Goal: Task Accomplishment & Management: Use online tool/utility

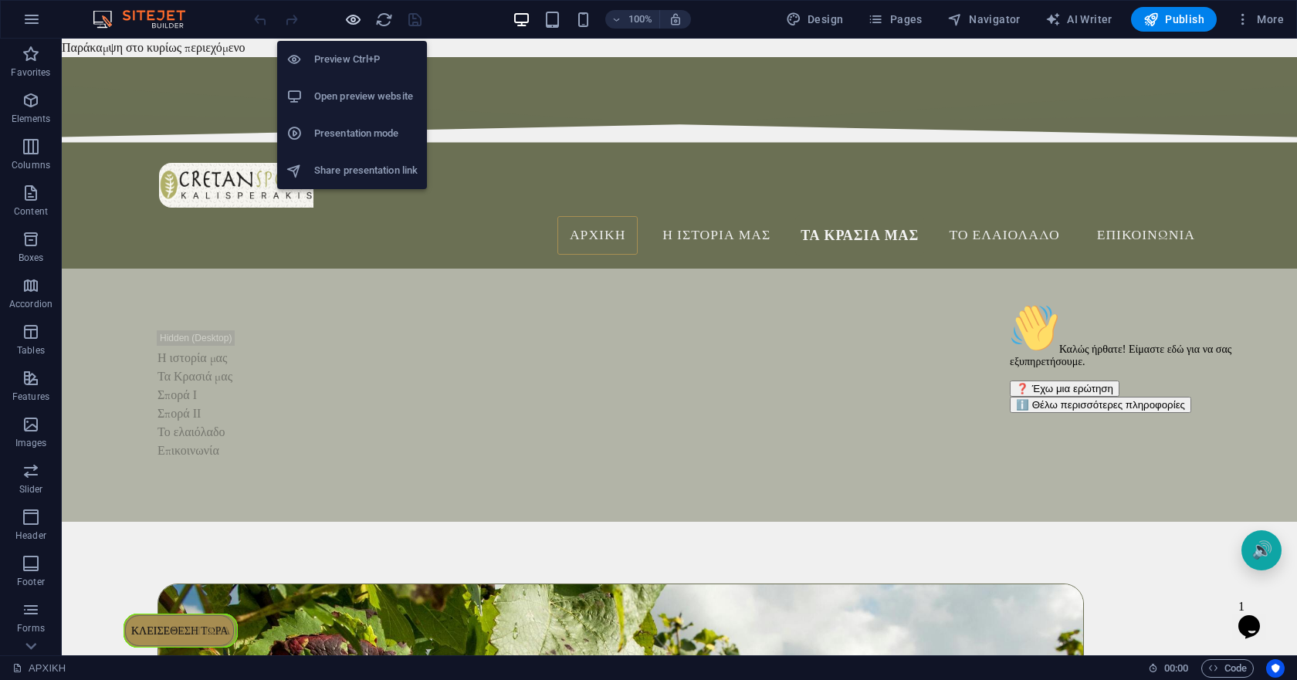
click at [353, 16] on icon "button" at bounding box center [353, 20] width 18 height 18
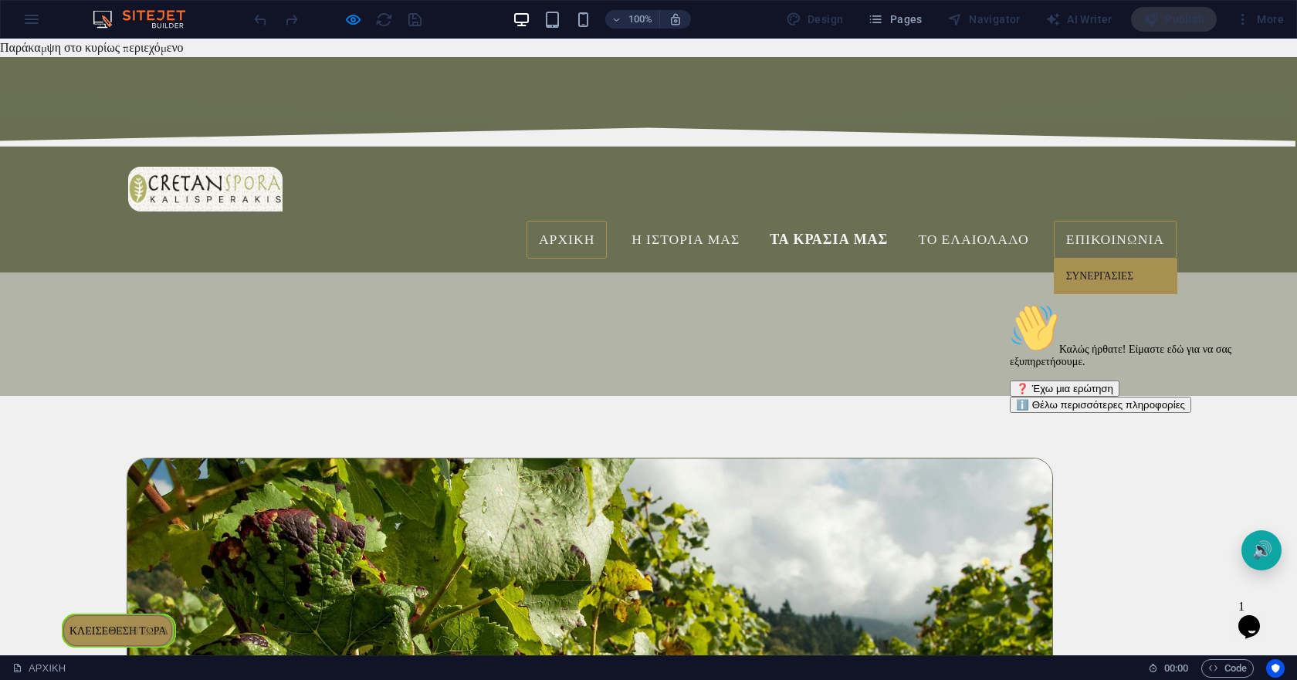
click at [1102, 259] on link "Συνεργασίες" at bounding box center [1114, 277] width 123 height 36
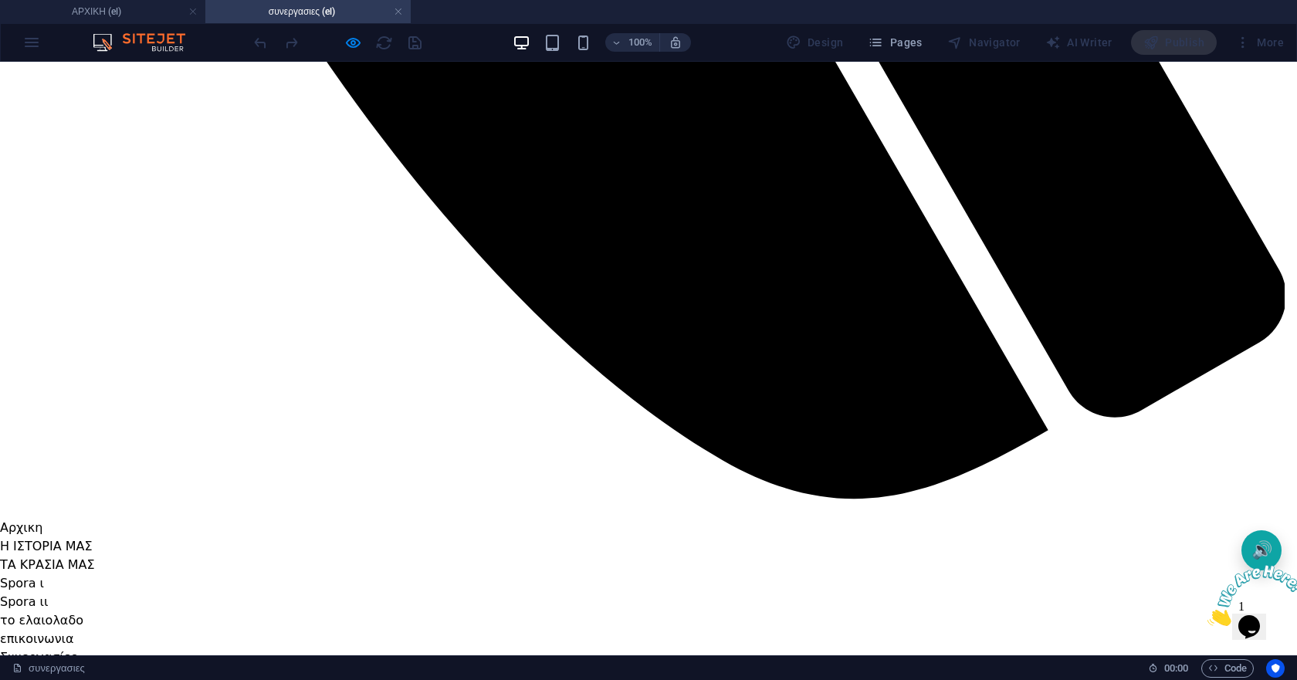
scroll to position [1543, 0]
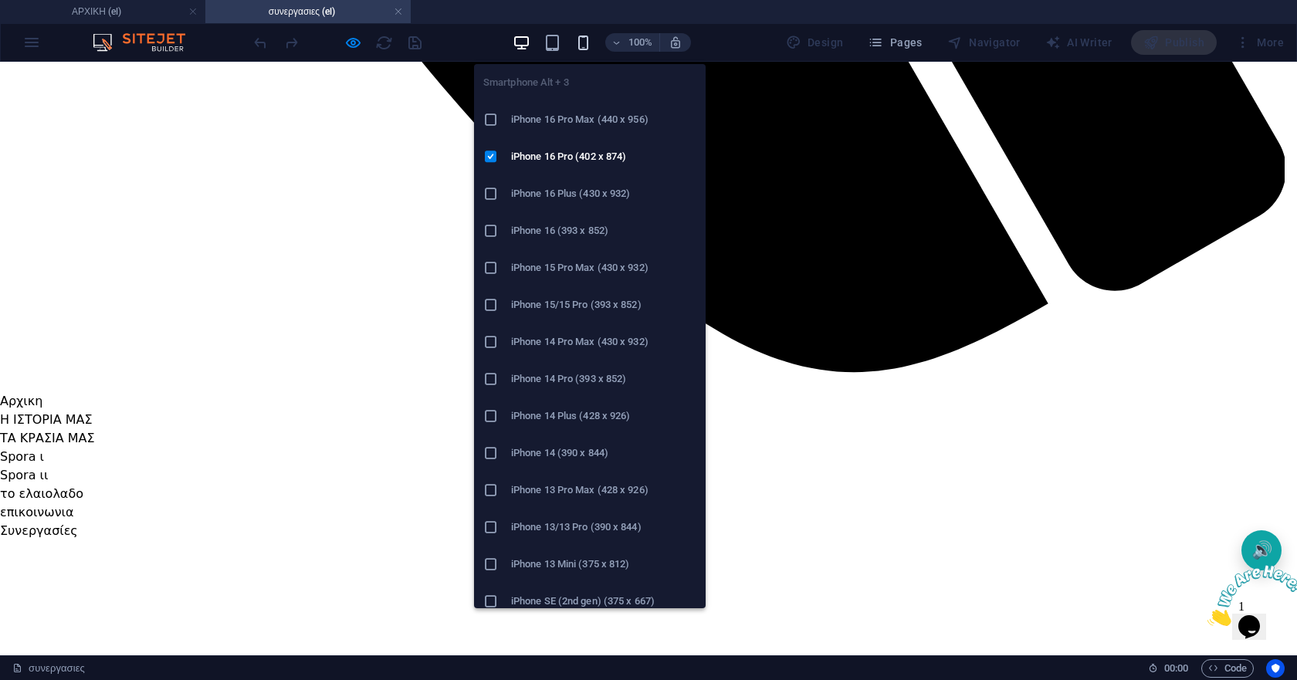
click at [583, 49] on icon "button" at bounding box center [583, 43] width 18 height 18
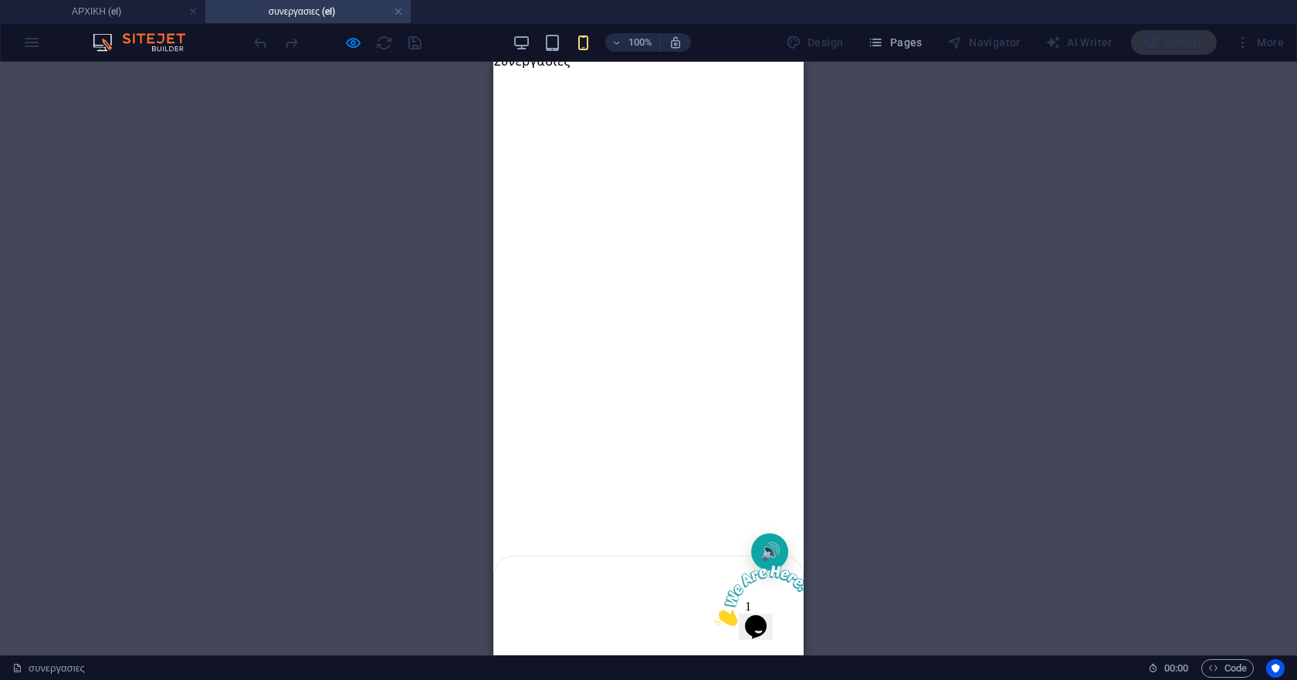
scroll to position [617, 0]
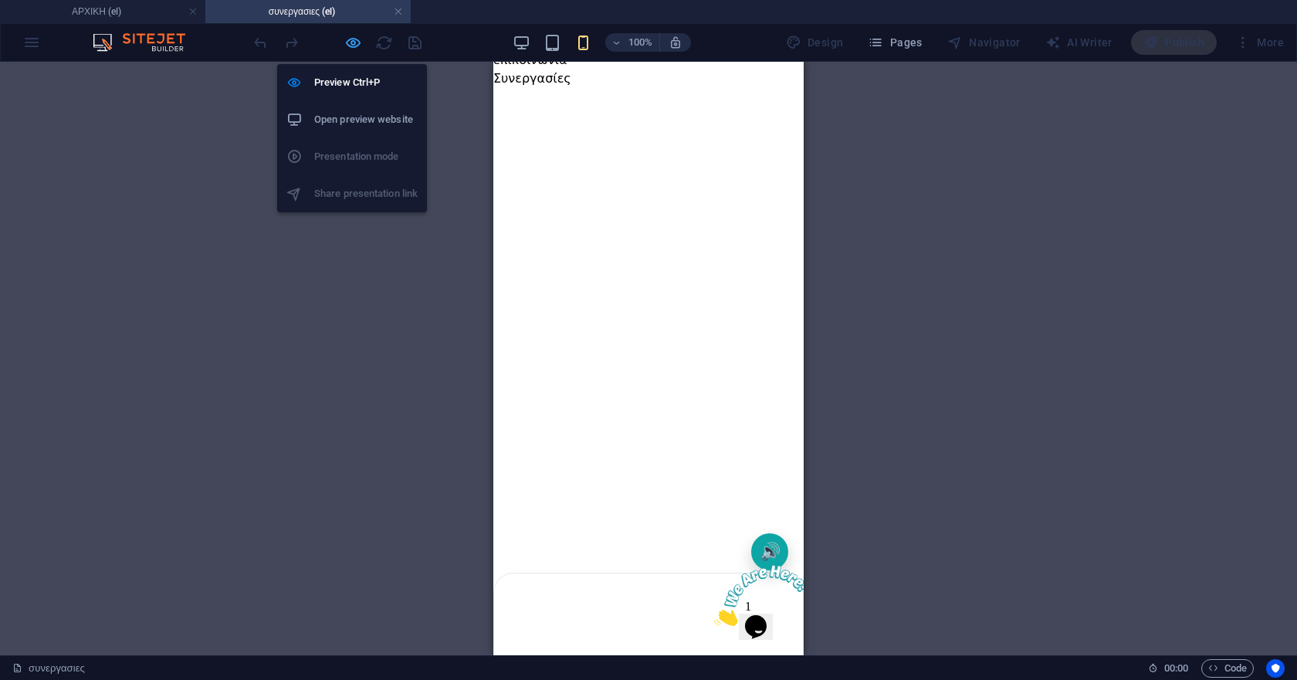
click at [350, 46] on icon "button" at bounding box center [353, 43] width 18 height 18
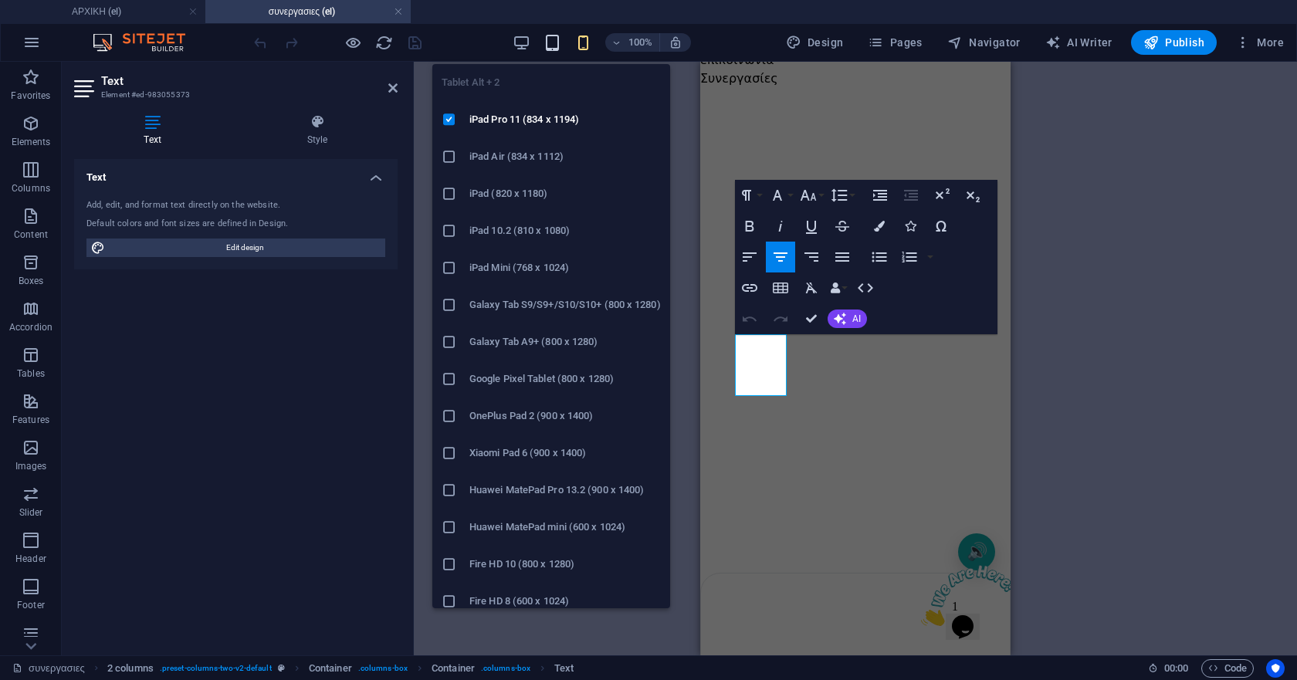
click at [556, 49] on icon "button" at bounding box center [552, 43] width 18 height 18
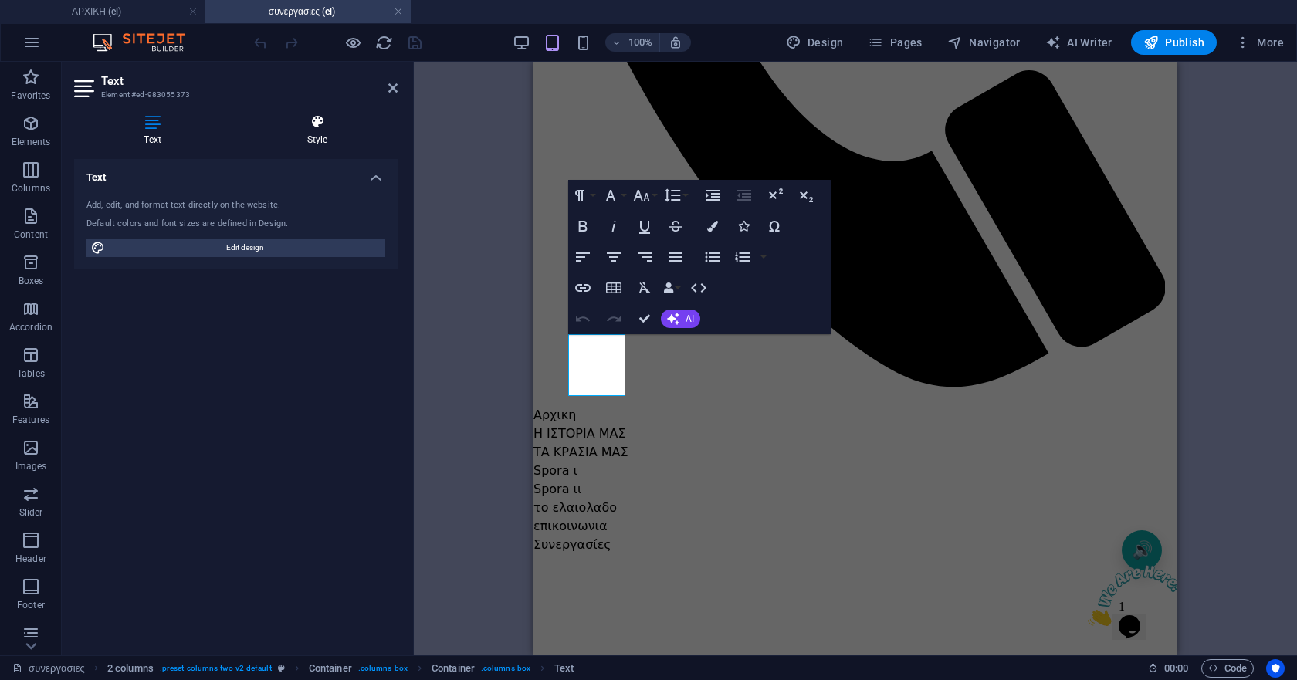
click at [316, 133] on h4 "Style" at bounding box center [317, 130] width 161 height 32
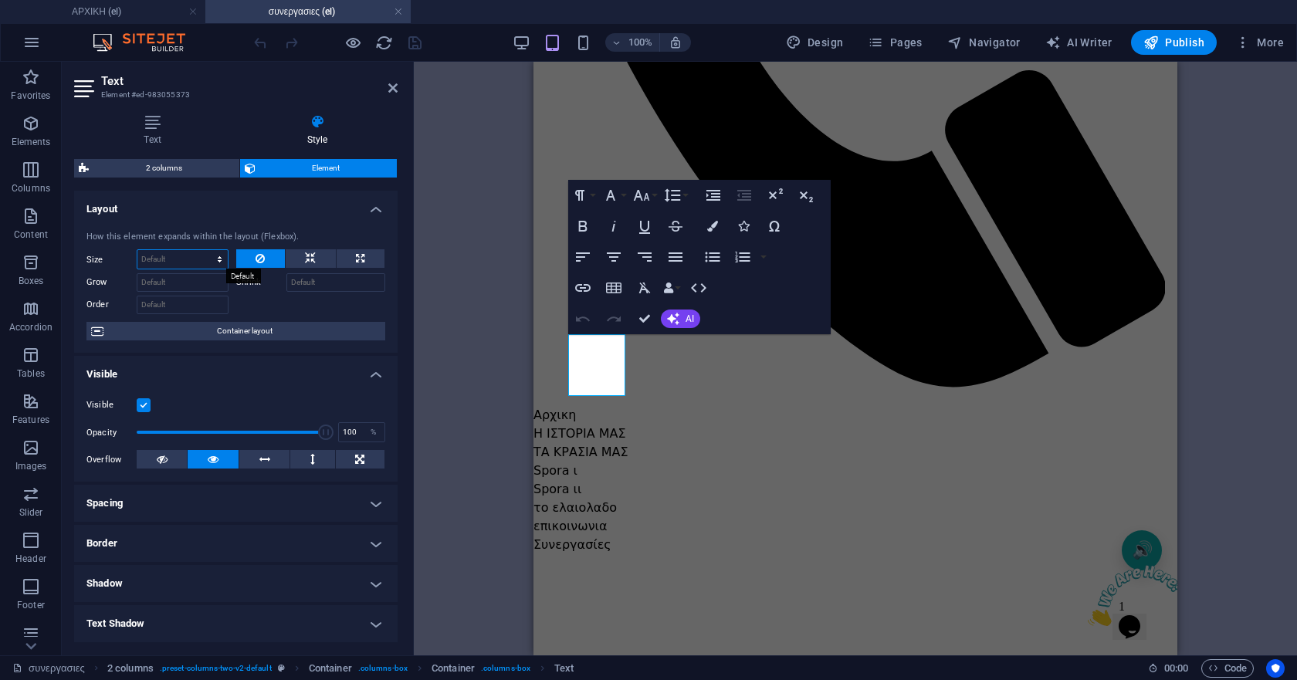
click at [206, 259] on select "Default auto px % 1/1 1/2 1/3 1/4 1/5 1/6 1/7 1/8 1/9 1/10" at bounding box center [182, 259] width 90 height 19
select select "px"
click at [204, 250] on select "Default auto px % 1/1 1/2 1/3 1/4 1/5 1/6 1/7 1/8 1/9 1/10" at bounding box center [182, 259] width 90 height 19
type input "7"
type input "150"
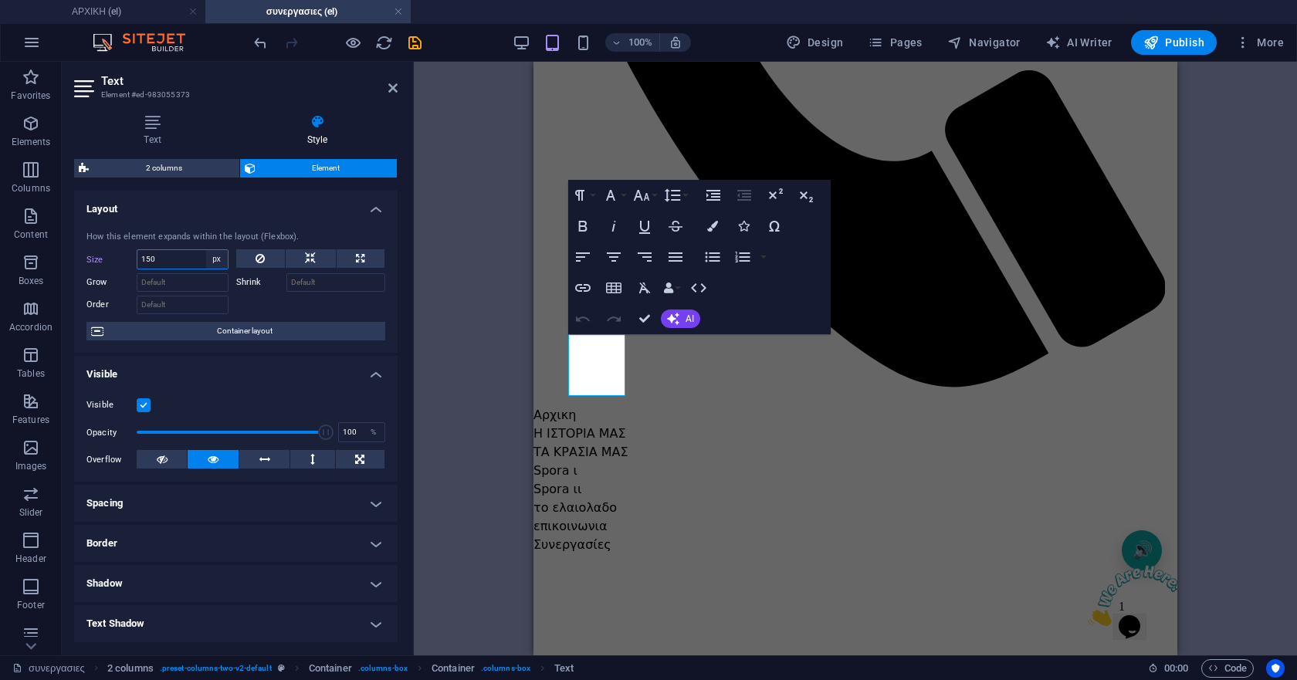
click at [216, 265] on select "Default auto px % 1/1 1/2 1/3 1/4 1/5 1/6 1/7 1/8 1/9 1/10" at bounding box center [217, 259] width 22 height 19
click at [299, 260] on button at bounding box center [311, 258] width 50 height 19
click at [210, 260] on select "Default auto px % 1/1 1/2 1/3 1/4 1/5 1/6 1/7 1/8 1/9 1/10" at bounding box center [182, 259] width 90 height 19
select select "px"
click at [204, 250] on select "Default auto px % 1/1 1/2 1/3 1/4 1/5 1/6 1/7 1/8 1/9 1/10" at bounding box center [182, 259] width 90 height 19
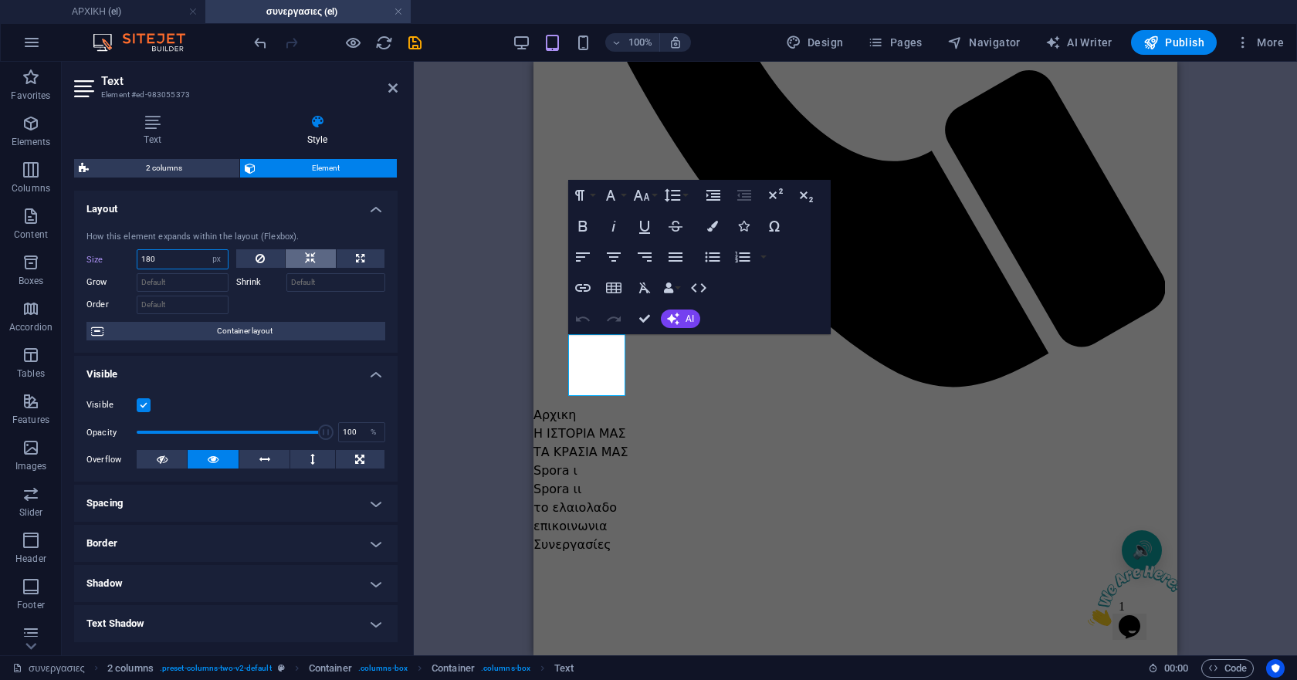
type input "180"
click at [313, 261] on icon at bounding box center [310, 258] width 11 height 19
select select "DISABLED_OPTION_VALUE"
click at [356, 255] on icon at bounding box center [360, 258] width 8 height 19
type input "100"
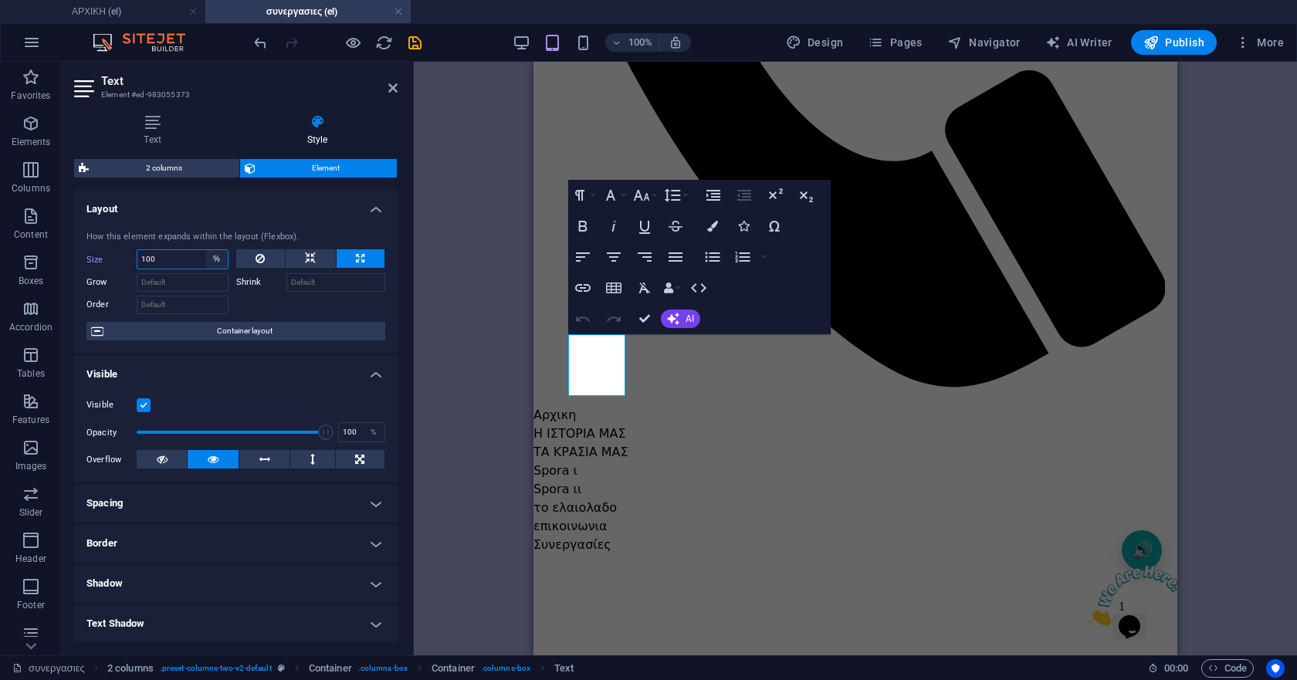
click at [215, 260] on select "Default auto px % 1/1 1/2 1/3 1/4 1/5 1/6 1/7 1/8 1/9 1/10" at bounding box center [217, 259] width 22 height 19
select select "px"
click at [206, 250] on select "Default auto px % 1/1 1/2 1/3 1/4 1/5 1/6 1/7 1/8 1/9 1/10" at bounding box center [217, 259] width 22 height 19
click at [394, 88] on icon at bounding box center [392, 88] width 9 height 12
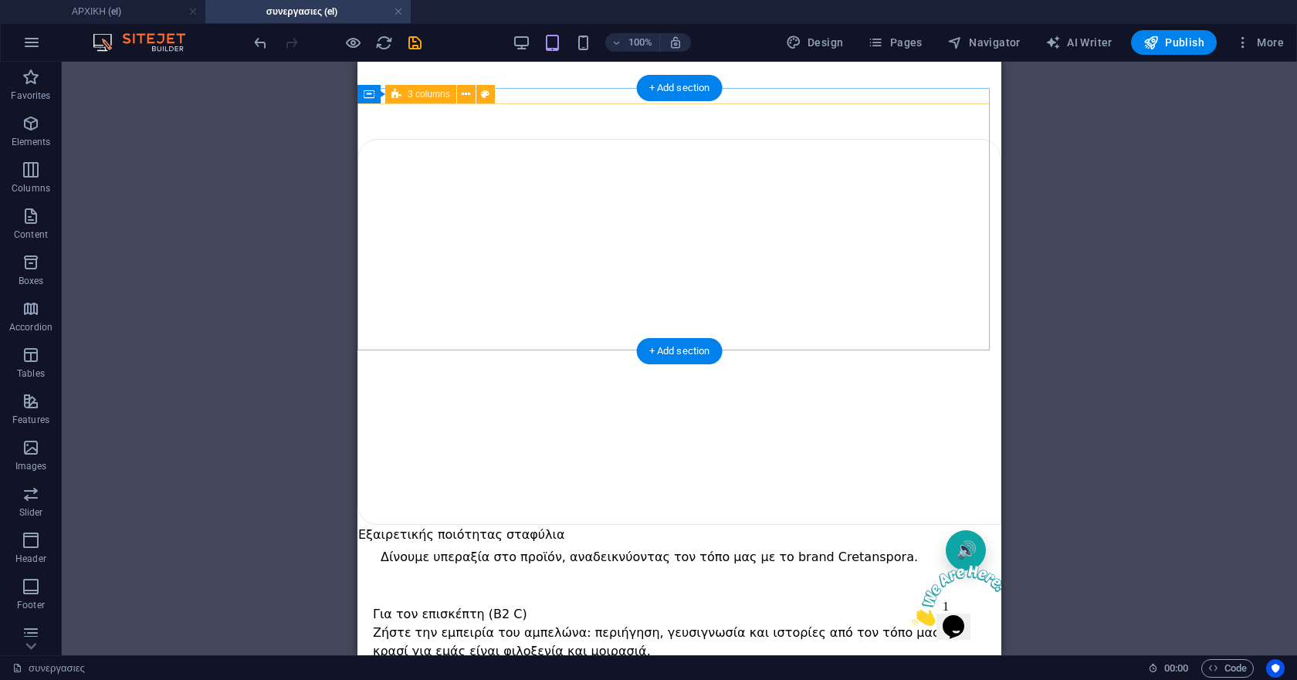
scroll to position [1543, 0]
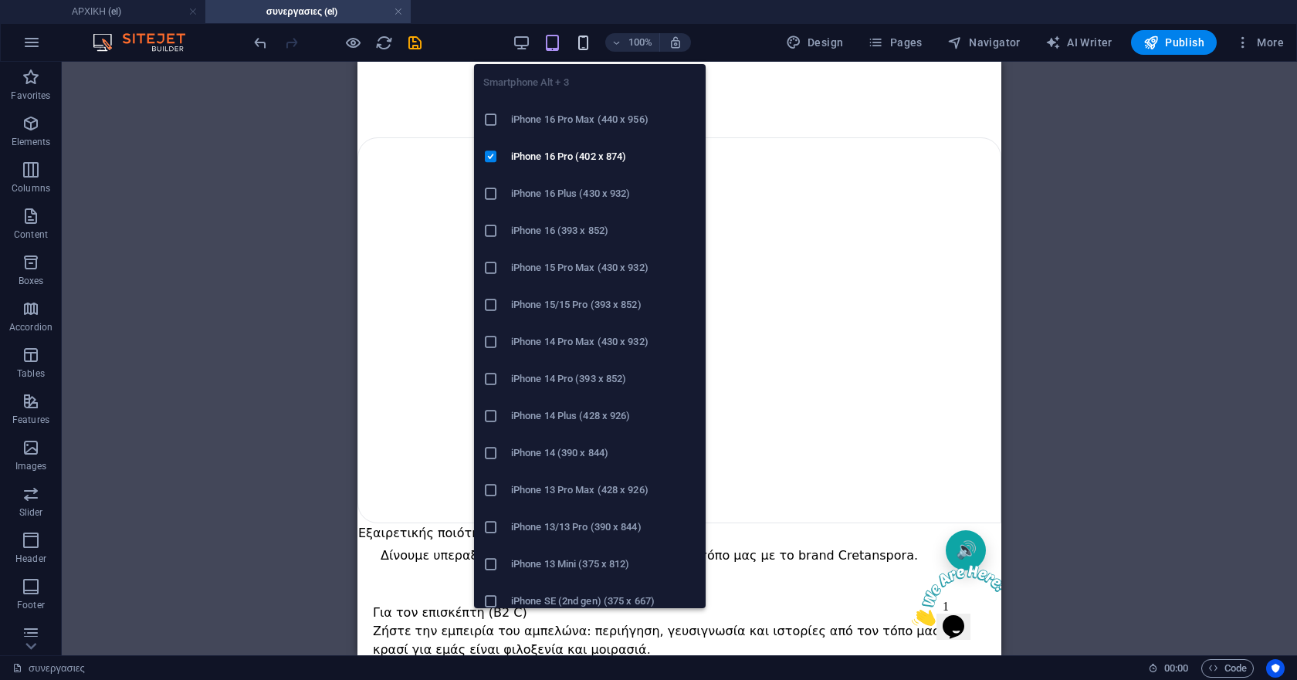
click at [586, 45] on icon "button" at bounding box center [583, 43] width 18 height 18
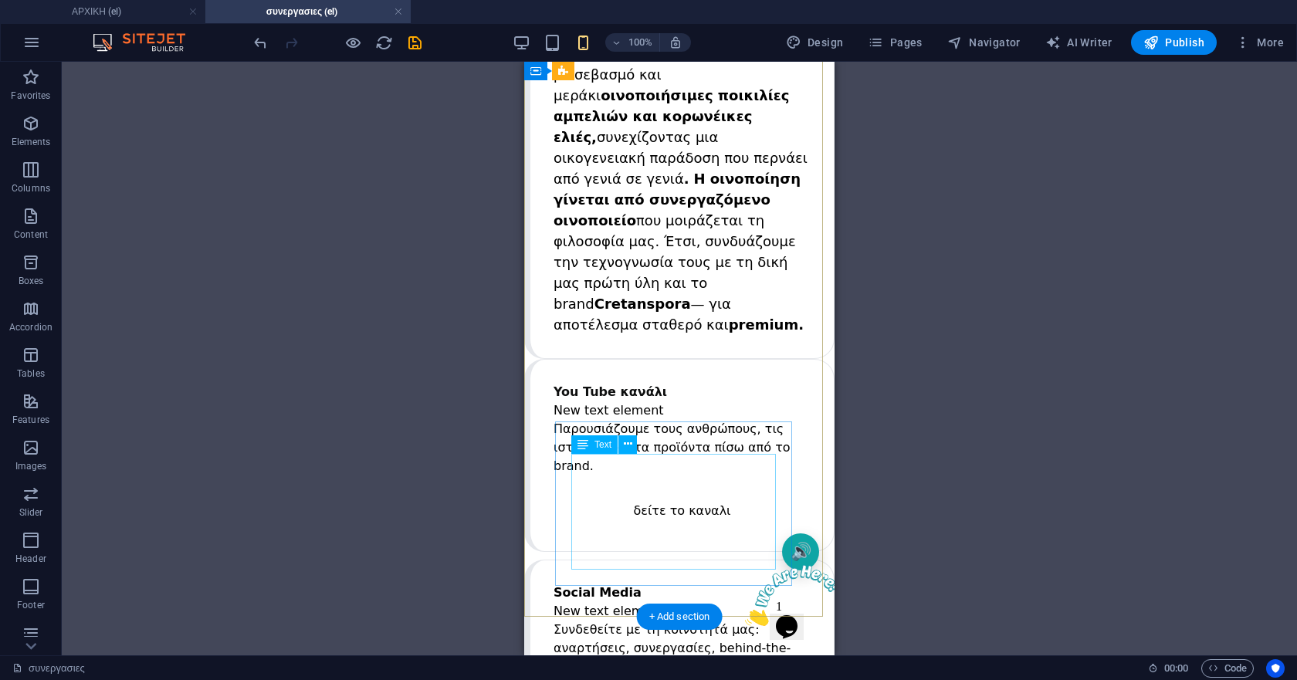
scroll to position [2238, 0]
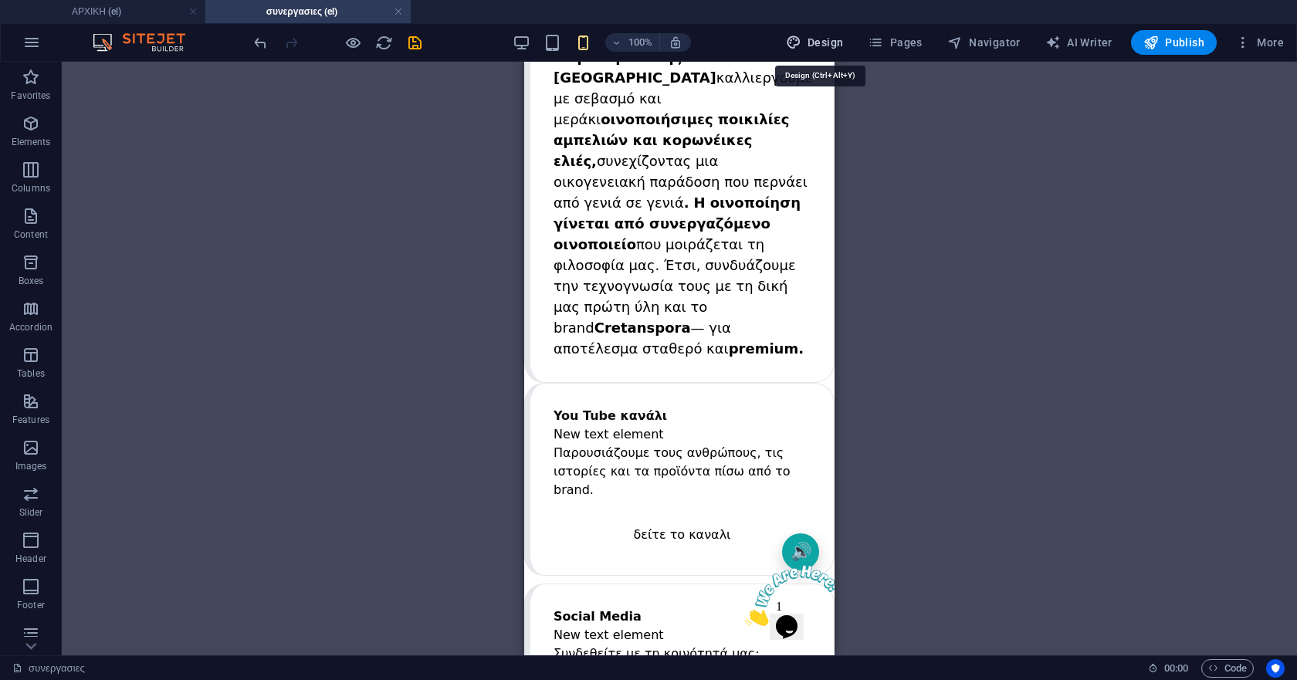
click at [798, 43] on icon "button" at bounding box center [793, 42] width 15 height 15
select select "px"
select select "500"
select select "px"
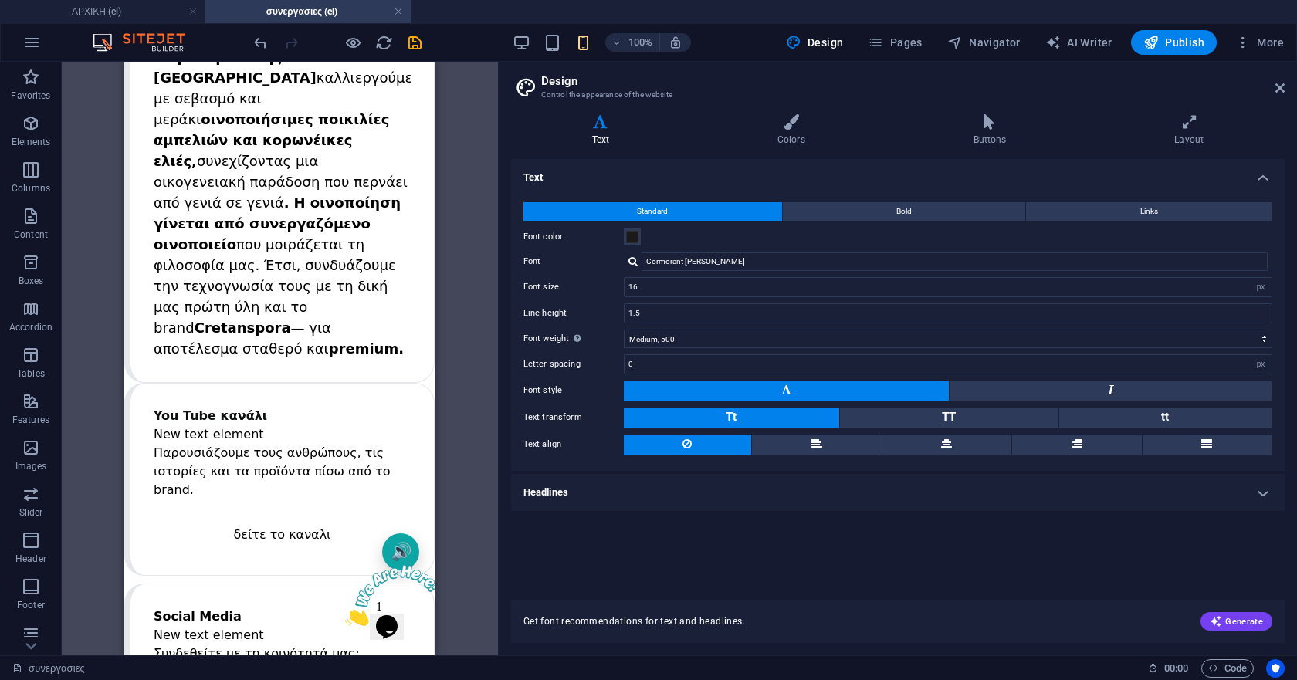
click at [734, 495] on h4 "Headlines" at bounding box center [897, 492] width 773 height 37
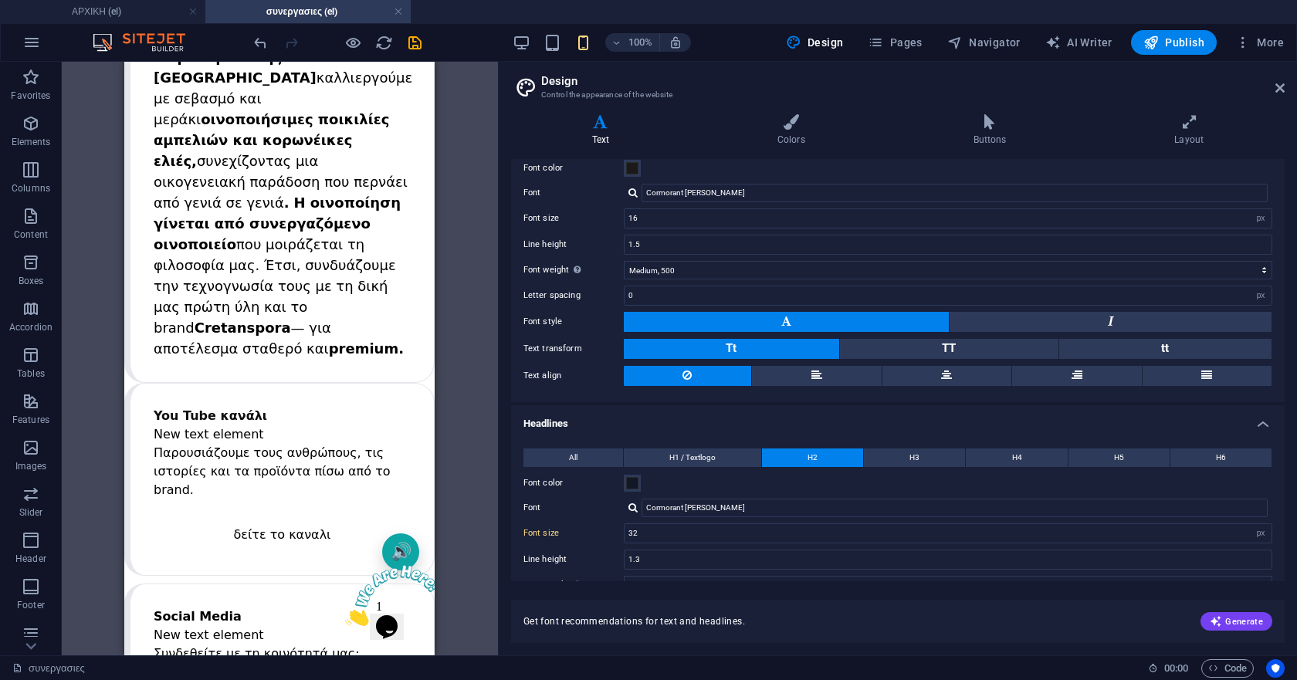
scroll to position [154, 0]
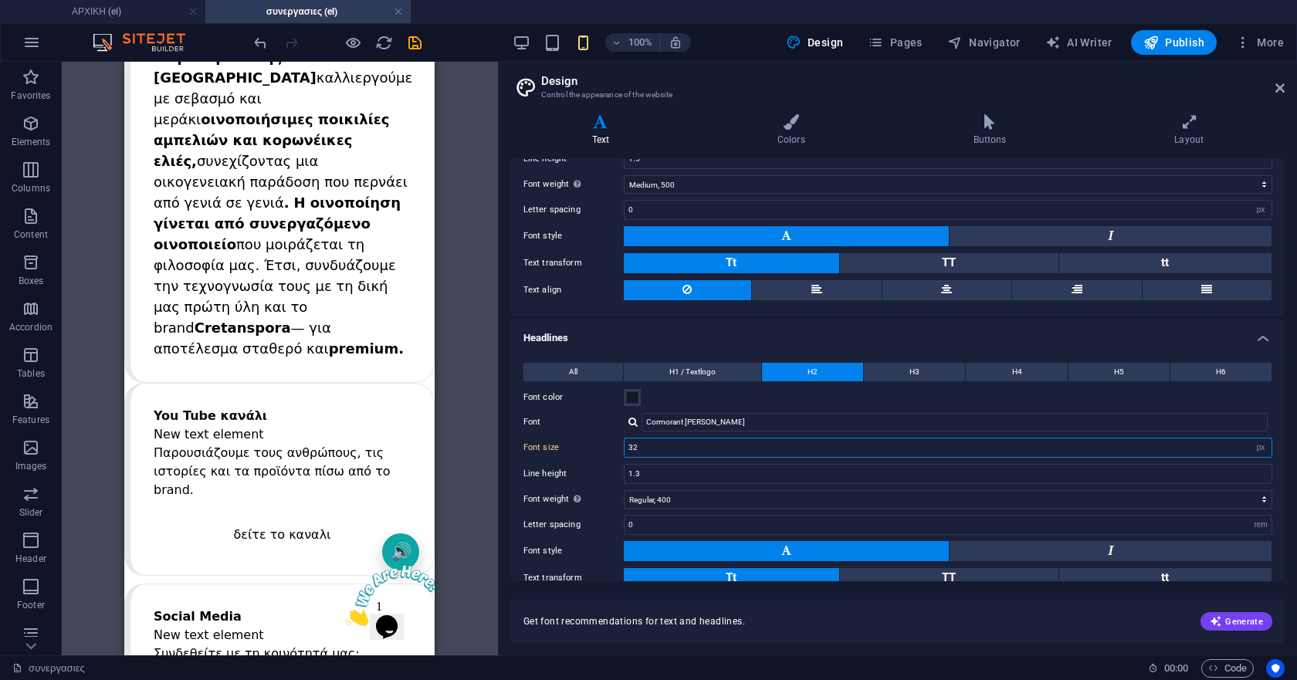
click at [655, 446] on input "32" at bounding box center [947, 447] width 647 height 19
type input "32"
click at [417, 39] on icon "save" at bounding box center [415, 43] width 18 height 18
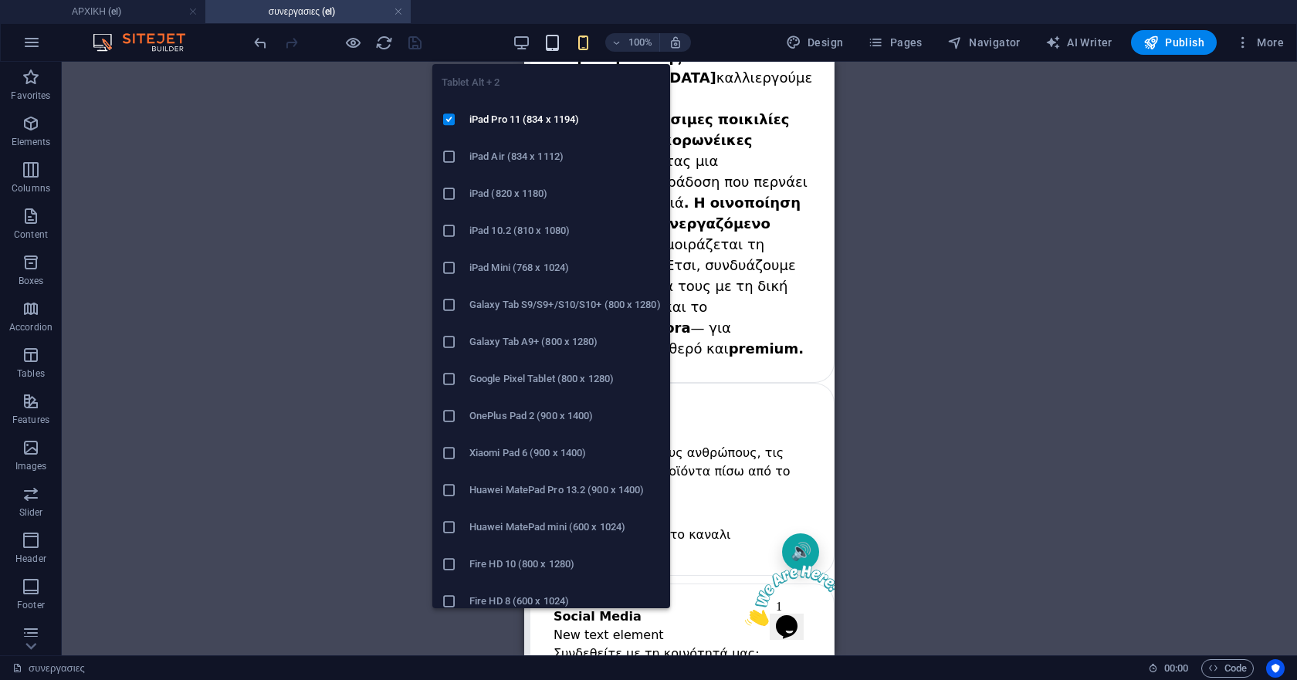
click at [553, 48] on icon "button" at bounding box center [552, 43] width 18 height 18
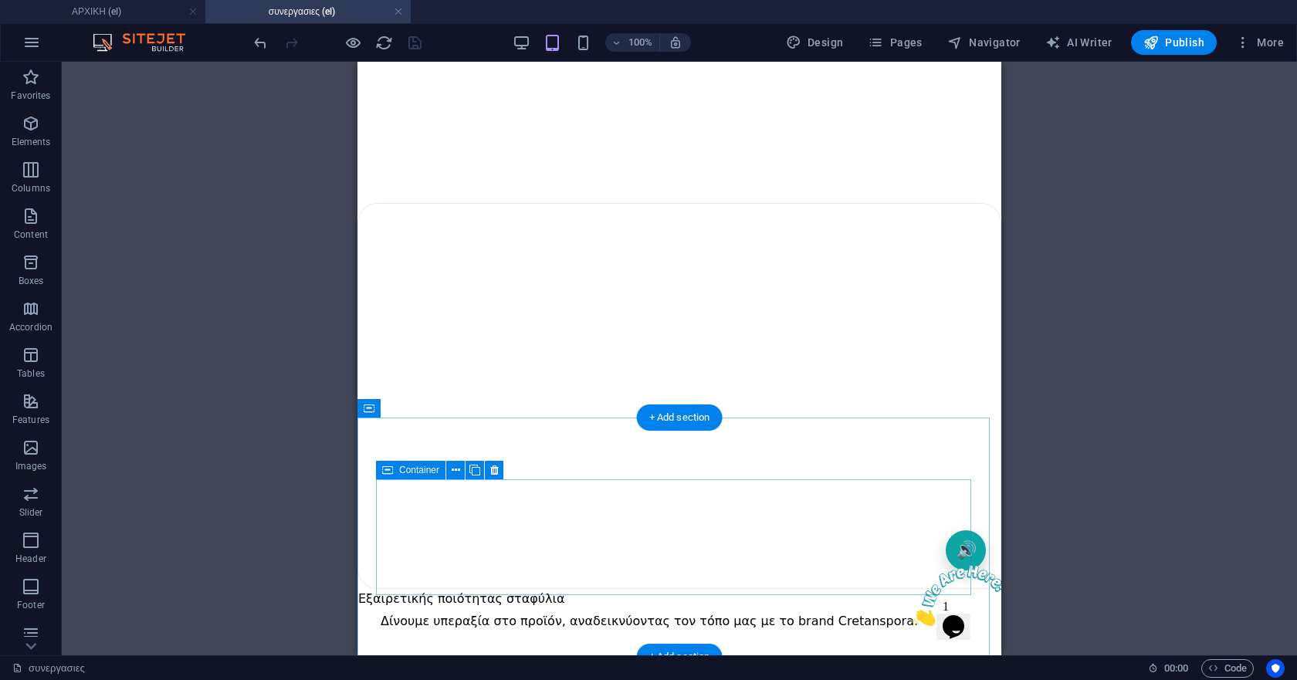
scroll to position [1246, 0]
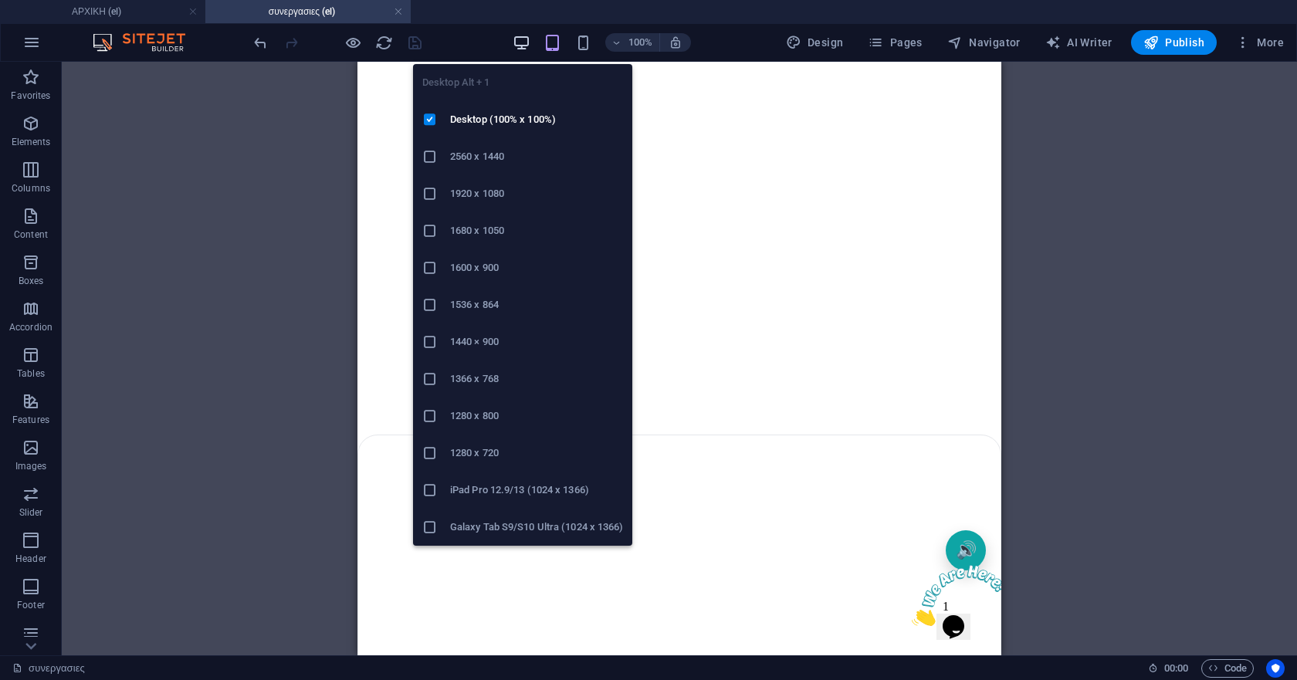
click at [526, 44] on icon "button" at bounding box center [521, 43] width 18 height 18
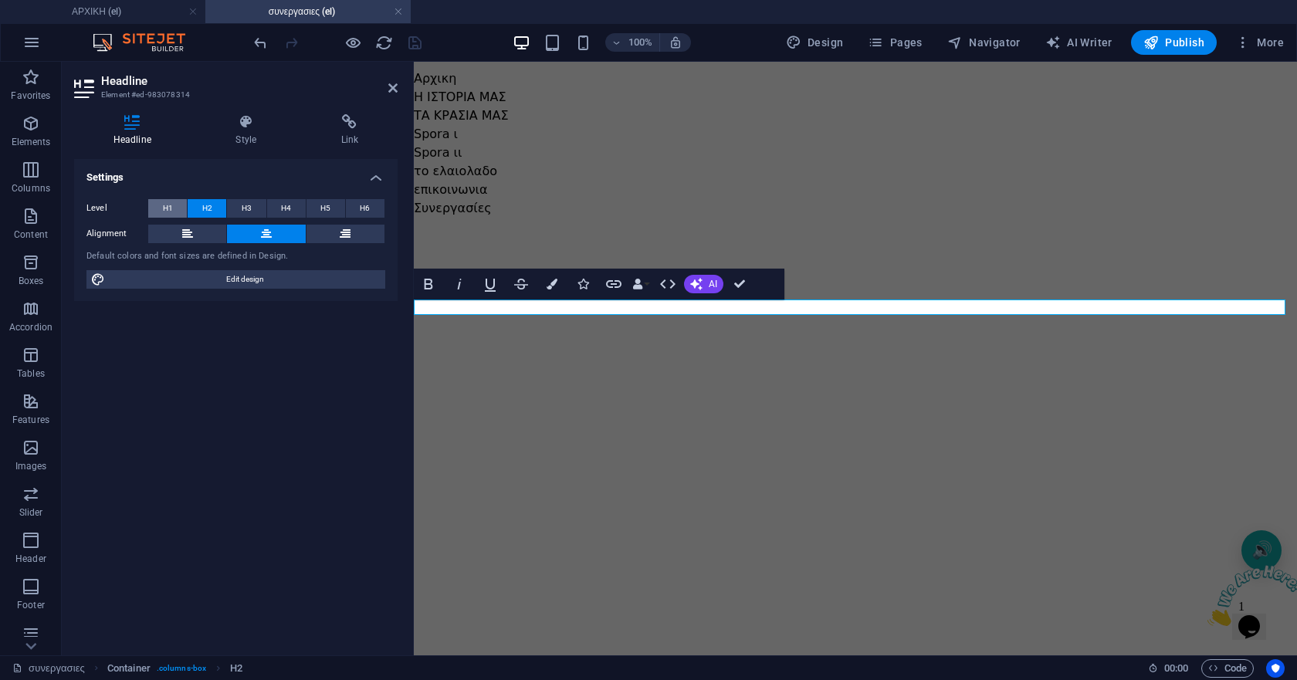
click at [161, 209] on button "H1" at bounding box center [167, 208] width 39 height 19
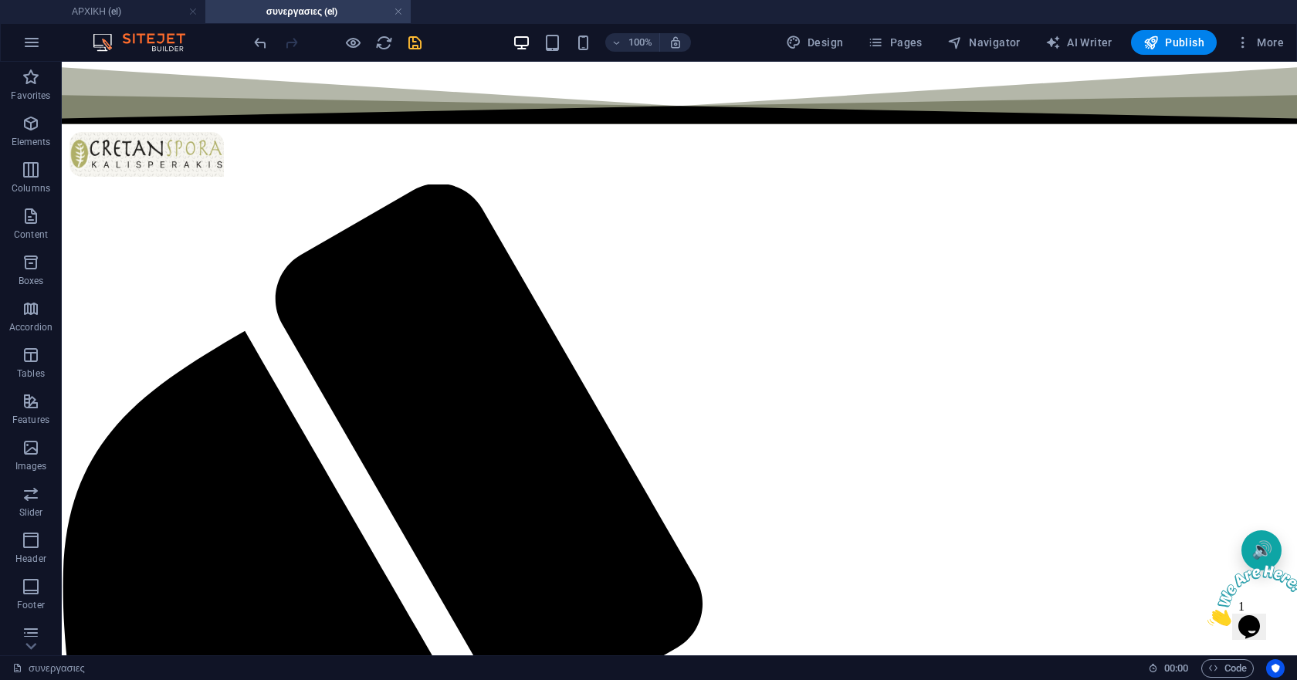
scroll to position [0, 0]
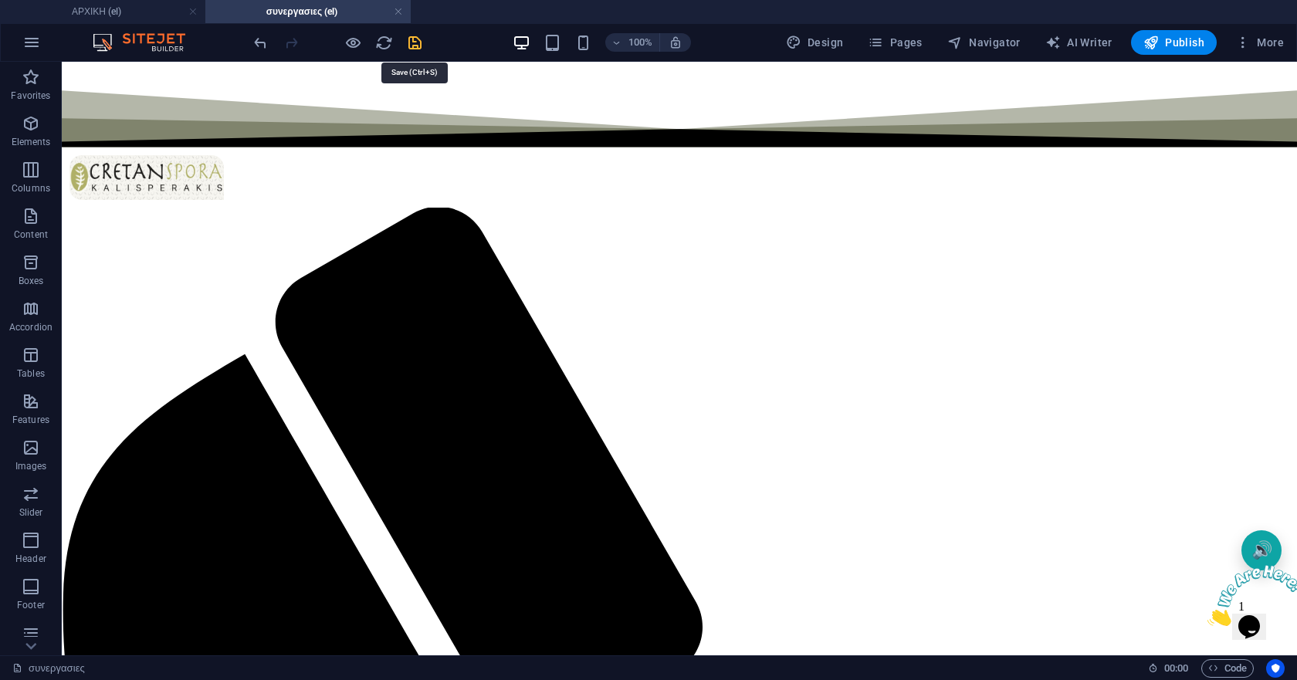
click at [414, 47] on icon "save" at bounding box center [415, 43] width 18 height 18
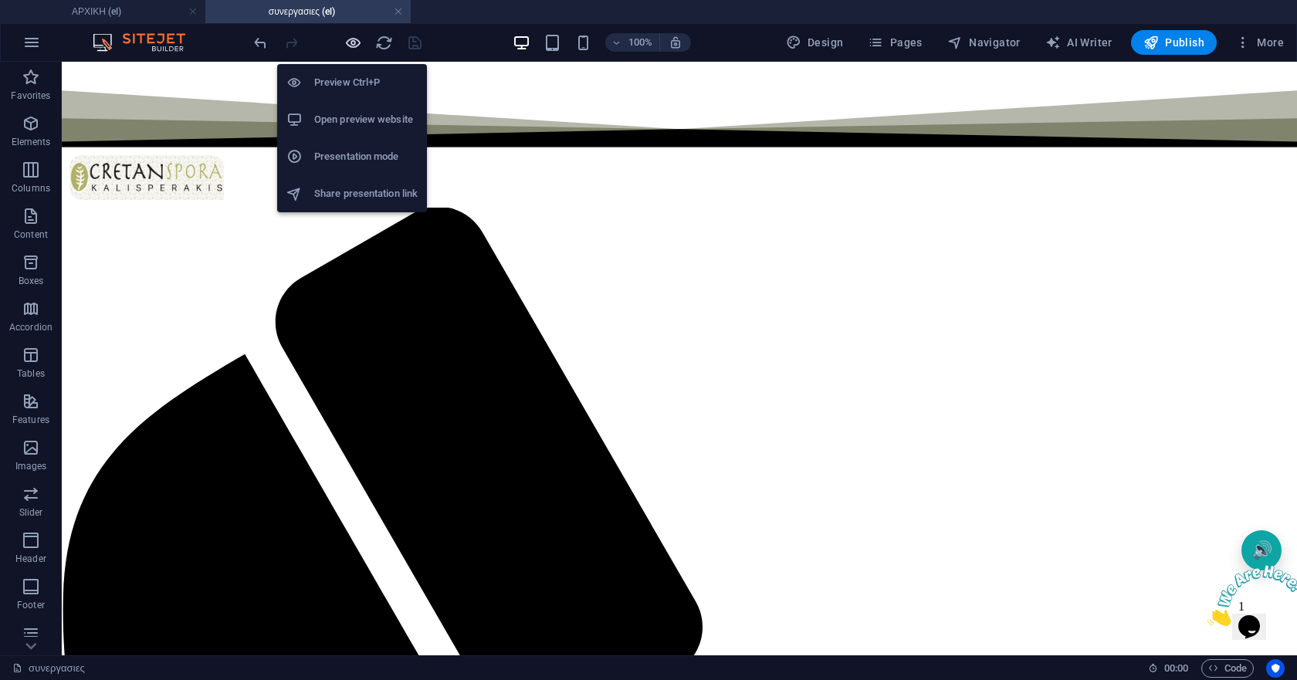
click at [349, 42] on icon "button" at bounding box center [353, 43] width 18 height 18
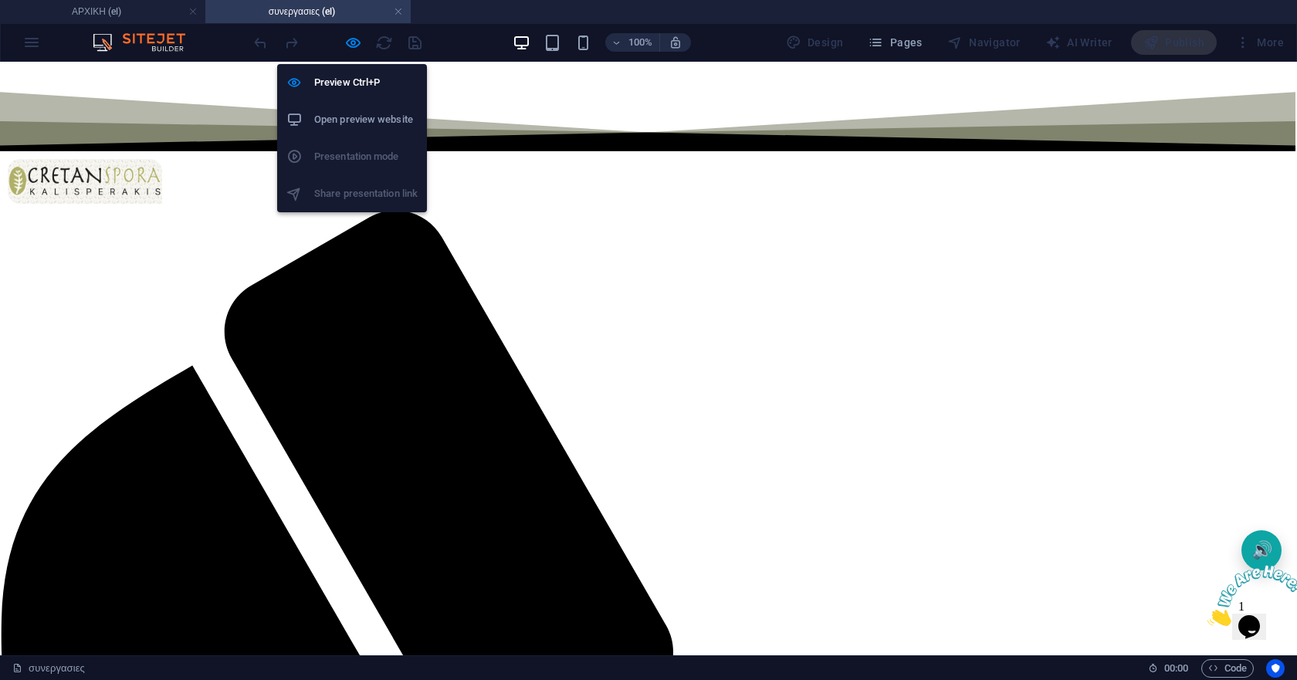
click at [378, 113] on h6 "Open preview website" at bounding box center [365, 119] width 103 height 19
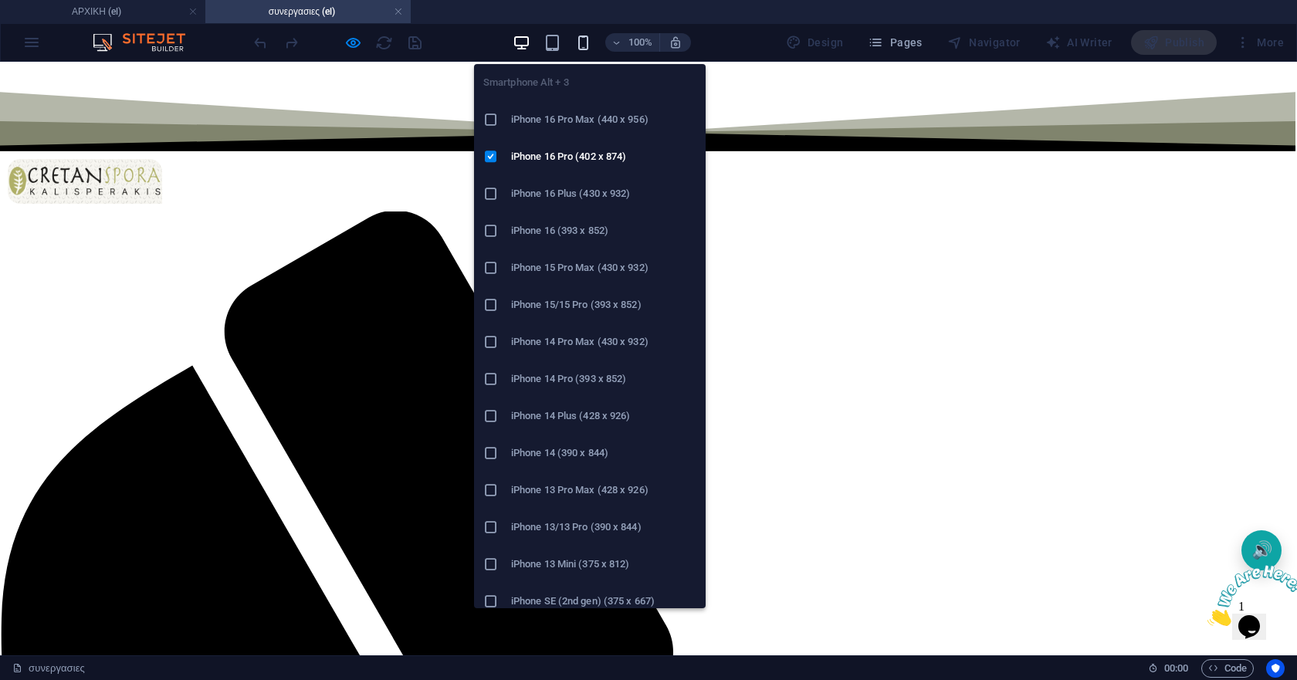
click at [580, 43] on icon "button" at bounding box center [583, 43] width 18 height 18
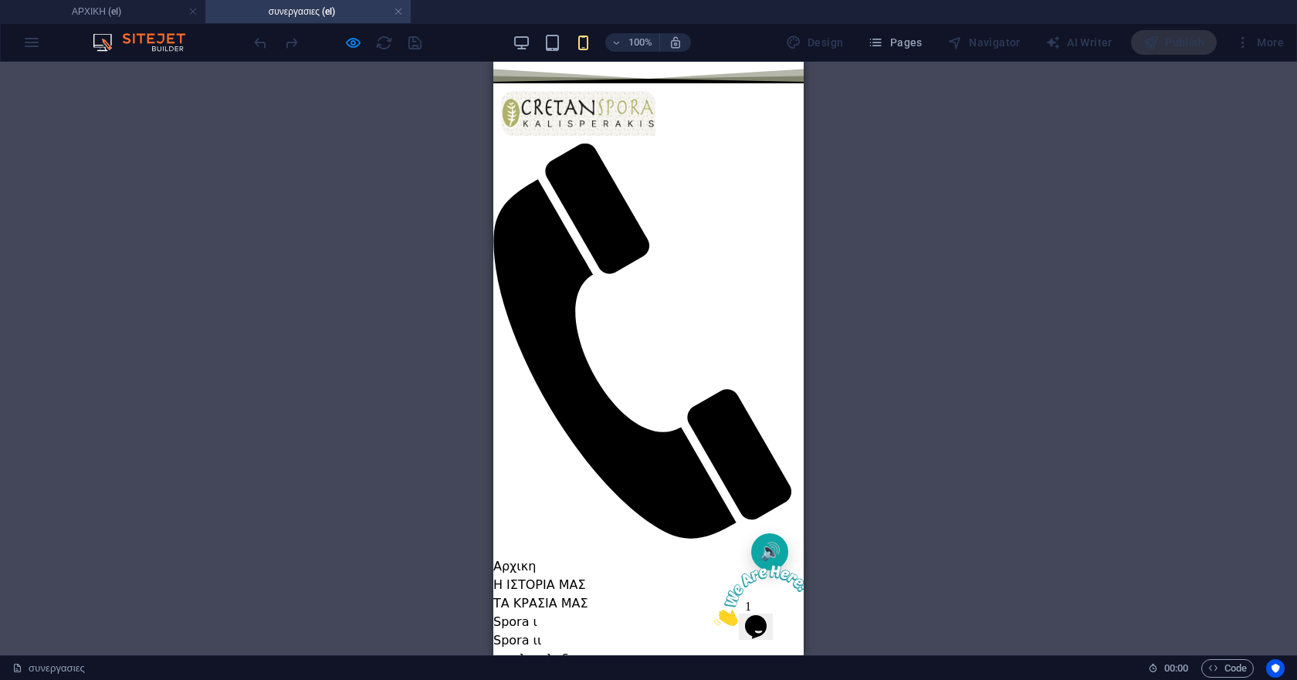
click at [744, 539] on div "μενολυ πλοήγησης" at bounding box center [648, 548] width 310 height 19
click at [745, 539] on div "μενολυ πλοήγησης" at bounding box center [648, 548] width 310 height 19
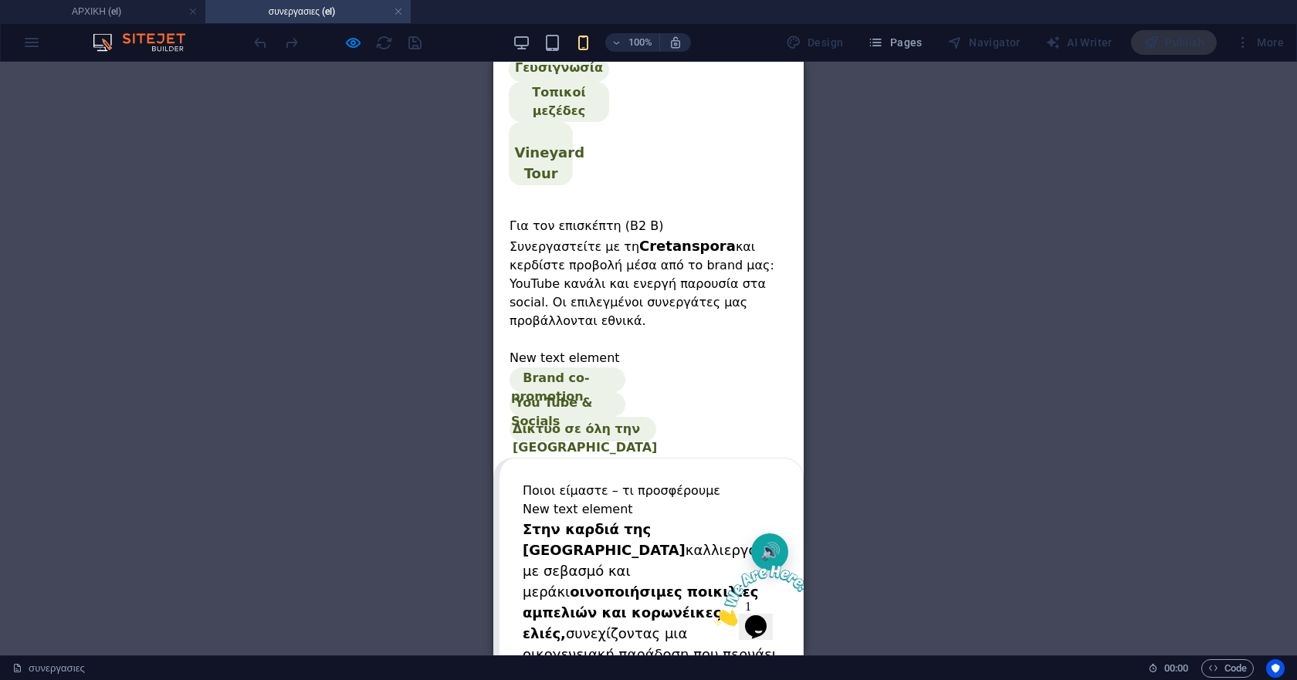
scroll to position [1621, 0]
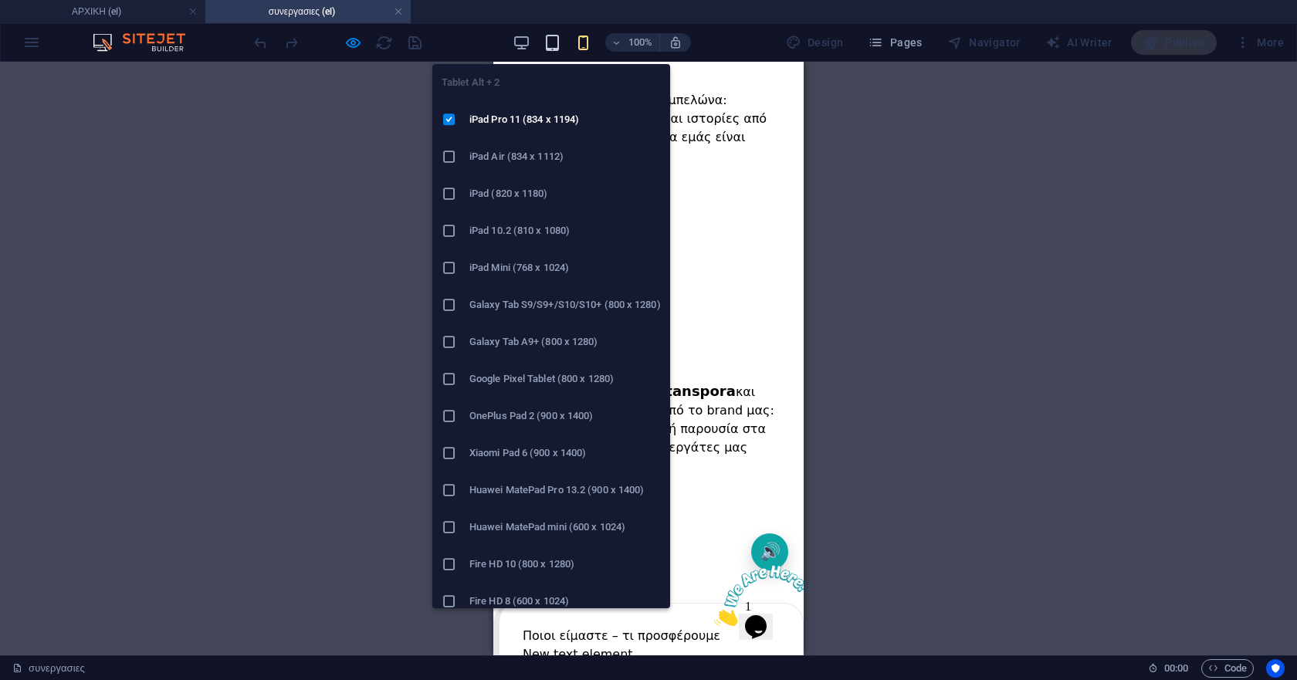
click at [549, 50] on icon "button" at bounding box center [552, 43] width 18 height 18
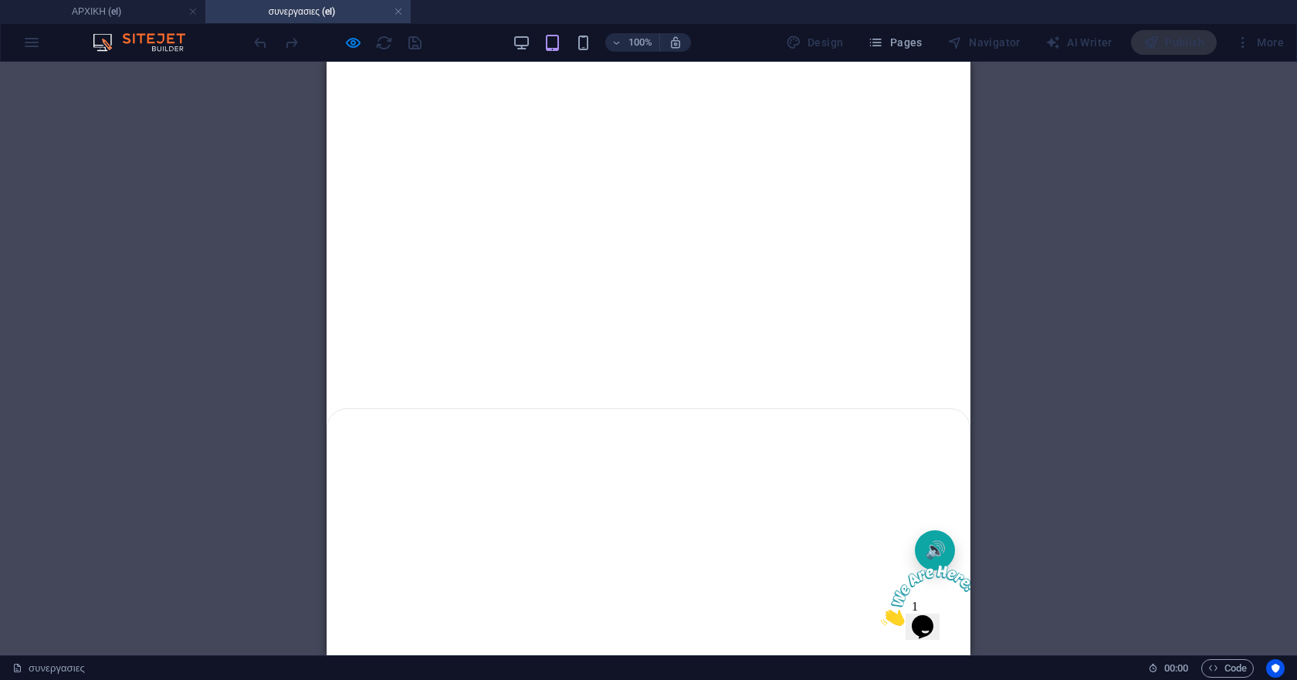
scroll to position [1080, 0]
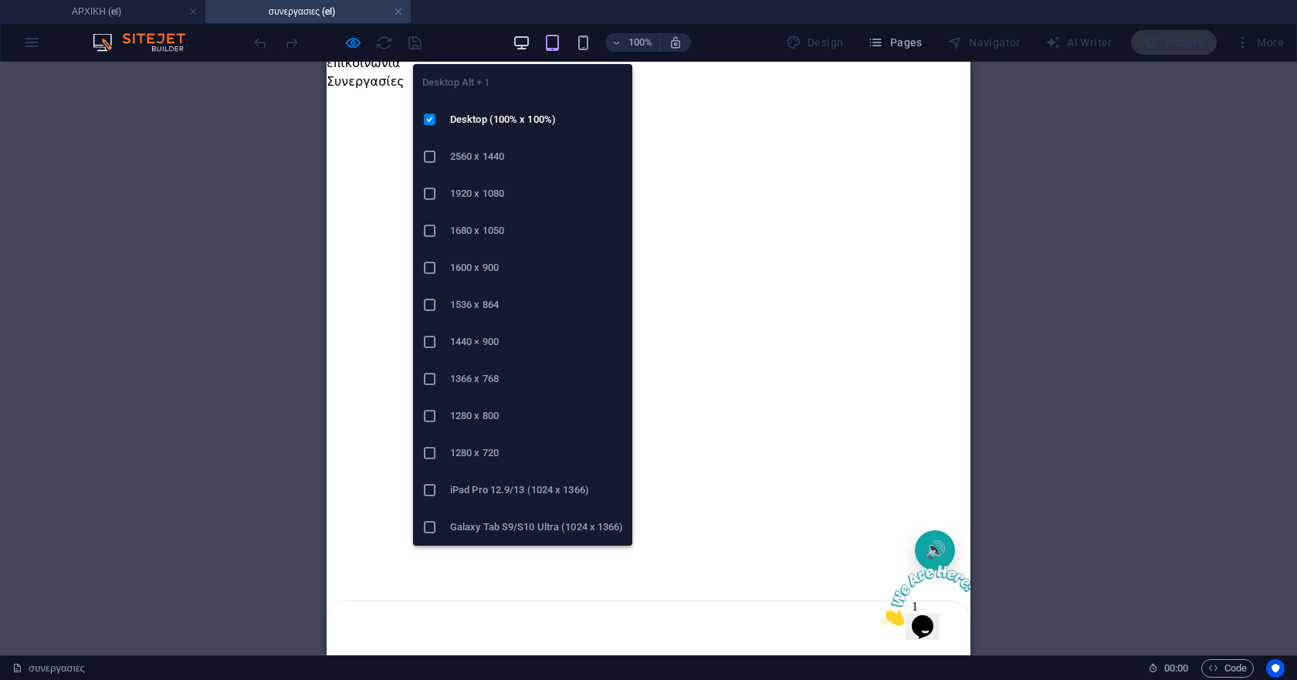
click at [523, 46] on icon "button" at bounding box center [521, 43] width 18 height 18
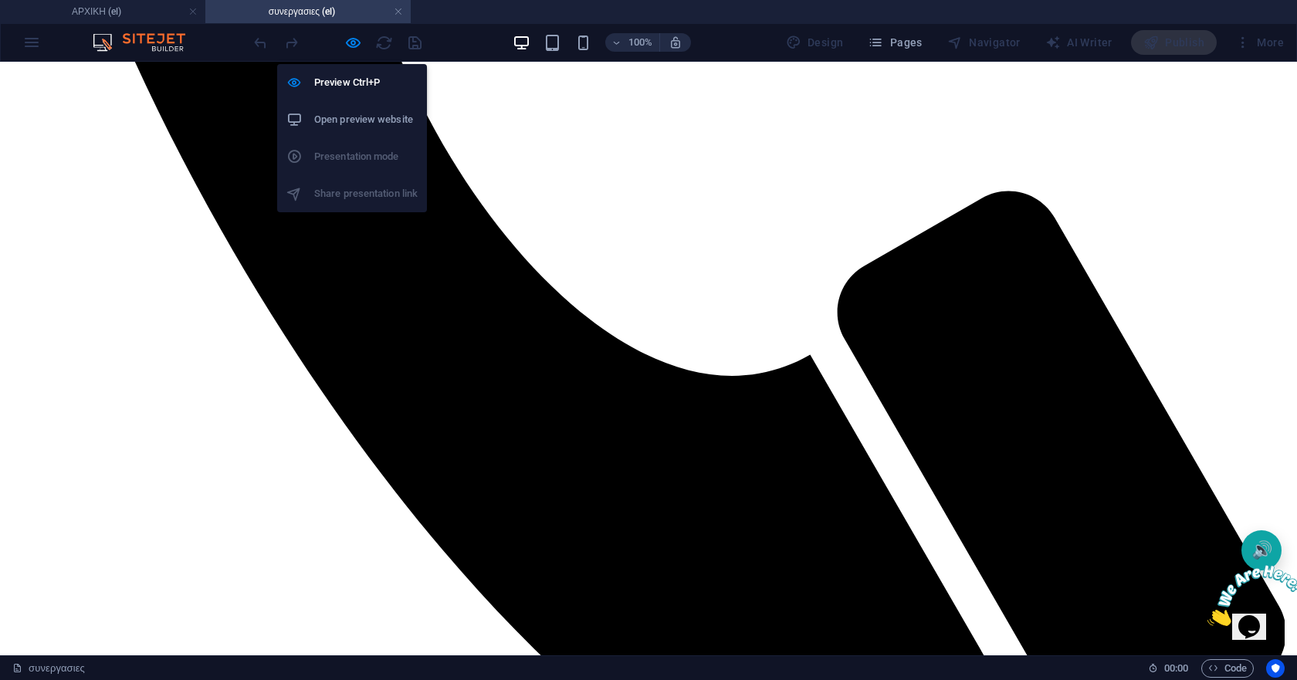
click at [355, 116] on h6 "Open preview website" at bounding box center [365, 119] width 103 height 19
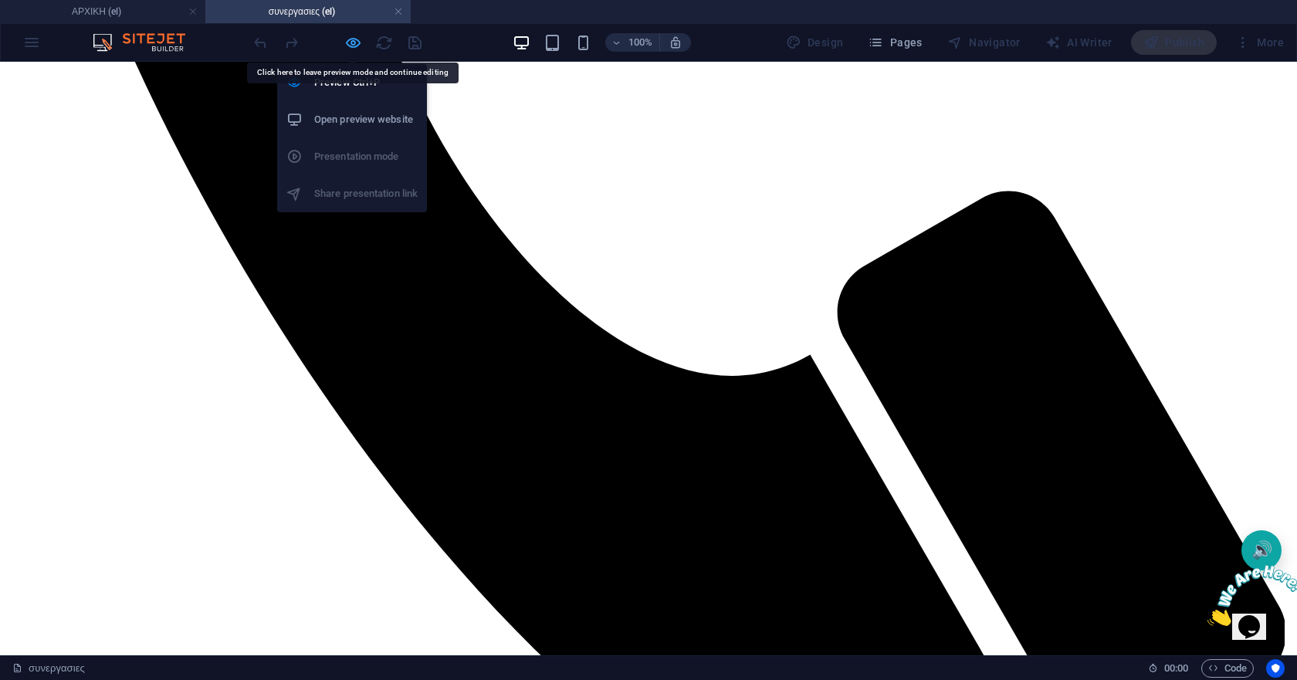
click at [351, 43] on icon "button" at bounding box center [353, 43] width 18 height 18
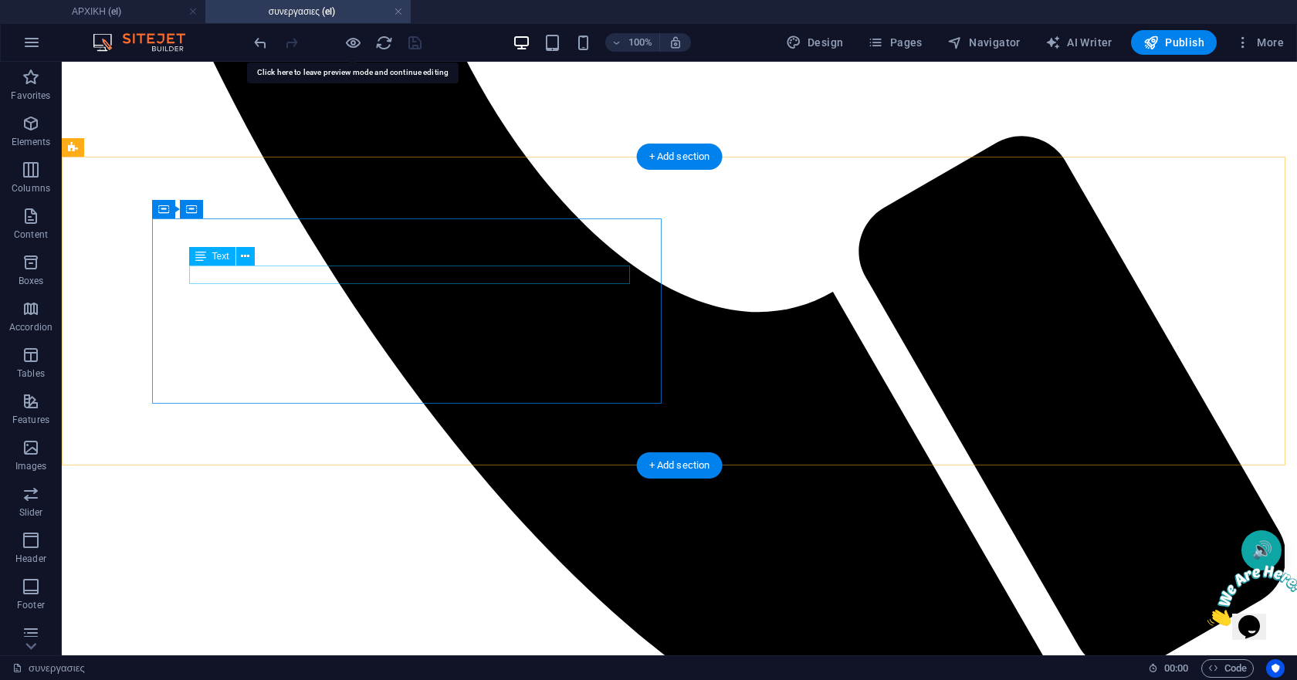
drag, startPoint x: 278, startPoint y: 277, endPoint x: 349, endPoint y: 334, distance: 91.1
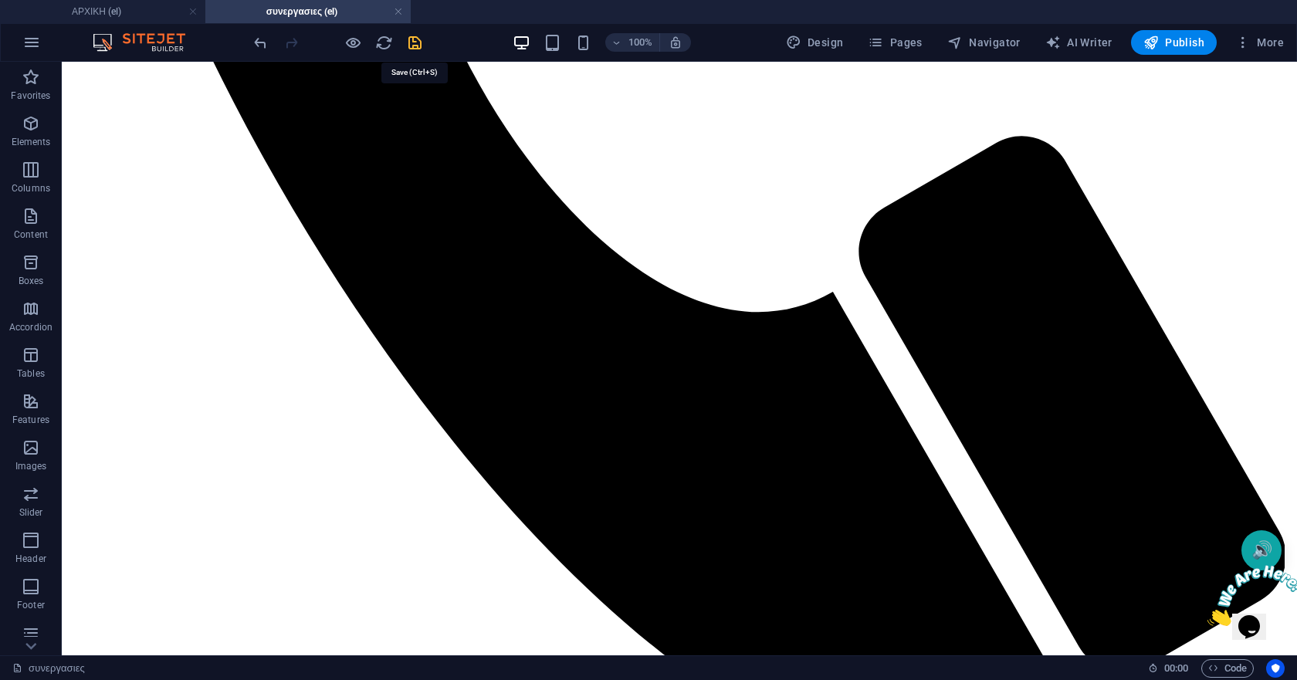
click at [422, 43] on icon "save" at bounding box center [415, 43] width 18 height 18
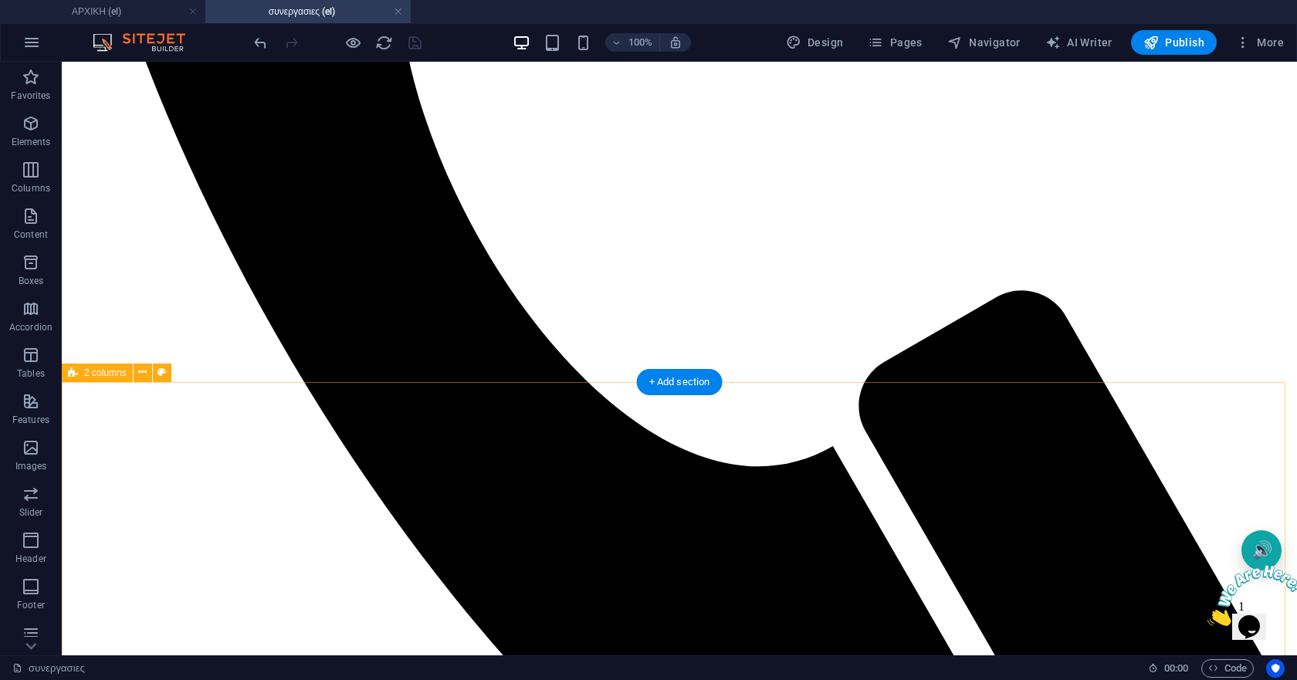
scroll to position [695, 0]
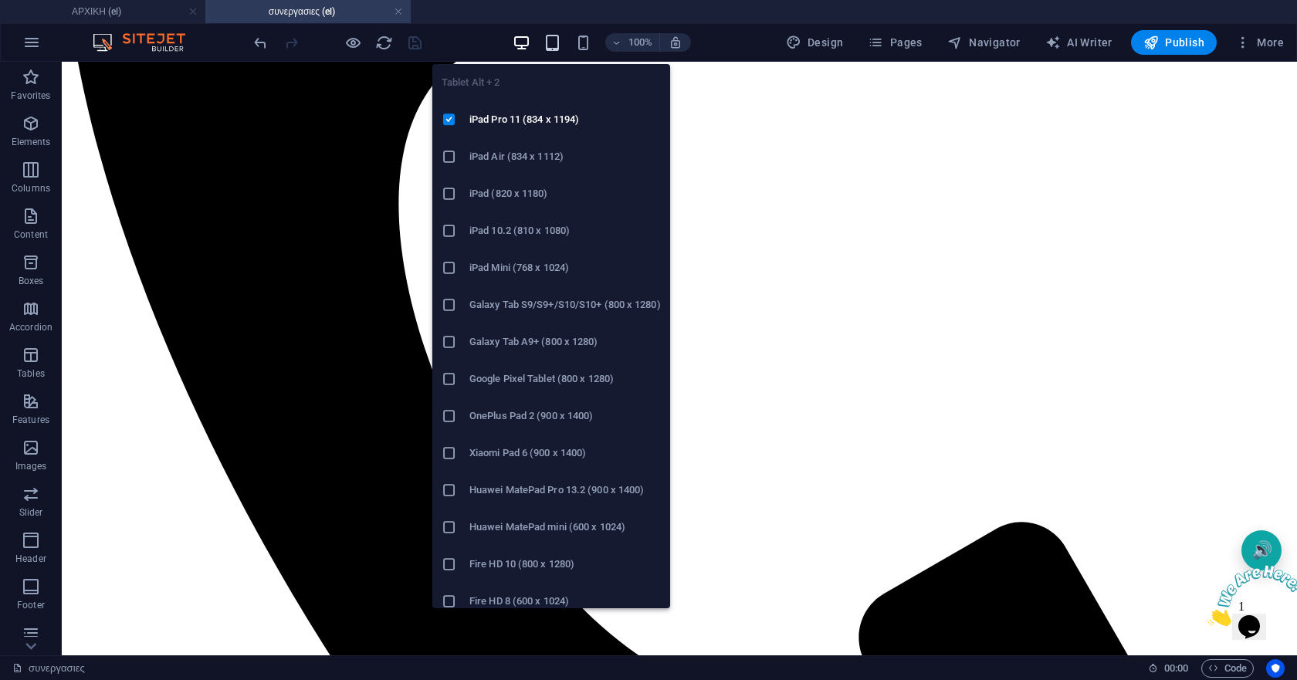
click at [551, 40] on icon "button" at bounding box center [552, 43] width 18 height 18
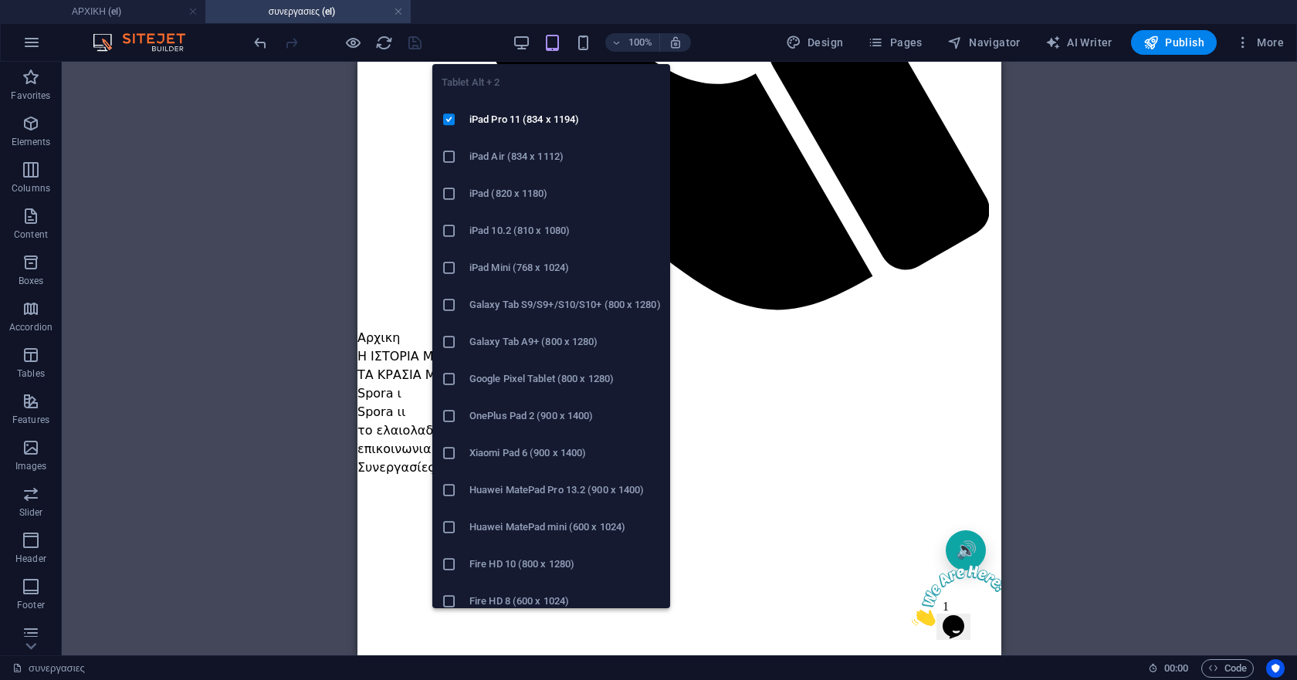
scroll to position [704, 0]
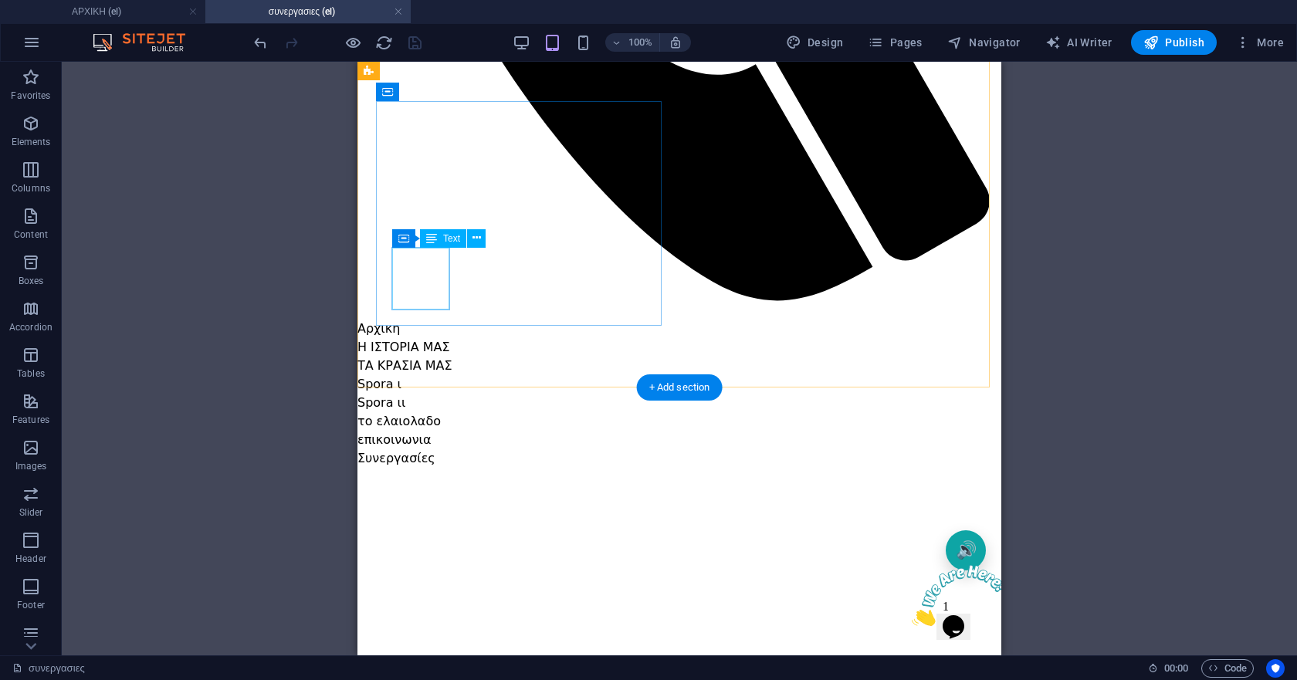
select select "px"
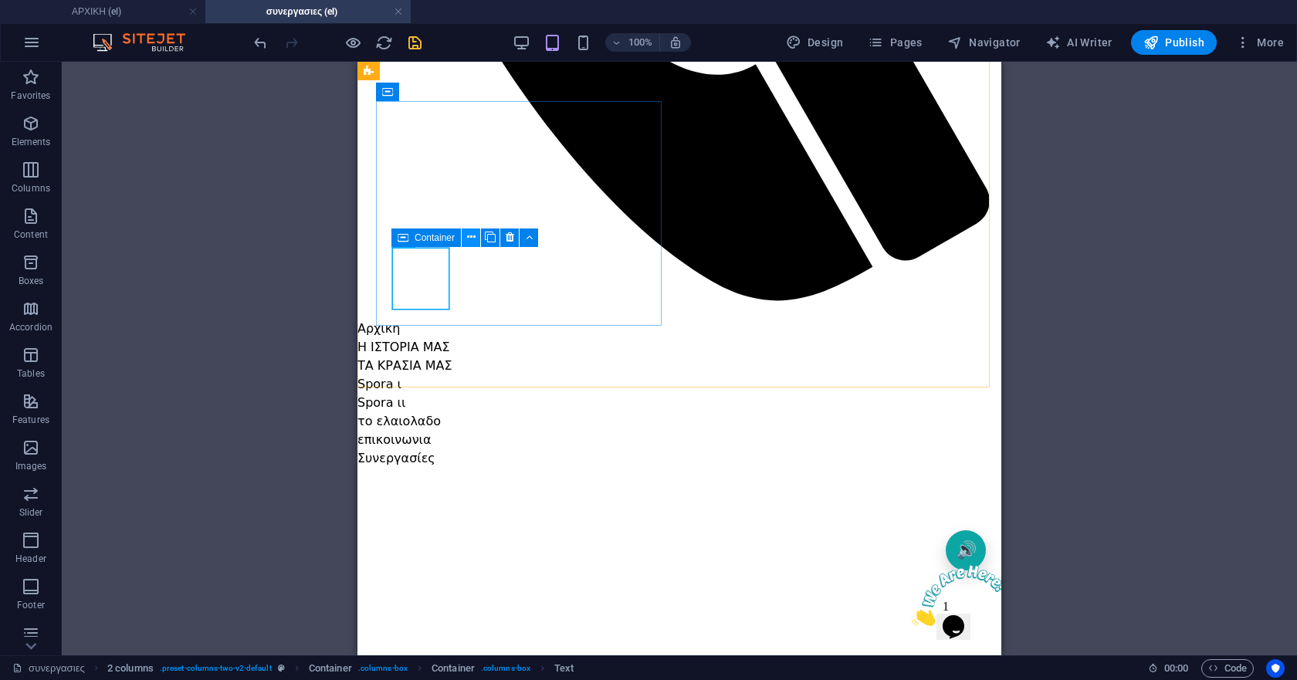
click at [467, 234] on icon at bounding box center [471, 237] width 8 height 16
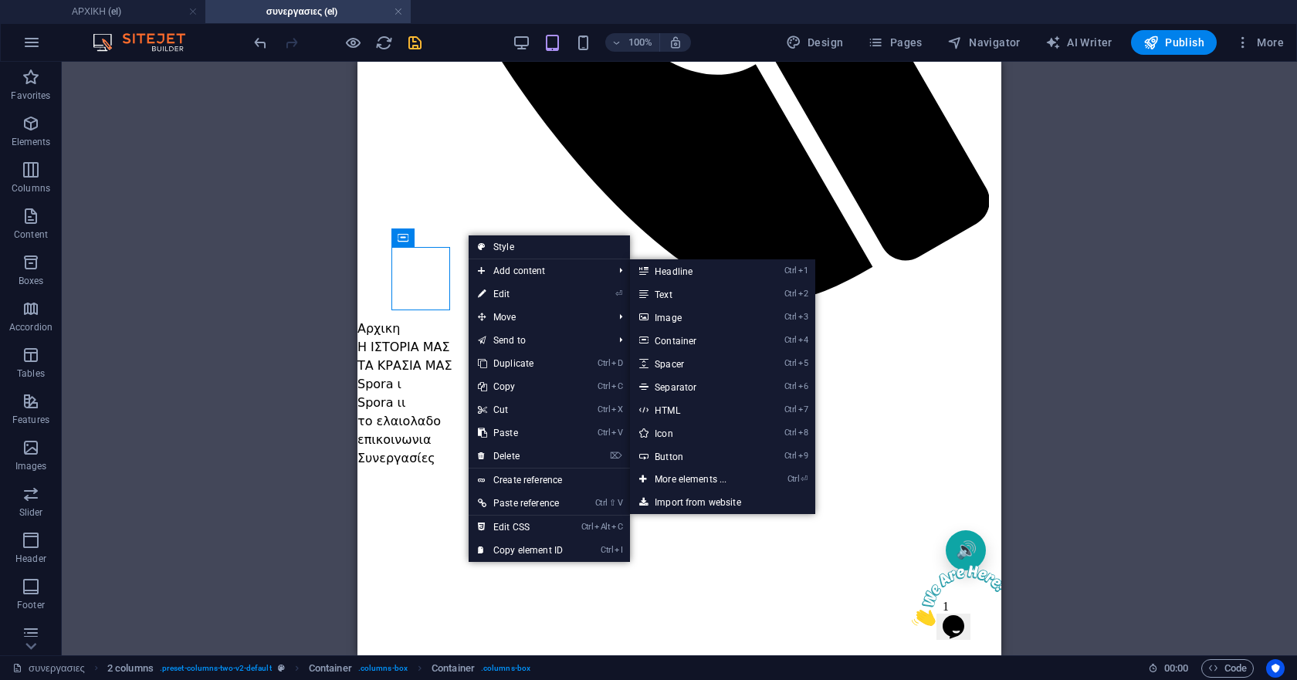
drag, startPoint x: 509, startPoint y: 292, endPoint x: 526, endPoint y: 309, distance: 22.9
click at [509, 292] on link "⏎ Edit" at bounding box center [519, 293] width 103 height 23
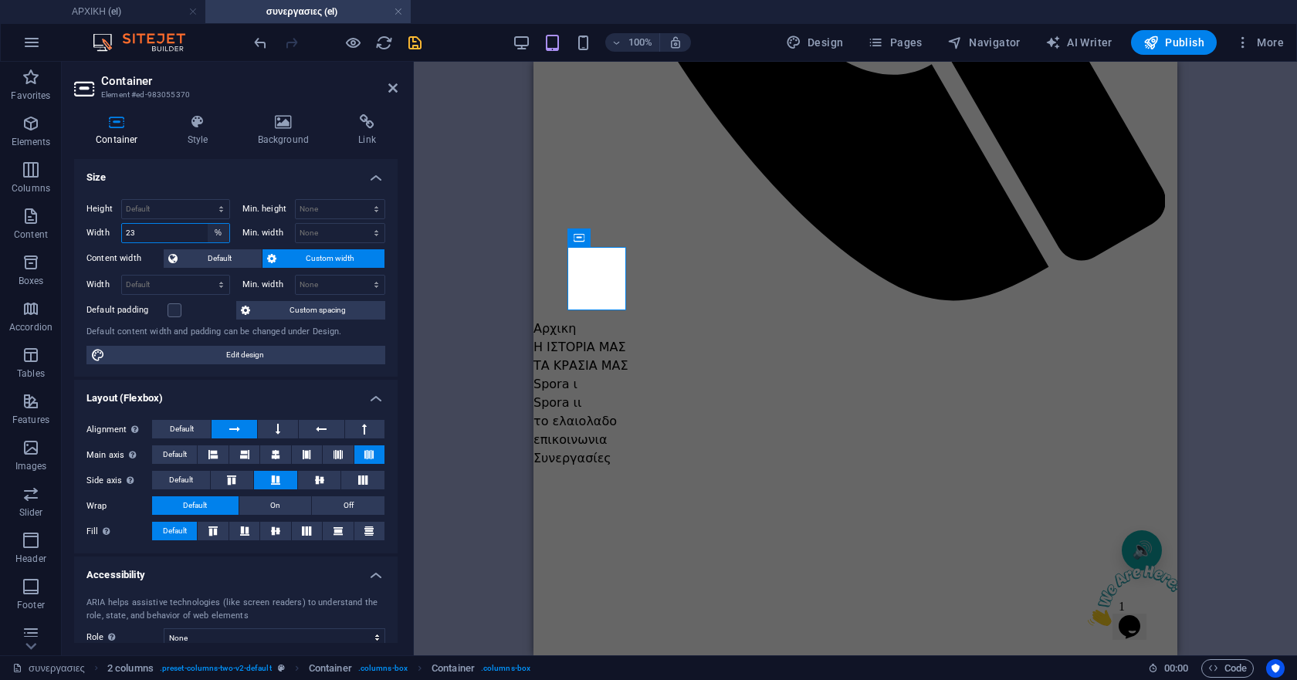
click at [216, 225] on select "Default px rem % em vh vw" at bounding box center [219, 233] width 22 height 19
select select "px"
click at [208, 224] on select "Default px rem % em vh vw" at bounding box center [219, 233] width 22 height 19
type input "40"
click at [215, 229] on select "Default px rem % em vh vw" at bounding box center [219, 233] width 22 height 19
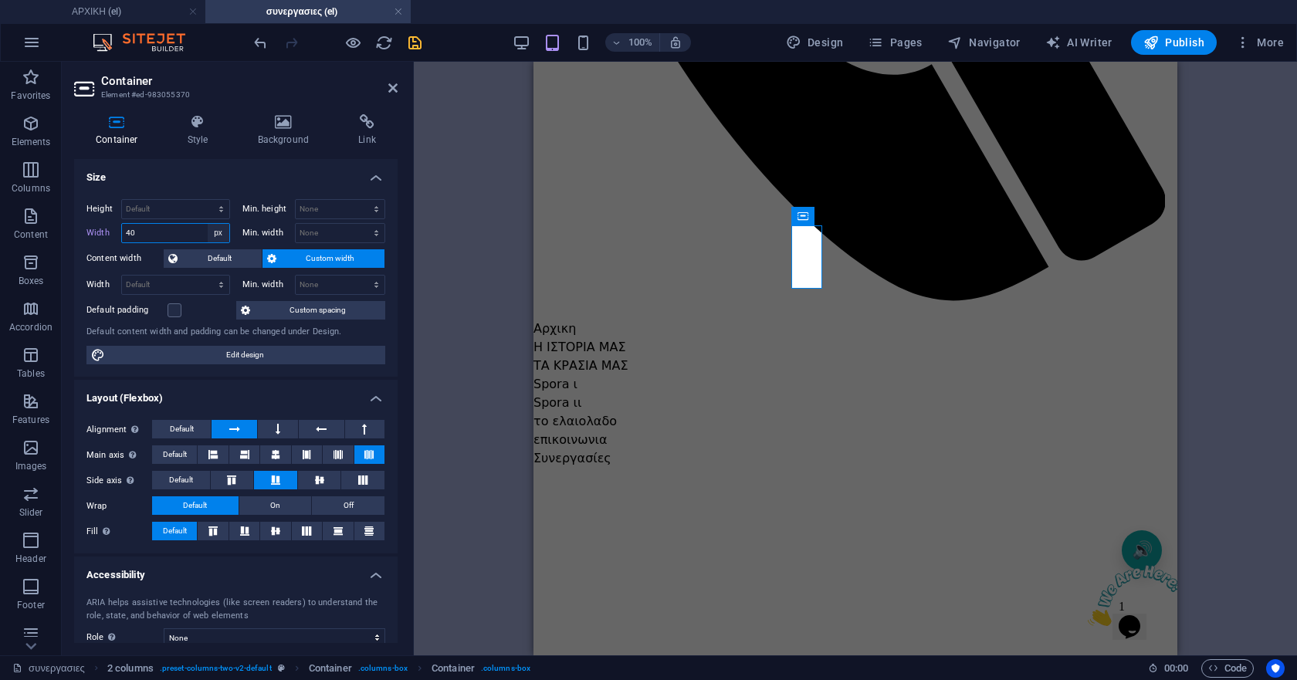
select select "%"
click at [208, 224] on select "Default px rem % em vh vw" at bounding box center [219, 233] width 22 height 19
type input "10.81"
click at [209, 234] on select "Default px rem % em vh vw" at bounding box center [219, 233] width 22 height 19
select select "px"
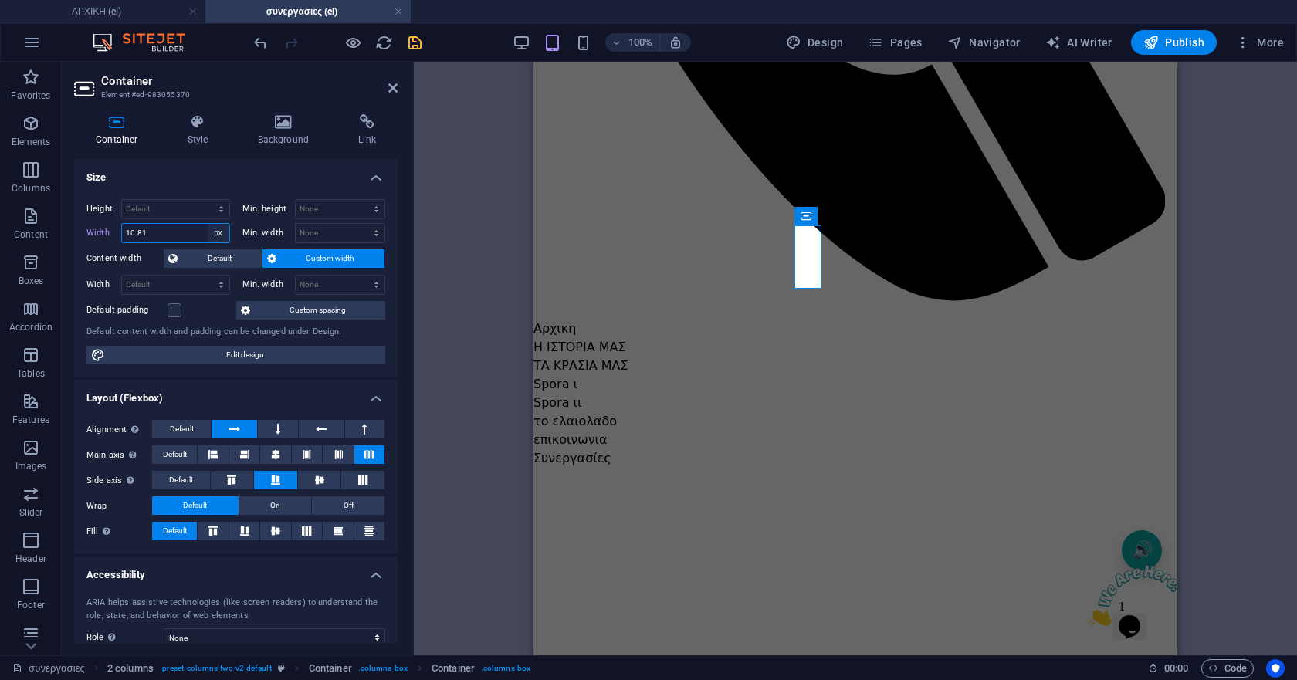
click at [208, 224] on select "Default px rem % em vh vw" at bounding box center [219, 233] width 22 height 19
type input "36"
click at [221, 231] on select "Default px rem % em vh vw" at bounding box center [219, 233] width 22 height 19
select select "default"
click at [208, 224] on select "Default px rem % em vh vw" at bounding box center [219, 233] width 22 height 19
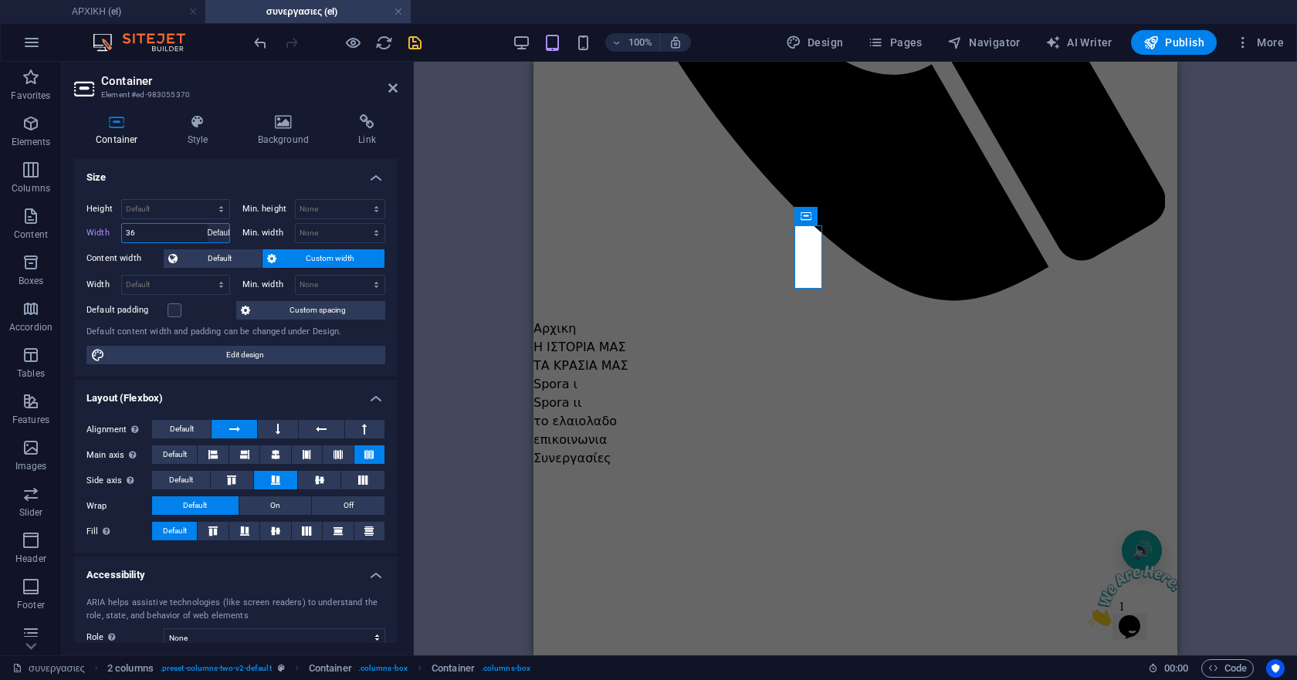
type input "36"
click at [216, 237] on select "Default px rem % em vh vw" at bounding box center [219, 233] width 22 height 19
select select "default"
click at [208, 224] on select "Default px rem % em vh vw" at bounding box center [219, 233] width 22 height 19
type input "36"
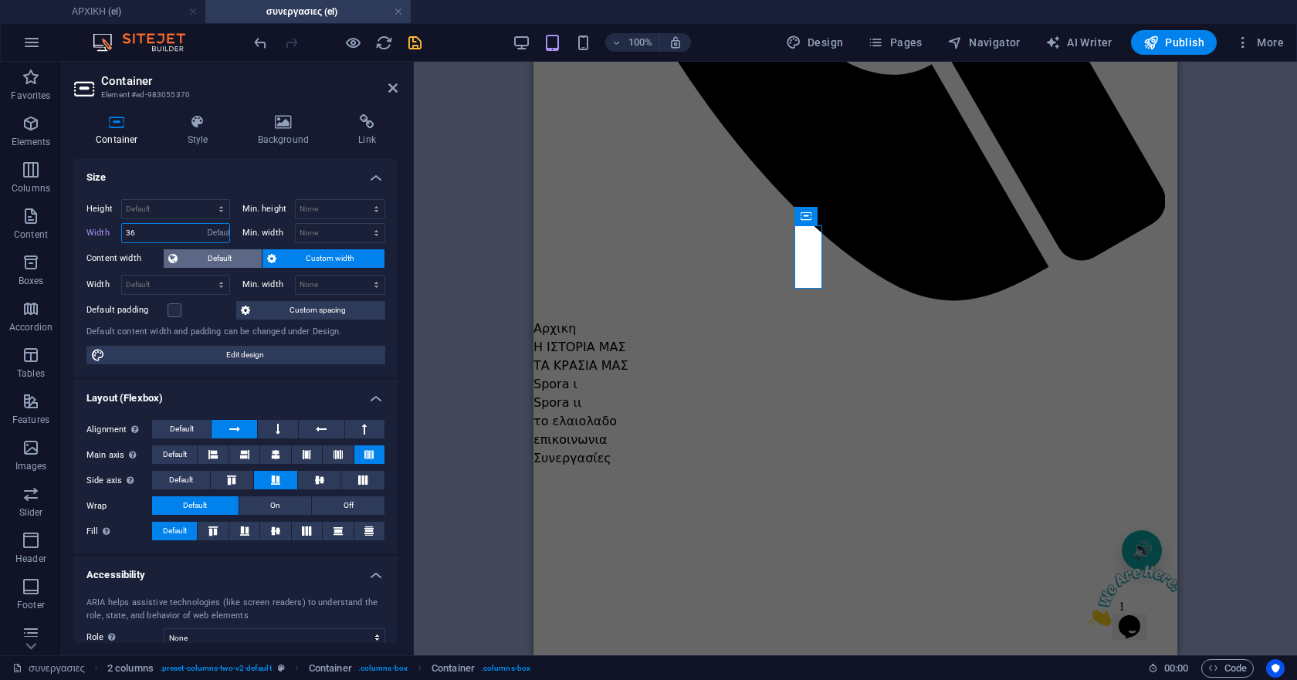
select select "px"
click at [215, 214] on select "Default px rem % vh vw" at bounding box center [175, 209] width 107 height 19
select select "px"
click at [205, 200] on select "Default px rem % vh vw" at bounding box center [175, 209] width 107 height 19
type input "80"
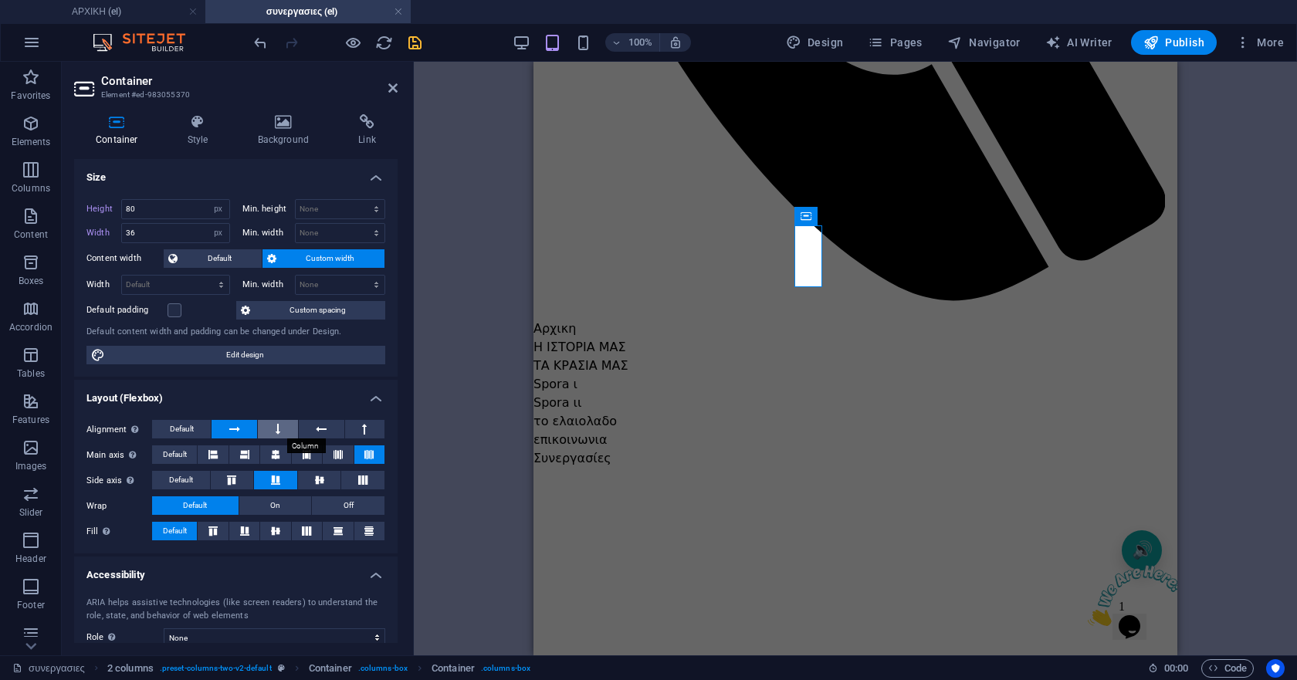
click at [276, 426] on icon at bounding box center [278, 429] width 5 height 19
click at [303, 426] on button at bounding box center [322, 429] width 46 height 19
click at [391, 84] on icon at bounding box center [392, 88] width 9 height 12
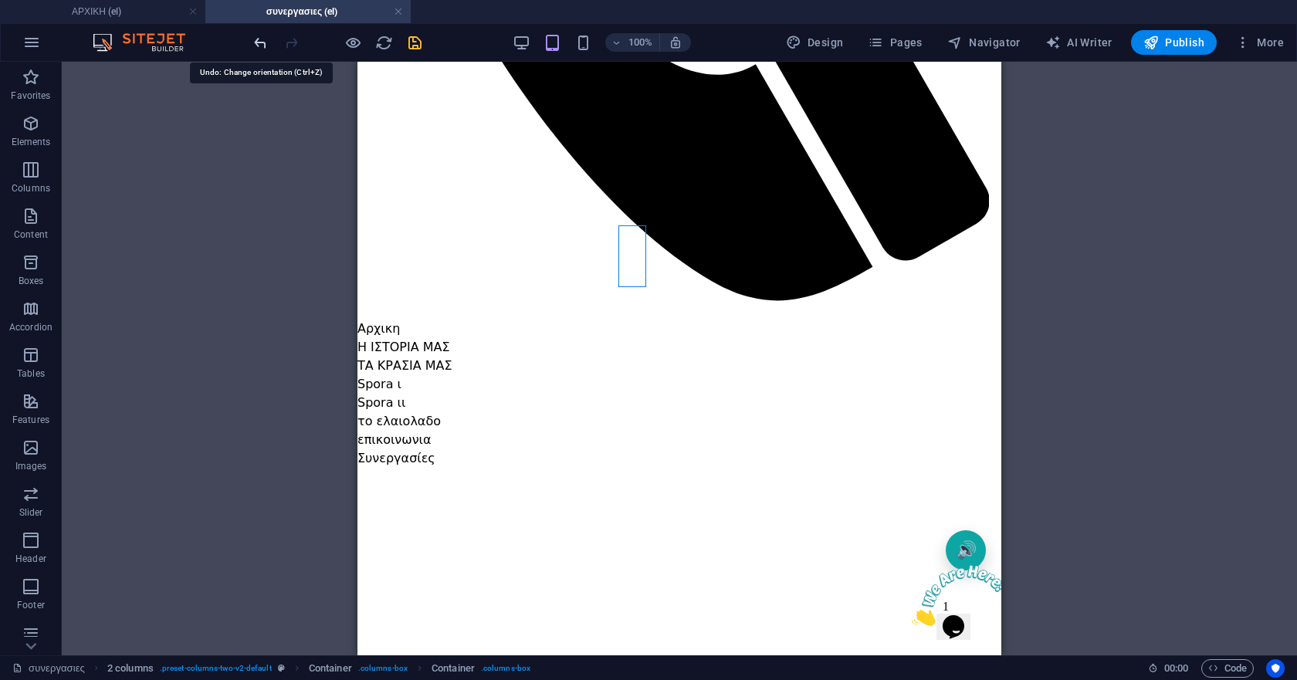
click at [255, 42] on icon "undo" at bounding box center [261, 43] width 18 height 18
click at [258, 42] on icon "undo" at bounding box center [261, 43] width 18 height 18
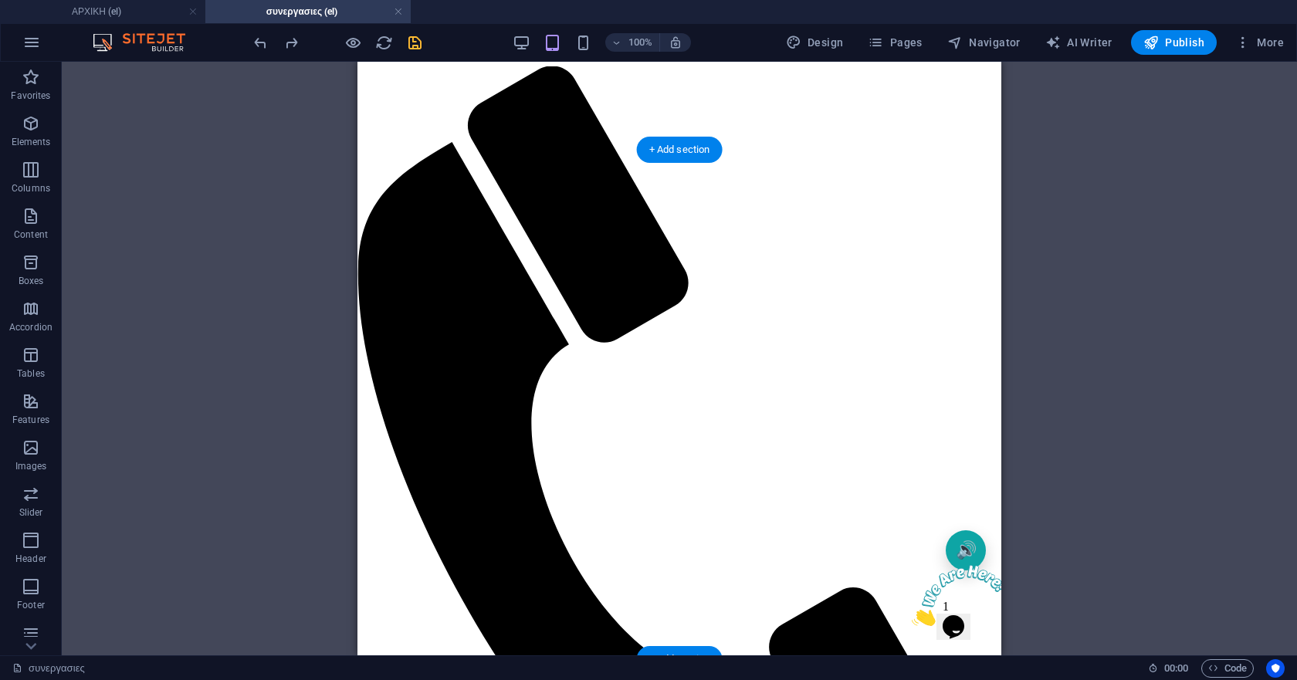
scroll to position [0, 0]
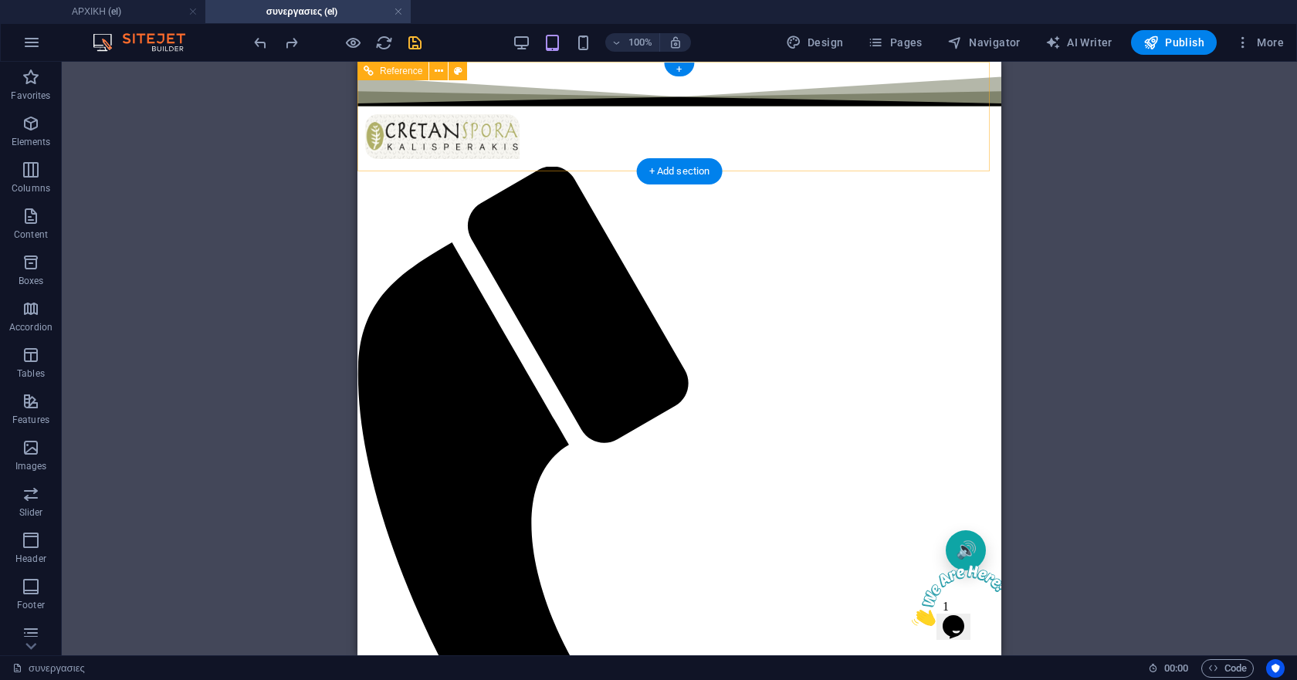
click at [413, 41] on icon "save" at bounding box center [415, 43] width 18 height 18
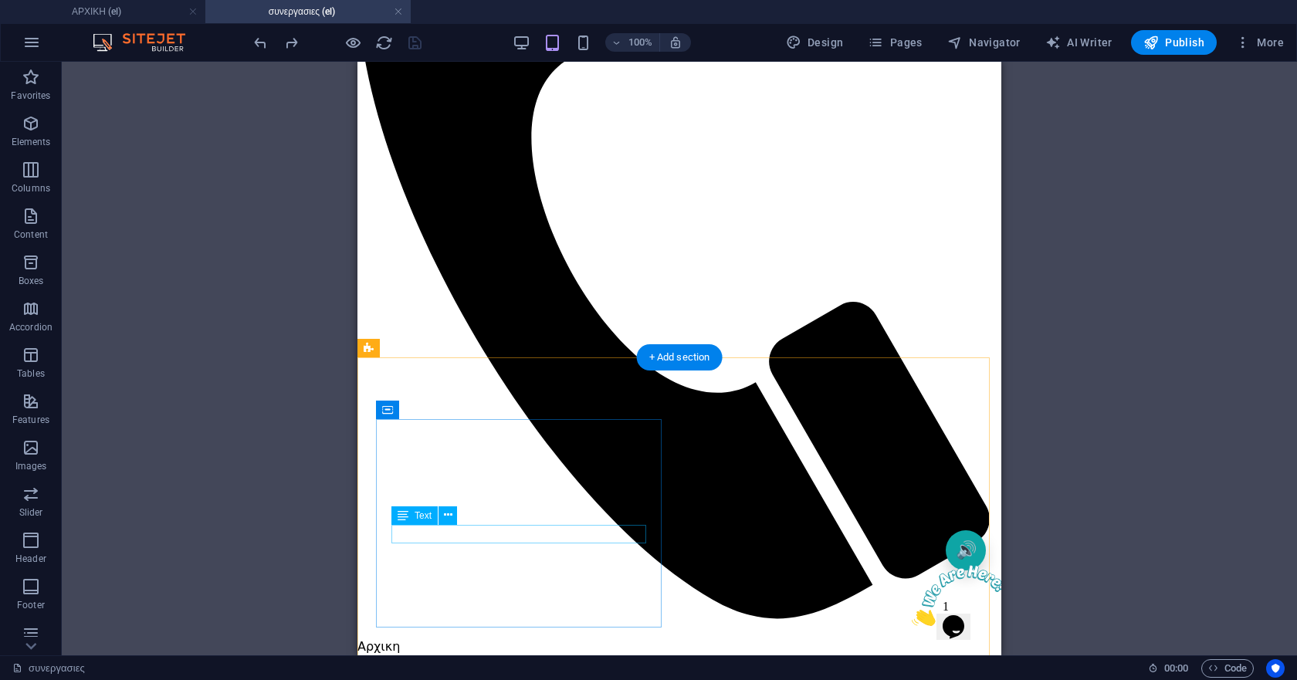
scroll to position [540, 0]
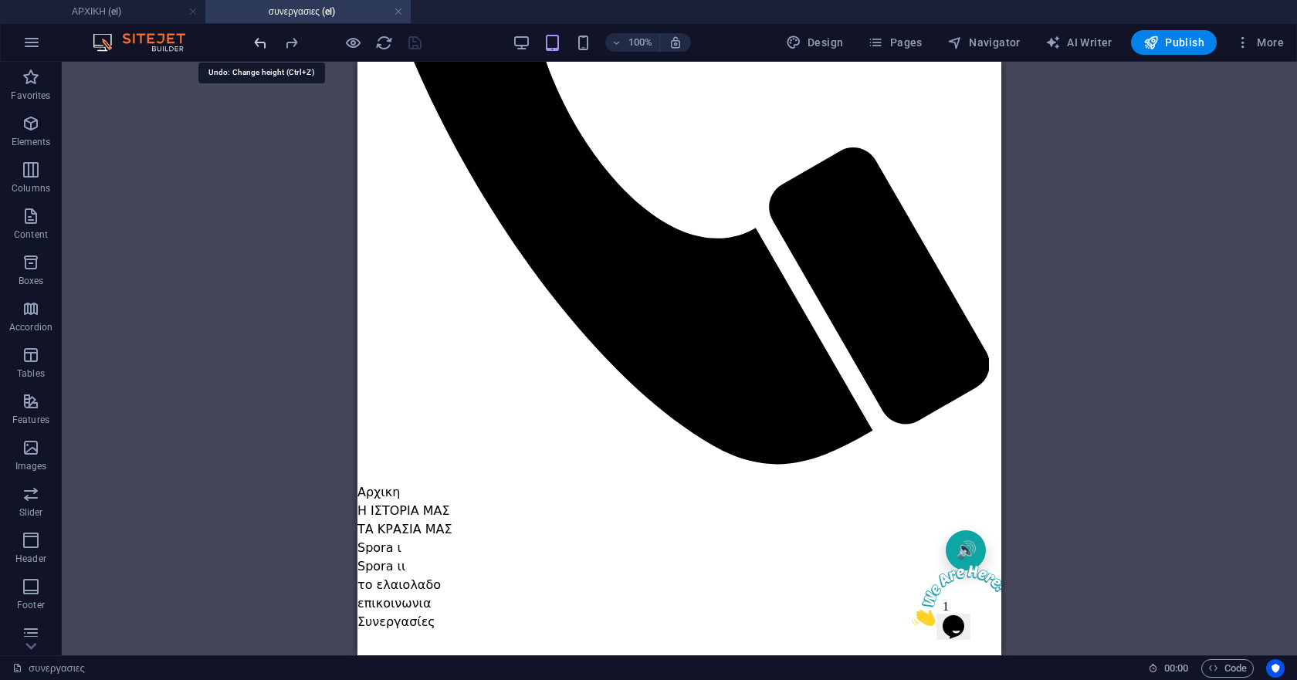
click at [259, 43] on icon "undo" at bounding box center [261, 43] width 18 height 18
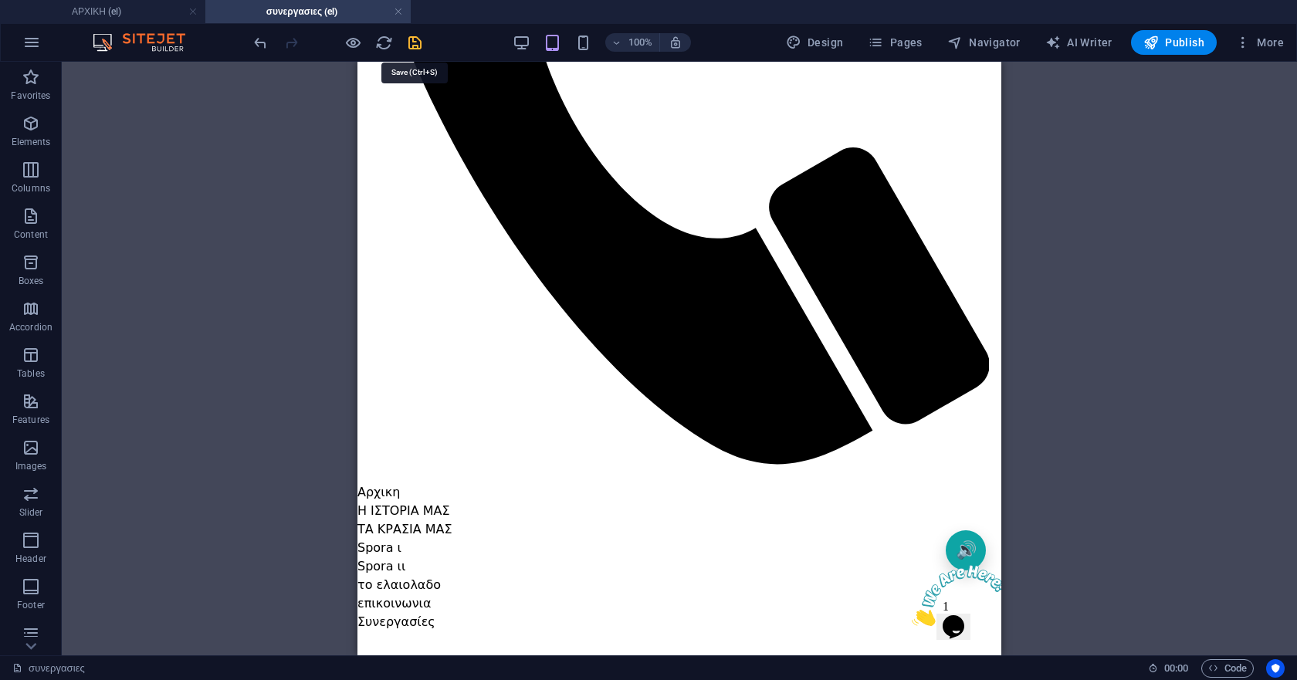
click at [408, 42] on icon "save" at bounding box center [415, 43] width 18 height 18
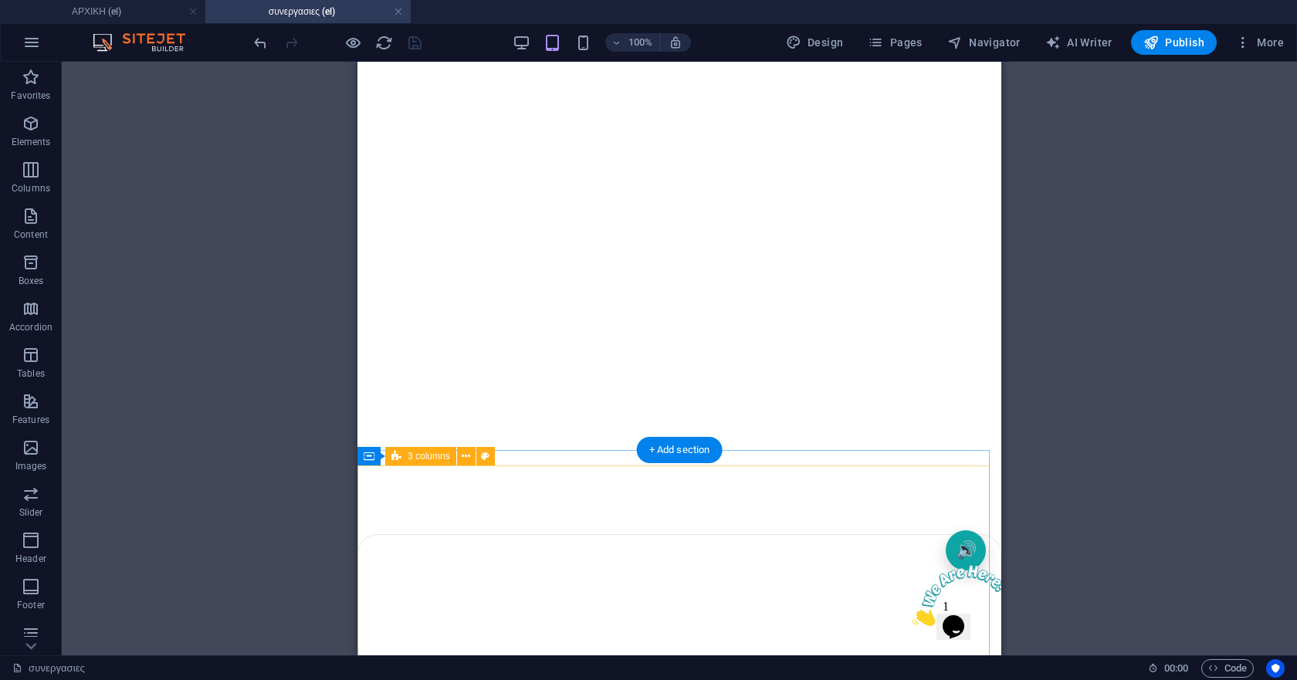
scroll to position [1158, 0]
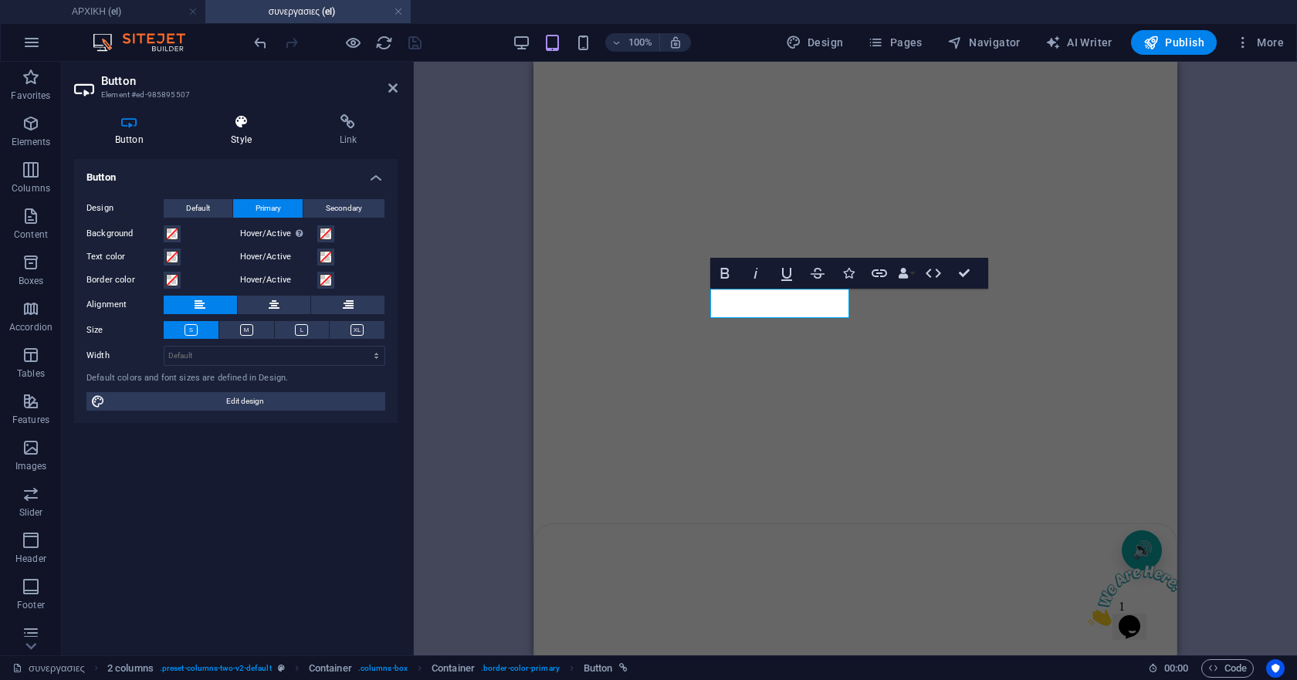
click at [242, 125] on icon at bounding box center [241, 121] width 102 height 15
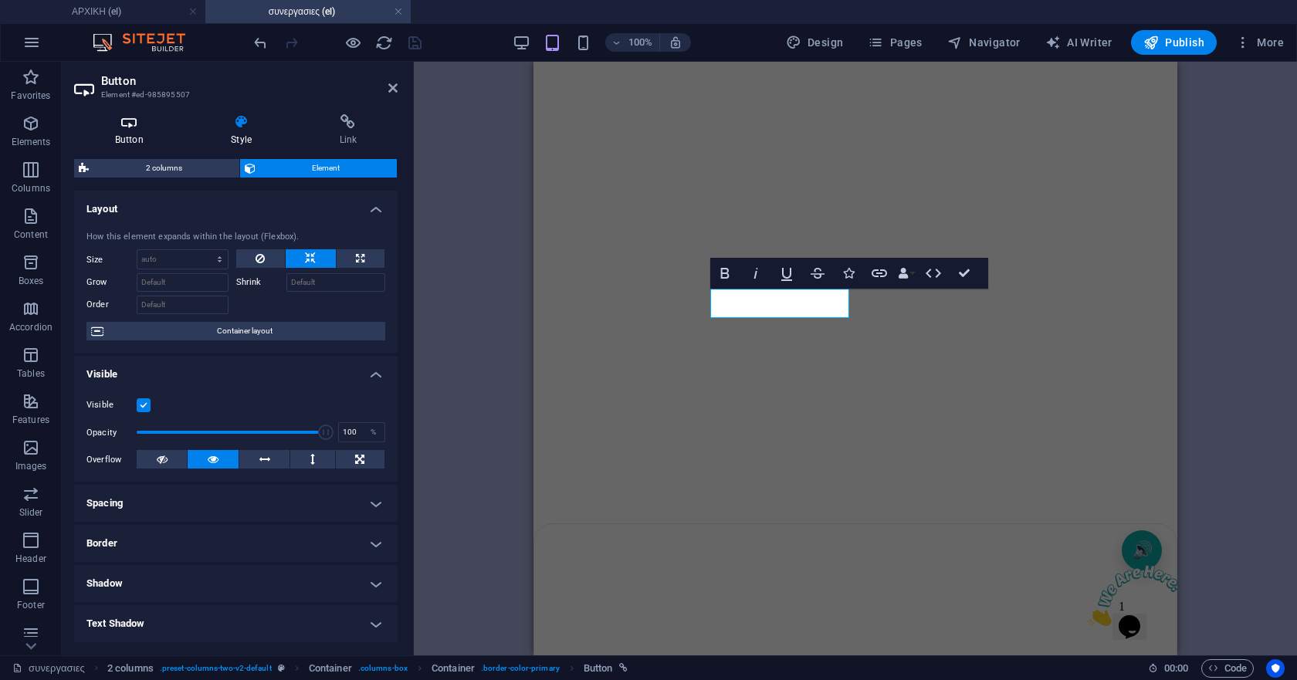
click at [110, 127] on icon at bounding box center [129, 121] width 110 height 15
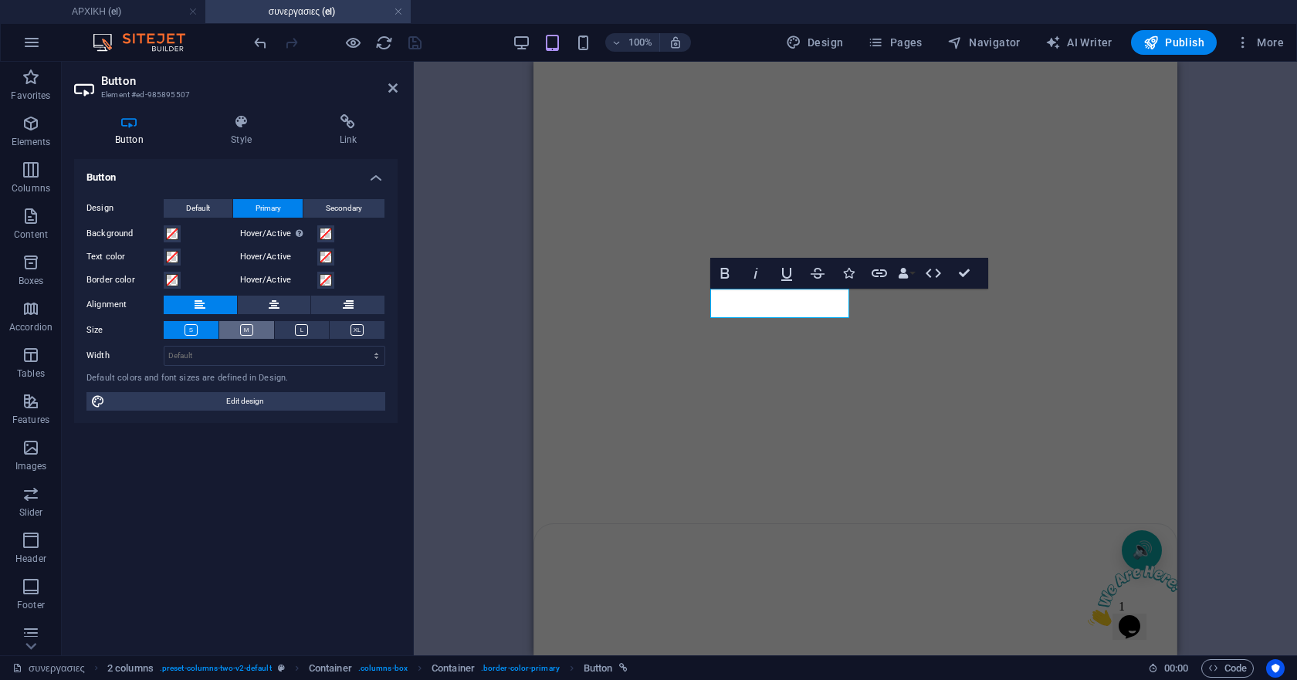
click at [231, 327] on button at bounding box center [246, 330] width 55 height 18
click at [200, 332] on button at bounding box center [191, 330] width 55 height 18
click at [201, 352] on select "Default px rem % em vh vw" at bounding box center [274, 356] width 220 height 19
select select "px"
click at [363, 347] on select "Default px rem % em vh vw" at bounding box center [274, 356] width 220 height 19
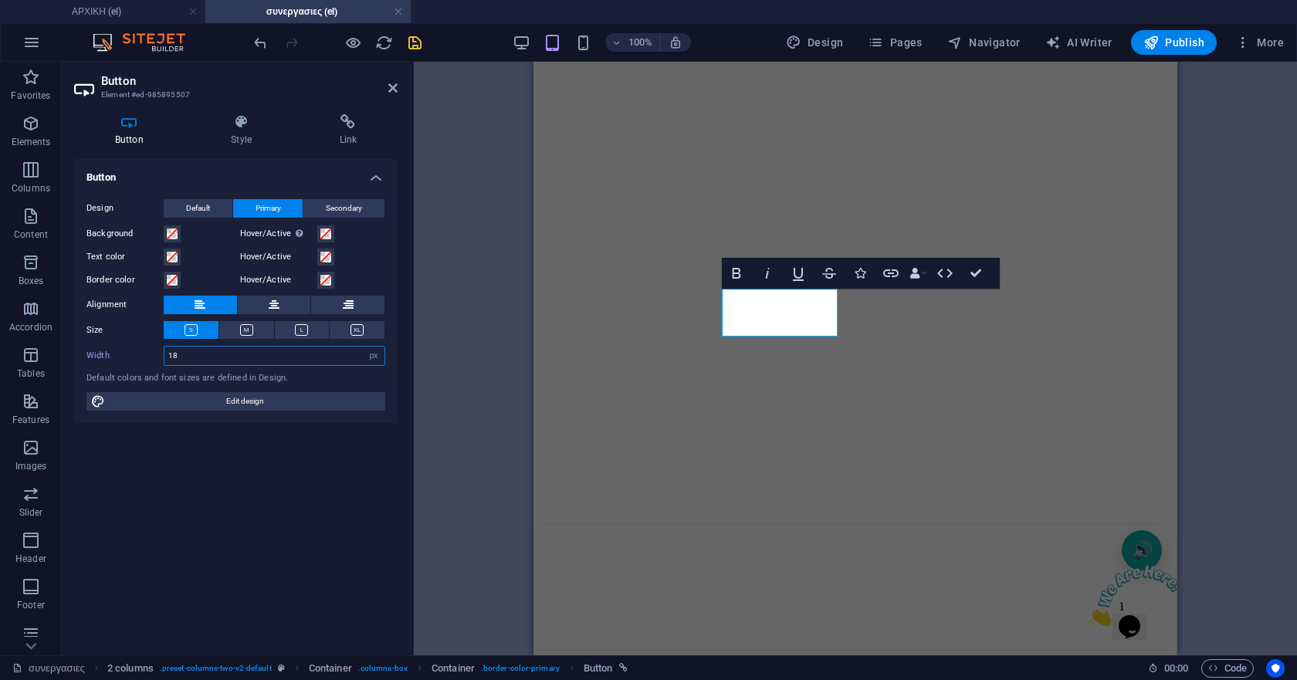
type input "180"
click at [421, 43] on icon "save" at bounding box center [415, 43] width 18 height 18
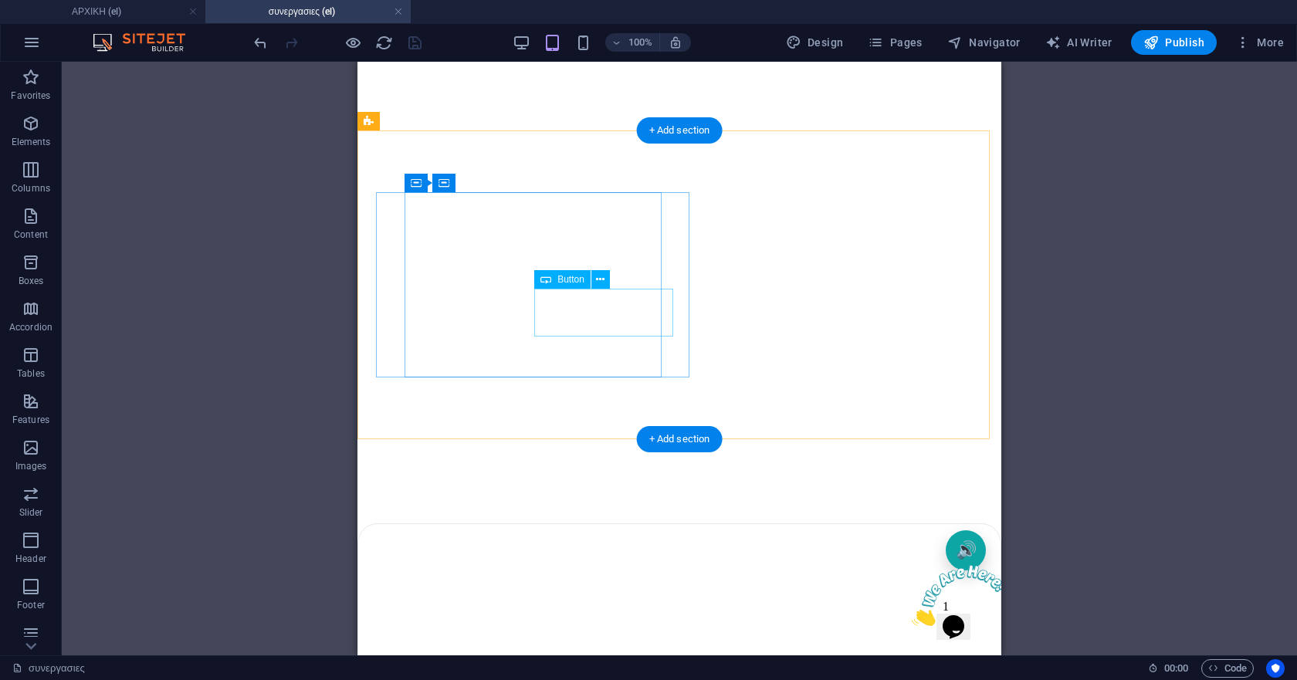
select select "px"
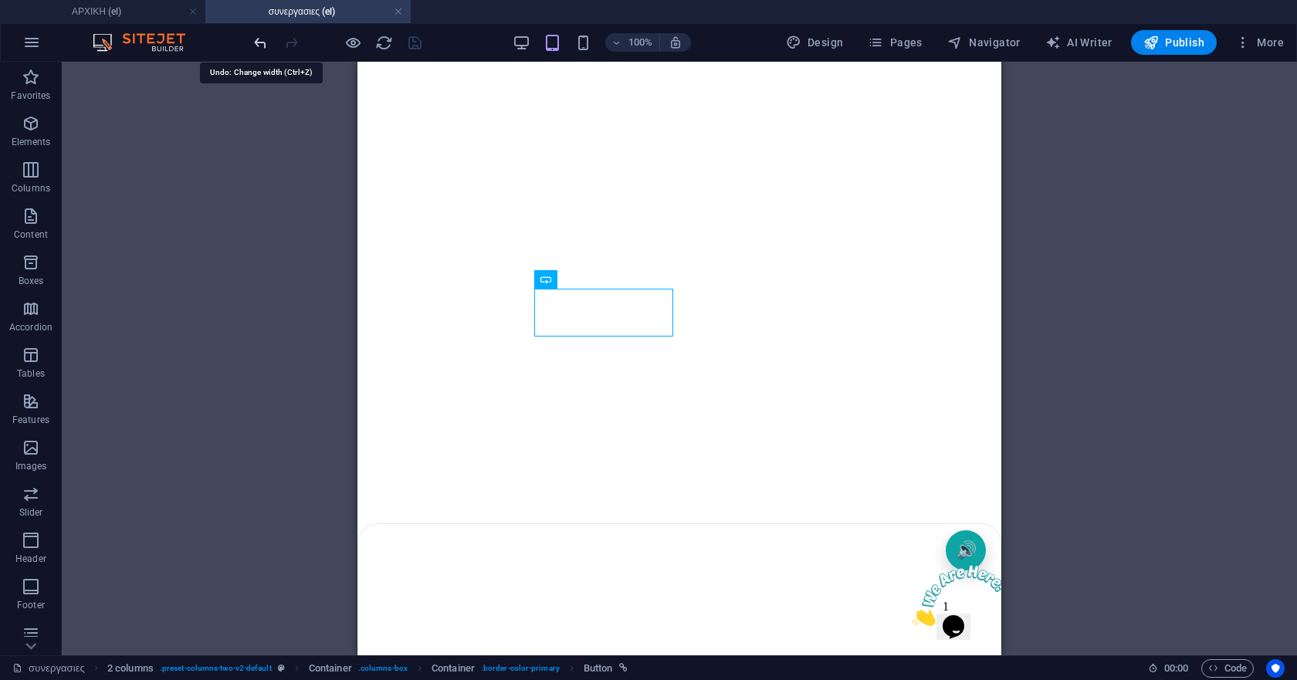
click at [255, 42] on icon "undo" at bounding box center [261, 43] width 18 height 18
click at [258, 45] on icon "undo" at bounding box center [261, 43] width 18 height 18
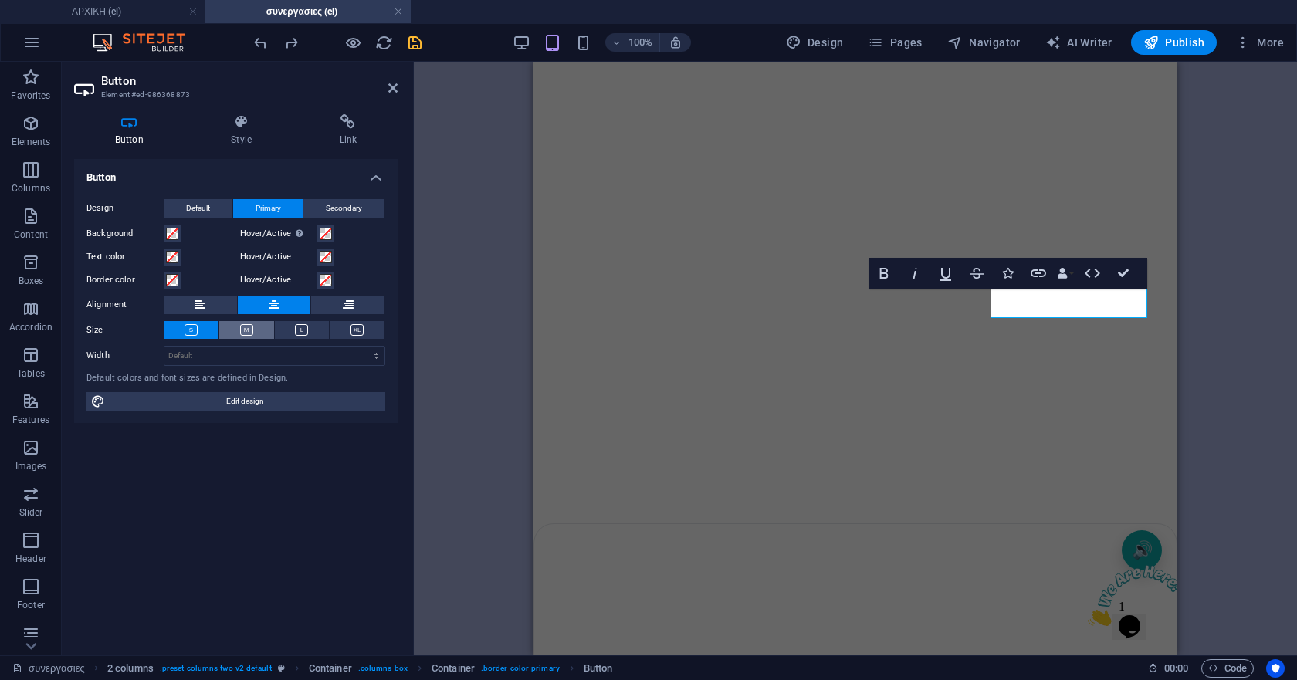
click at [254, 329] on button at bounding box center [246, 330] width 55 height 18
click at [171, 326] on button at bounding box center [191, 330] width 55 height 18
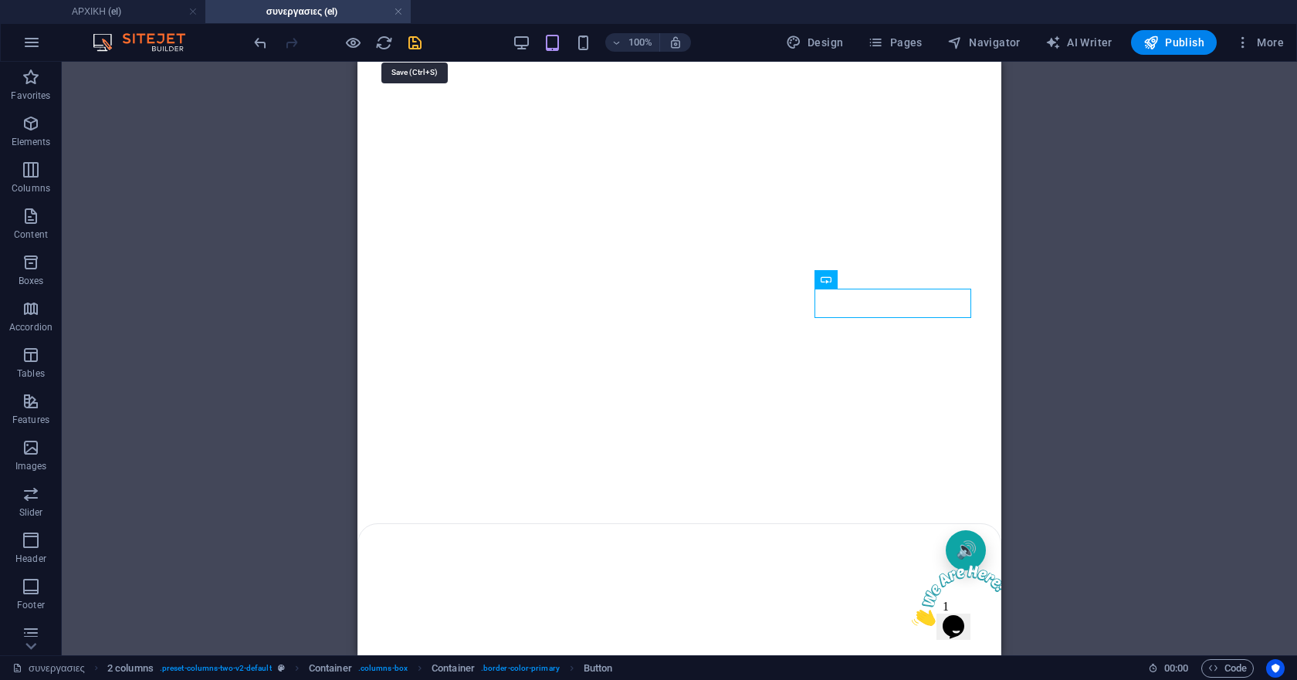
click at [408, 42] on icon "save" at bounding box center [415, 43] width 18 height 18
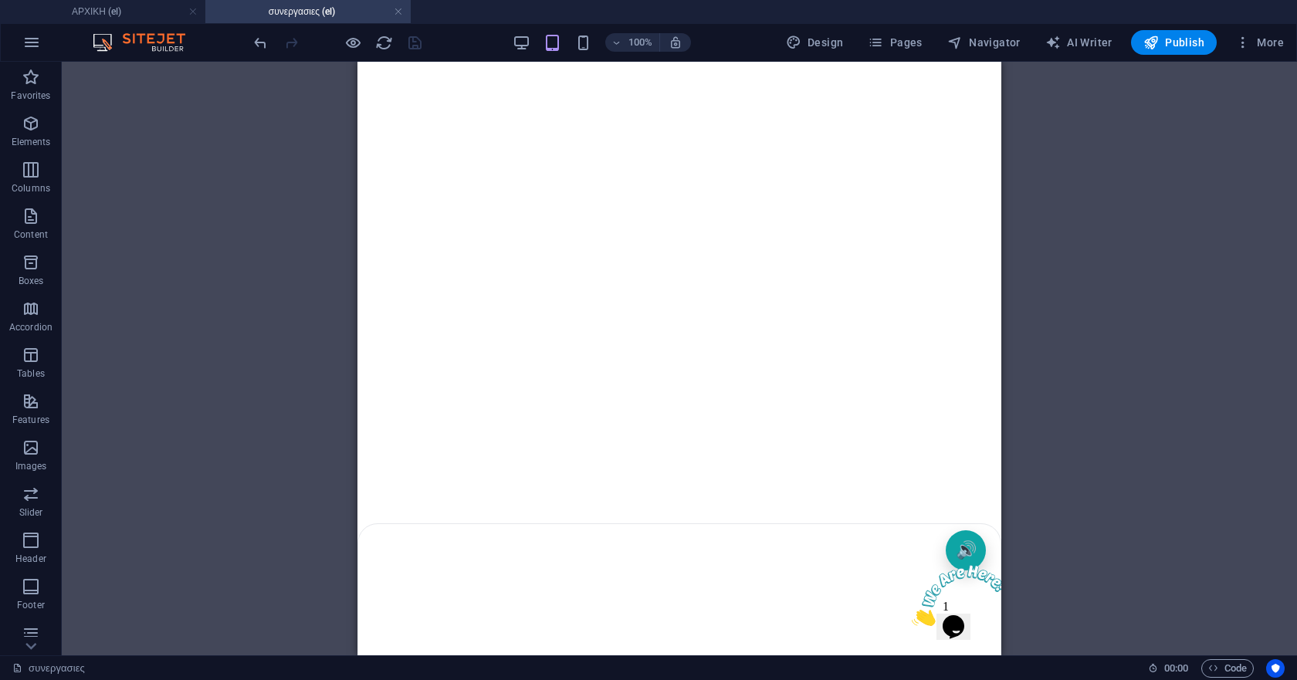
click at [511, 39] on div "100% Design Pages Navigator AI Writer Publish More" at bounding box center [770, 42] width 1039 height 25
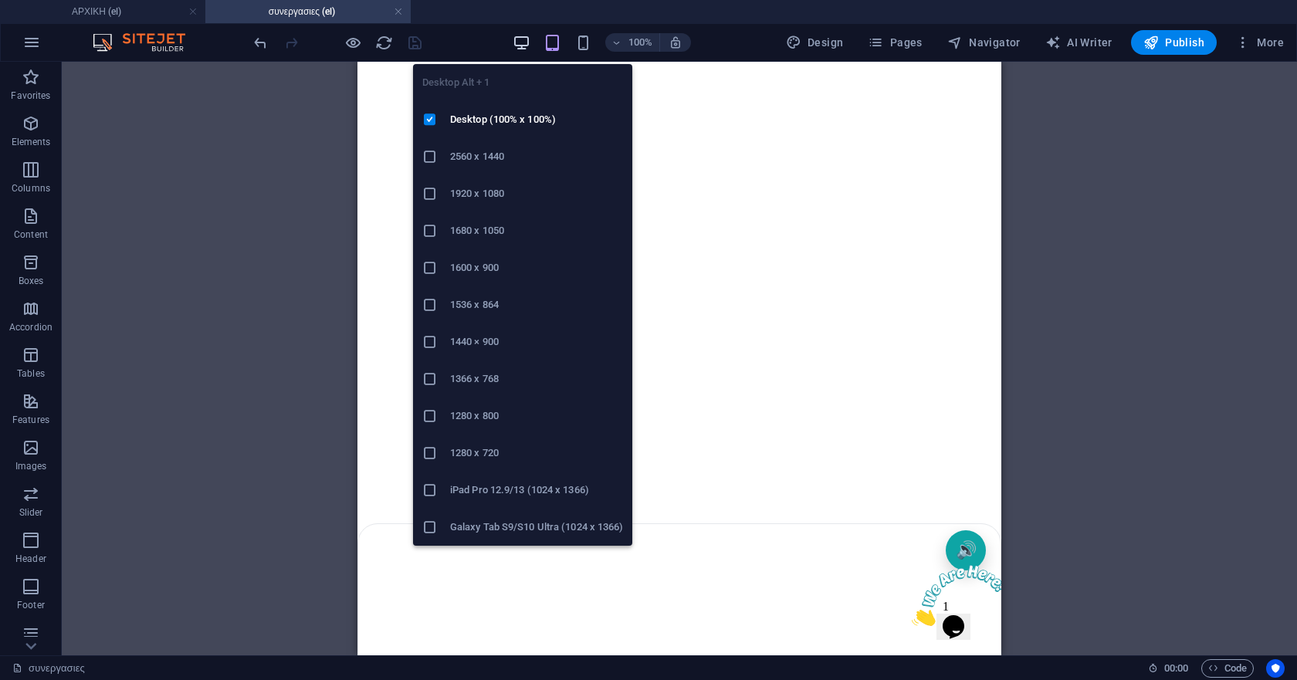
click at [519, 43] on icon "button" at bounding box center [521, 43] width 18 height 18
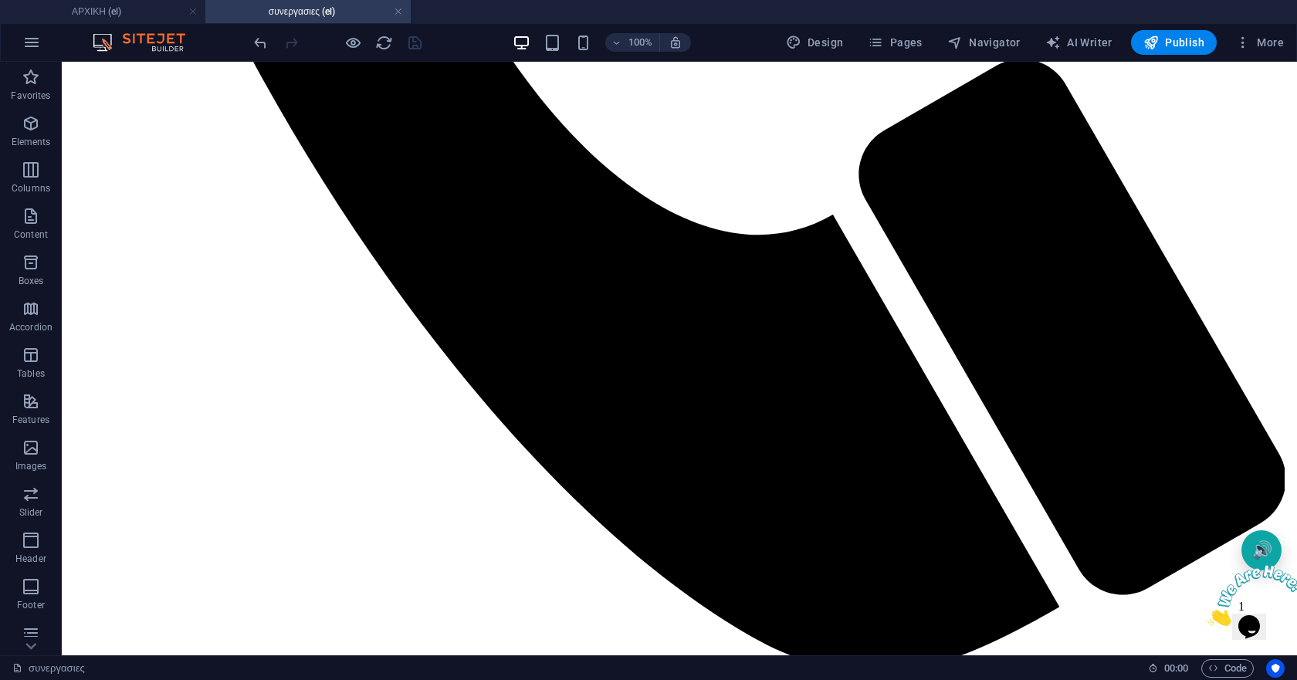
click at [597, 46] on div "100%" at bounding box center [601, 42] width 178 height 25
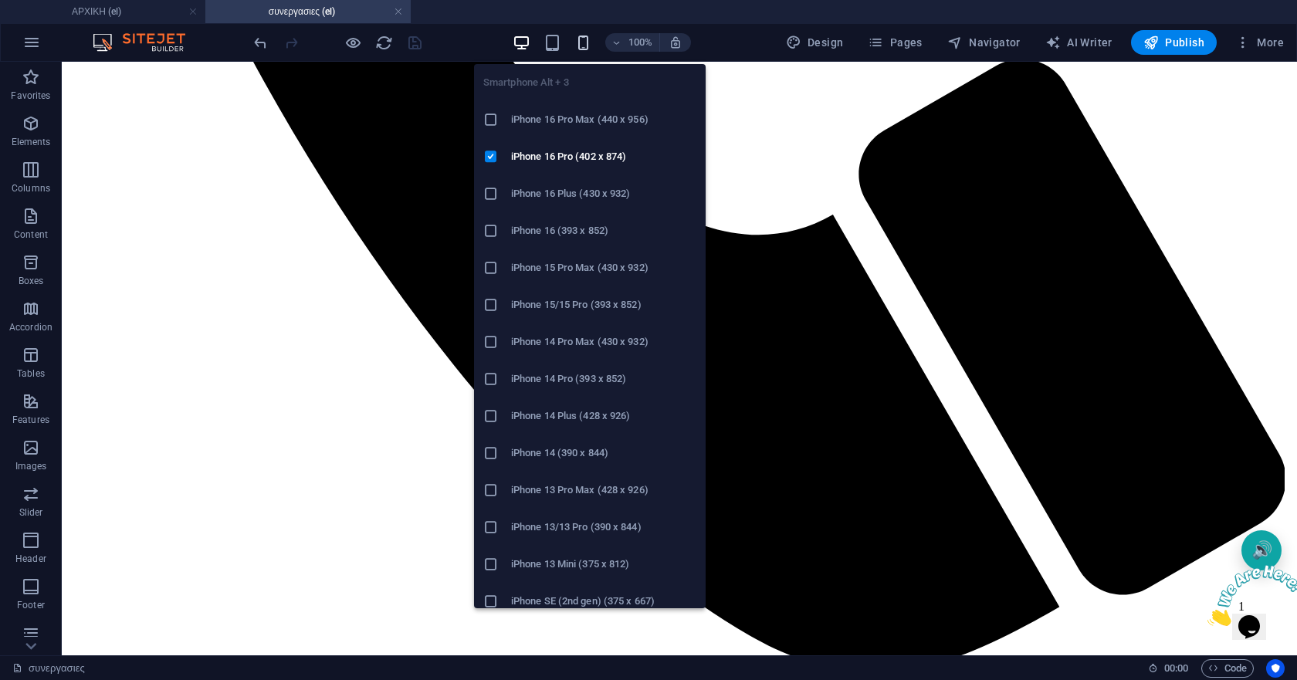
click at [591, 49] on icon "button" at bounding box center [583, 43] width 18 height 18
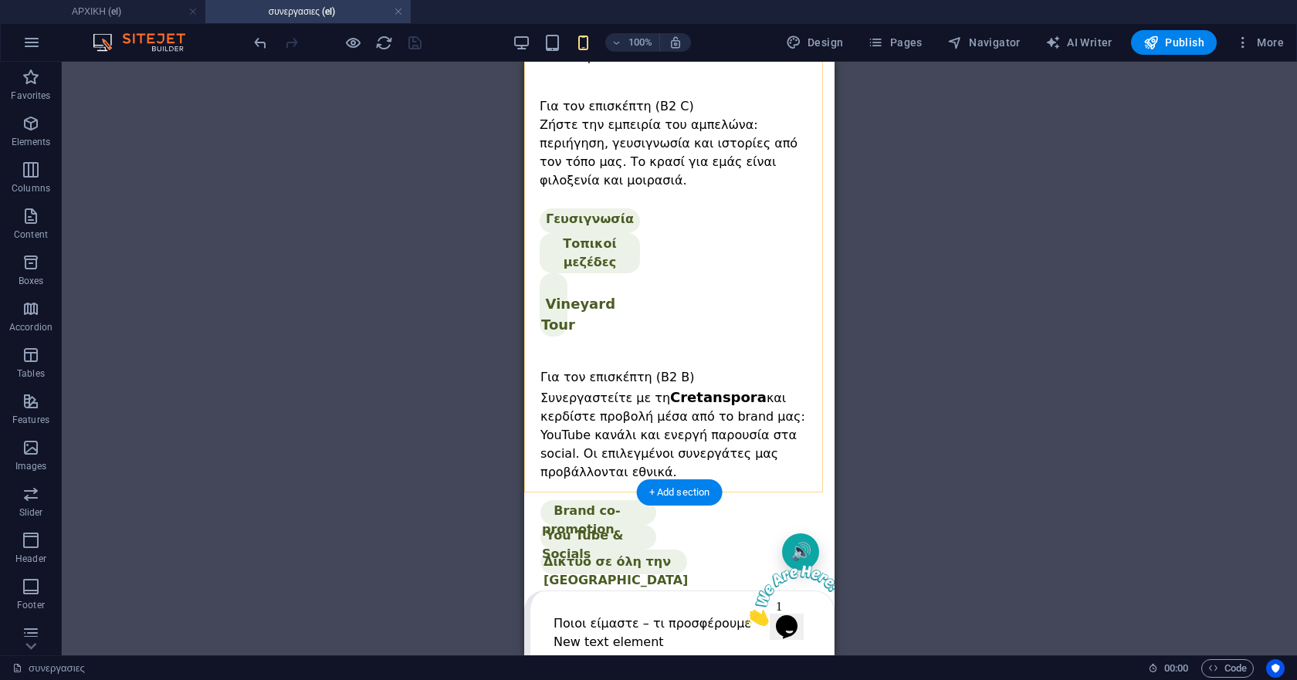
scroll to position [1621, 0]
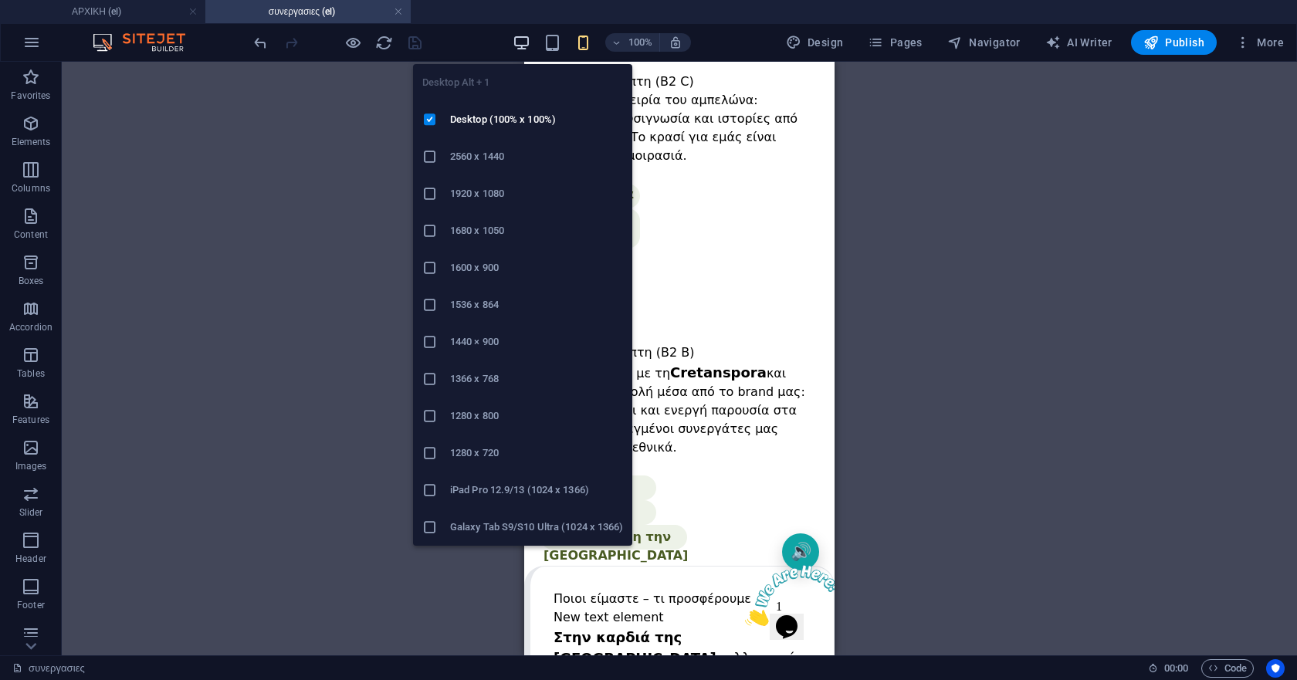
click at [527, 46] on icon "button" at bounding box center [521, 43] width 18 height 18
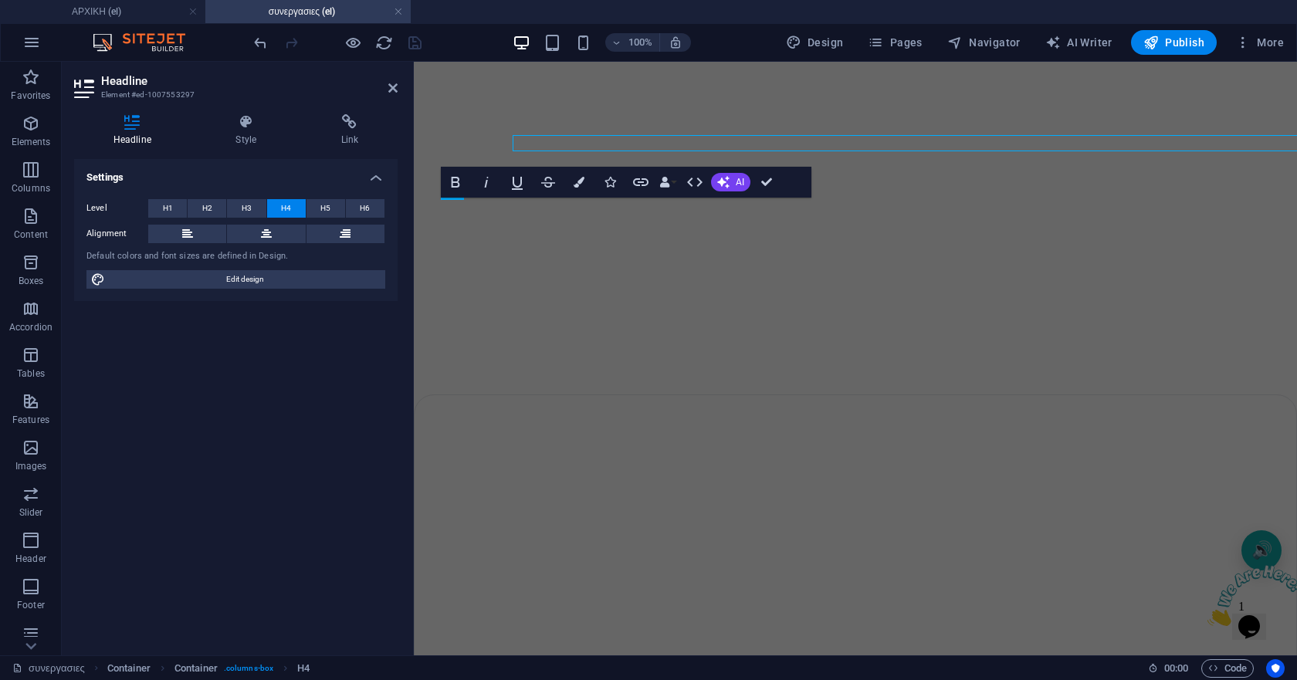
scroll to position [1683, 0]
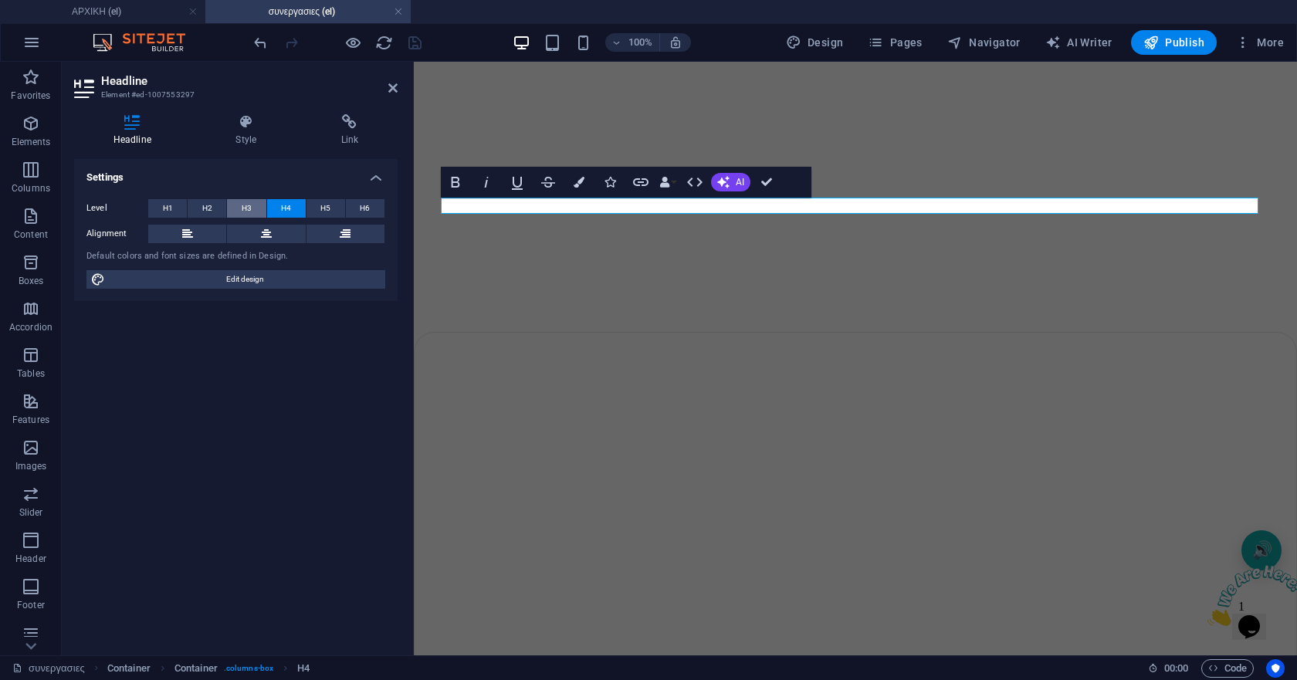
click at [247, 212] on span "H3" at bounding box center [247, 208] width 10 height 19
click at [205, 205] on span "H2" at bounding box center [207, 208] width 10 height 19
click at [411, 45] on icon "save" at bounding box center [415, 43] width 18 height 18
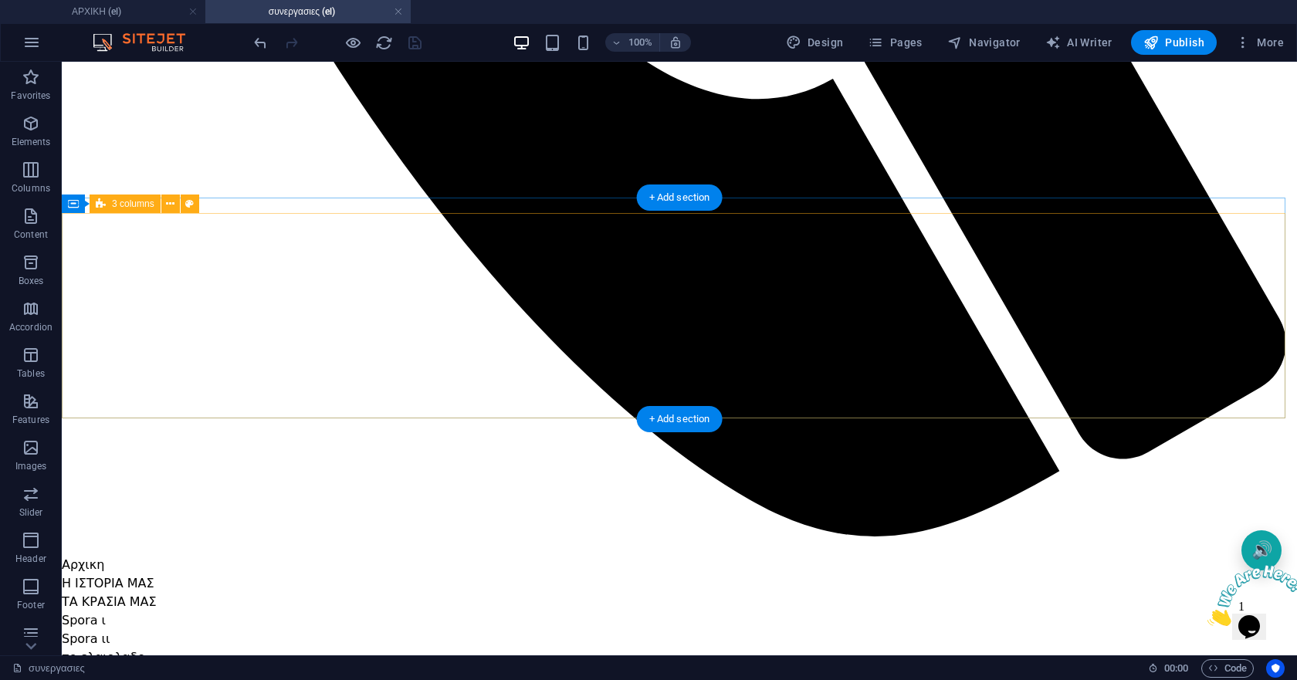
scroll to position [1255, 0]
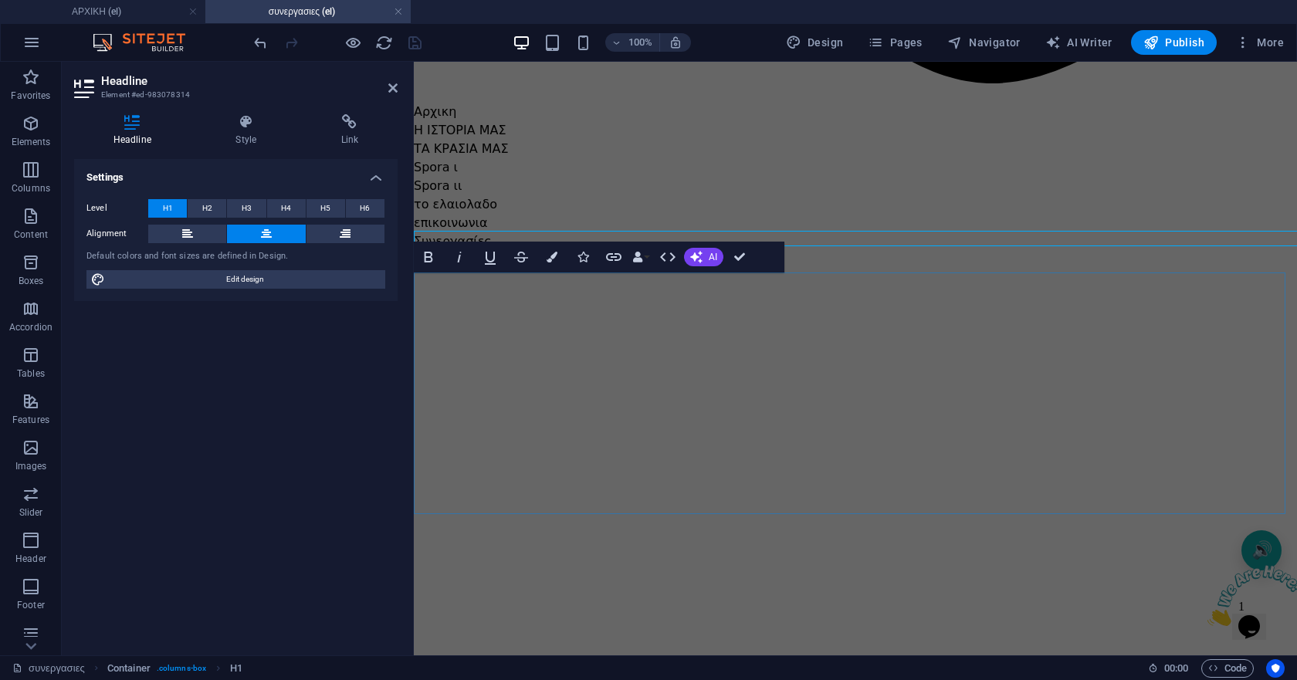
scroll to position [1297, 0]
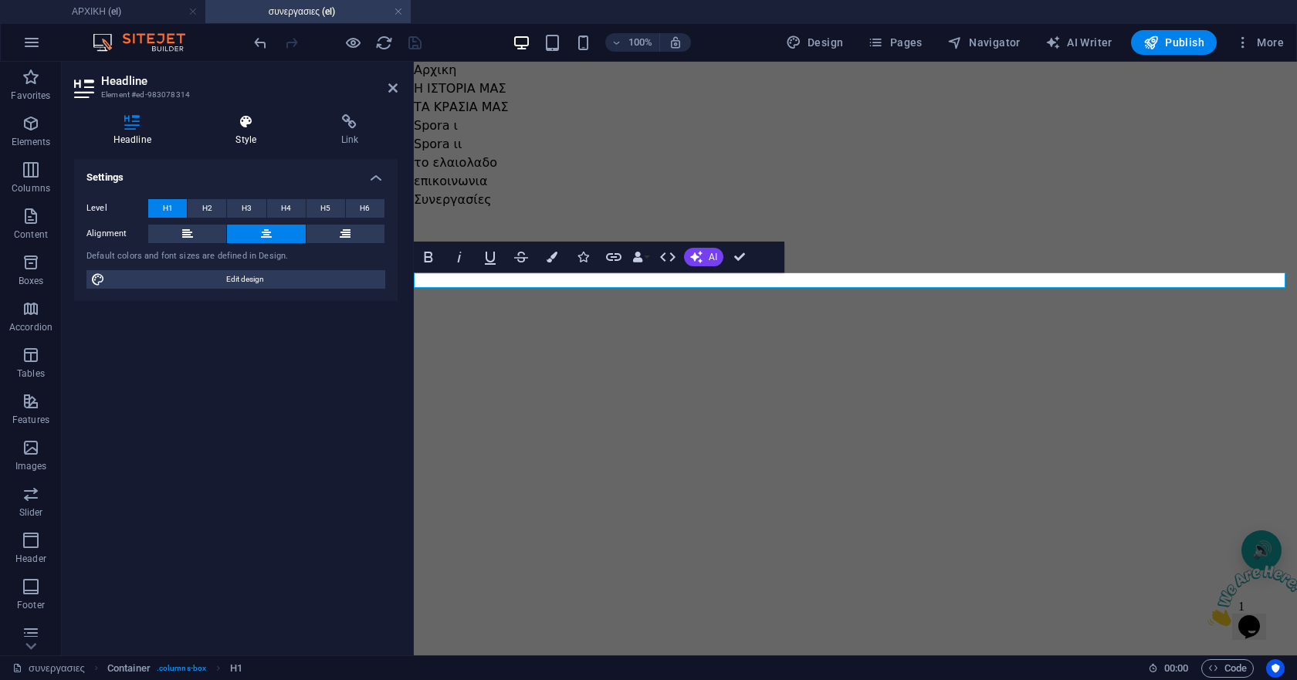
click at [240, 137] on h4 "Style" at bounding box center [249, 130] width 105 height 32
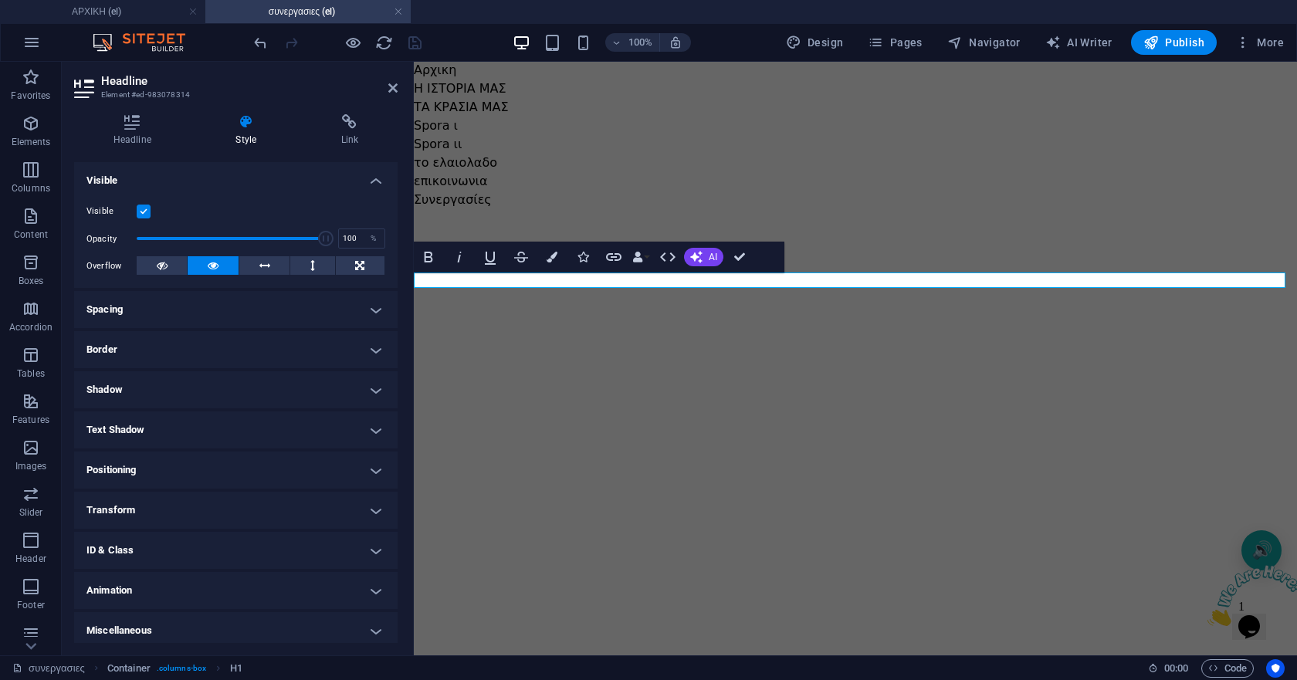
scroll to position [168, 0]
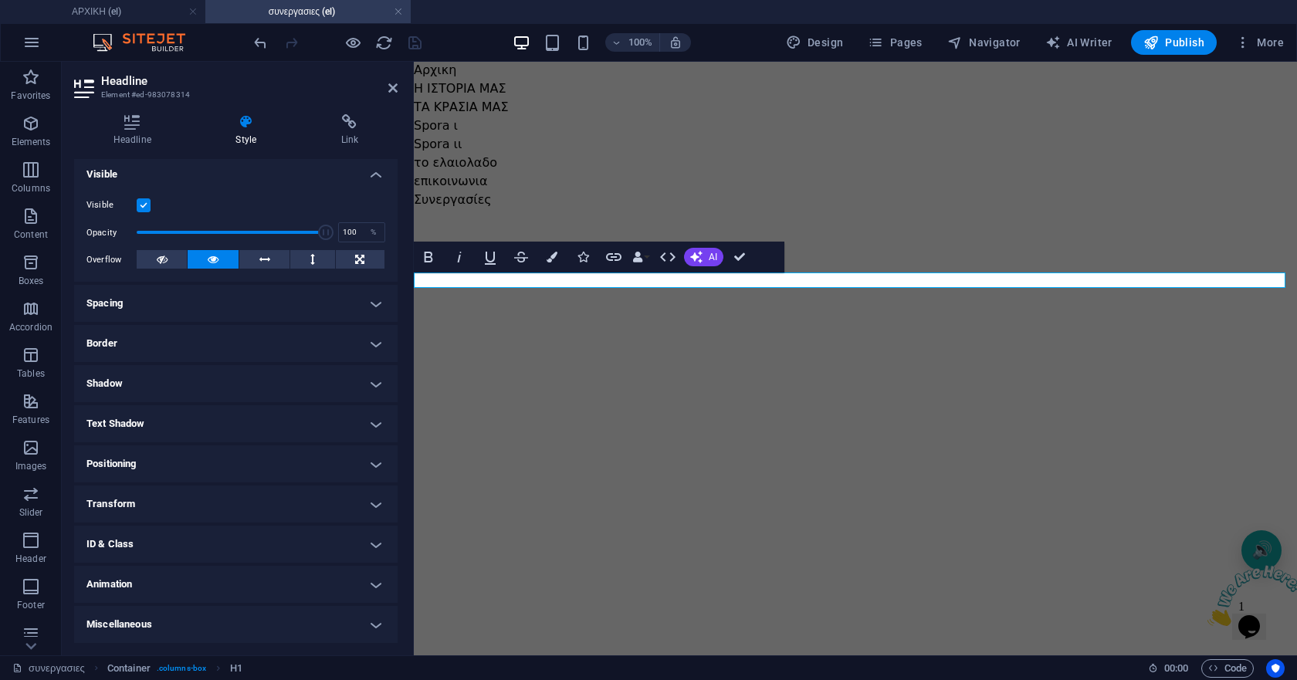
click at [212, 542] on h4 "ID & Class" at bounding box center [235, 544] width 323 height 37
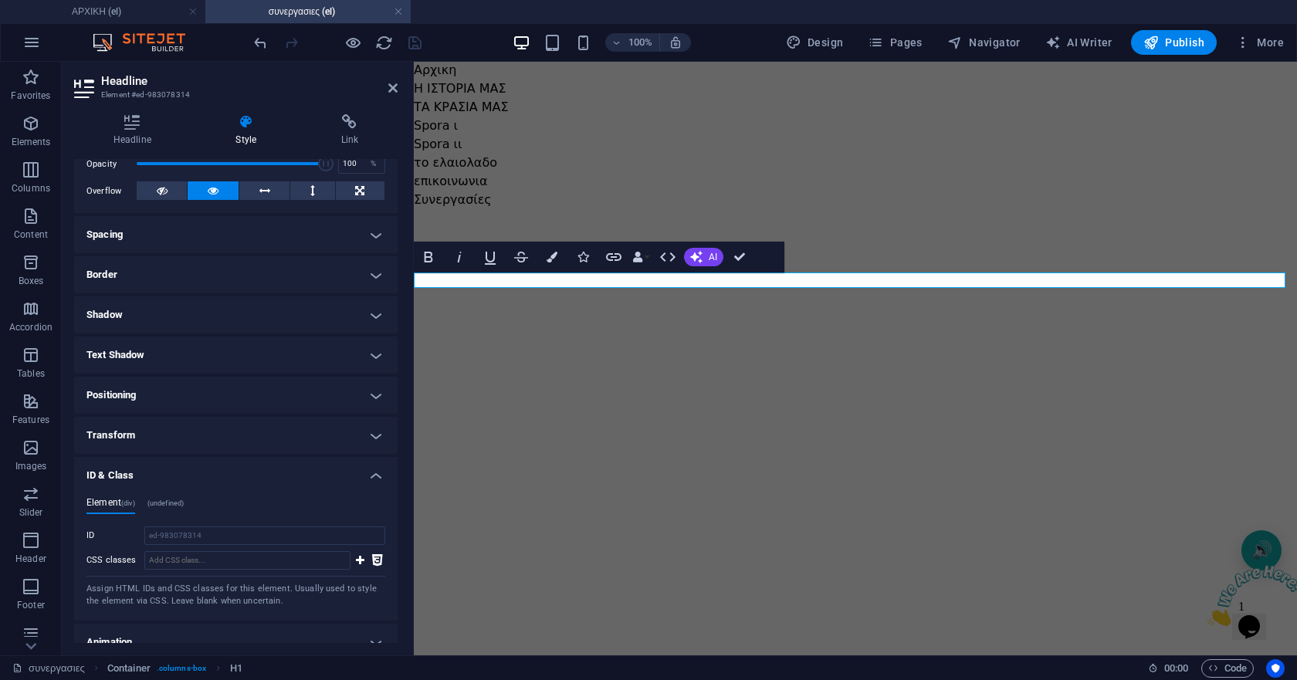
scroll to position [295, 0]
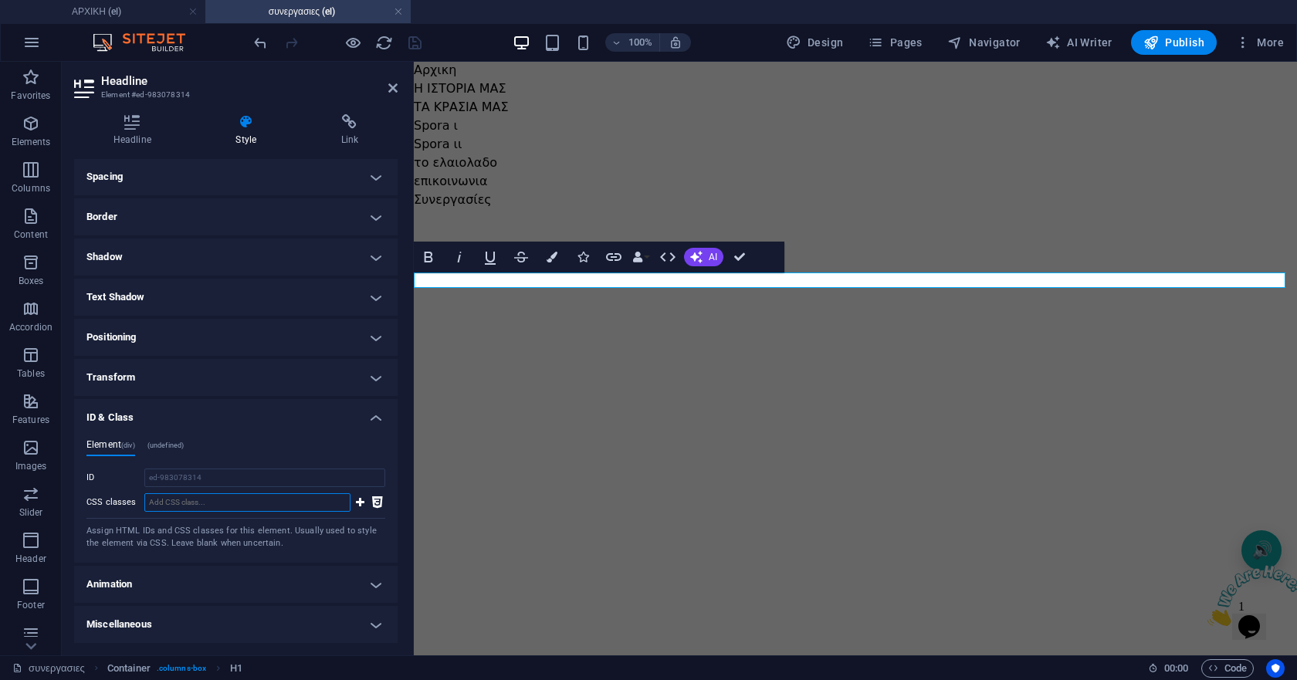
click at [247, 505] on input "CSS classes" at bounding box center [247, 502] width 206 height 19
type input "η"
type input "h2"
click at [353, 505] on button at bounding box center [359, 502] width 13 height 19
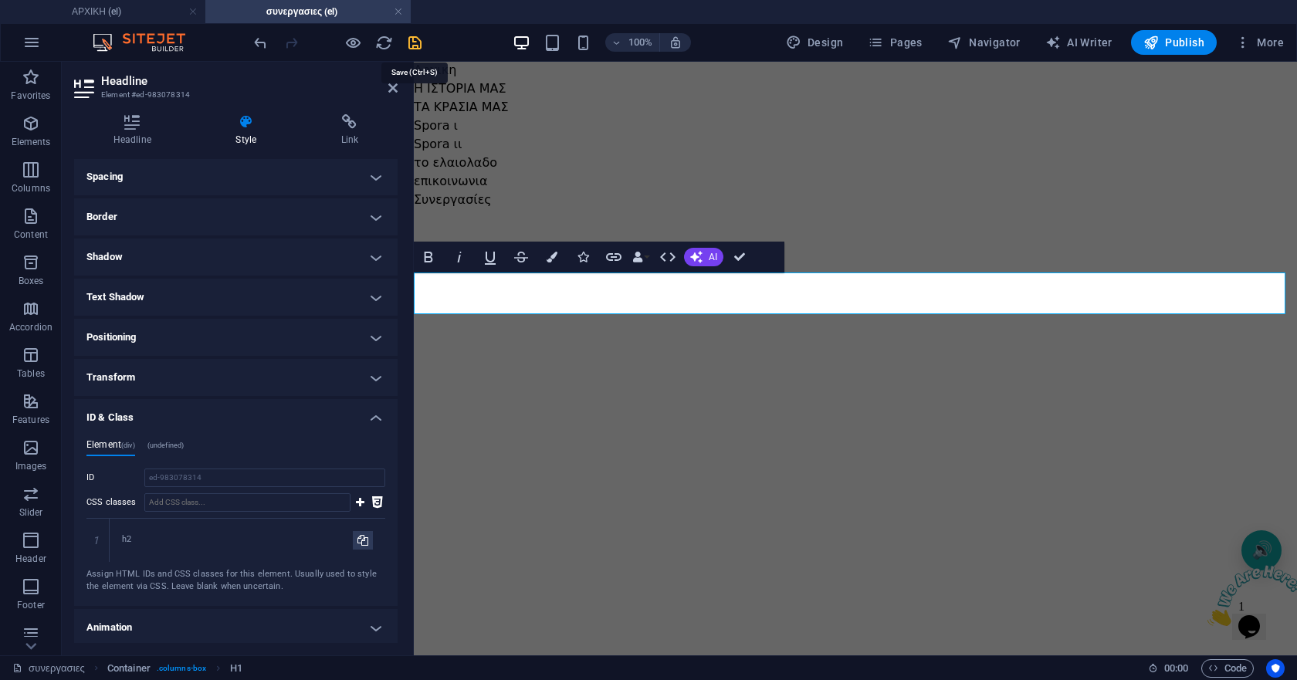
click at [415, 46] on icon "save" at bounding box center [415, 43] width 18 height 18
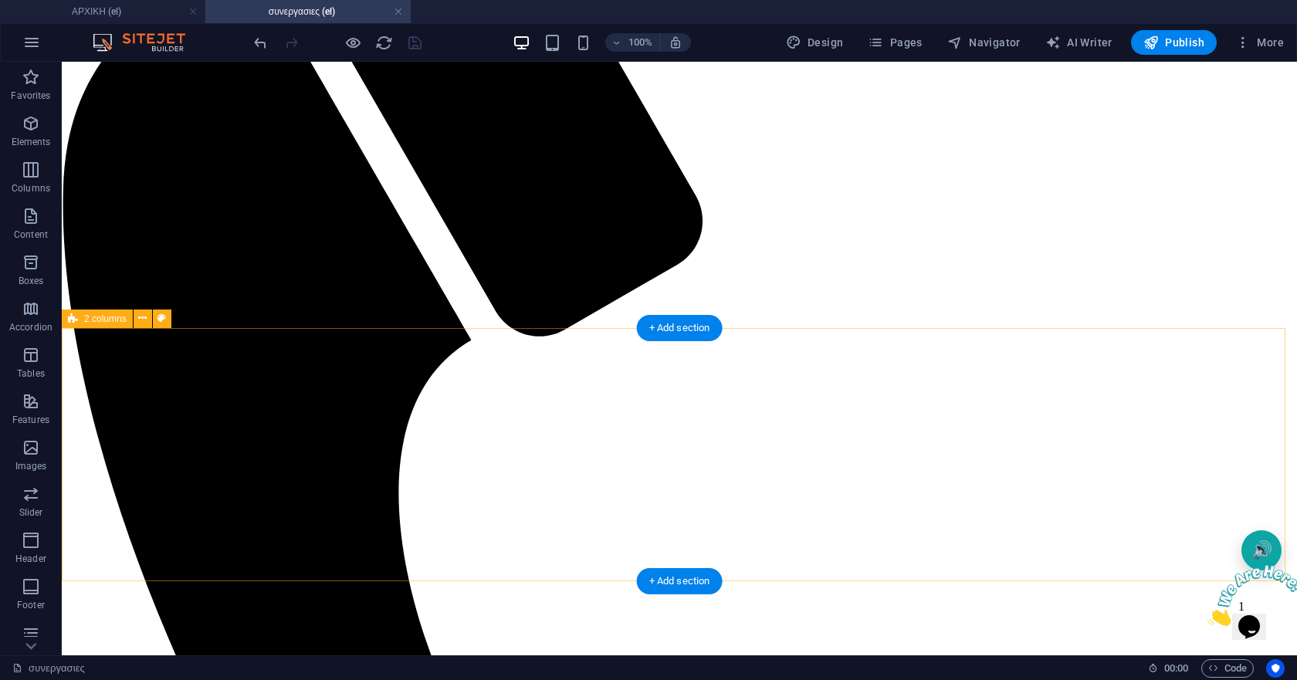
scroll to position [329, 0]
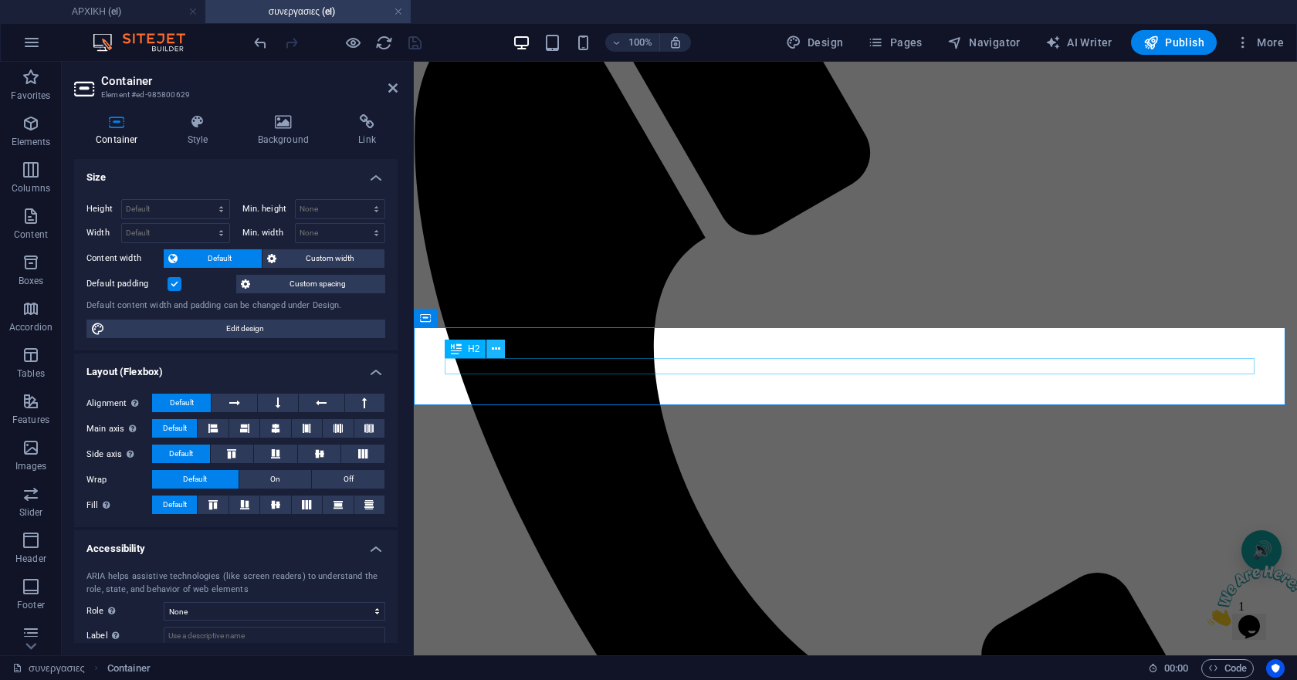
click at [496, 351] on icon at bounding box center [496, 349] width 8 height 16
click at [198, 122] on icon at bounding box center [198, 121] width 64 height 15
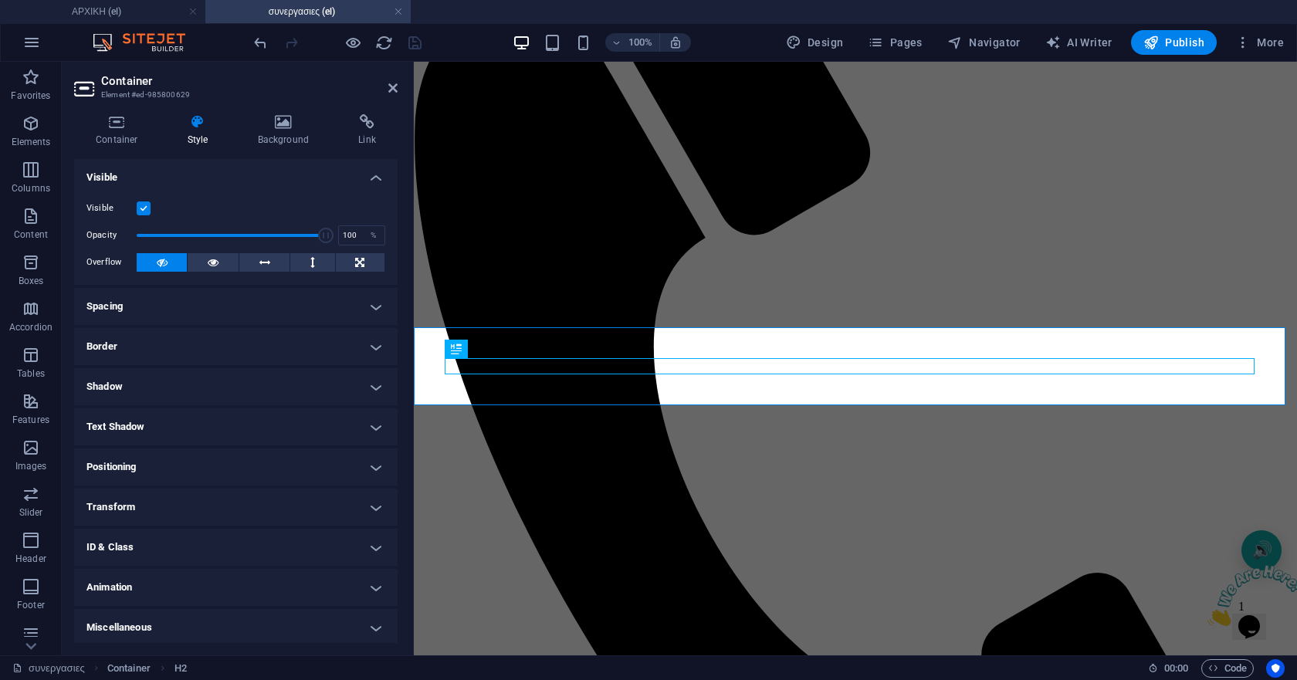
click at [220, 550] on h4 "ID & Class" at bounding box center [235, 547] width 323 height 37
click at [199, 631] on input "CSS classes" at bounding box center [247, 631] width 206 height 19
type input "h2"
click at [359, 631] on icon at bounding box center [360, 631] width 8 height 19
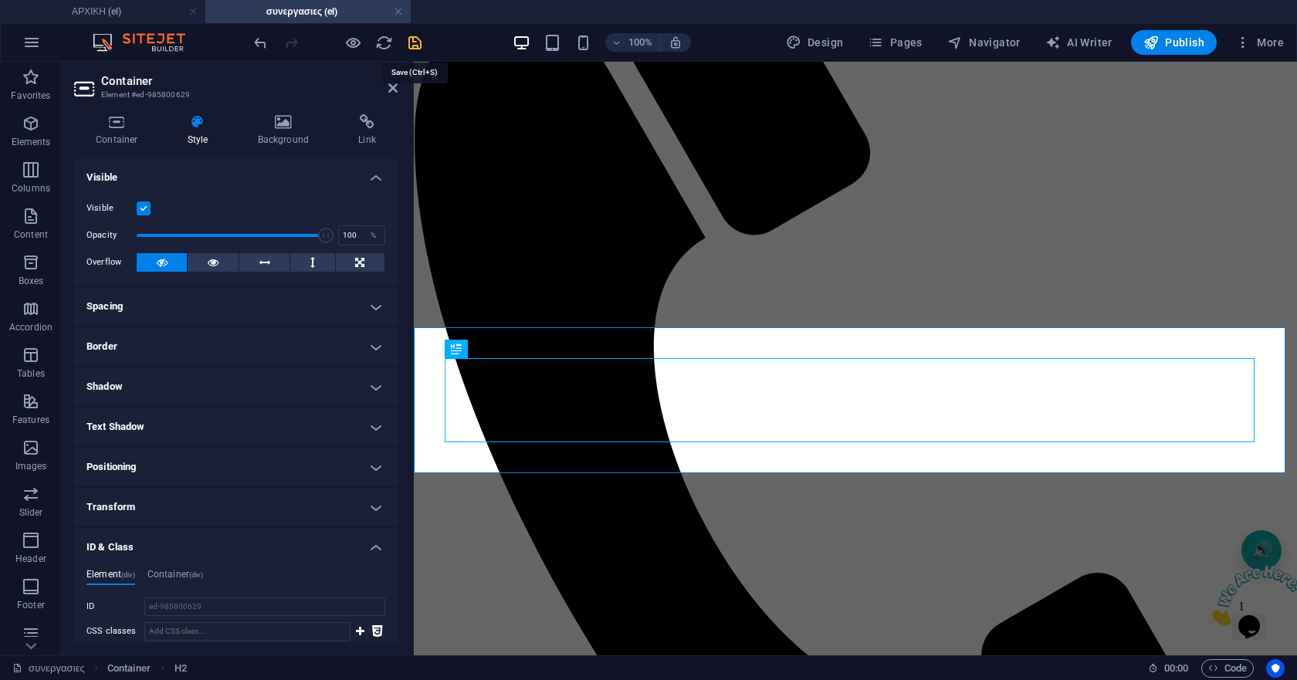
click at [407, 40] on icon "save" at bounding box center [415, 43] width 18 height 18
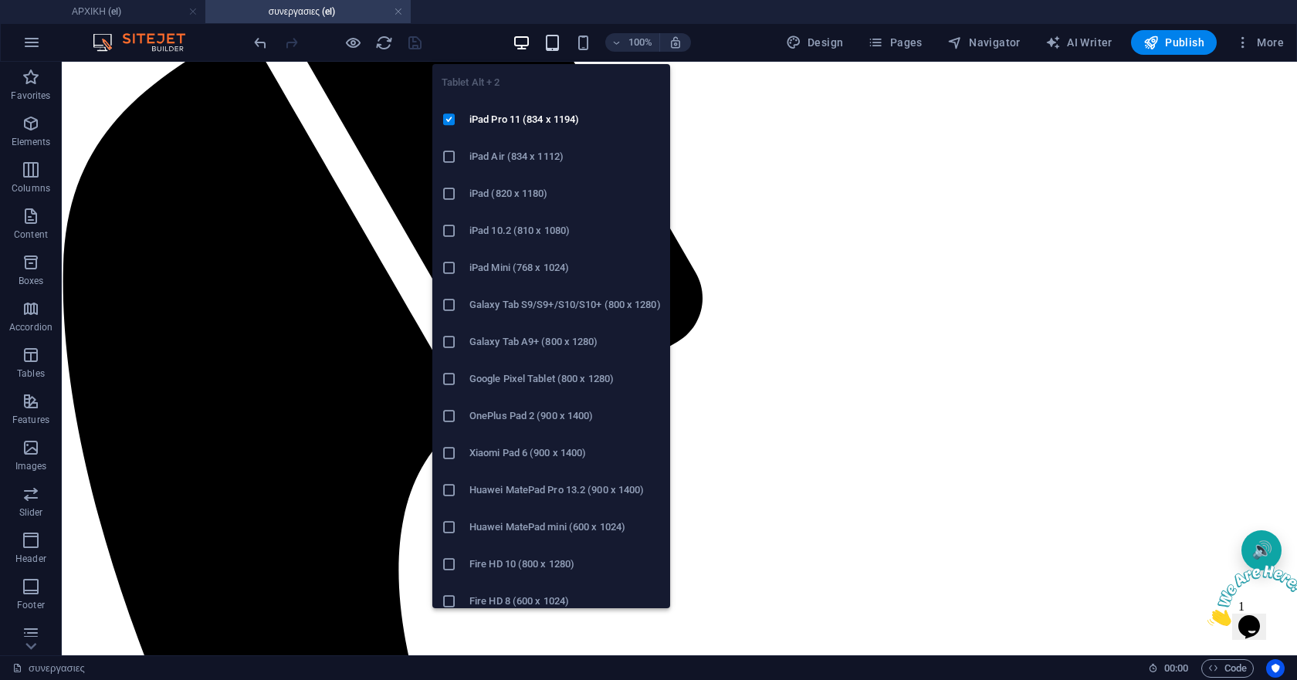
click at [556, 42] on icon "button" at bounding box center [552, 43] width 18 height 18
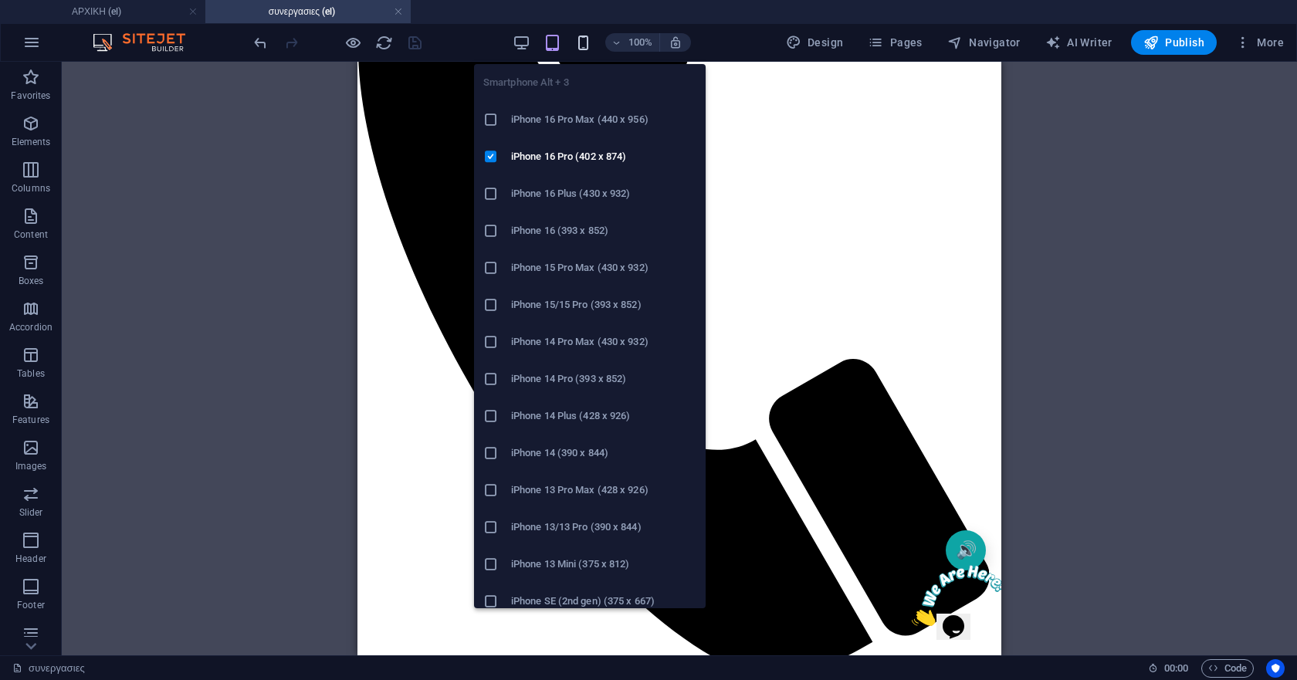
click at [584, 45] on icon "button" at bounding box center [583, 43] width 18 height 18
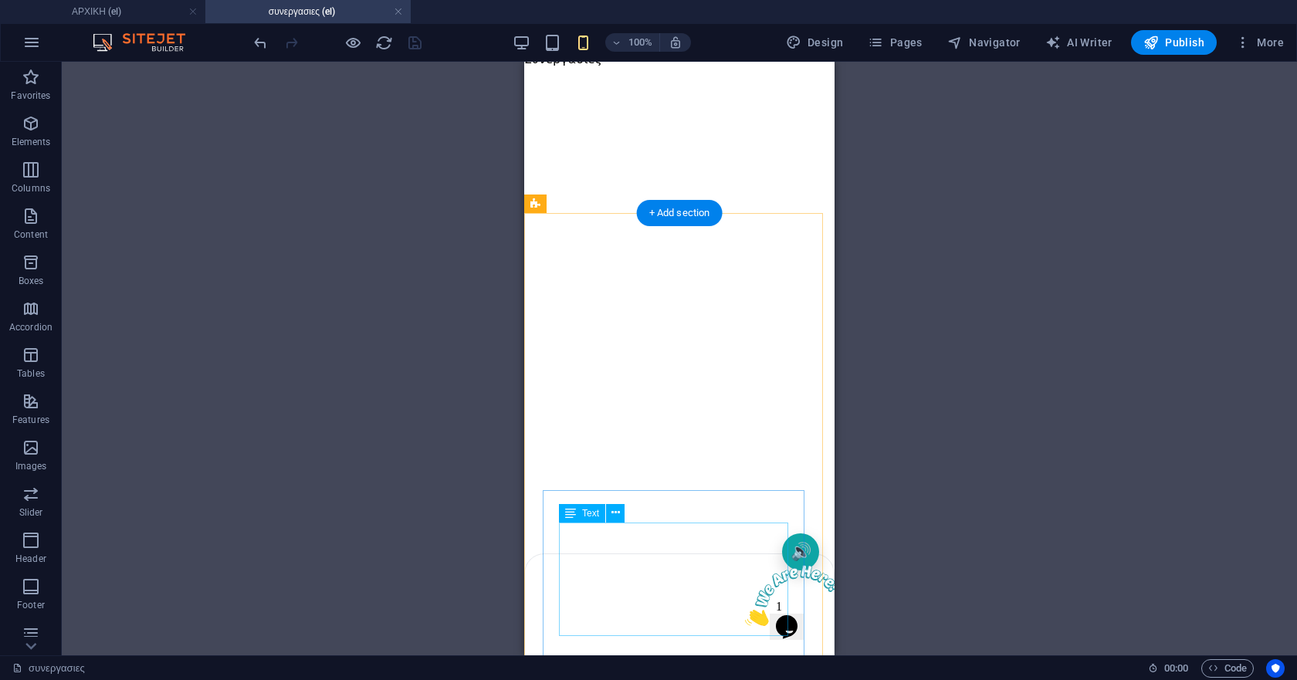
scroll to position [637, 0]
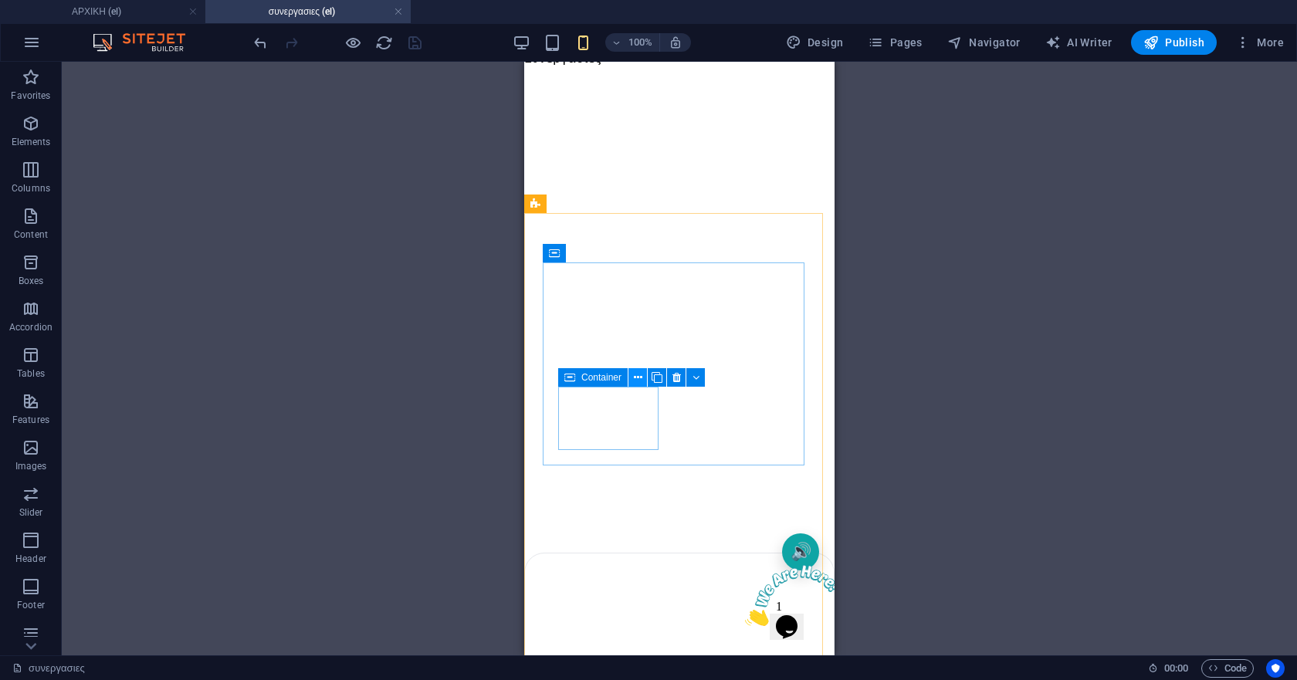
click at [636, 383] on icon at bounding box center [638, 378] width 8 height 16
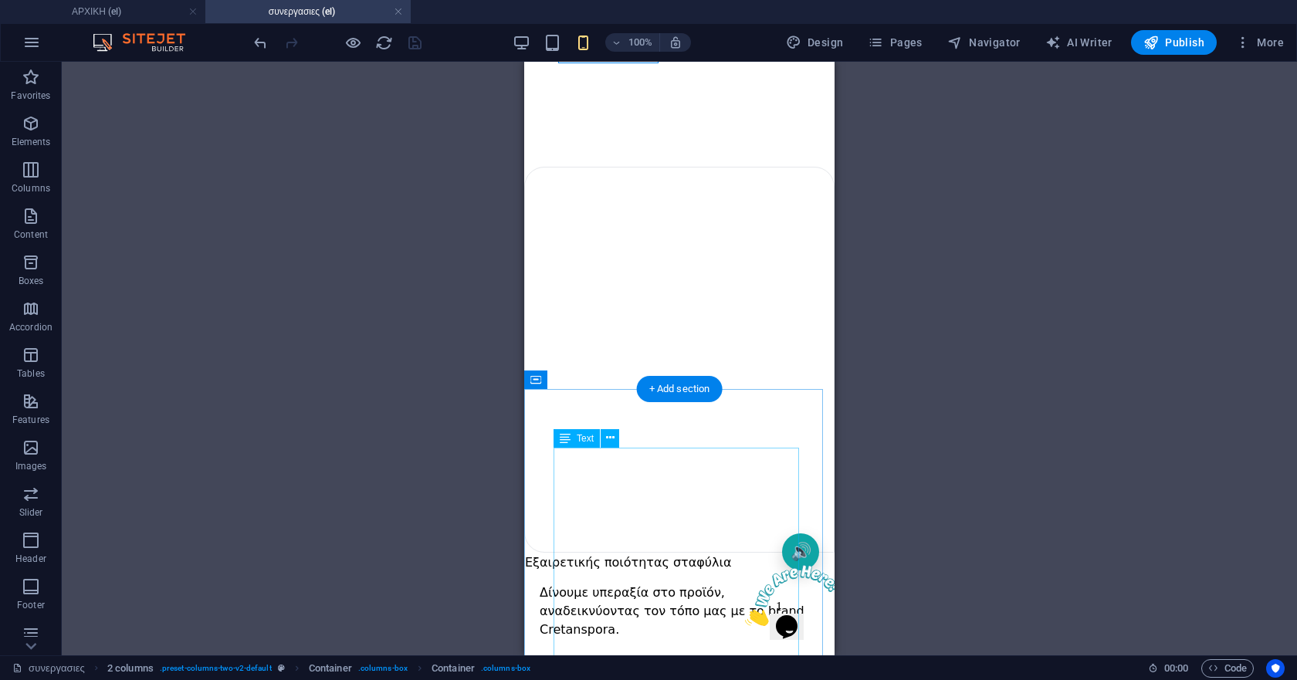
scroll to position [1178, 0]
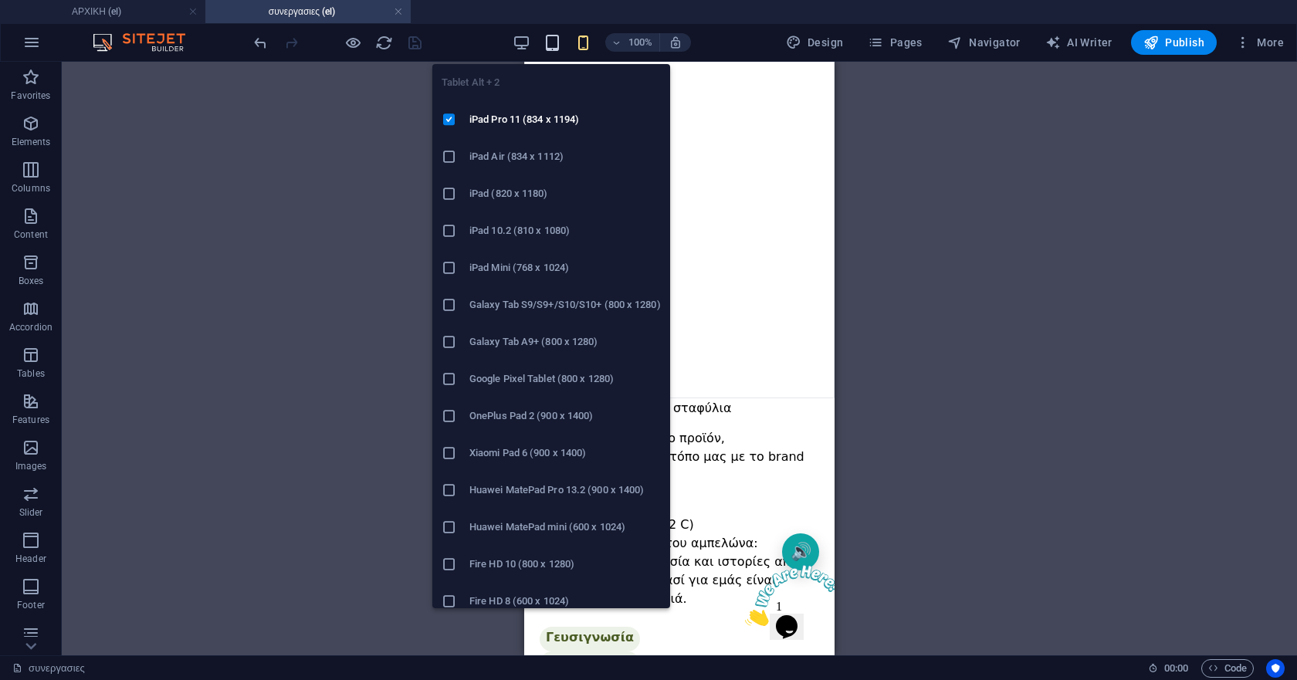
click at [552, 42] on icon "button" at bounding box center [552, 43] width 18 height 18
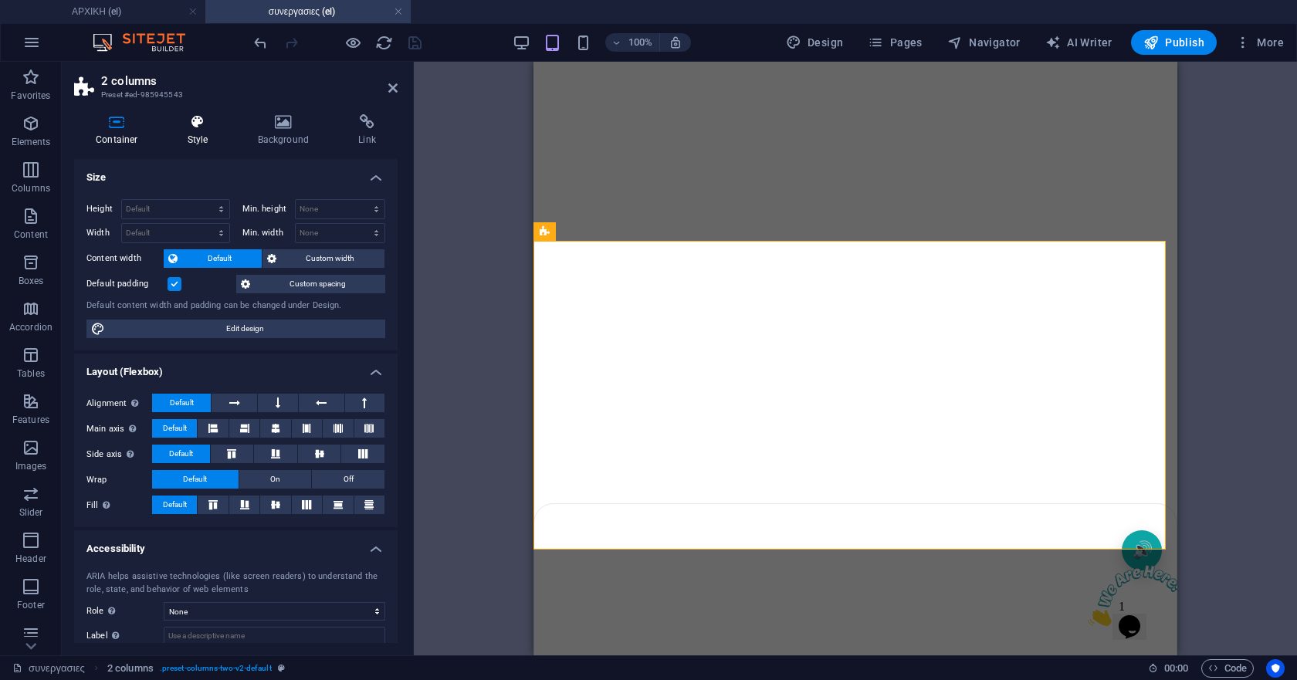
click at [197, 138] on h4 "Style" at bounding box center [201, 130] width 70 height 32
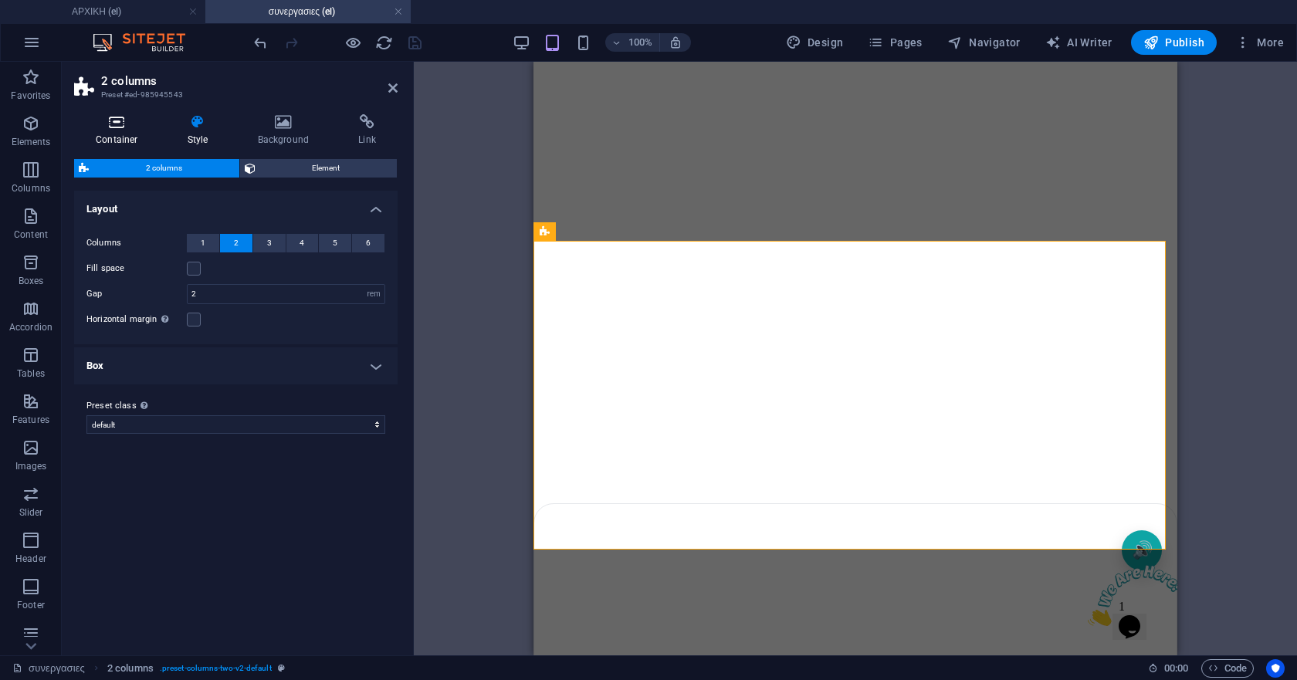
click at [117, 133] on h4 "Container" at bounding box center [120, 130] width 92 height 32
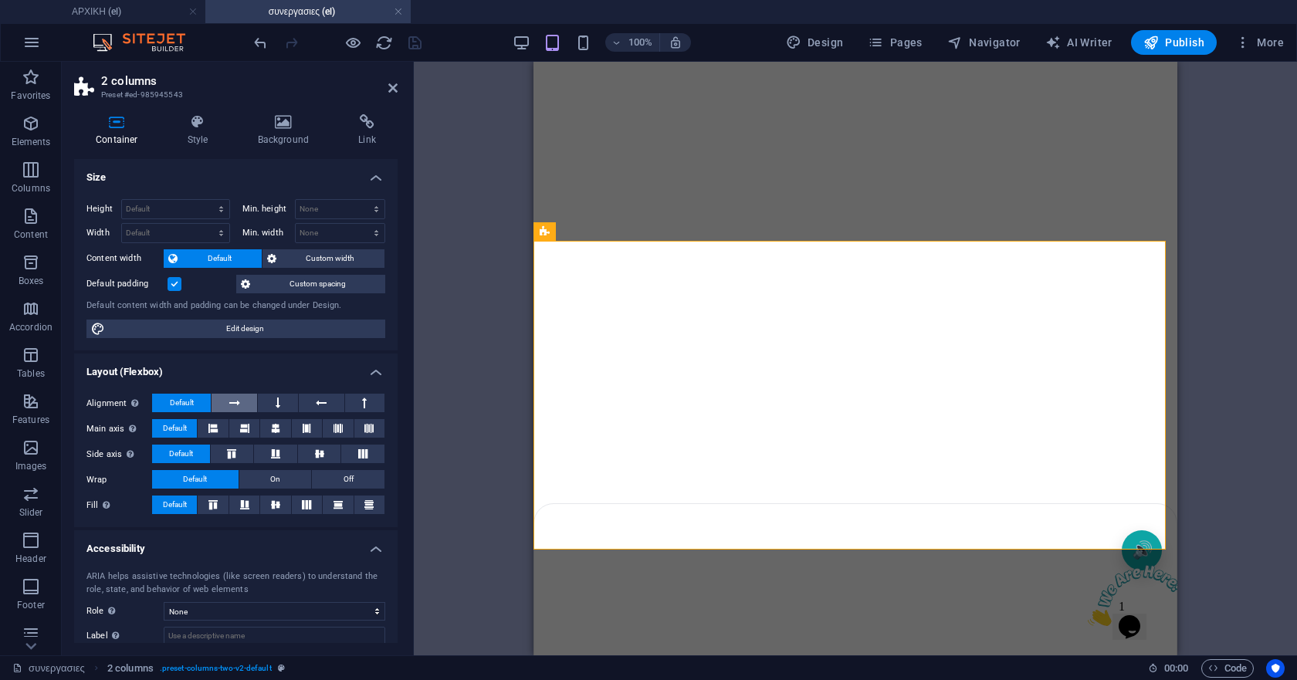
click at [241, 401] on button at bounding box center [234, 403] width 46 height 19
click at [263, 402] on button at bounding box center [277, 403] width 39 height 19
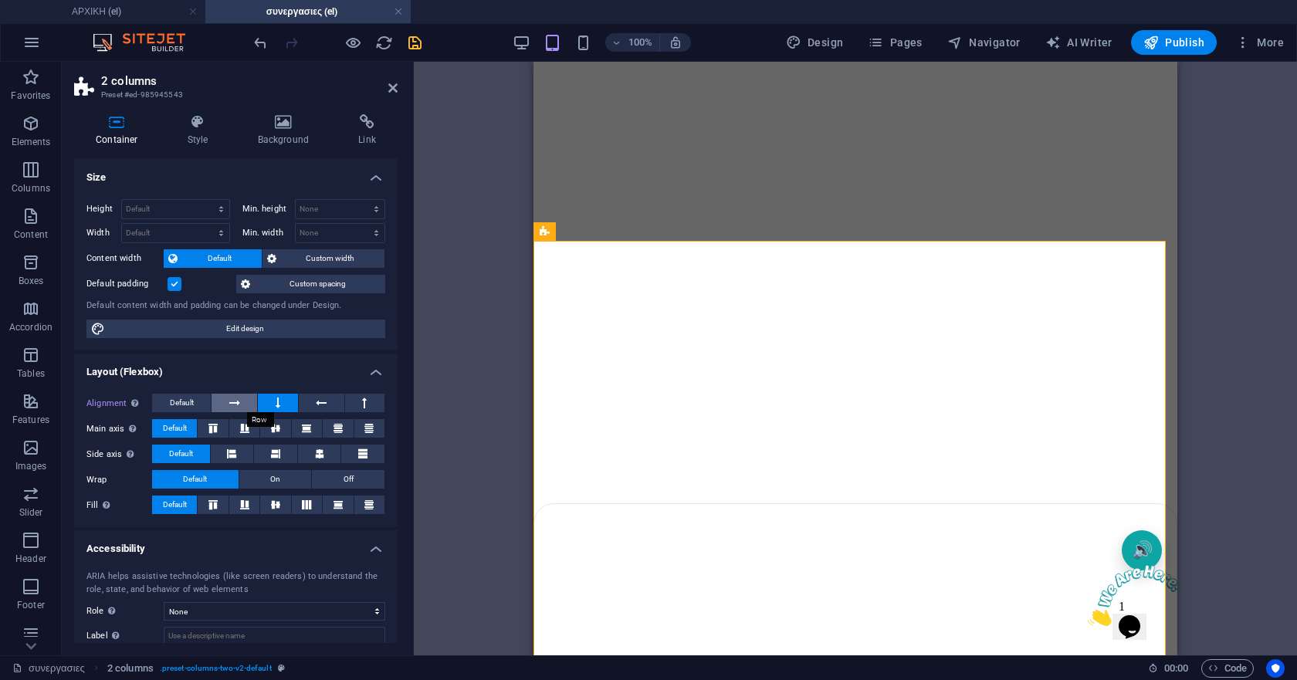
click at [238, 402] on icon at bounding box center [234, 403] width 11 height 19
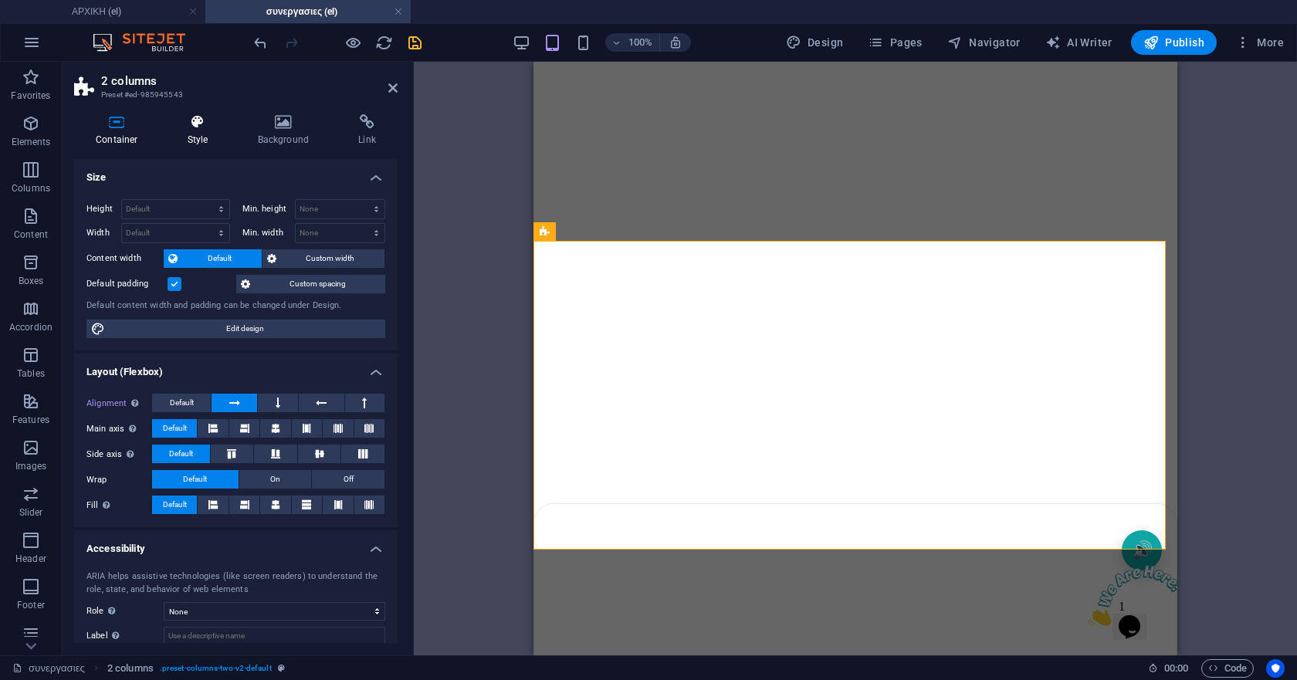
click at [208, 126] on icon at bounding box center [198, 121] width 64 height 15
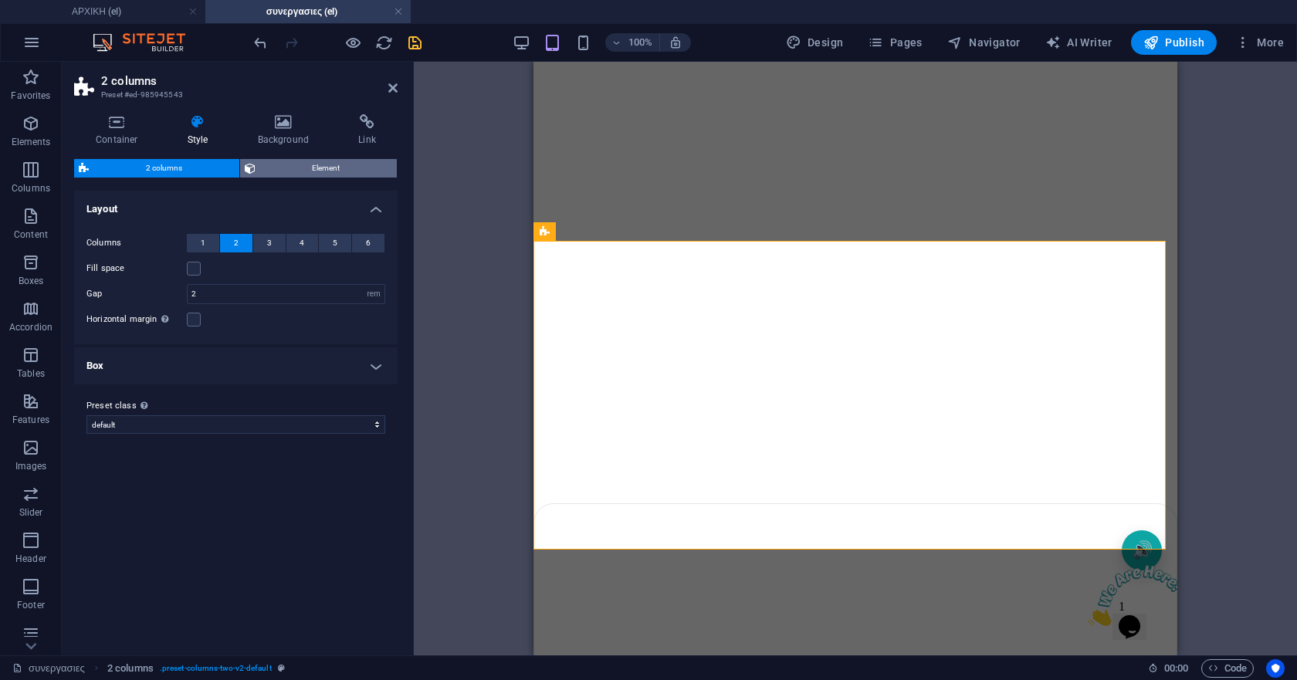
click at [249, 171] on icon at bounding box center [250, 168] width 11 height 19
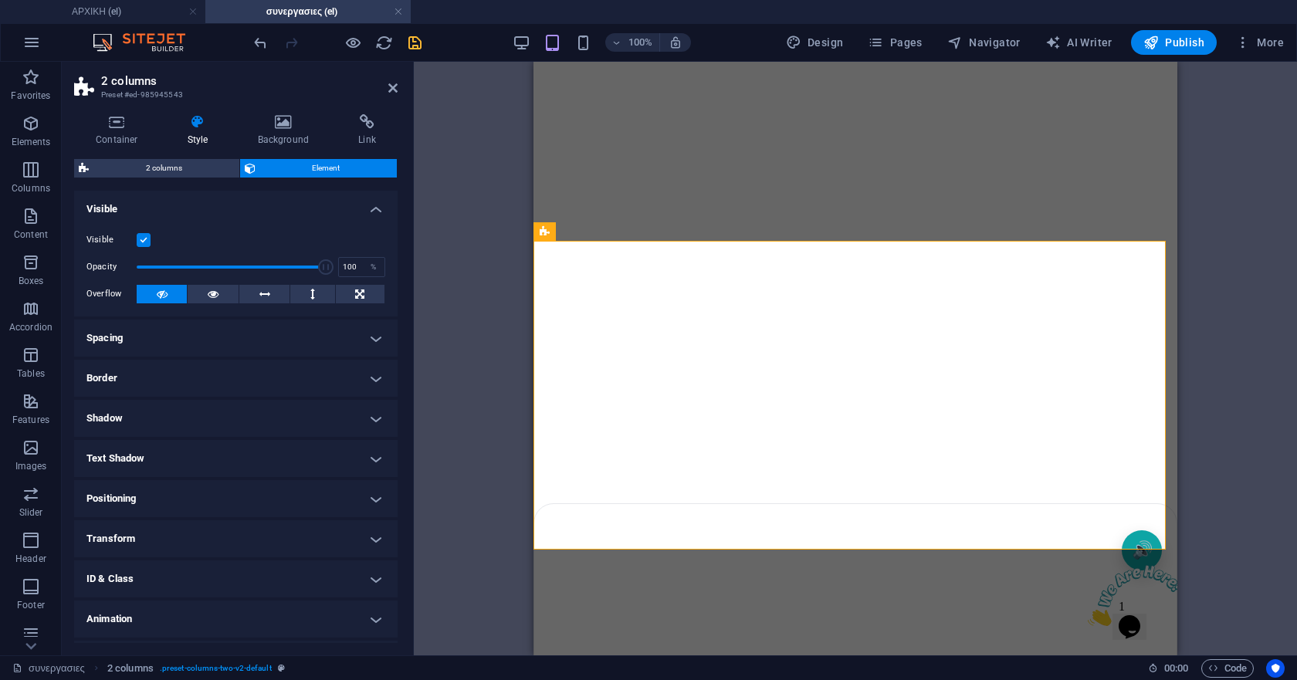
click at [265, 347] on h4 "Spacing" at bounding box center [235, 338] width 323 height 37
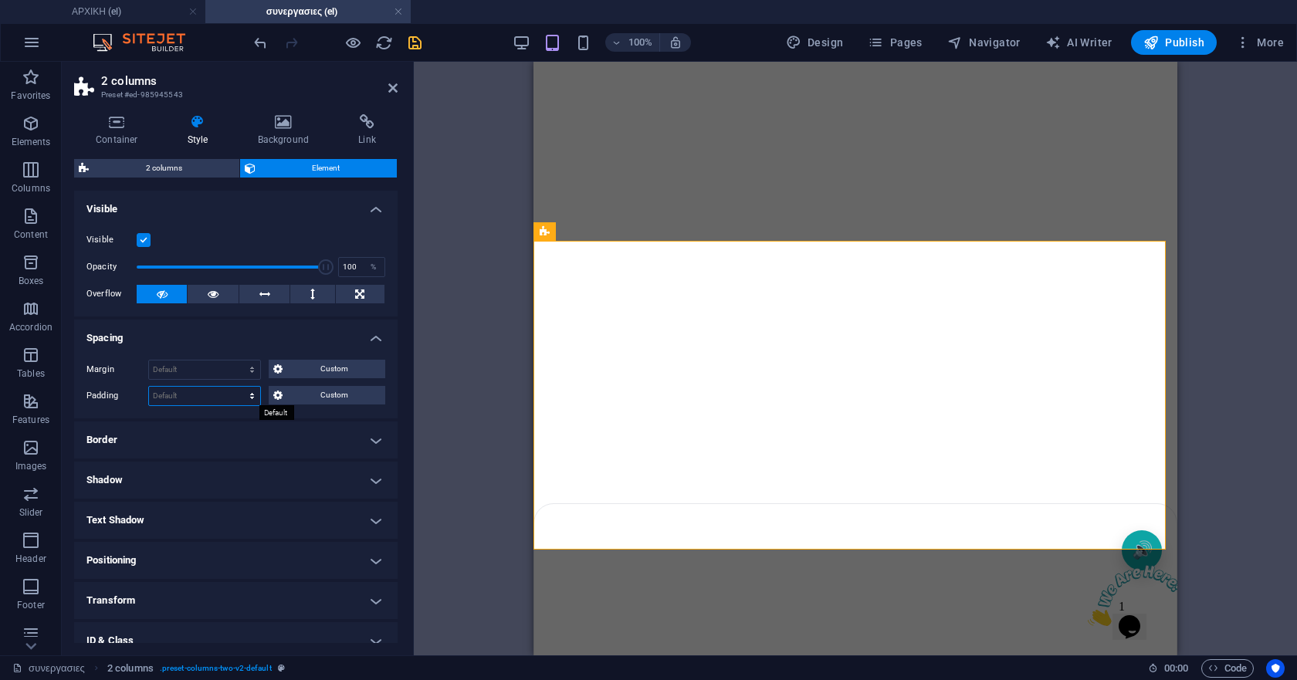
click at [206, 394] on select "Default px rem % vh vw Custom" at bounding box center [204, 396] width 111 height 19
select select "px"
click at [237, 387] on select "Default px rem % vh vw Custom" at bounding box center [204, 396] width 111 height 19
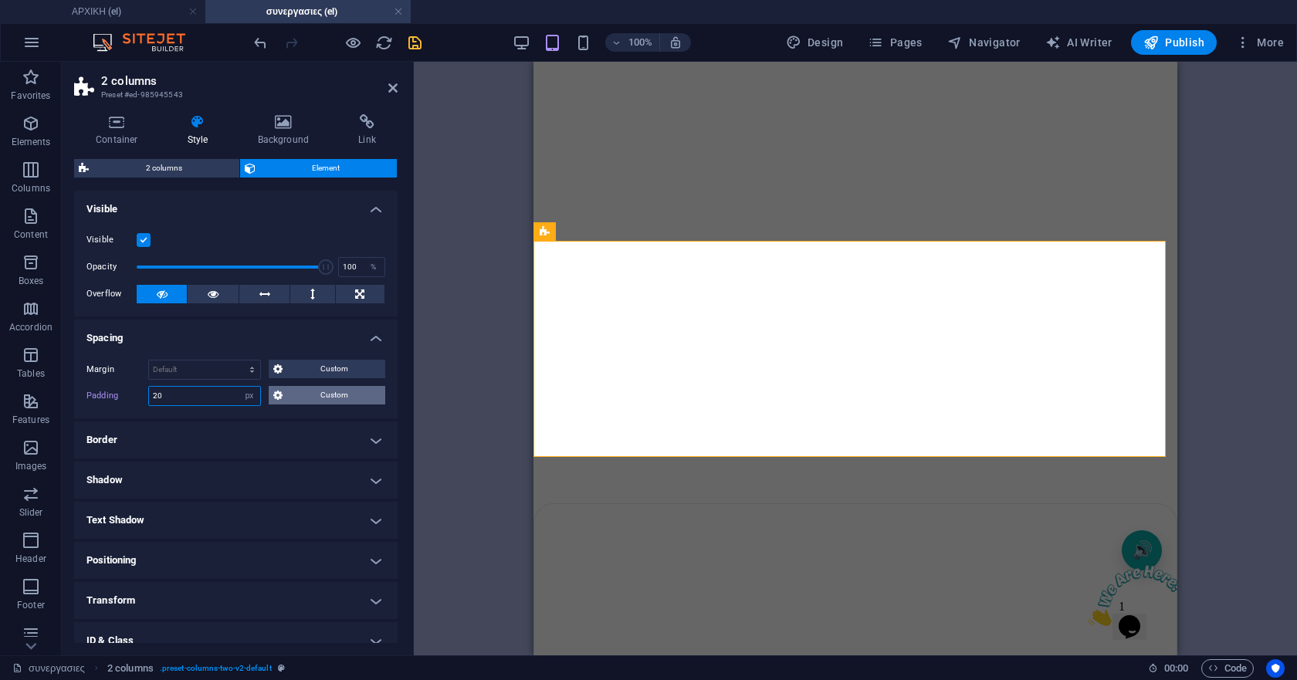
type input "20"
click at [276, 396] on icon at bounding box center [277, 395] width 9 height 19
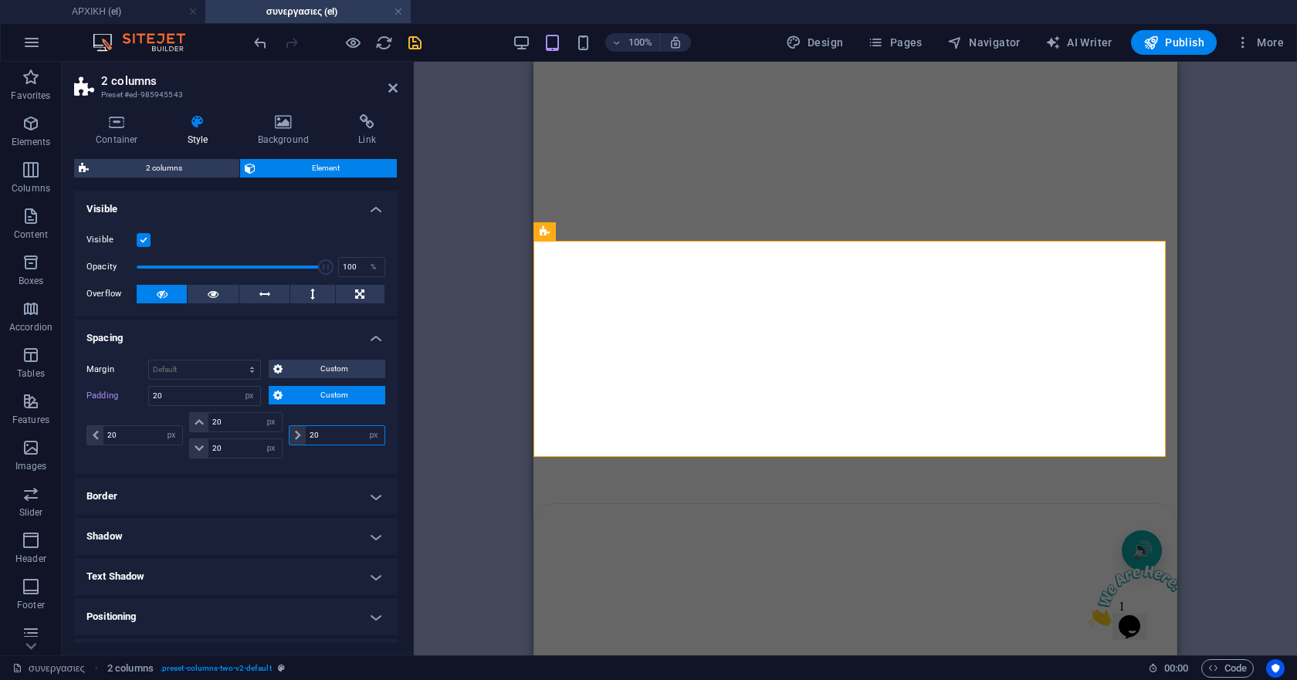
click at [326, 438] on input "20" at bounding box center [345, 435] width 79 height 19
type input "2"
type input "40"
select select "DISABLED_OPTION_VALUE"
type input "4"
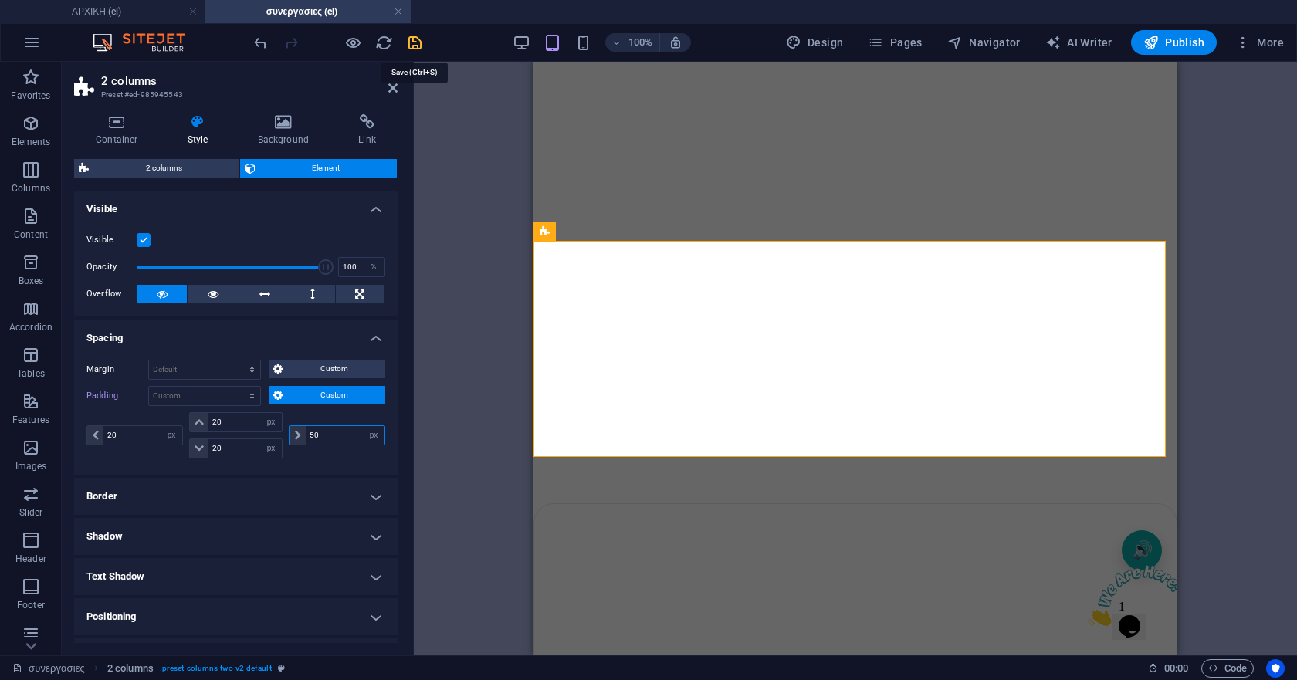
type input "50"
click at [414, 42] on icon "save" at bounding box center [415, 43] width 18 height 18
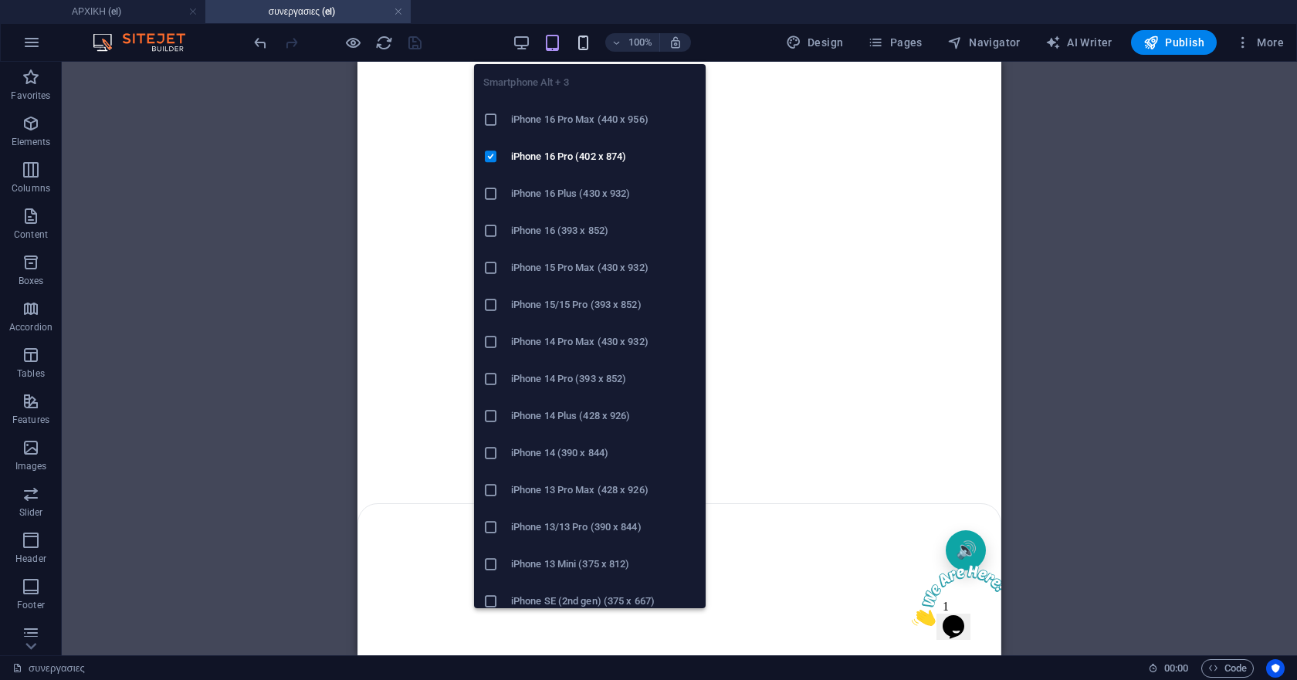
click at [587, 41] on icon "button" at bounding box center [583, 43] width 18 height 18
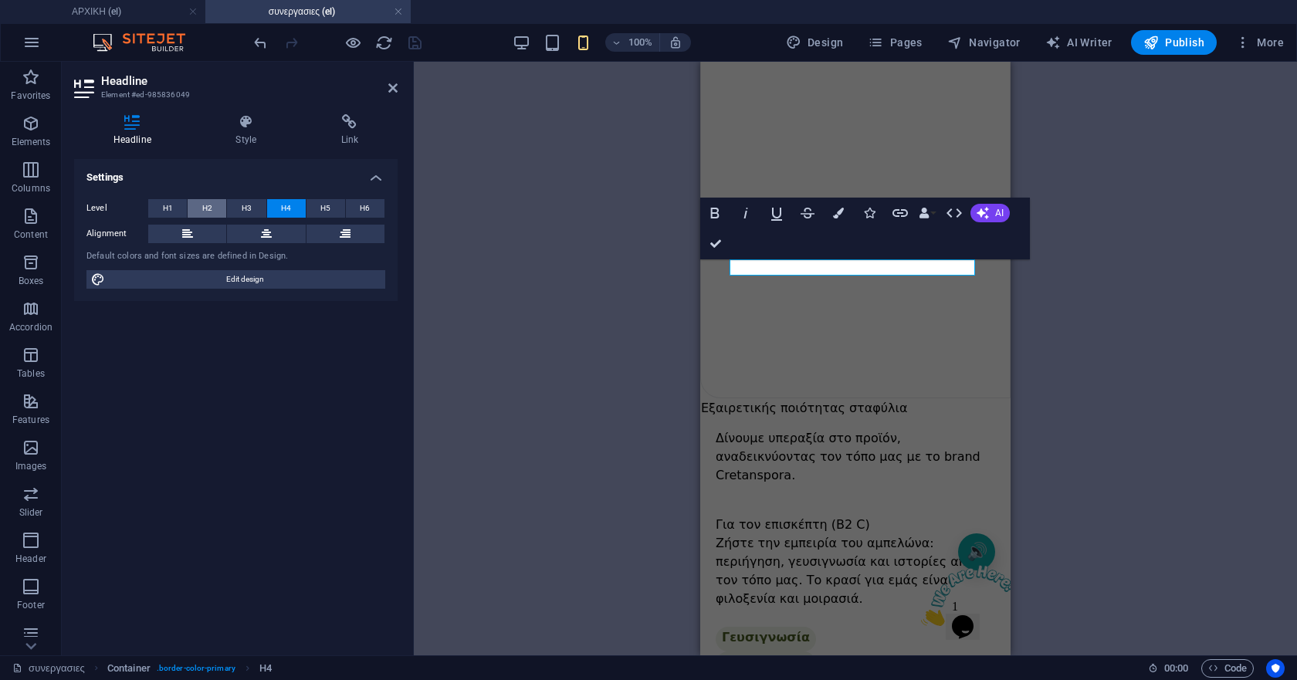
click at [208, 208] on span "H2" at bounding box center [207, 208] width 10 height 19
click at [245, 212] on span "H3" at bounding box center [247, 208] width 10 height 19
click at [801, 35] on icon "button" at bounding box center [793, 42] width 15 height 15
select select "px"
select select "500"
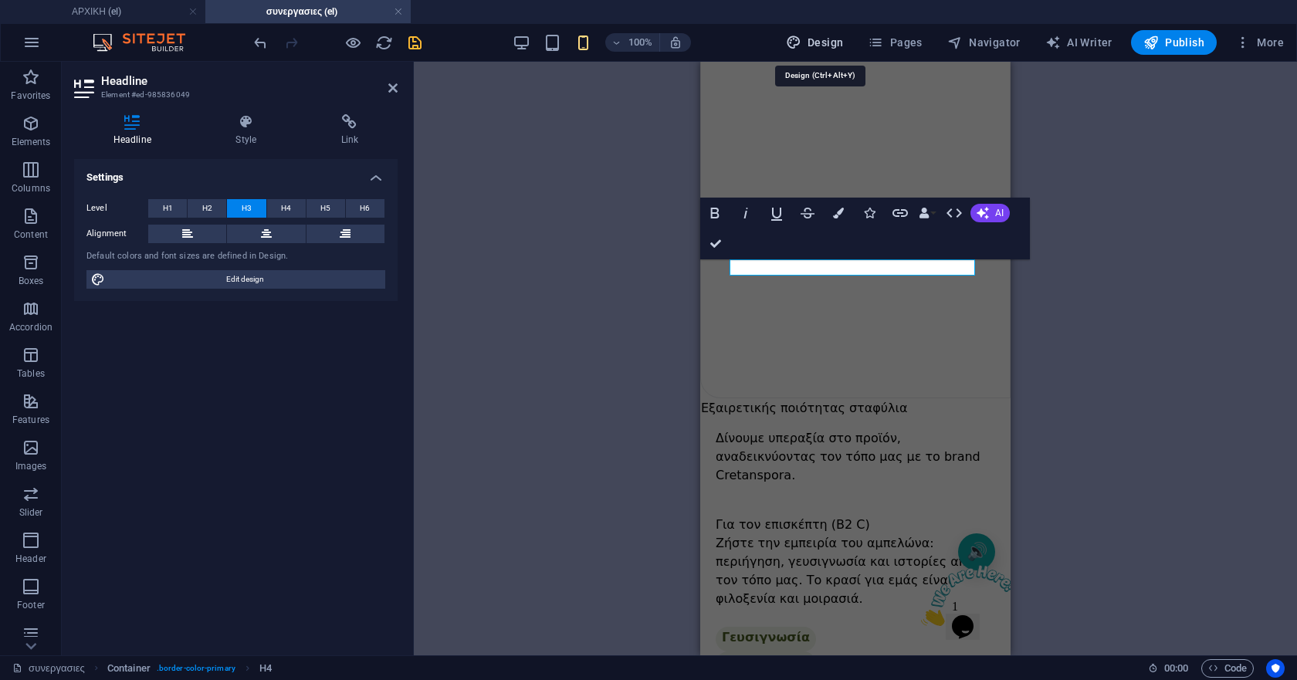
select select "px"
select select "400"
select select "rem"
select select "px"
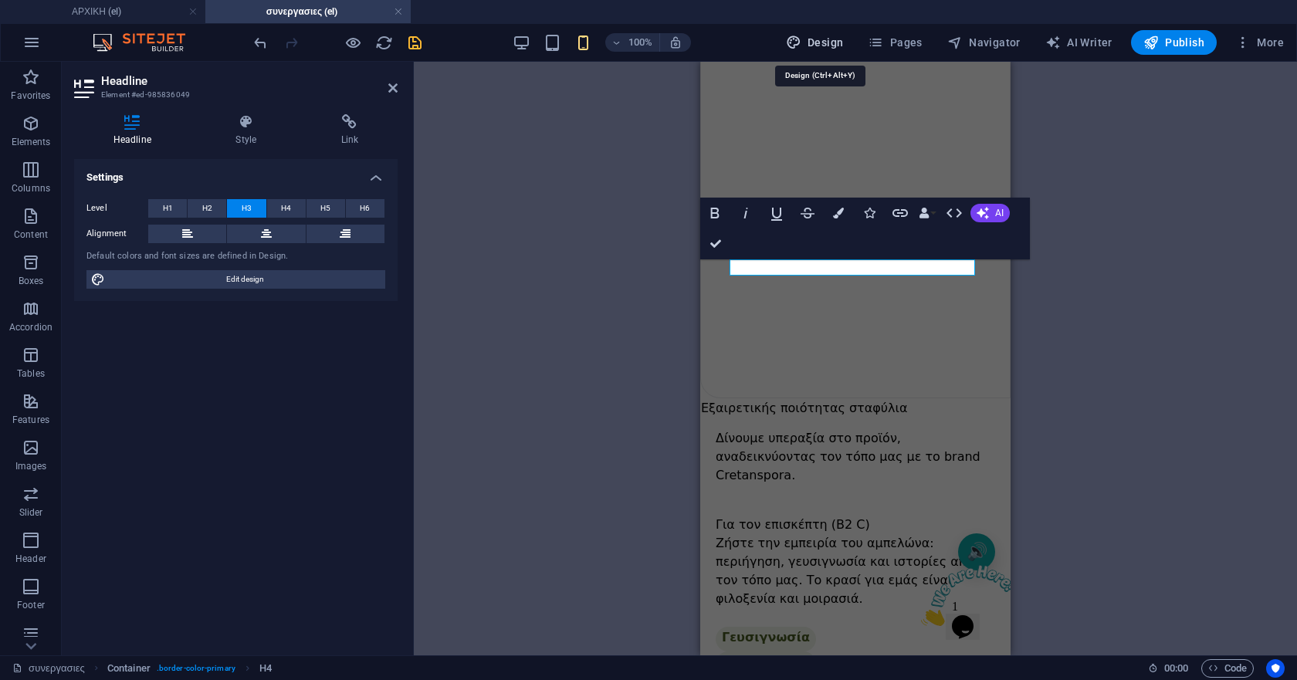
select select "px"
select select "400"
select select "px"
select select "rem"
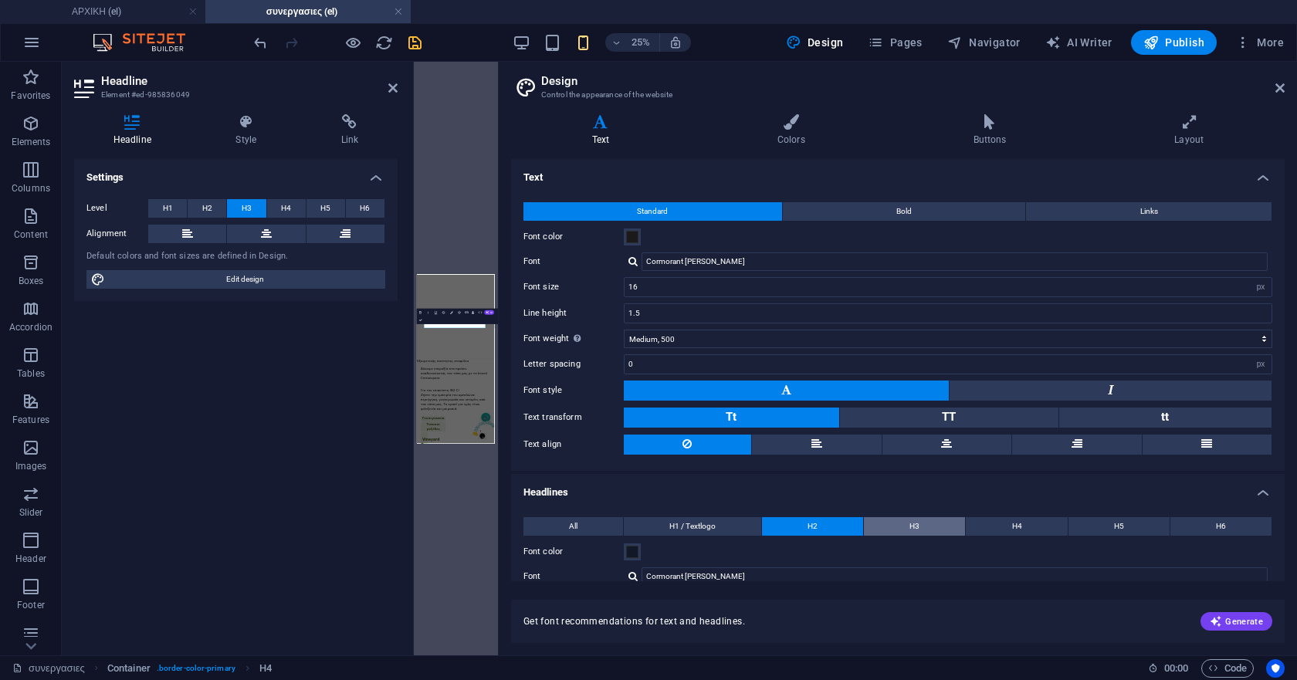
click at [905, 526] on button "H3" at bounding box center [914, 526] width 101 height 19
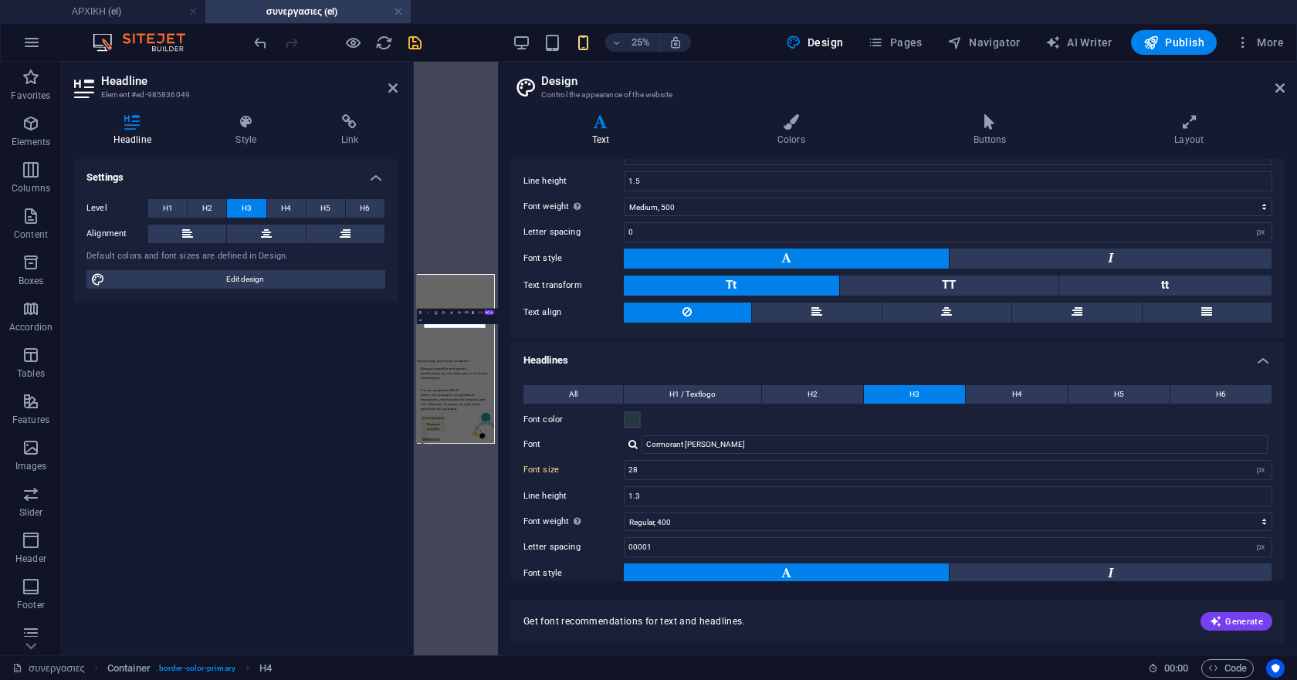
scroll to position [154, 0]
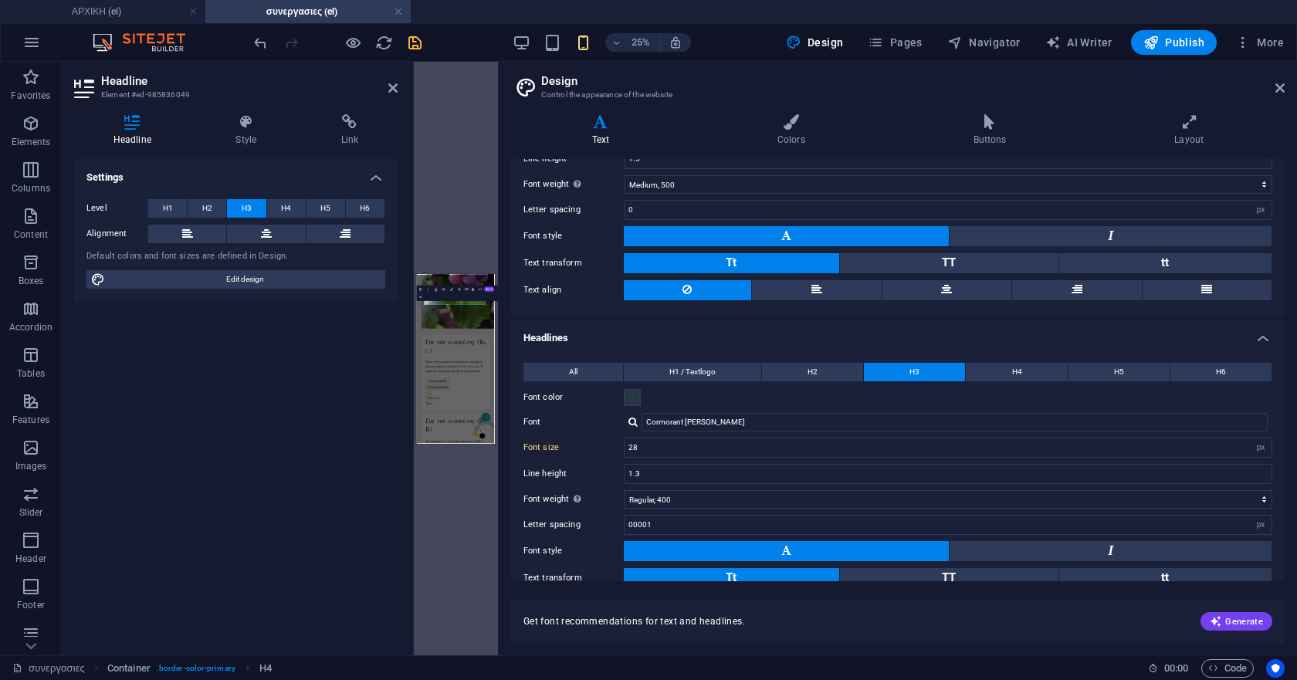
click at [417, 44] on icon "save" at bounding box center [415, 43] width 18 height 18
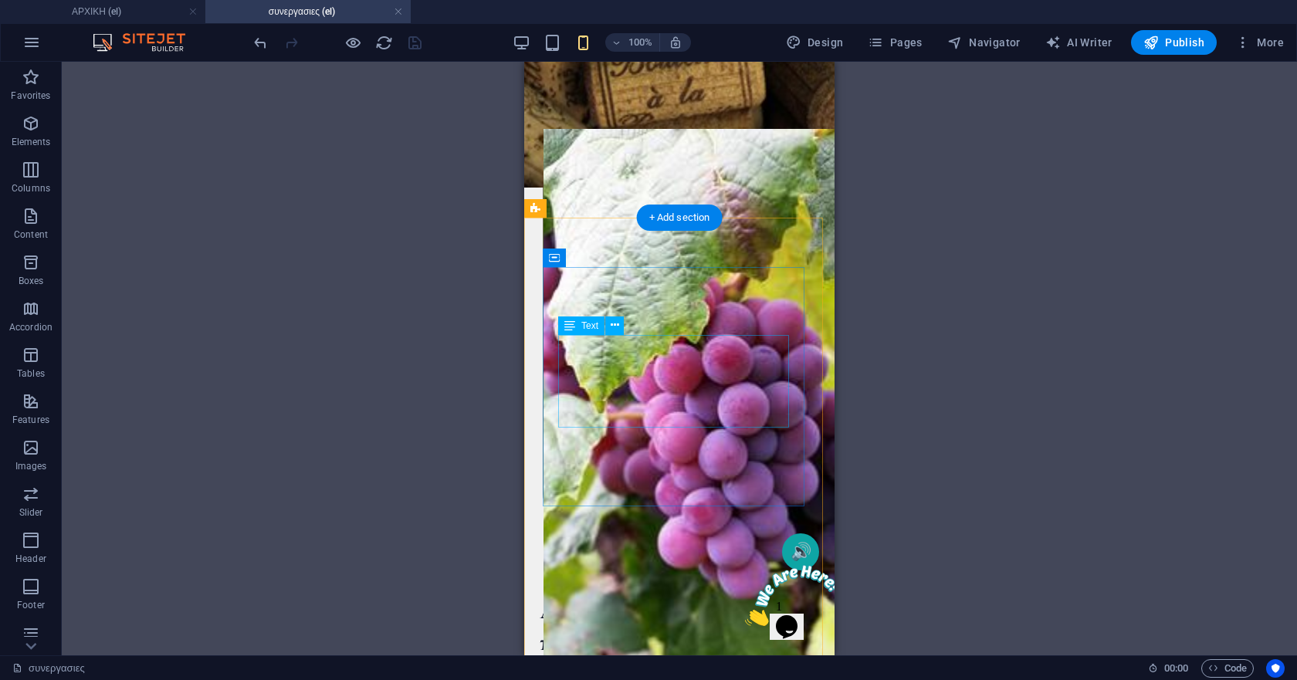
scroll to position [576, 0]
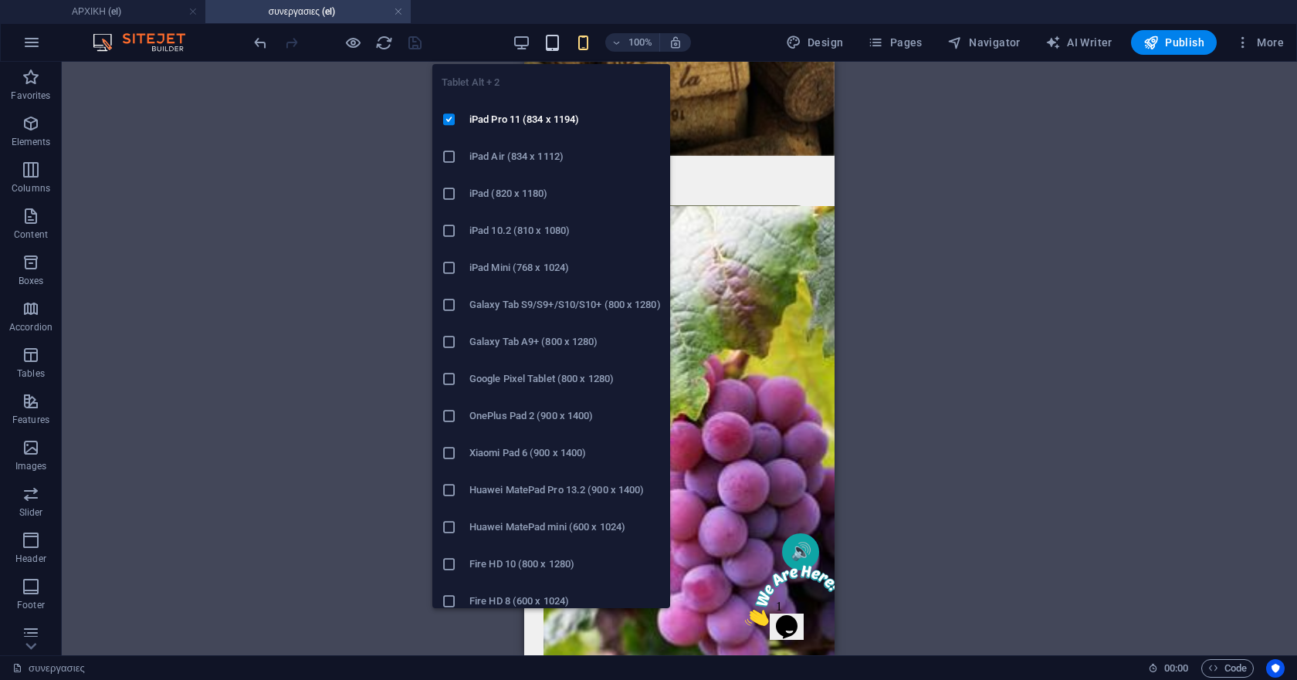
click at [558, 40] on icon "button" at bounding box center [552, 43] width 18 height 18
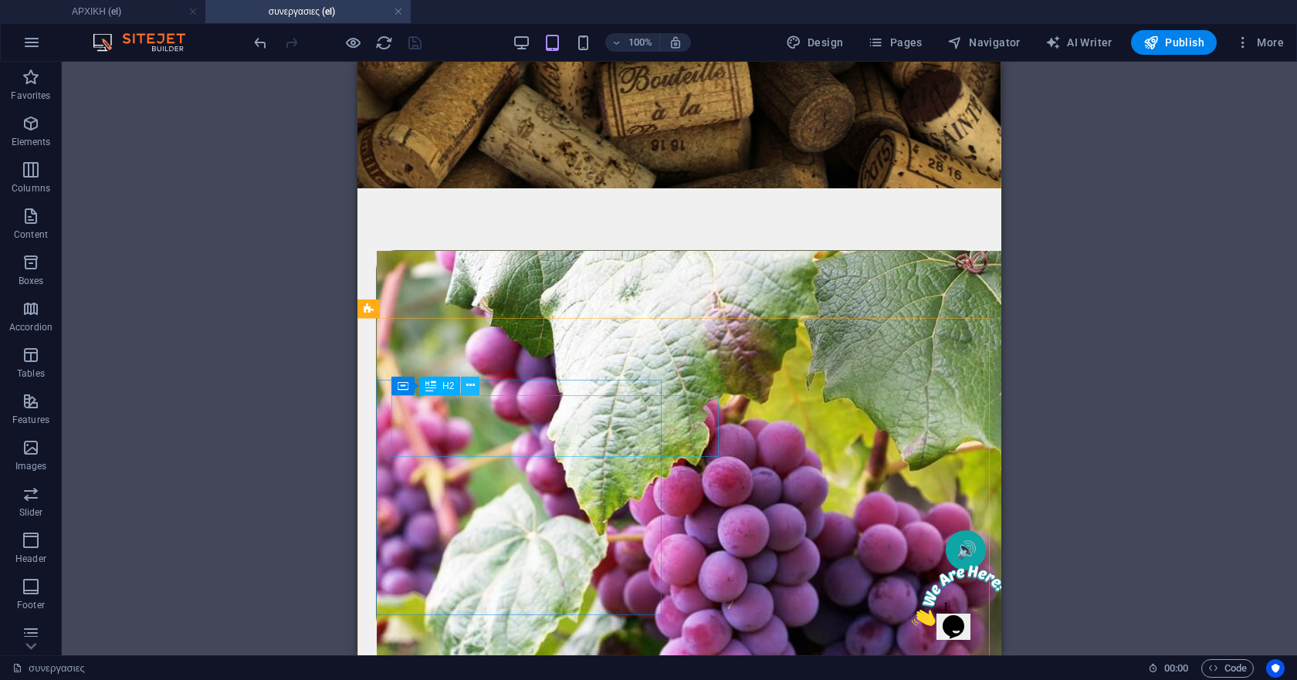
click at [471, 381] on icon at bounding box center [470, 385] width 8 height 16
click at [472, 386] on icon at bounding box center [470, 385] width 8 height 16
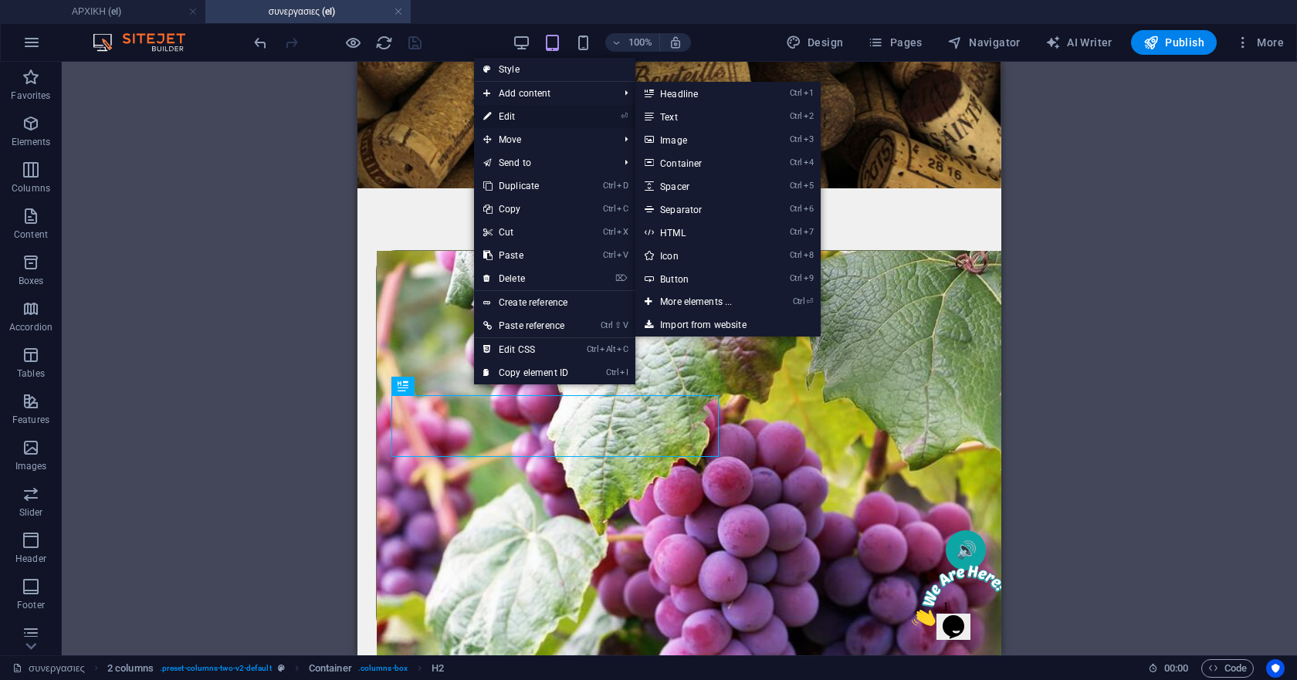
click at [516, 114] on link "⏎ Edit" at bounding box center [525, 116] width 103 height 23
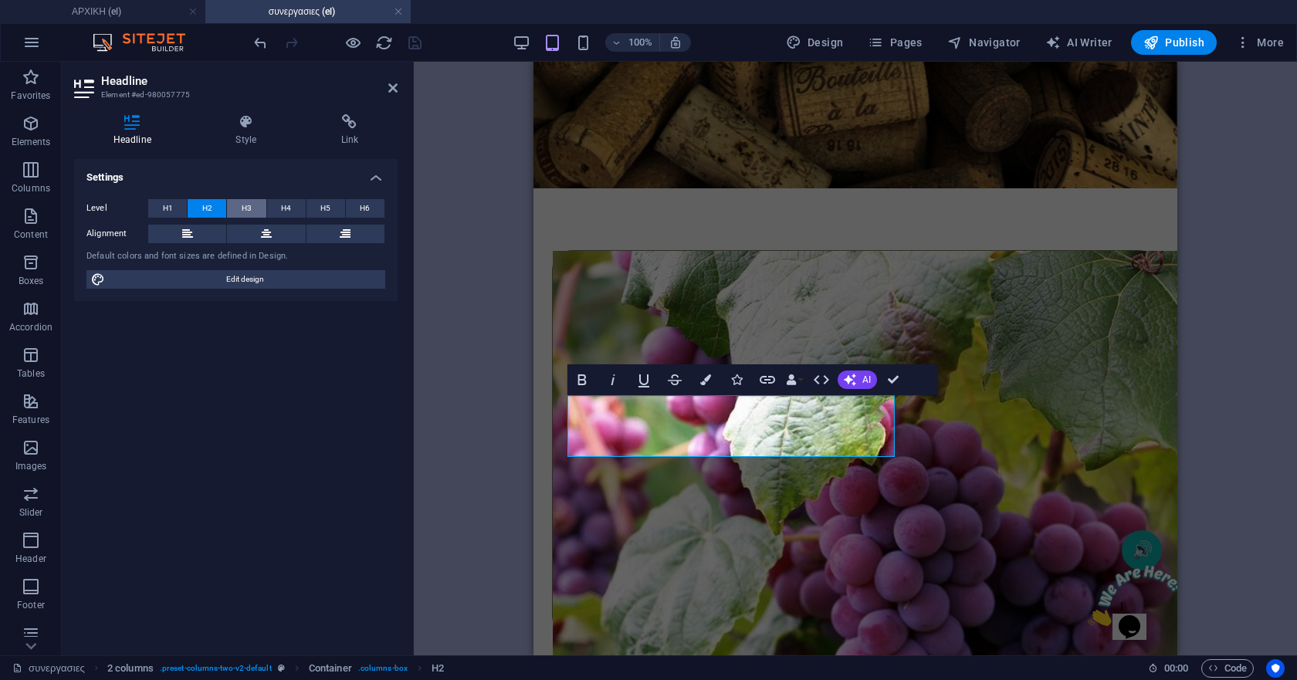
click at [246, 205] on span "H3" at bounding box center [247, 208] width 10 height 19
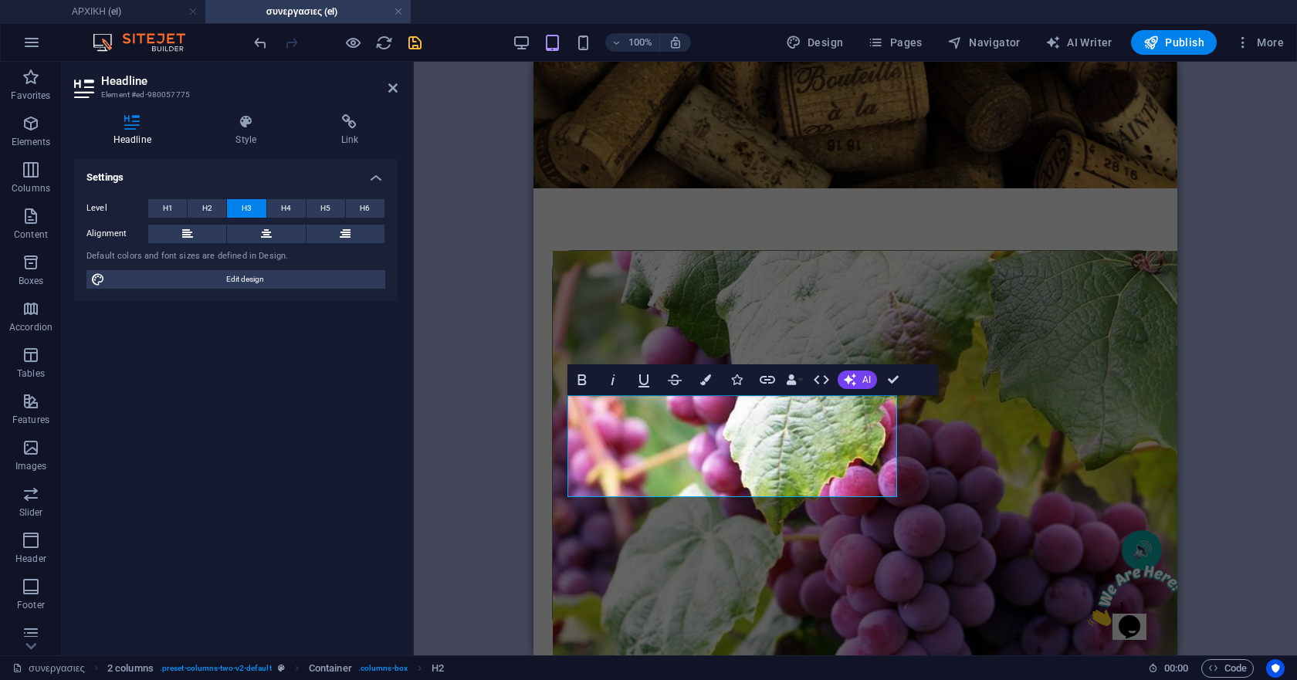
click at [259, 209] on button "H3" at bounding box center [246, 208] width 39 height 19
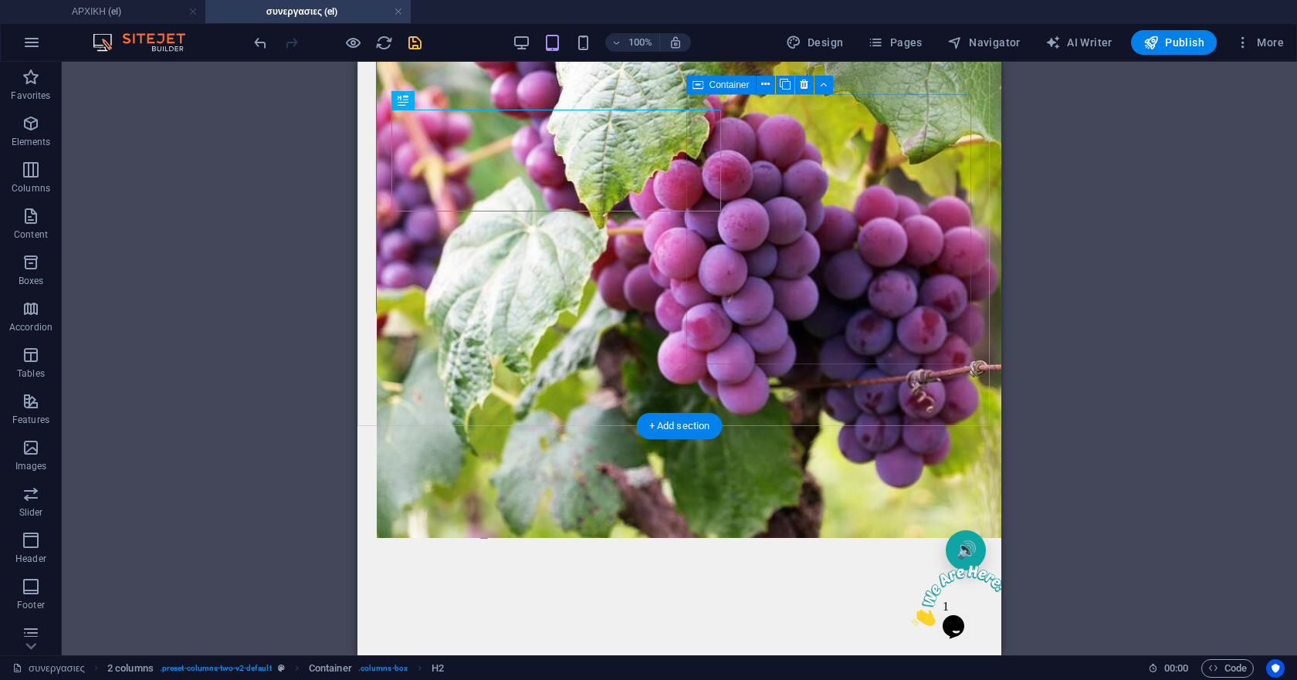
scroll to position [884, 0]
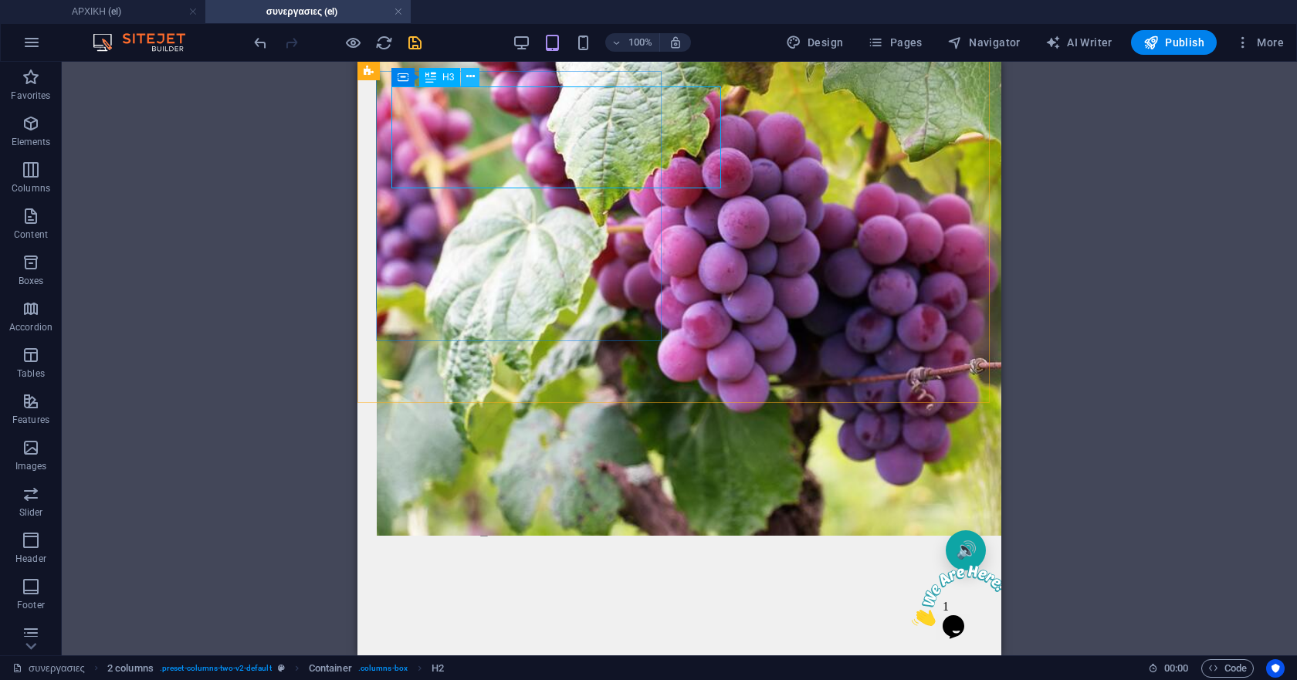
click at [466, 74] on icon at bounding box center [470, 77] width 8 height 16
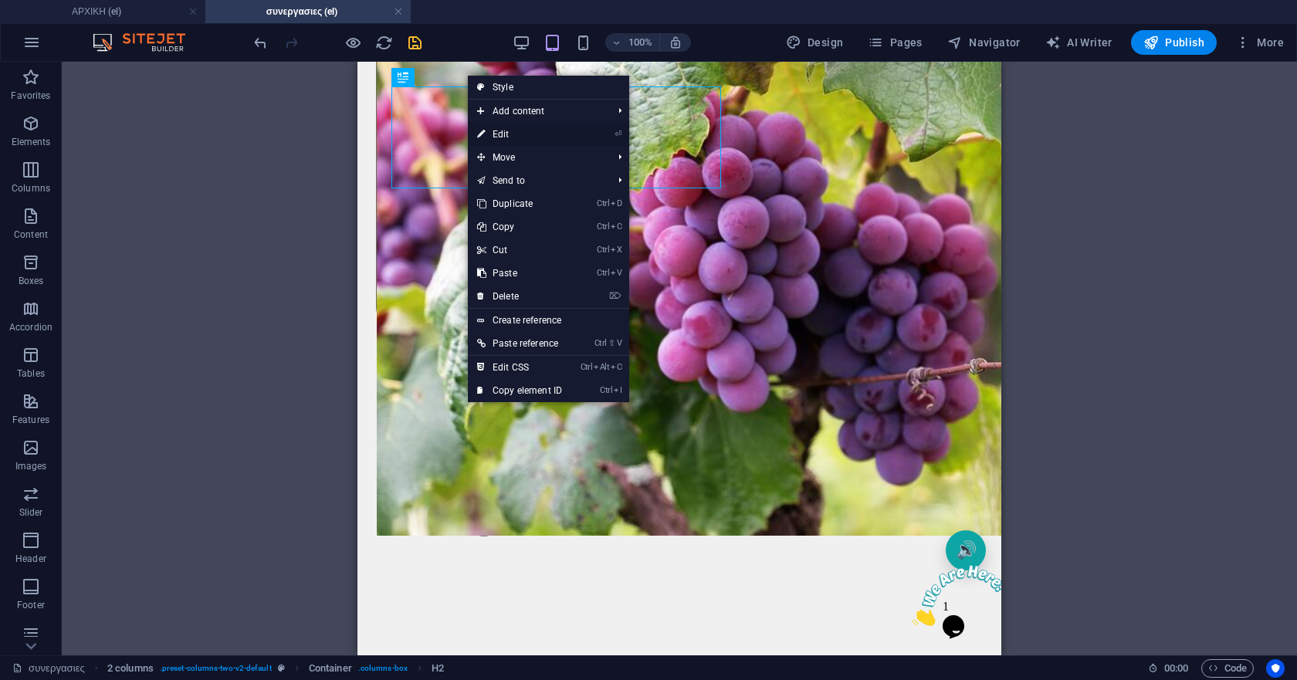
click at [494, 129] on link "⏎ Edit" at bounding box center [519, 134] width 103 height 23
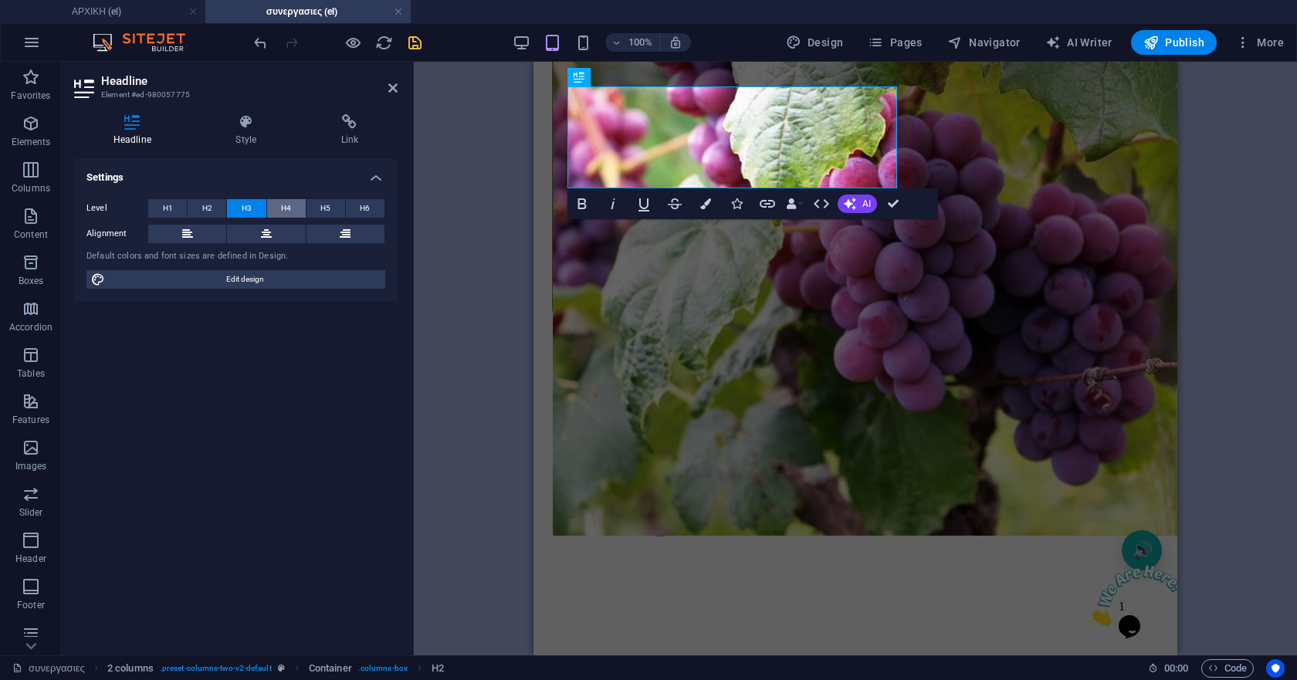
click at [296, 205] on button "H4" at bounding box center [286, 208] width 39 height 19
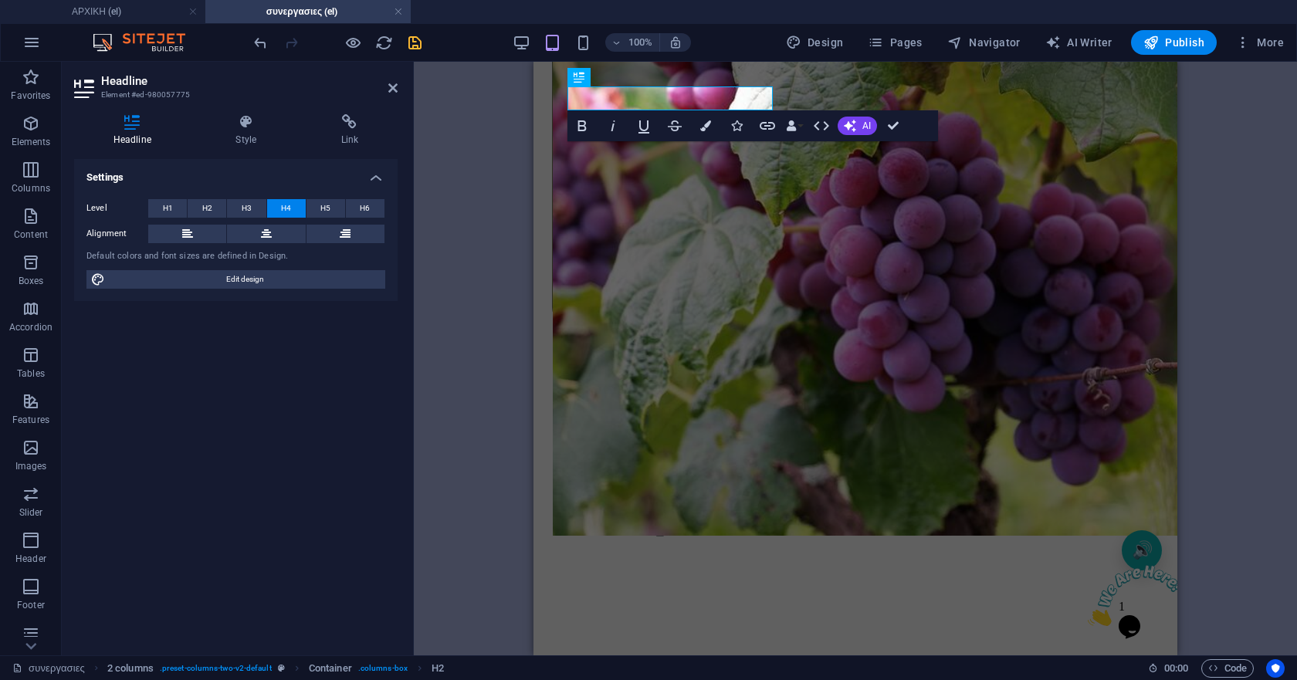
click at [420, 46] on icon "save" at bounding box center [415, 43] width 18 height 18
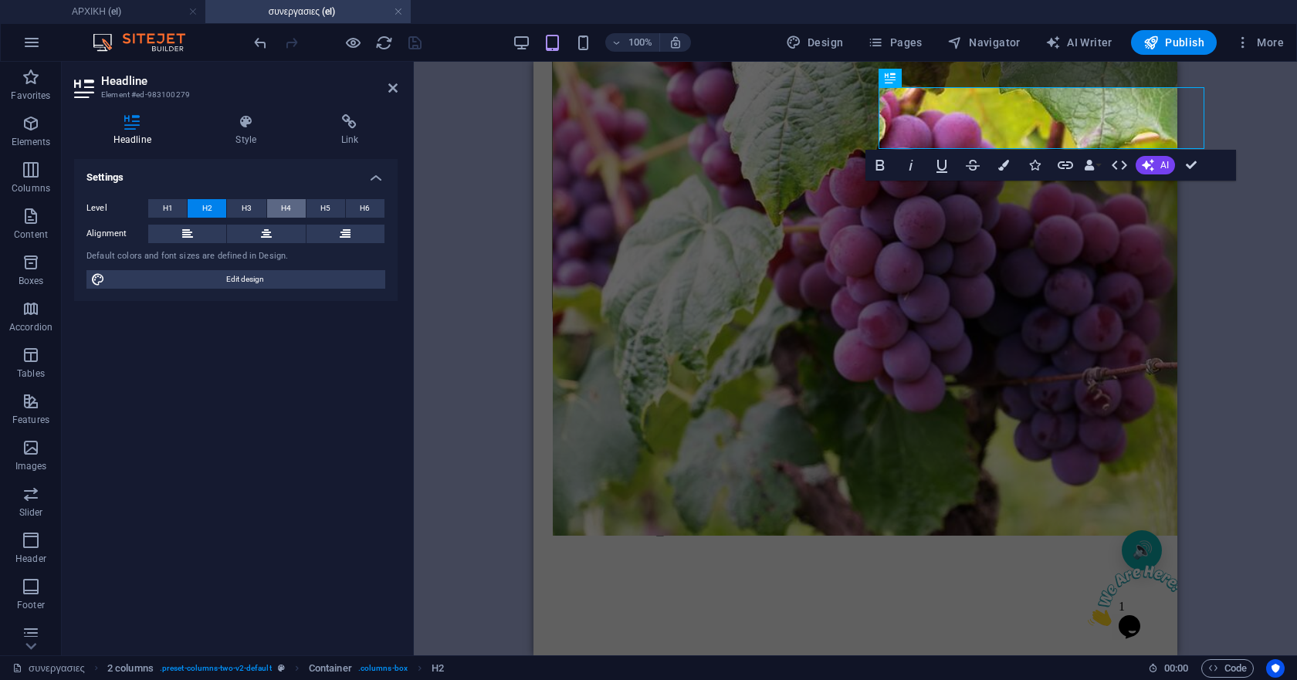
click at [292, 207] on button "H4" at bounding box center [286, 208] width 39 height 19
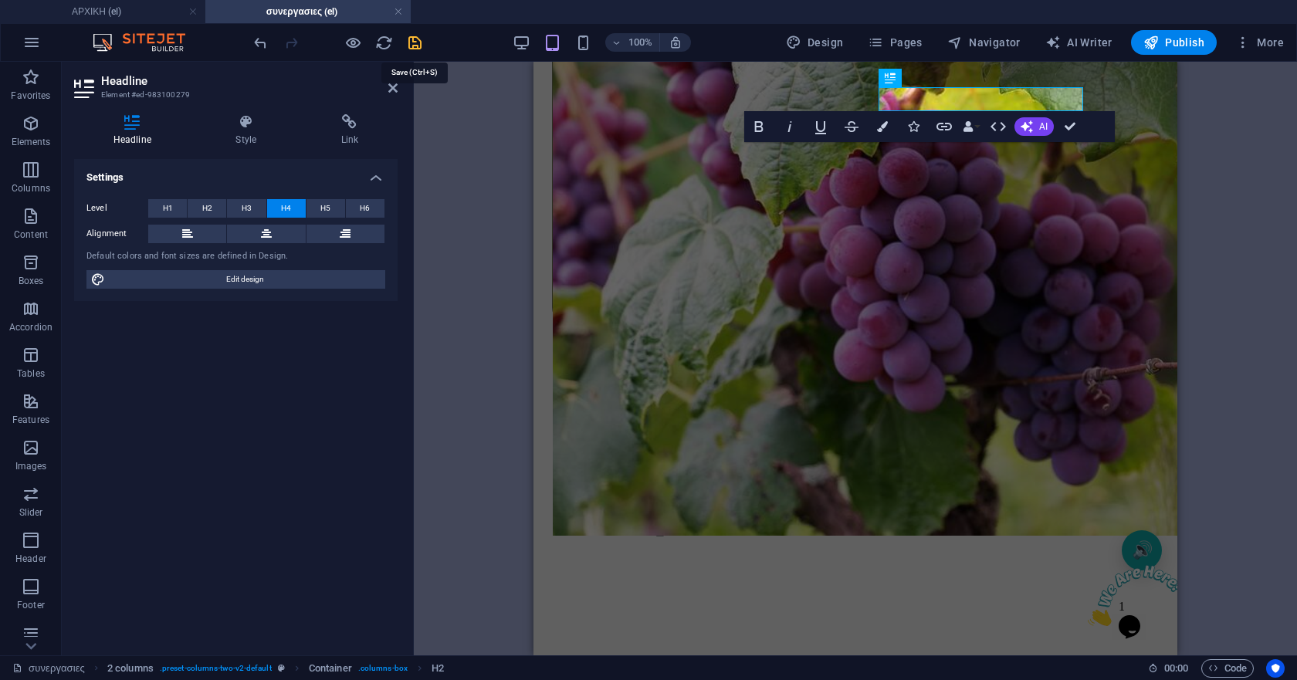
click at [411, 41] on icon "save" at bounding box center [415, 43] width 18 height 18
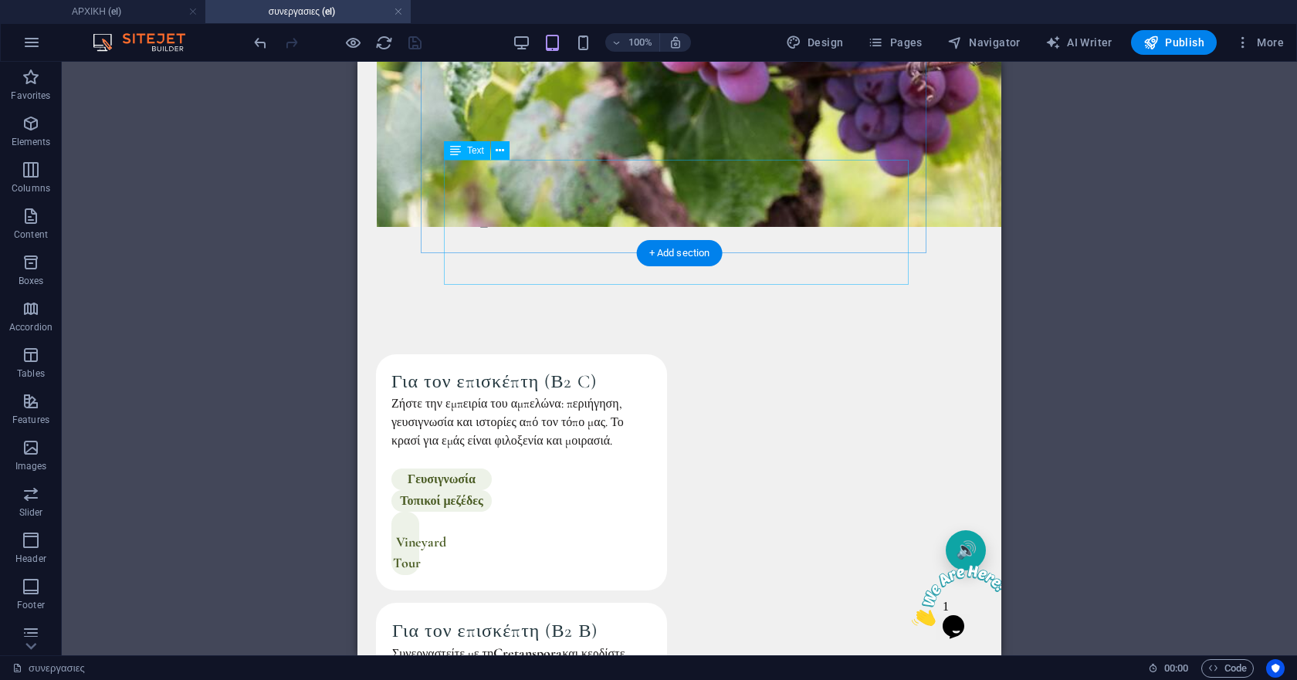
scroll to position [1116, 0]
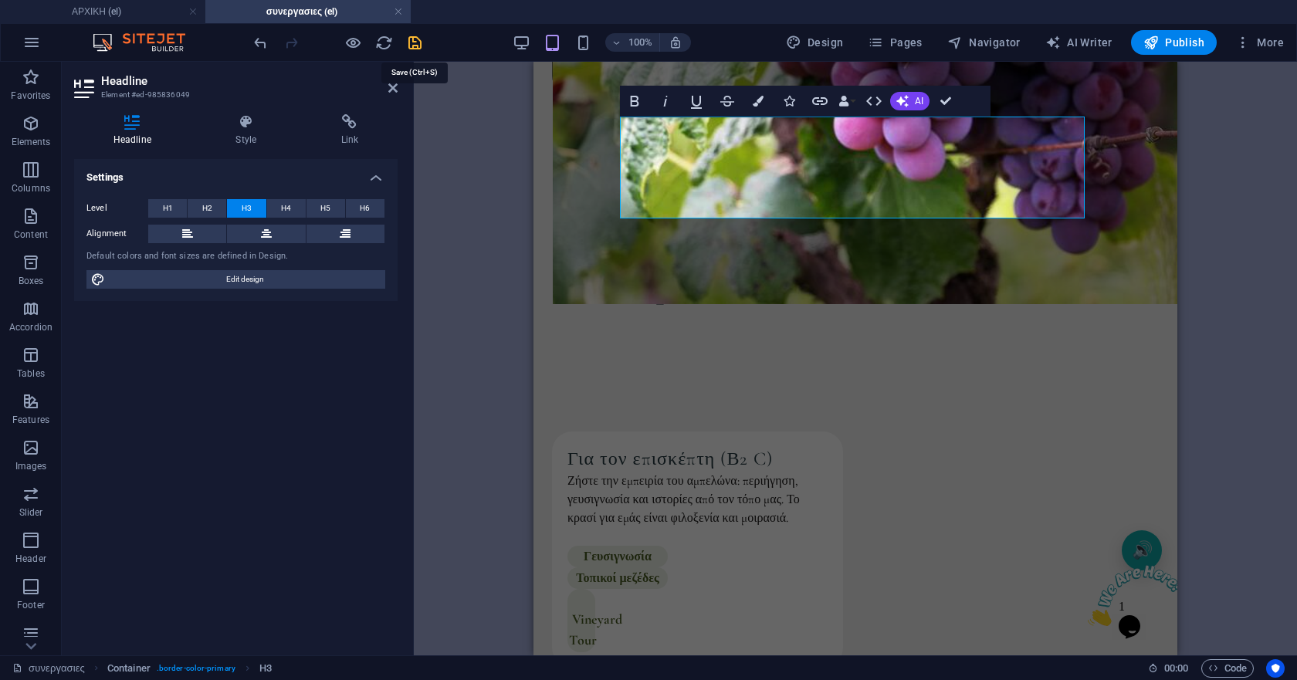
click at [418, 47] on icon "save" at bounding box center [415, 43] width 18 height 18
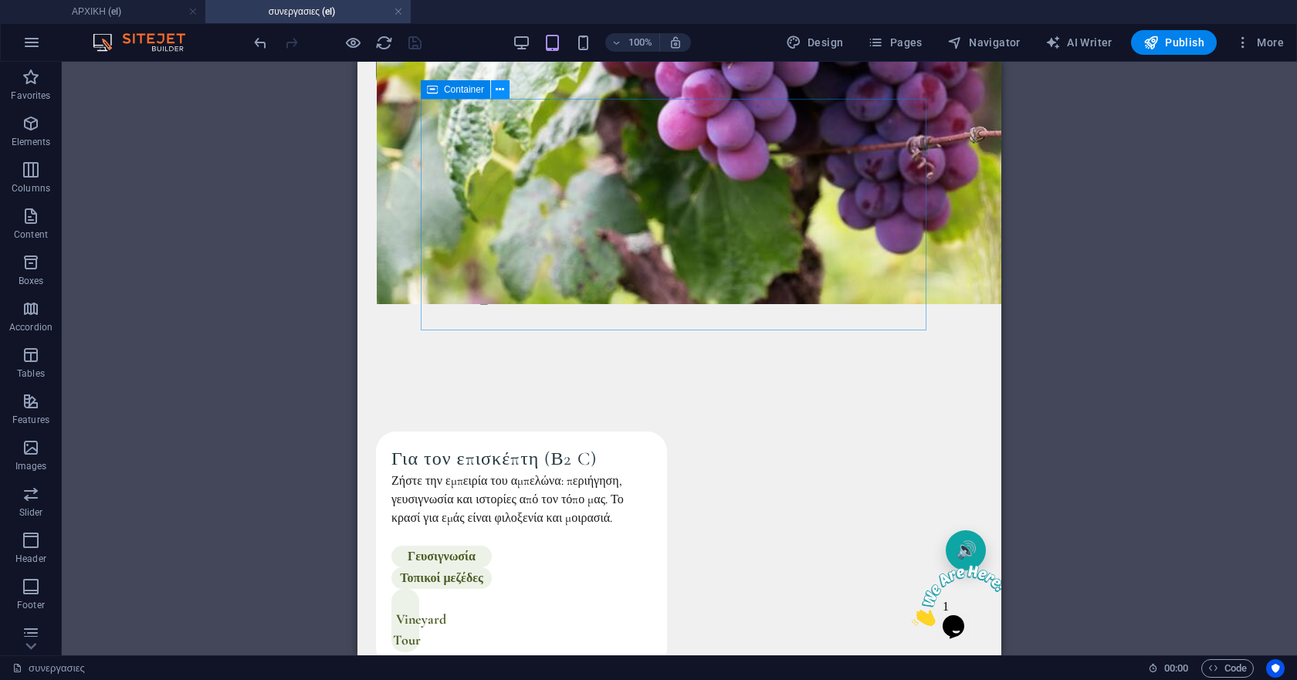
click at [499, 91] on icon at bounding box center [499, 90] width 8 height 16
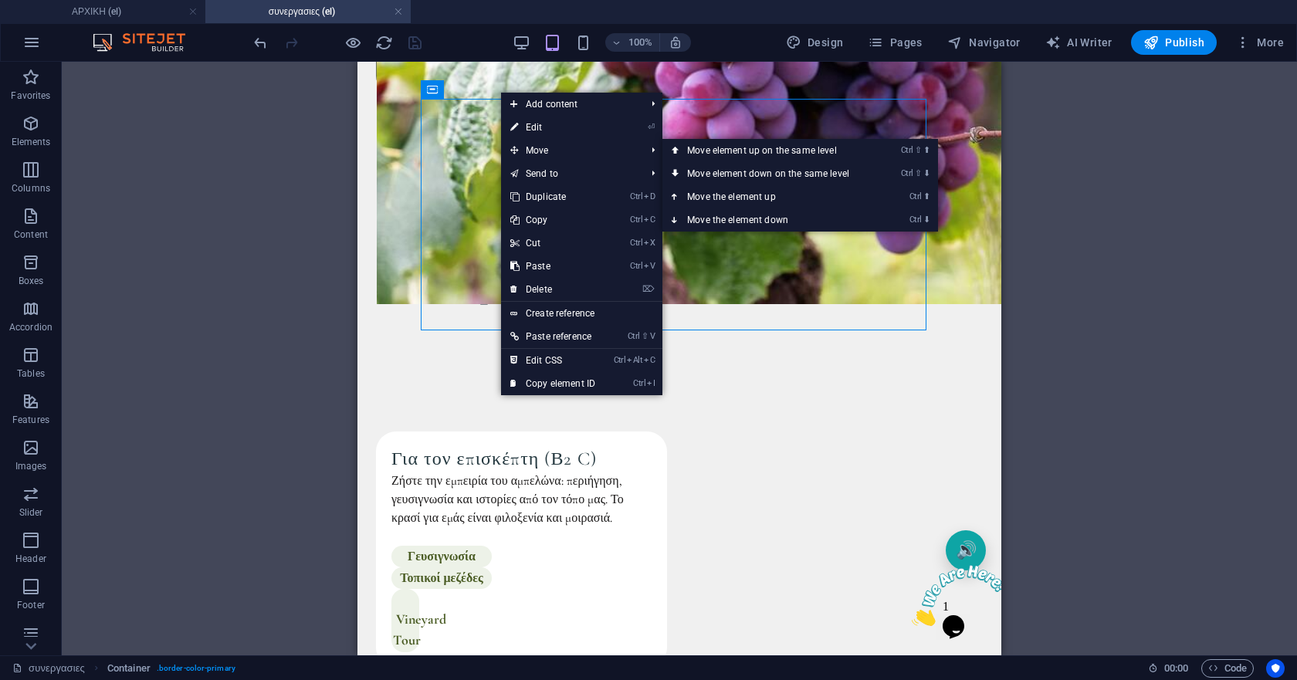
drag, startPoint x: 530, startPoint y: 127, endPoint x: 524, endPoint y: 137, distance: 11.8
click at [530, 127] on link "⏎ Edit" at bounding box center [552, 127] width 103 height 23
select select "px"
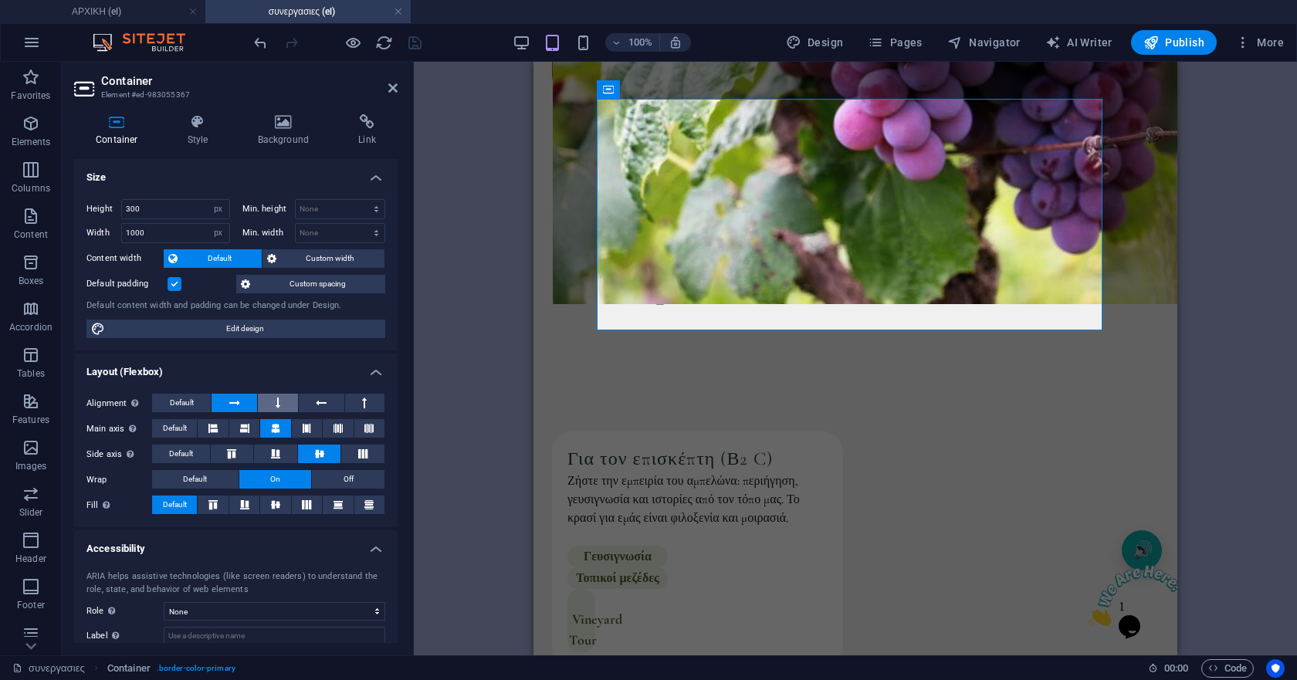
click at [277, 401] on icon at bounding box center [278, 403] width 5 height 19
click at [241, 405] on button at bounding box center [234, 403] width 46 height 19
click at [310, 433] on button at bounding box center [307, 428] width 30 height 19
click at [339, 431] on icon at bounding box center [337, 428] width 9 height 19
click at [368, 424] on icon at bounding box center [368, 428] width 9 height 19
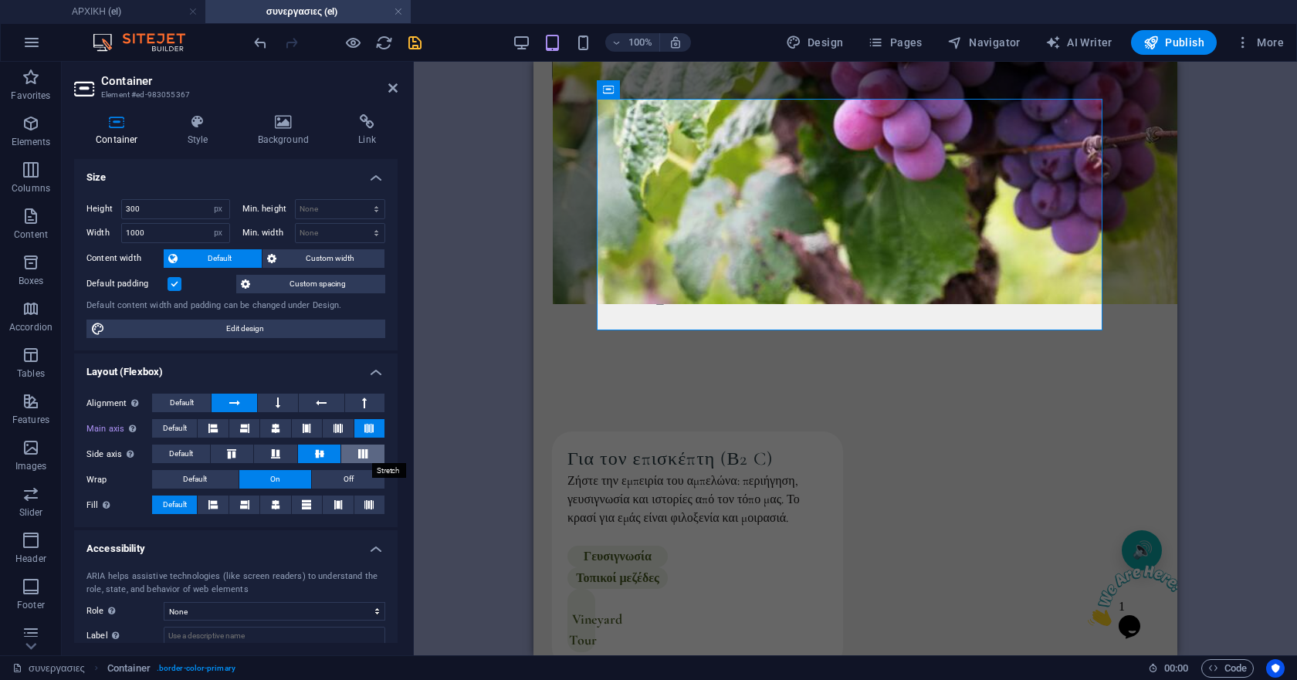
click at [364, 453] on icon at bounding box center [362, 453] width 19 height 9
click at [316, 452] on icon at bounding box center [319, 453] width 19 height 9
click at [265, 428] on button at bounding box center [275, 428] width 30 height 19
click at [336, 475] on button "Off" at bounding box center [348, 479] width 73 height 19
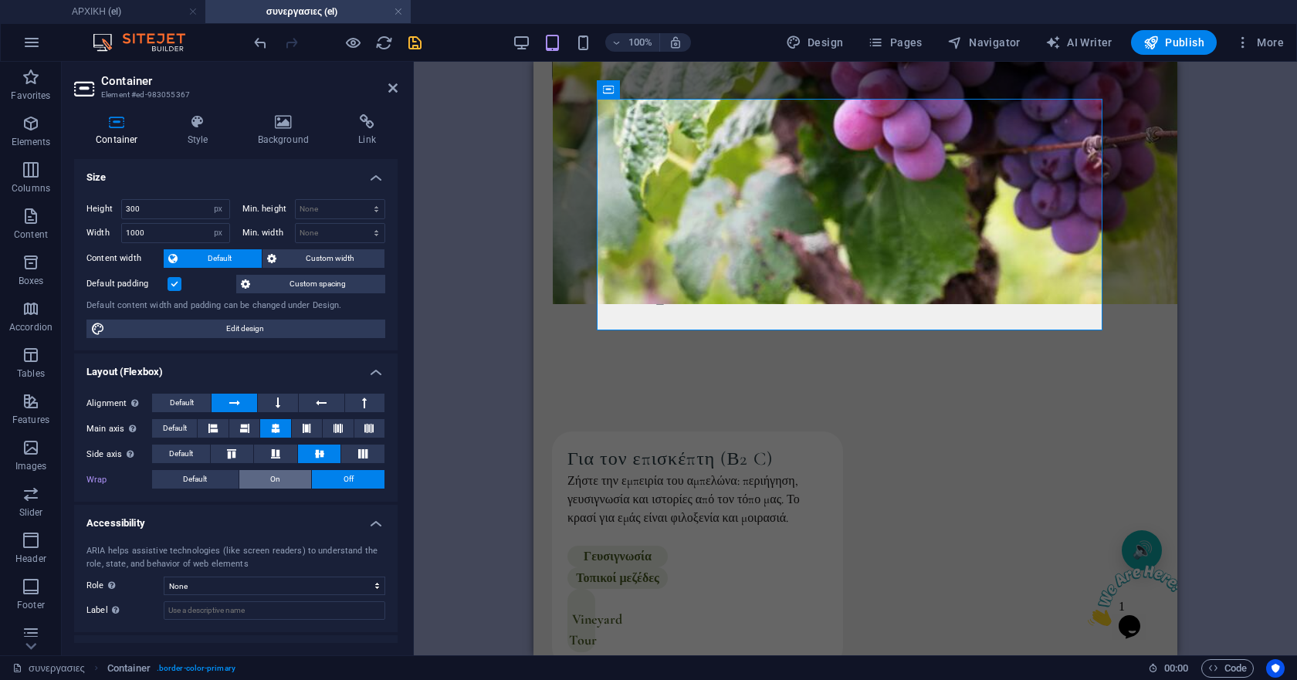
click at [282, 477] on button "On" at bounding box center [275, 479] width 73 height 19
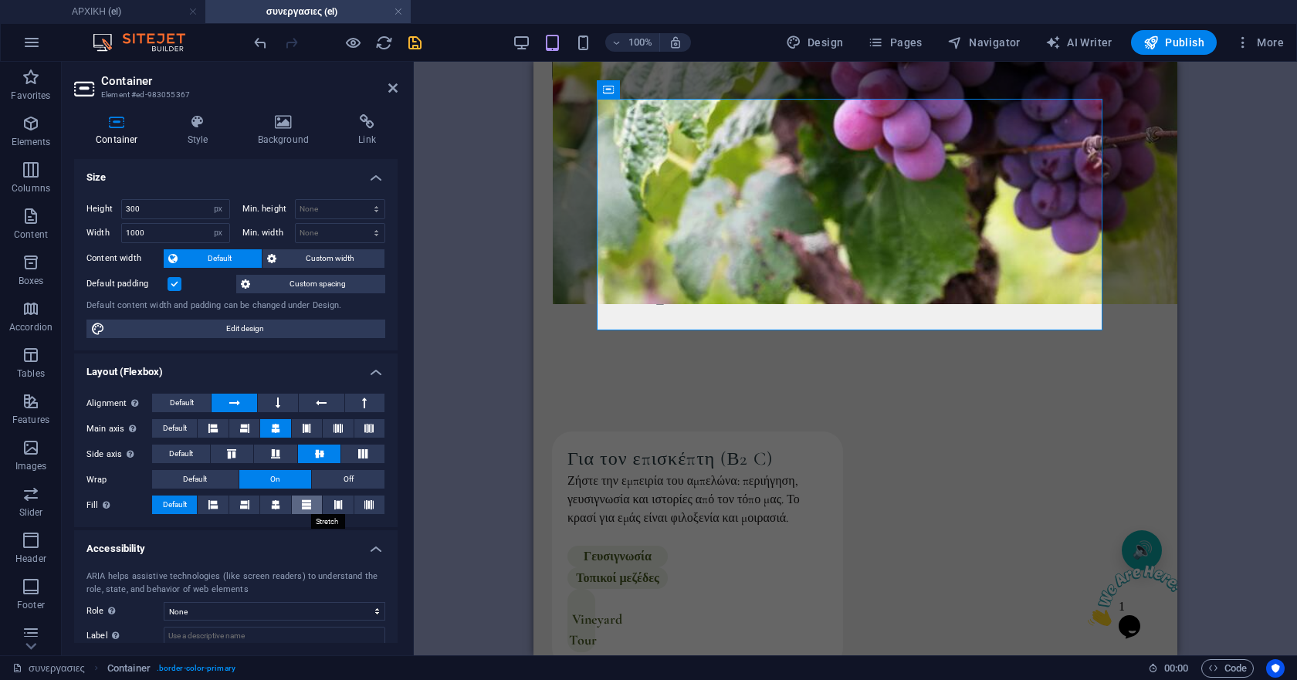
click at [305, 506] on icon at bounding box center [306, 504] width 9 height 19
click at [330, 500] on button at bounding box center [338, 504] width 30 height 19
click at [371, 502] on button at bounding box center [369, 504] width 30 height 19
click at [172, 508] on span "Default" at bounding box center [175, 504] width 24 height 19
click at [167, 205] on input "300" at bounding box center [175, 209] width 107 height 19
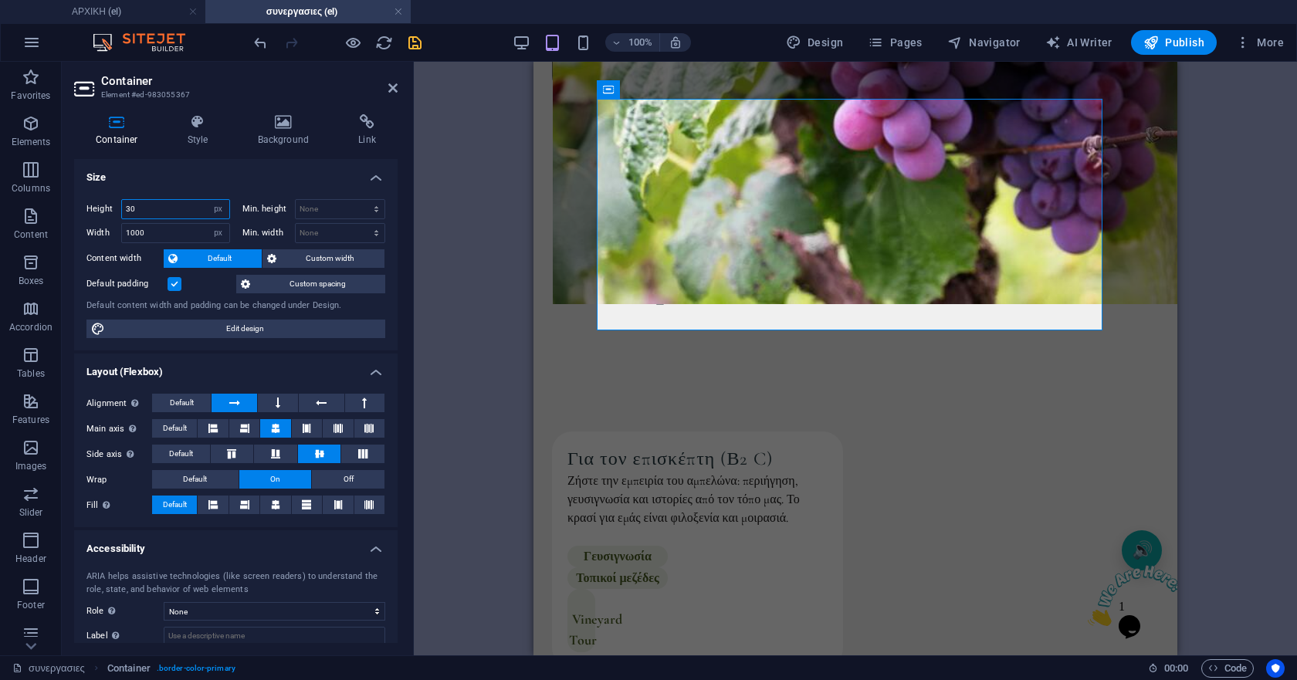
type input "3"
type input "8"
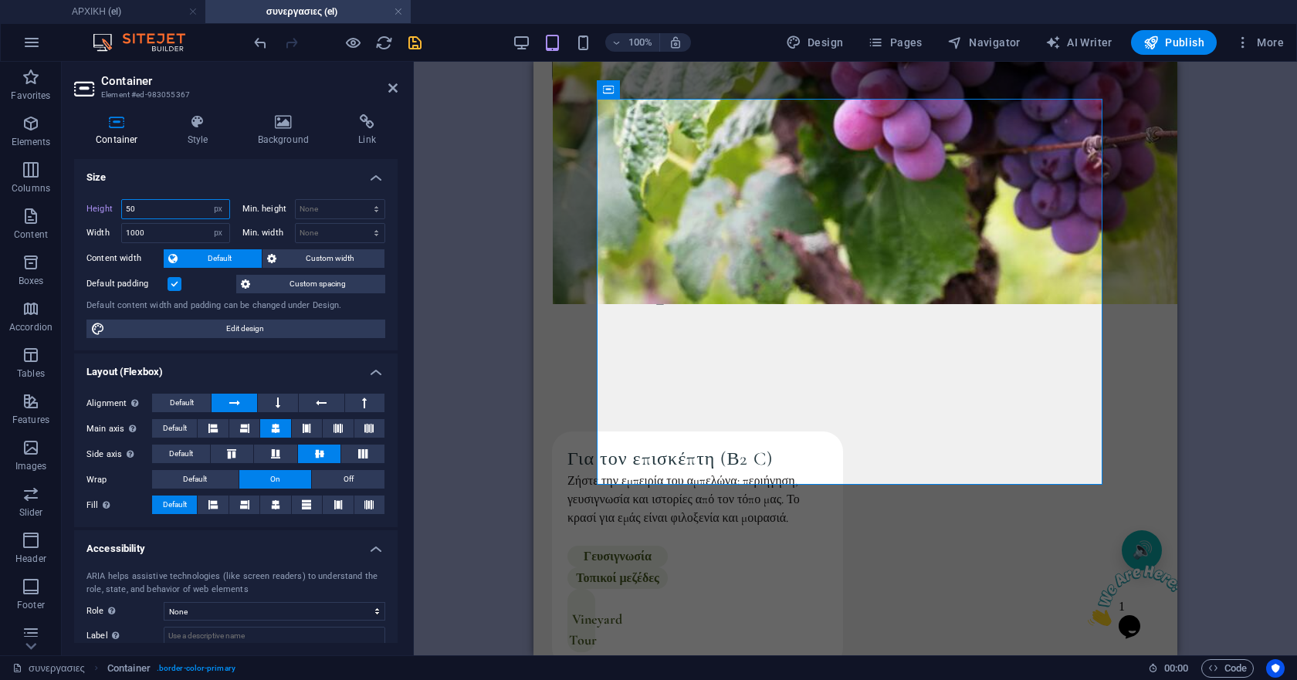
type input "5"
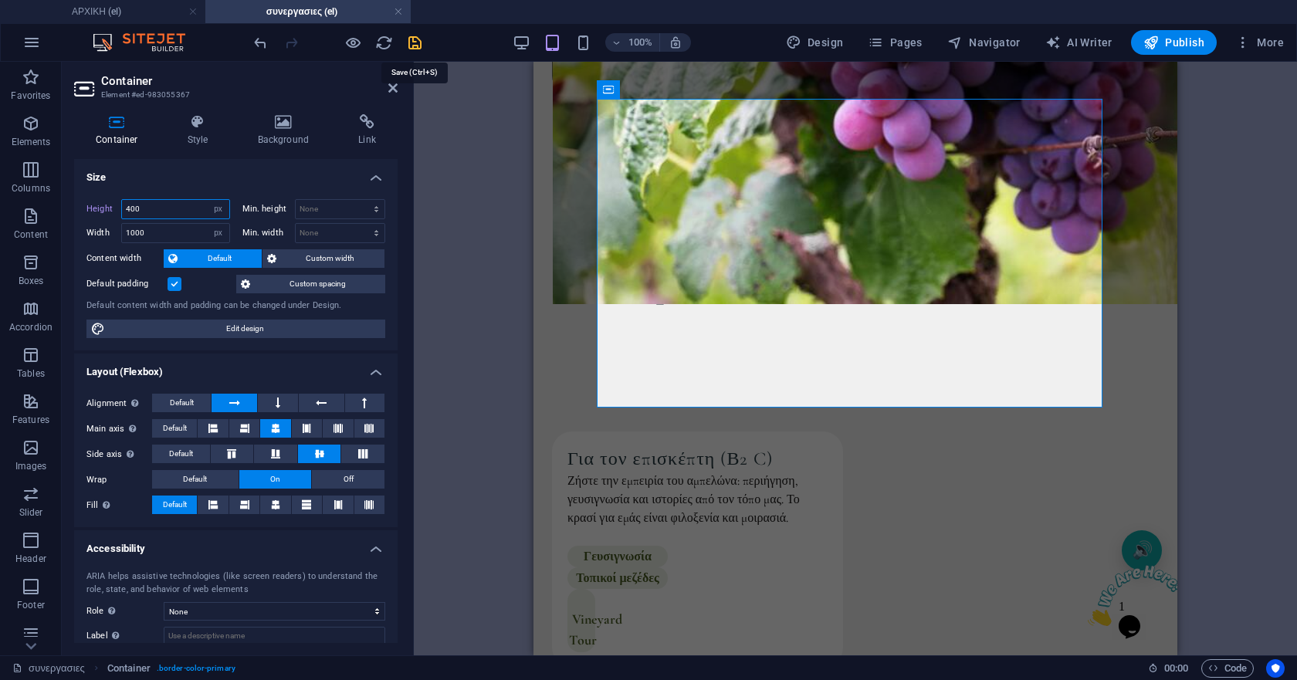
type input "400"
click at [412, 46] on icon "save" at bounding box center [415, 43] width 18 height 18
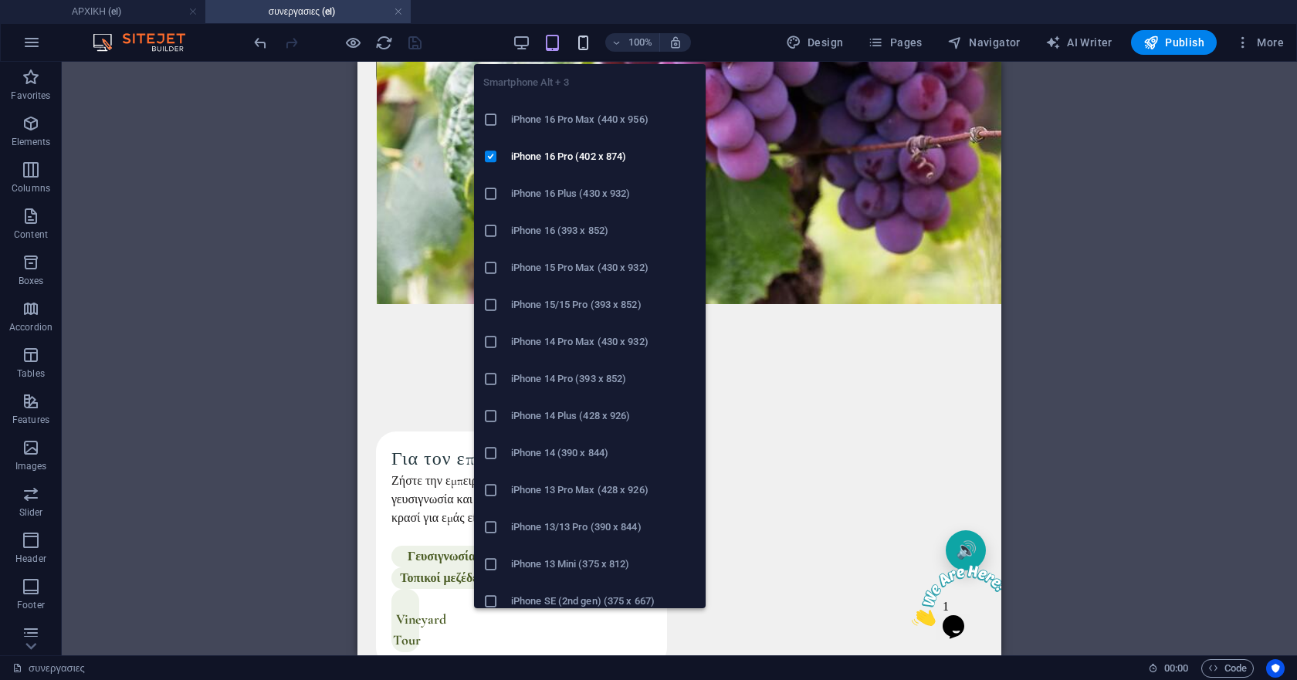
click at [590, 47] on icon "button" at bounding box center [583, 43] width 18 height 18
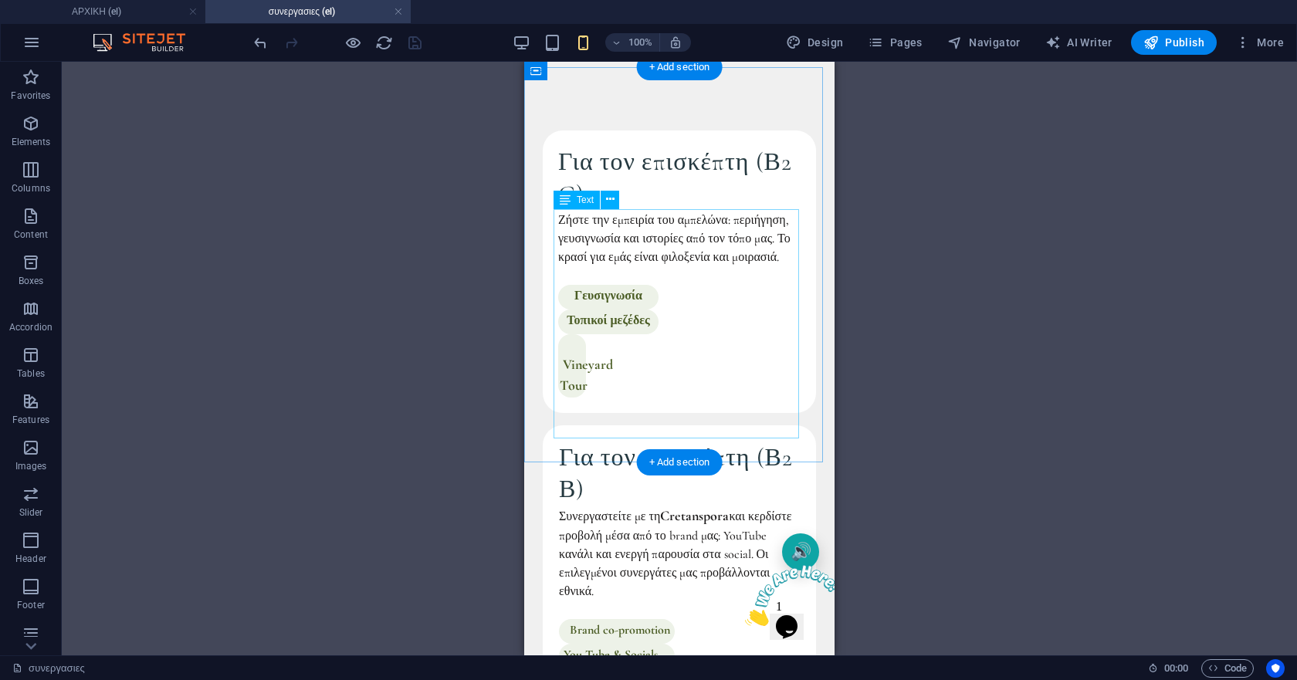
scroll to position [1099, 0]
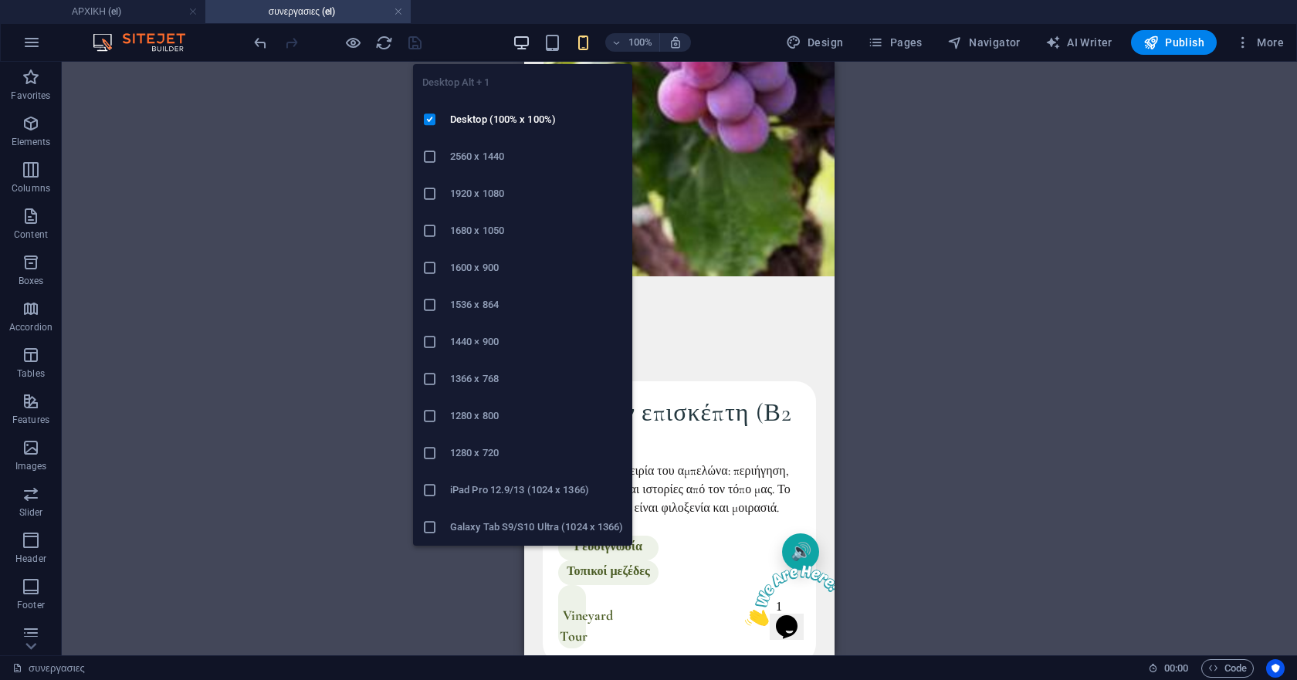
click at [528, 34] on icon "button" at bounding box center [521, 43] width 18 height 18
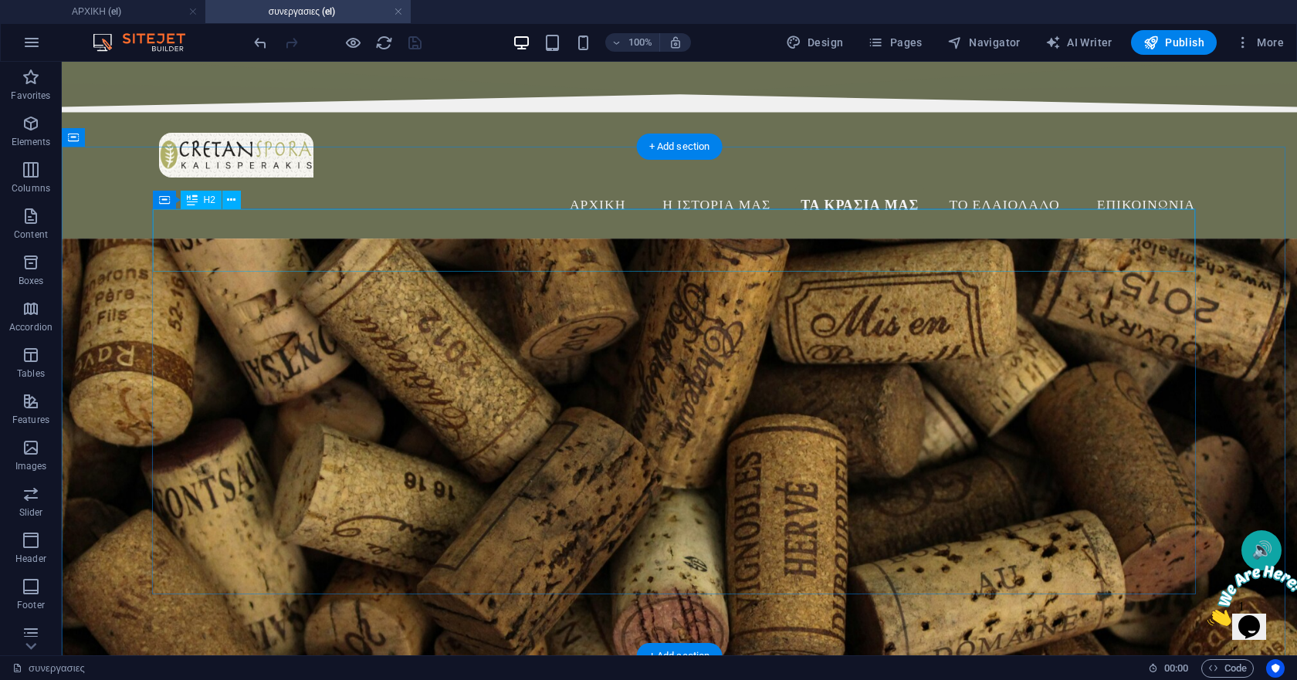
scroll to position [0, 0]
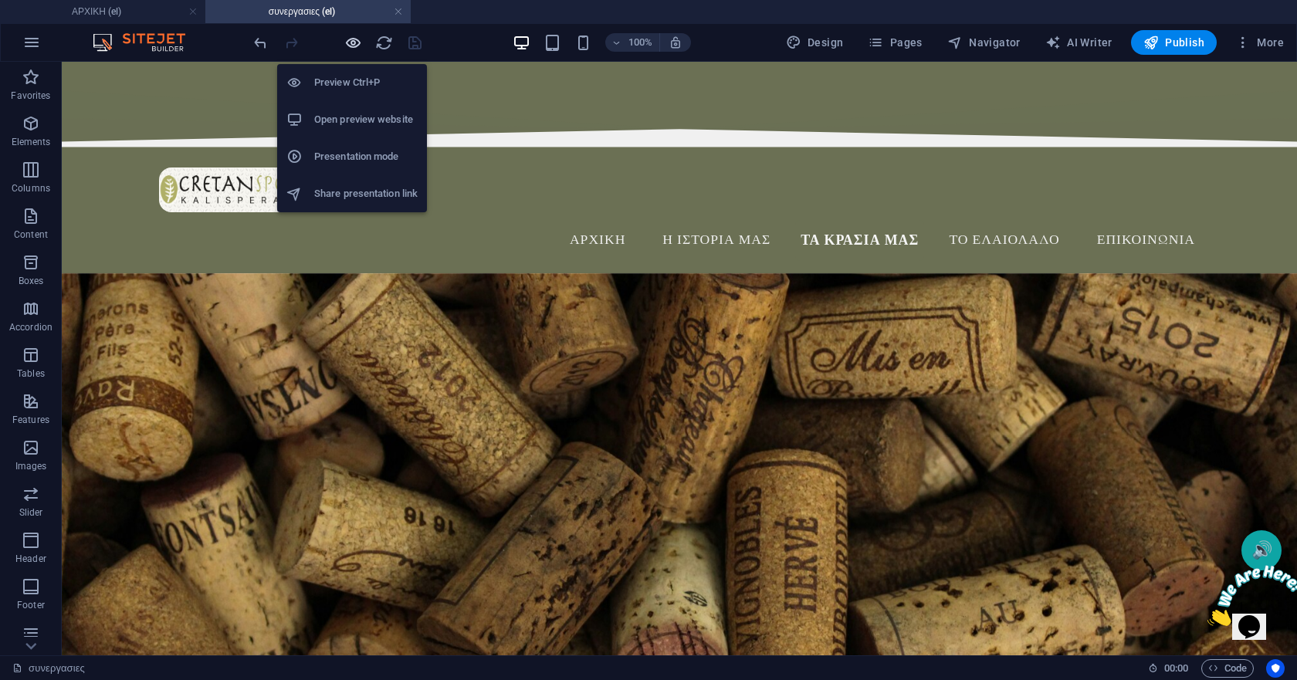
click at [349, 42] on icon "button" at bounding box center [353, 43] width 18 height 18
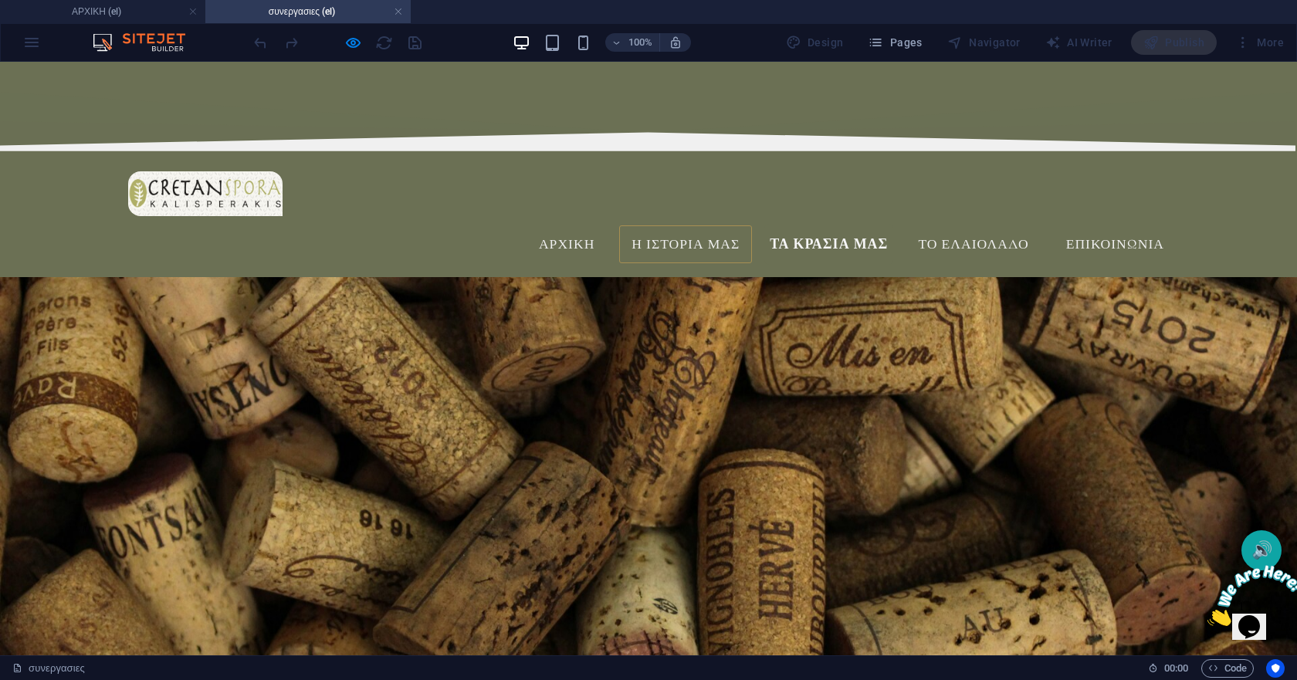
click at [680, 225] on link "Η ΙΣΤΟΡΙΑ ΜΑΣ" at bounding box center [685, 244] width 133 height 39
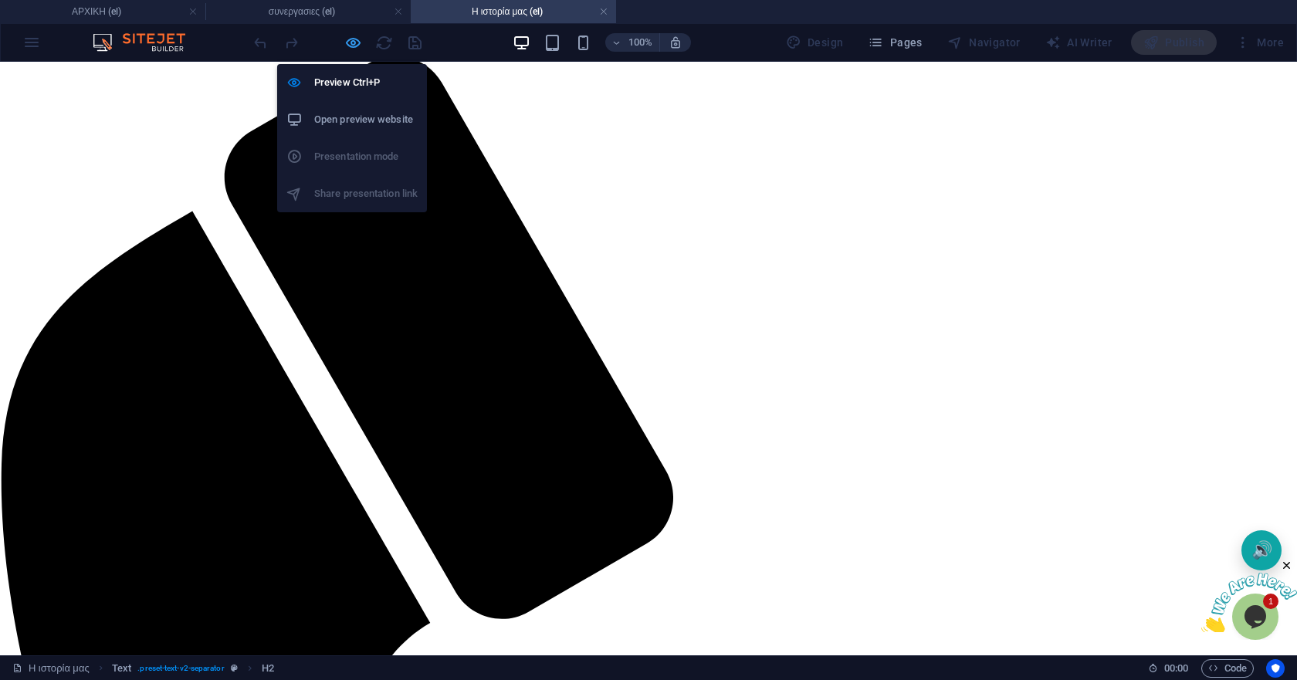
click at [358, 46] on icon "button" at bounding box center [353, 43] width 18 height 18
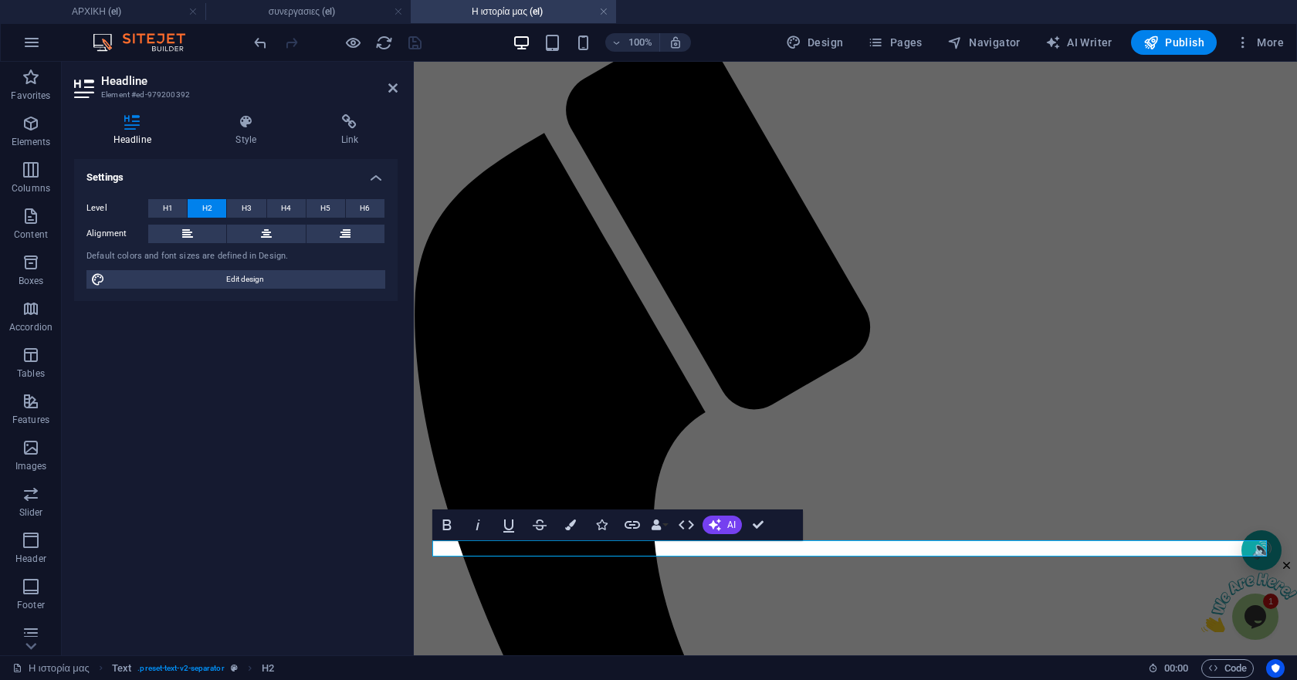
click at [214, 208] on button "H2" at bounding box center [207, 208] width 39 height 19
drag, startPoint x: 761, startPoint y: 527, endPoint x: 698, endPoint y: 465, distance: 87.9
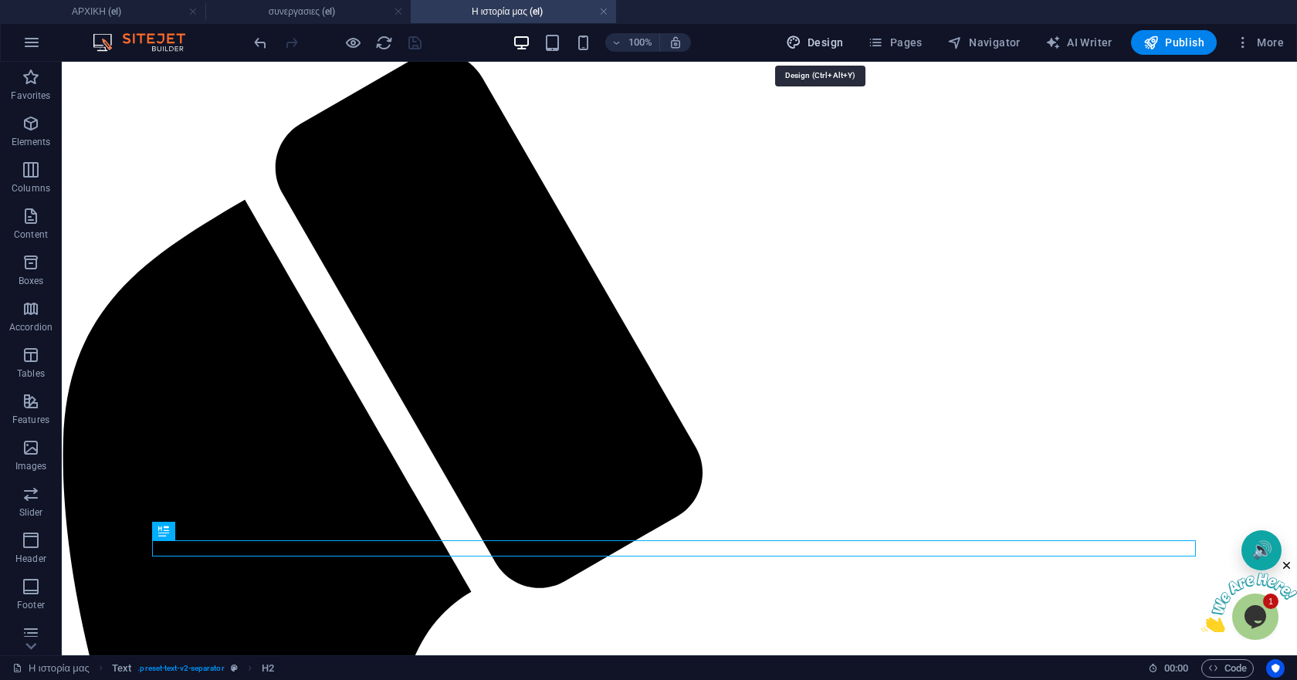
click at [800, 37] on icon "button" at bounding box center [793, 42] width 15 height 15
select select "px"
select select "500"
select select "px"
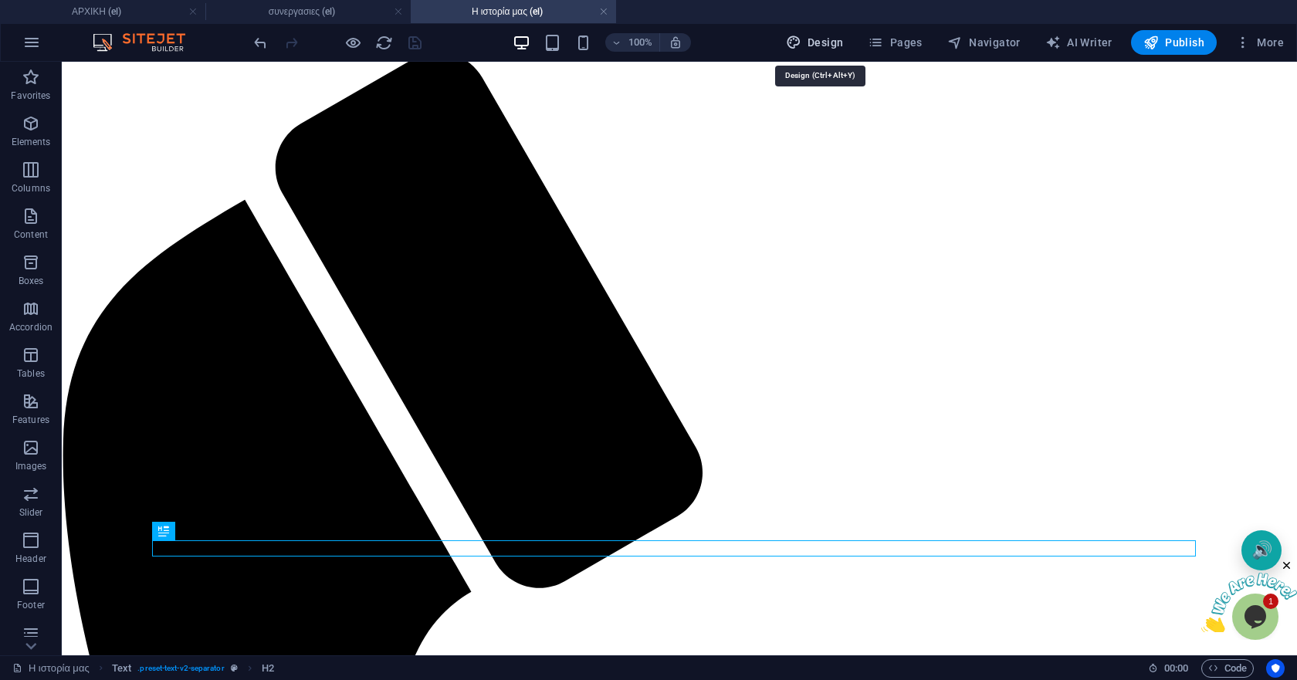
select select "400"
select select "rem"
select select "px"
select select "400"
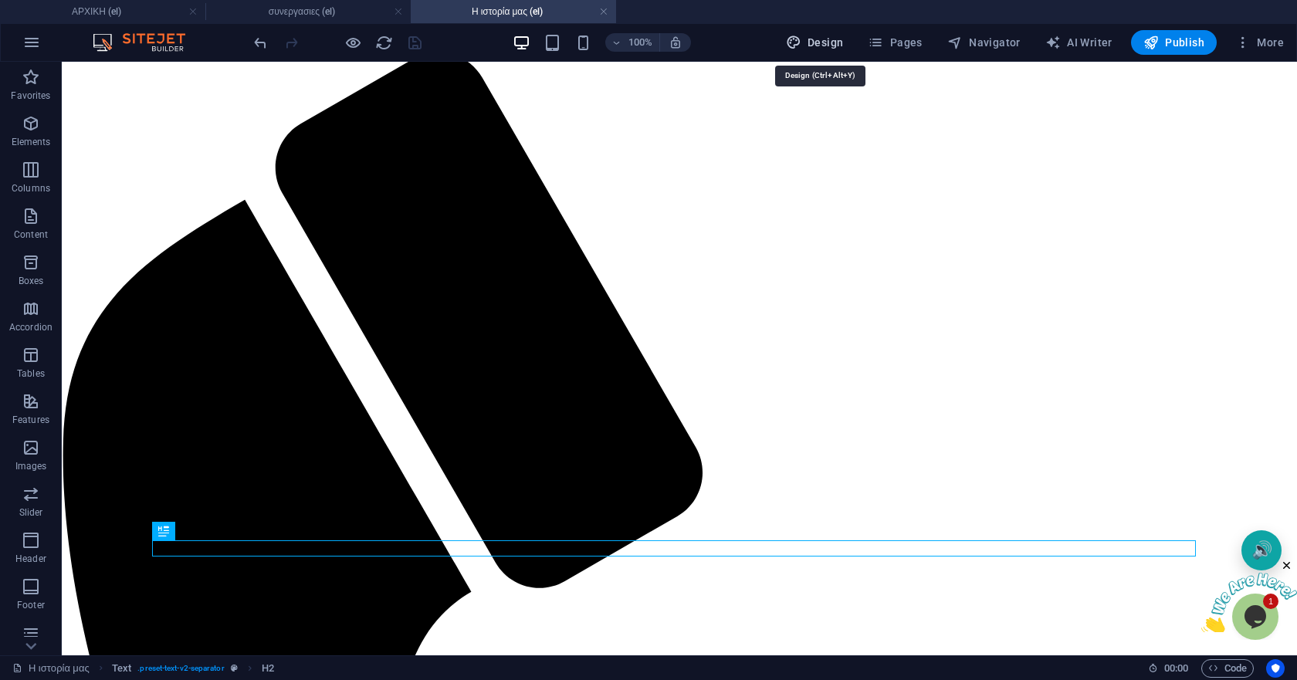
select select "px"
select select "rem"
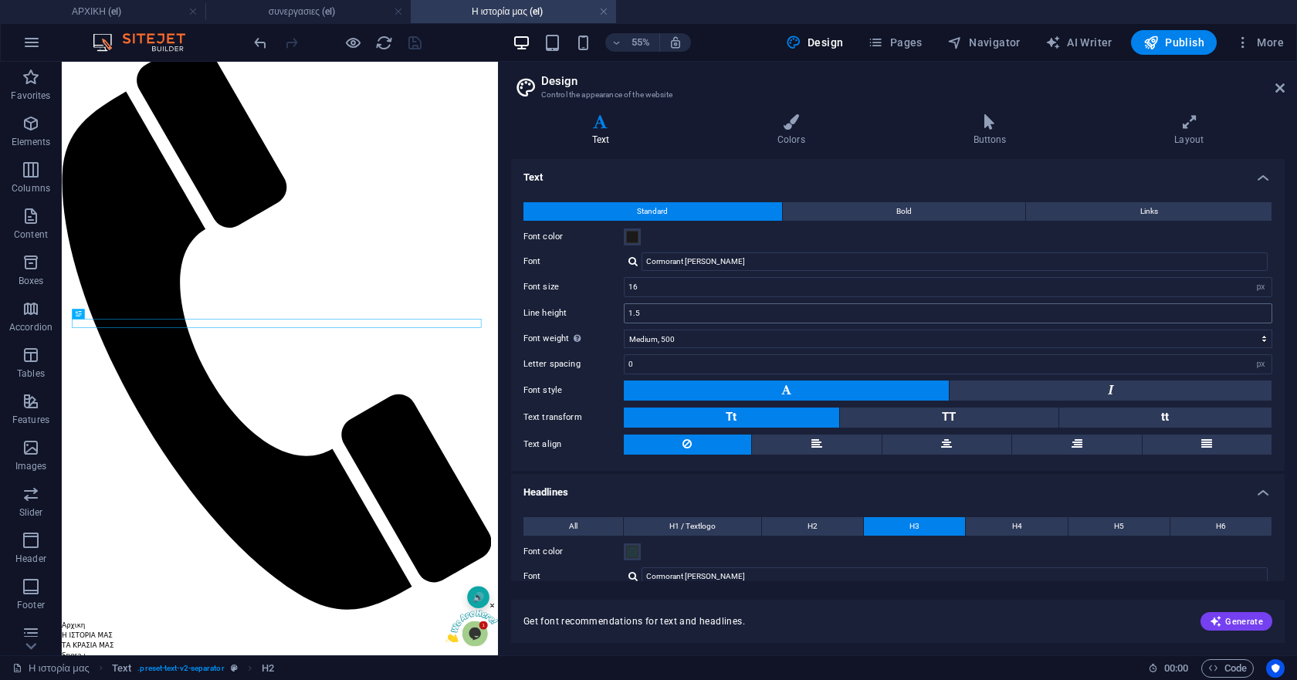
scroll to position [205, 0]
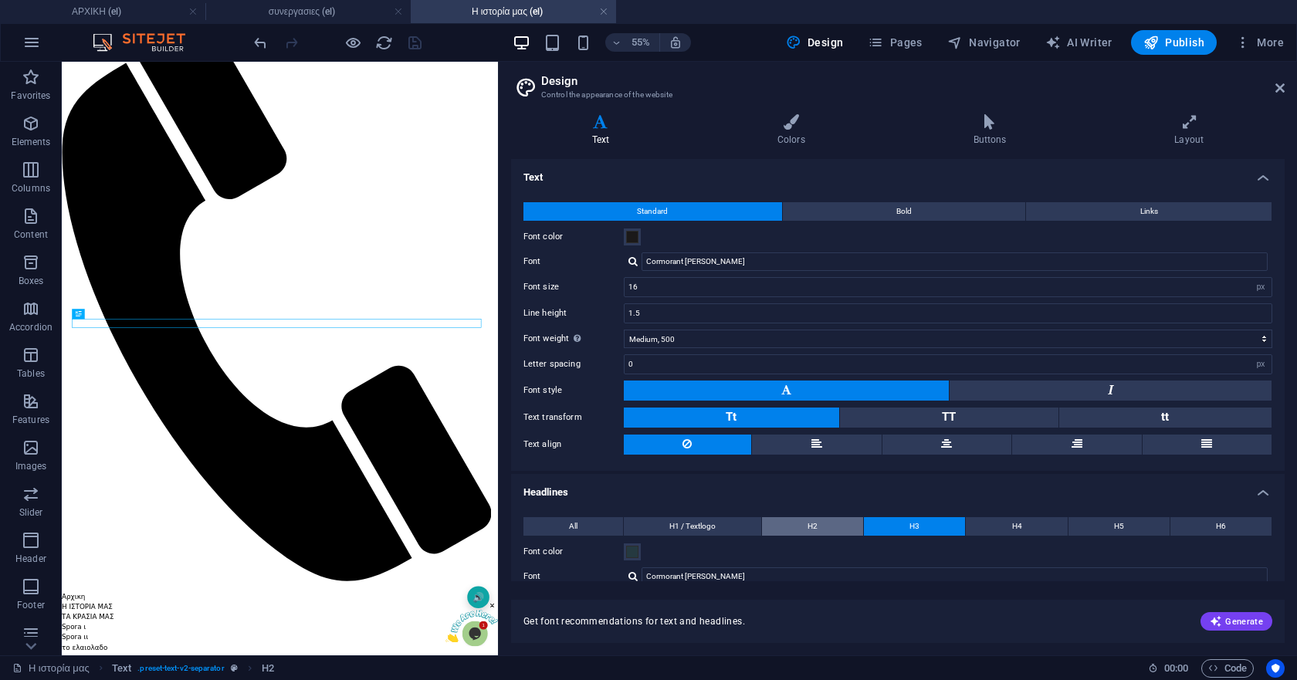
click at [832, 529] on button "H2" at bounding box center [812, 526] width 101 height 19
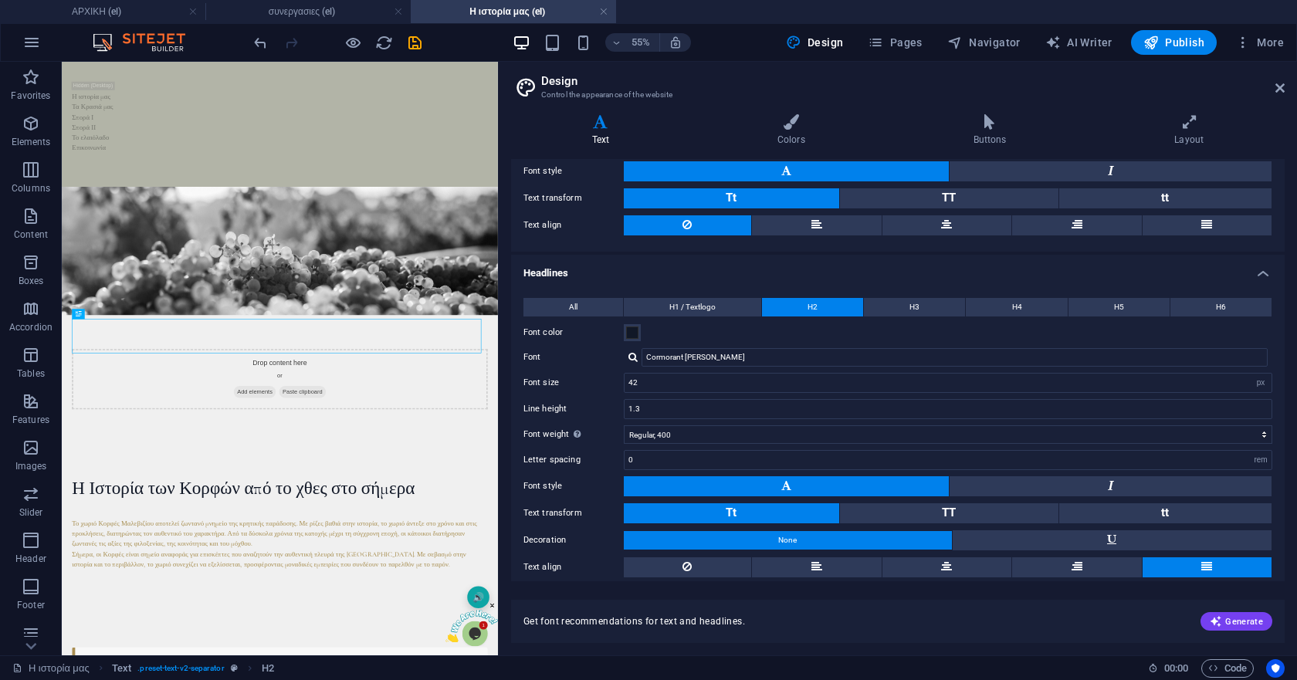
scroll to position [258, 0]
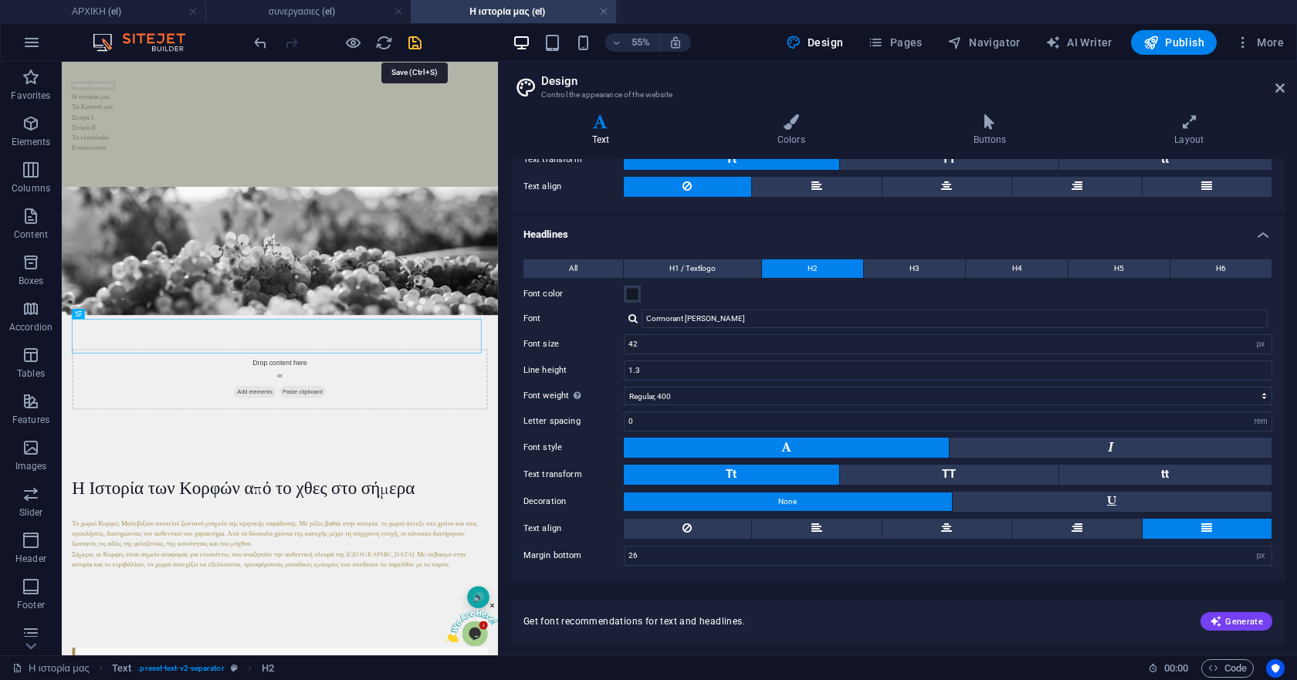
drag, startPoint x: 418, startPoint y: 41, endPoint x: 313, endPoint y: 134, distance: 139.9
click at [418, 41] on icon "save" at bounding box center [415, 43] width 18 height 18
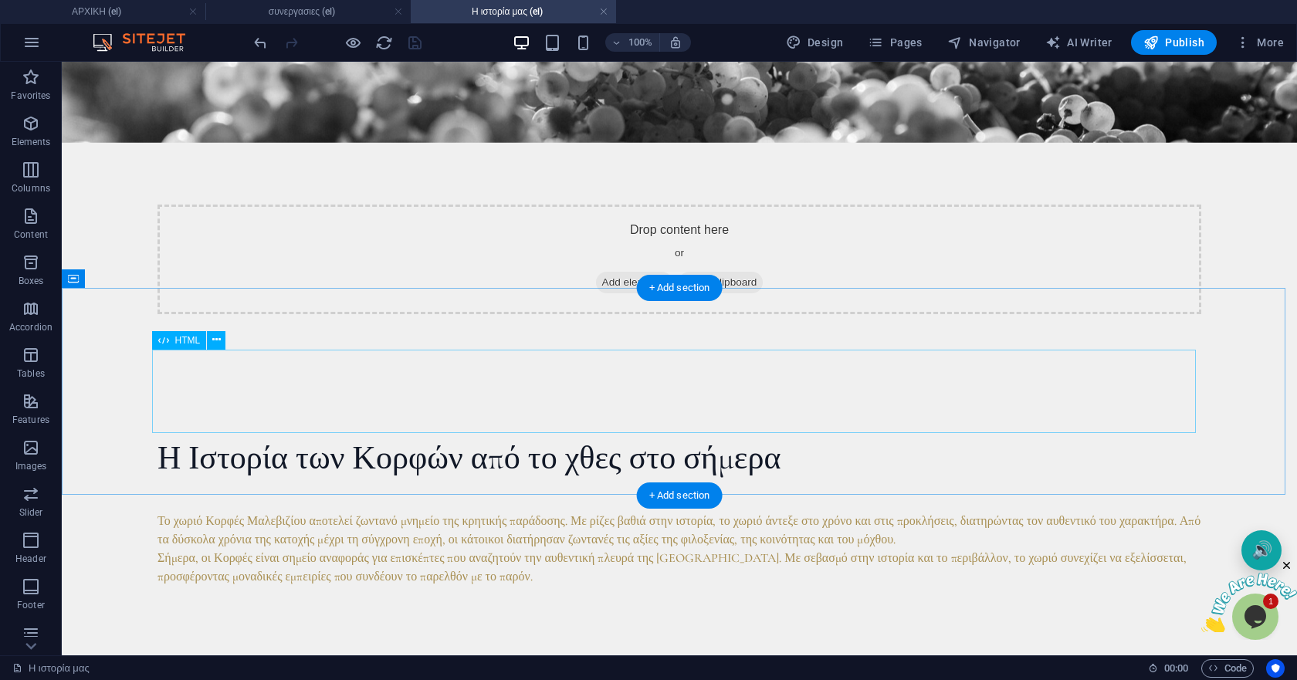
scroll to position [617, 0]
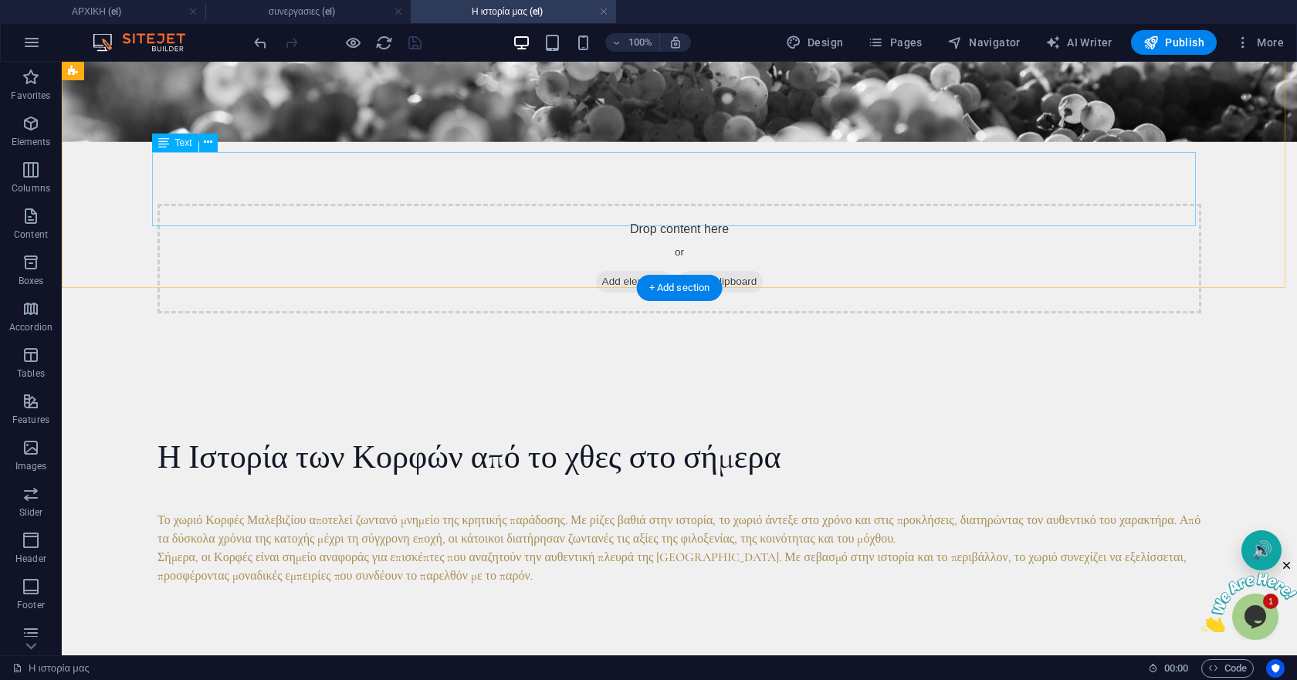
click at [335, 511] on div "Το χωριό Κορφές Μαλεβιζίου αποτελεί ζωντανό μνημείο της κρητικής παράδοσης. Με …" at bounding box center [678, 548] width 1043 height 74
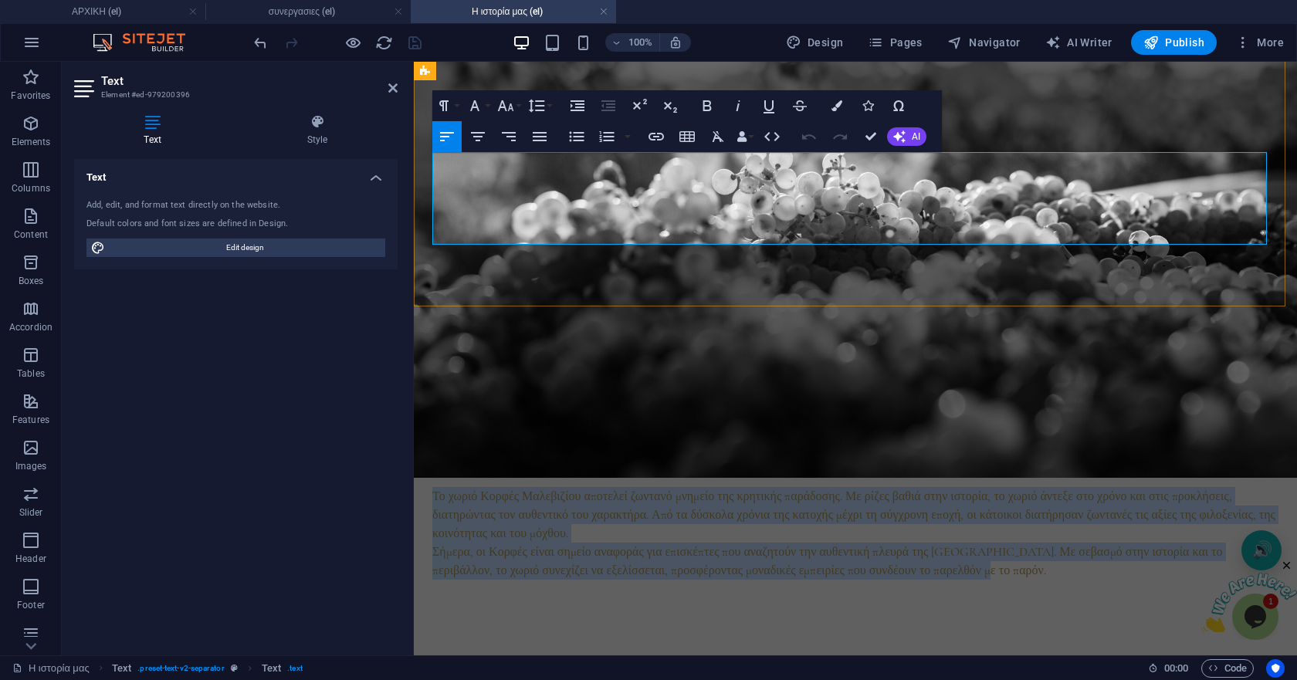
drag, startPoint x: 598, startPoint y: 177, endPoint x: 1084, endPoint y: 238, distance: 490.1
click at [1084, 487] on div "Το χωριό Κορφές Μαλεβιζίου αποτελεί ζωντανό μνημείο της κρητικής παράδοσης. Με …" at bounding box center [855, 533] width 846 height 93
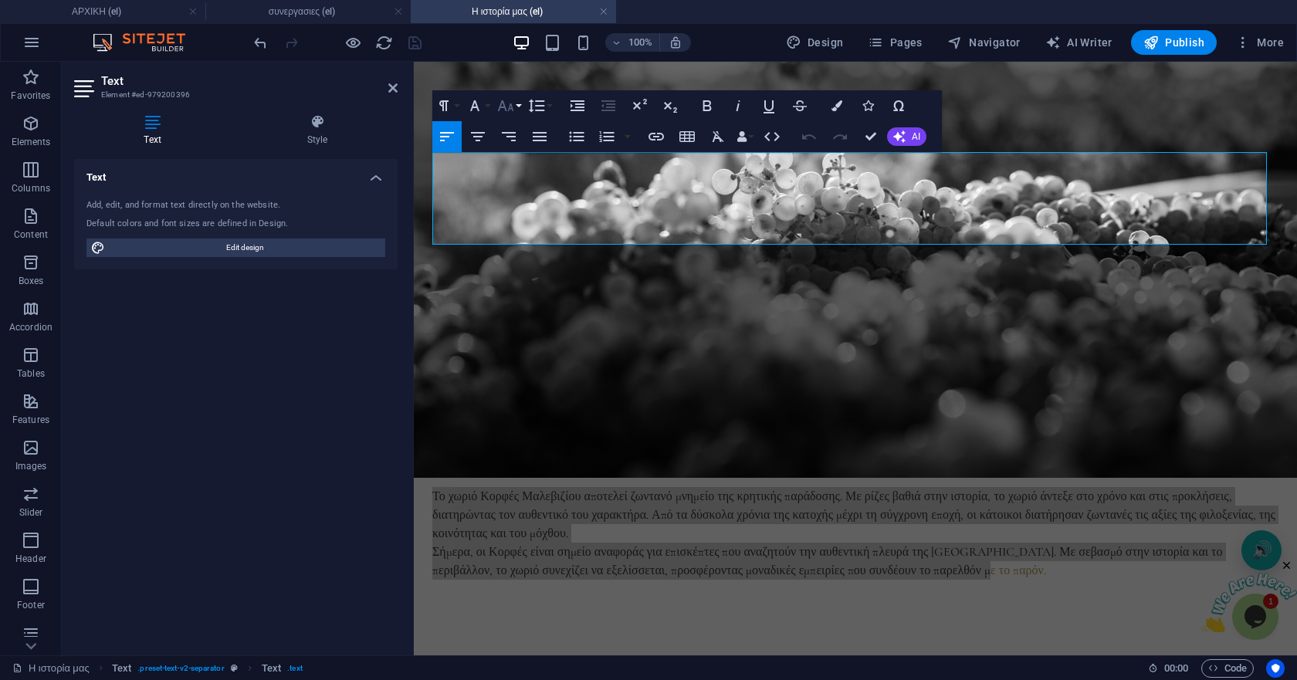
click at [515, 106] on button "Font Size" at bounding box center [508, 105] width 29 height 31
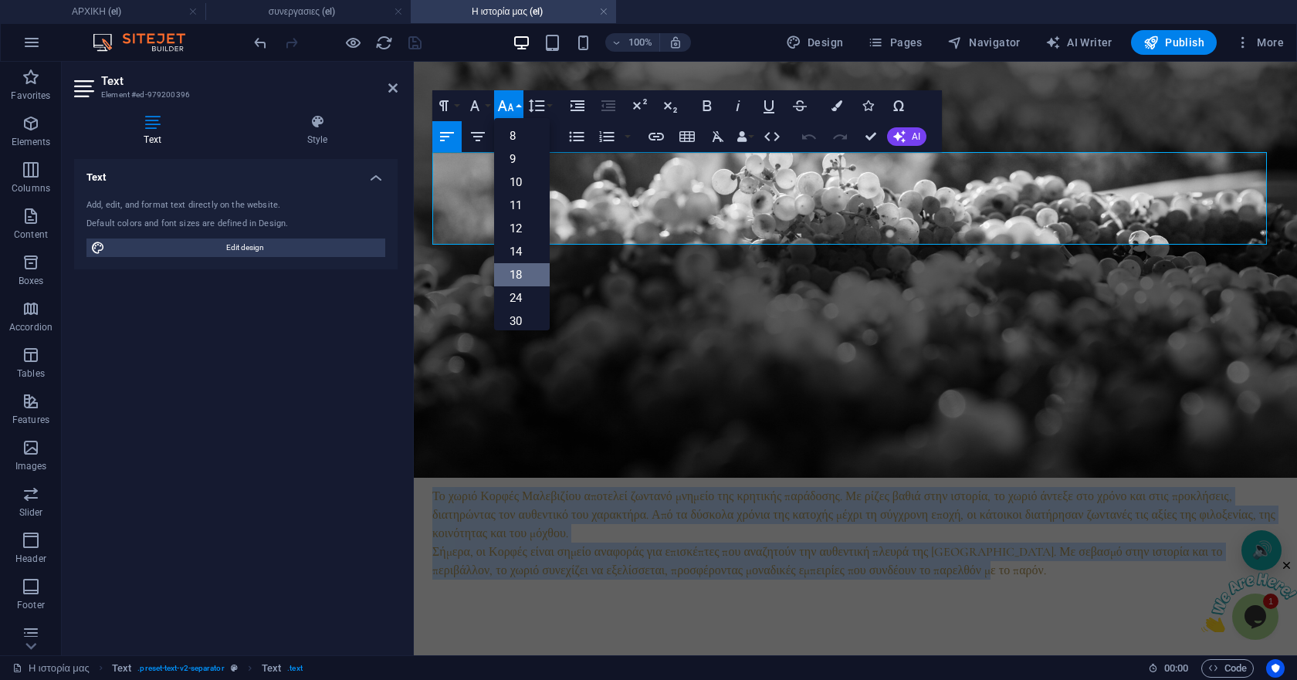
click at [527, 276] on link "18" at bounding box center [522, 274] width 56 height 23
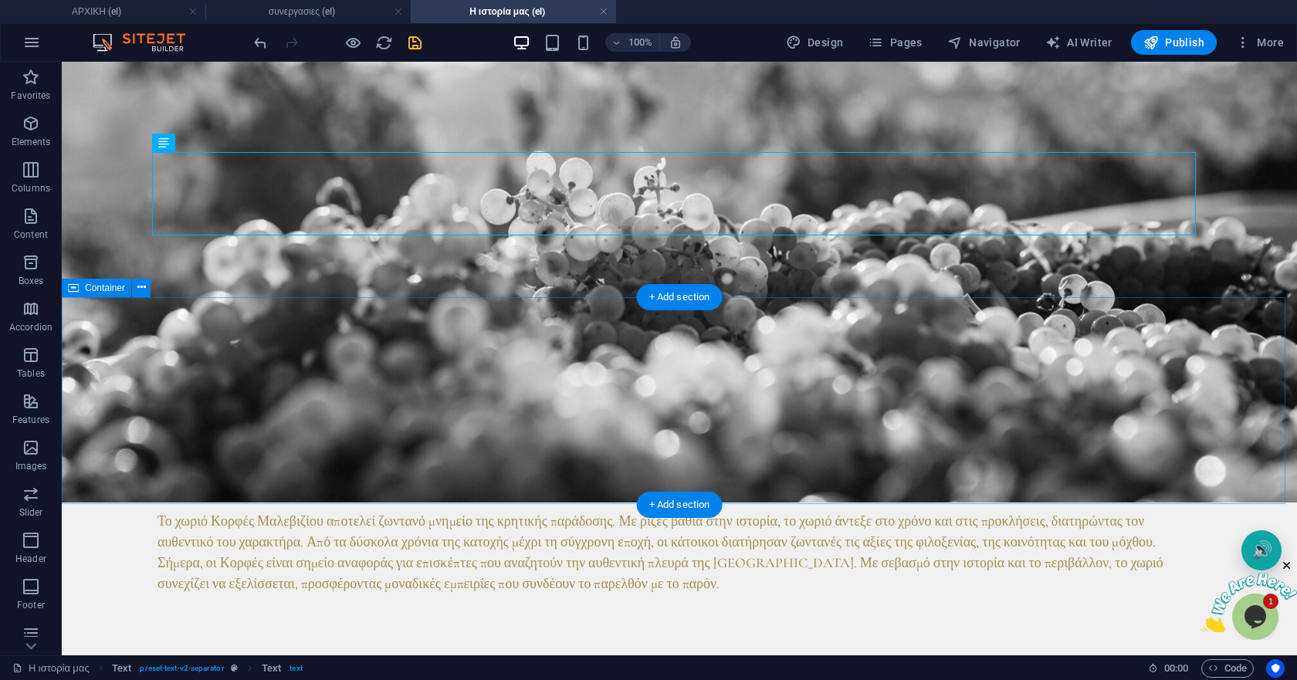
scroll to position [772, 0]
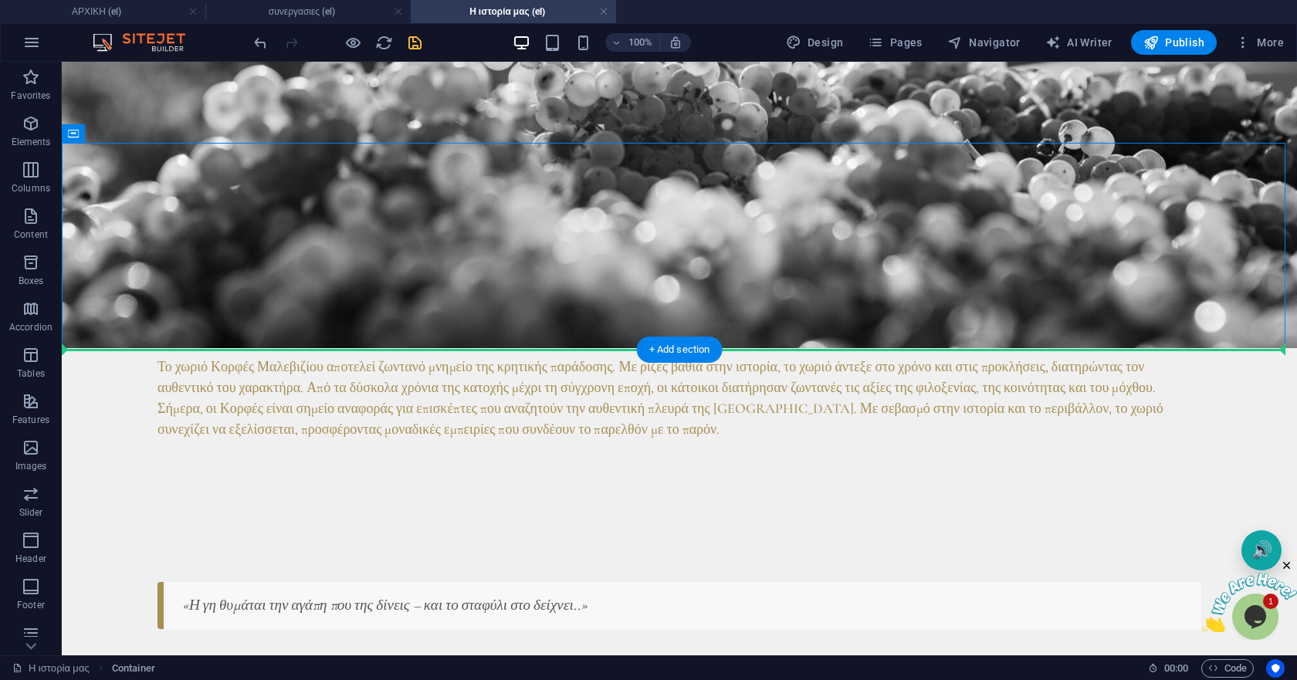
drag, startPoint x: 136, startPoint y: 194, endPoint x: 267, endPoint y: 373, distance: 222.0
drag, startPoint x: 139, startPoint y: 191, endPoint x: 233, endPoint y: 365, distance: 197.5
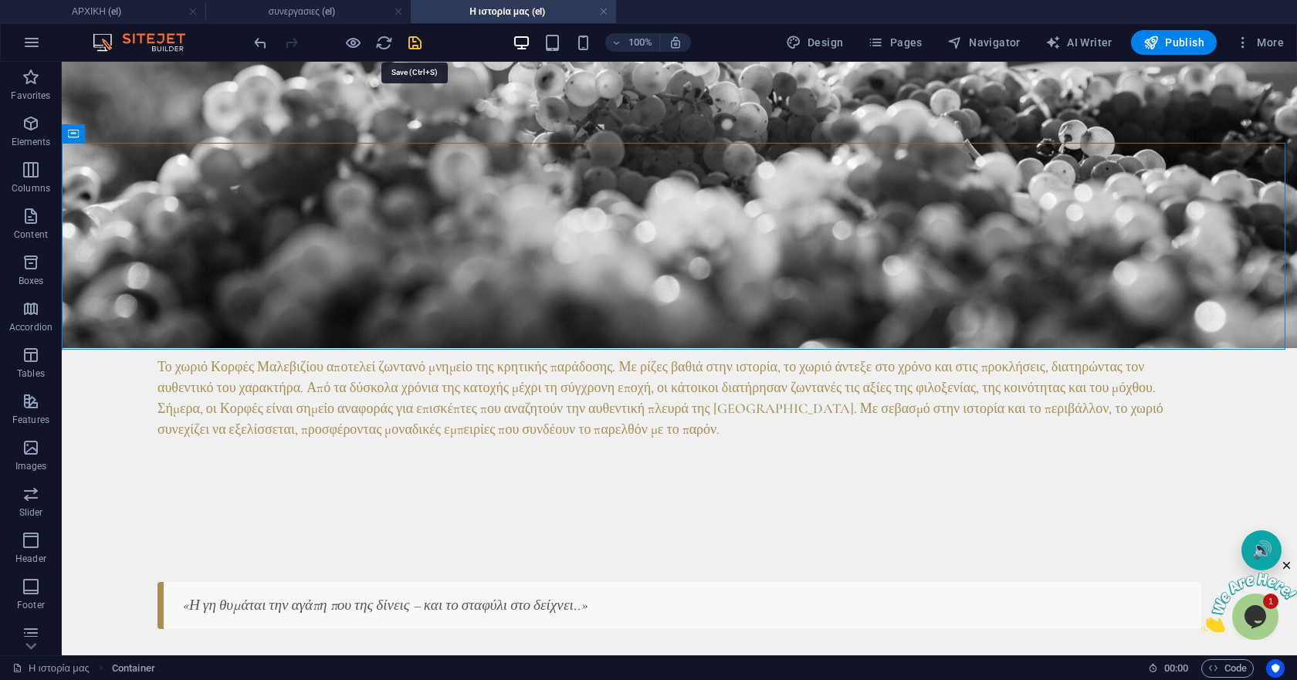
drag, startPoint x: 413, startPoint y: 35, endPoint x: 370, endPoint y: 2, distance: 53.4
click at [413, 35] on icon "save" at bounding box center [415, 43] width 18 height 18
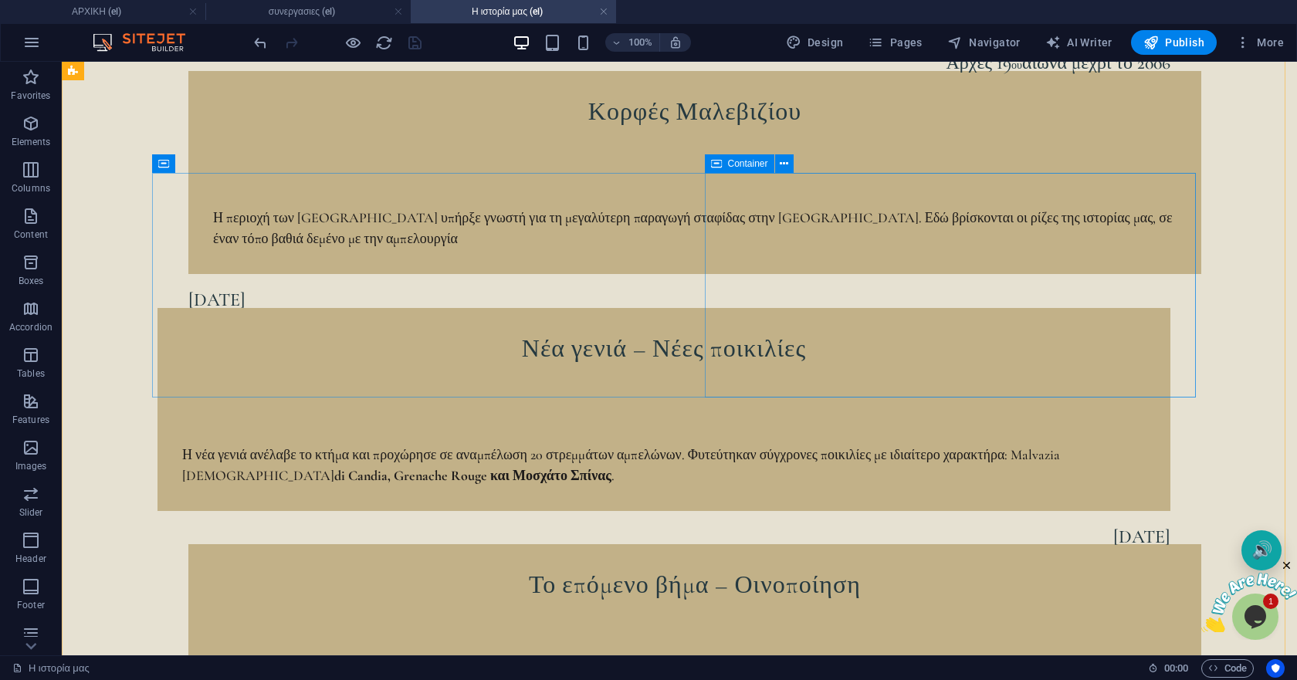
scroll to position [1621, 0]
click at [1158, 32] on button "Publish" at bounding box center [1174, 42] width 86 height 25
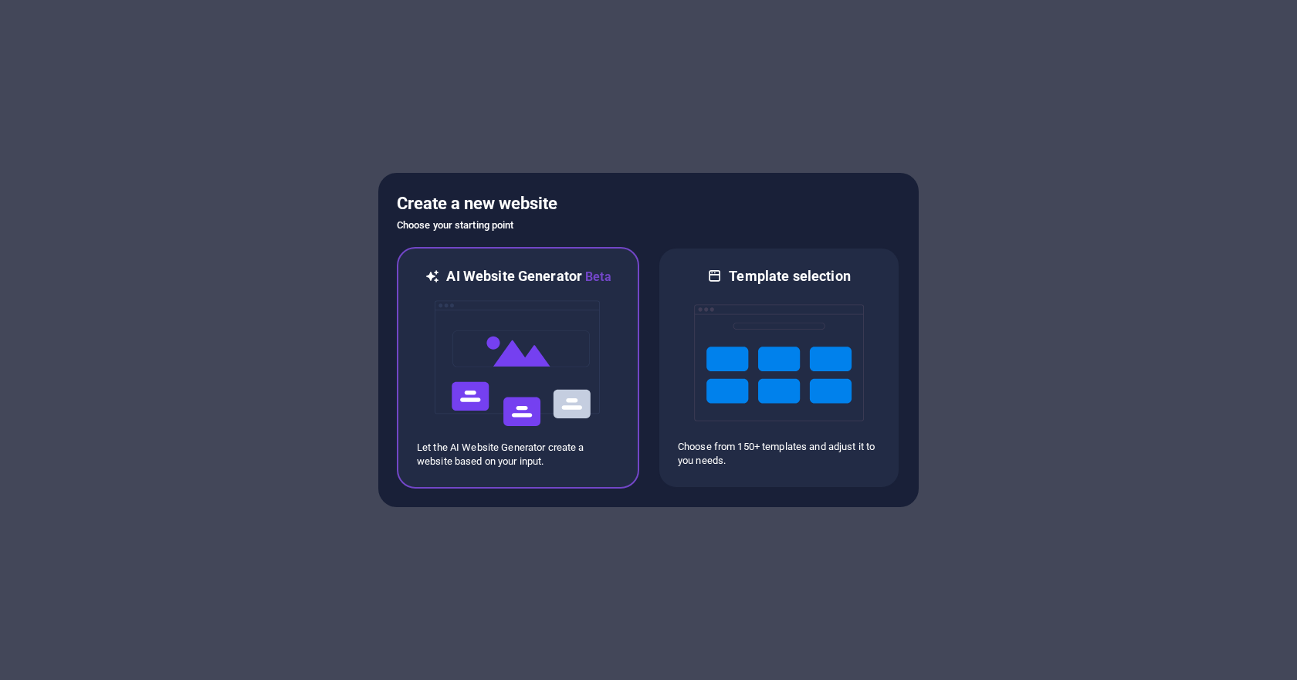
click at [502, 333] on img at bounding box center [518, 363] width 170 height 154
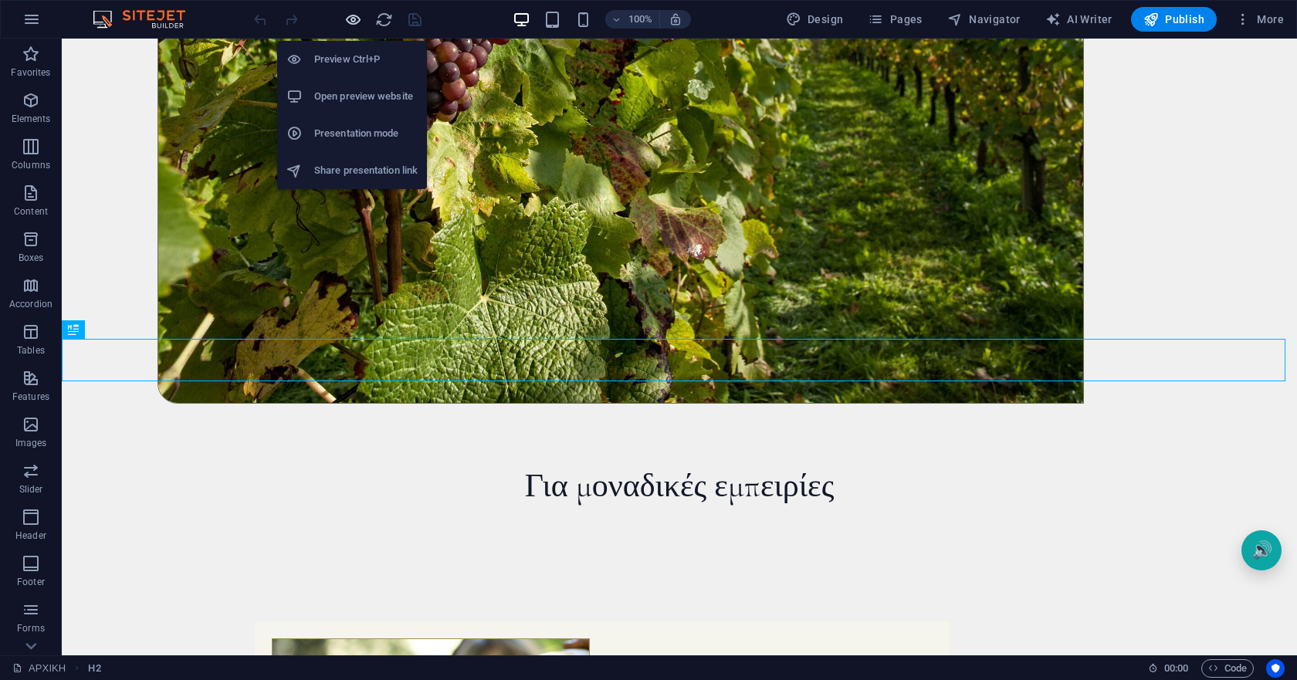
click at [356, 19] on icon "button" at bounding box center [353, 20] width 18 height 18
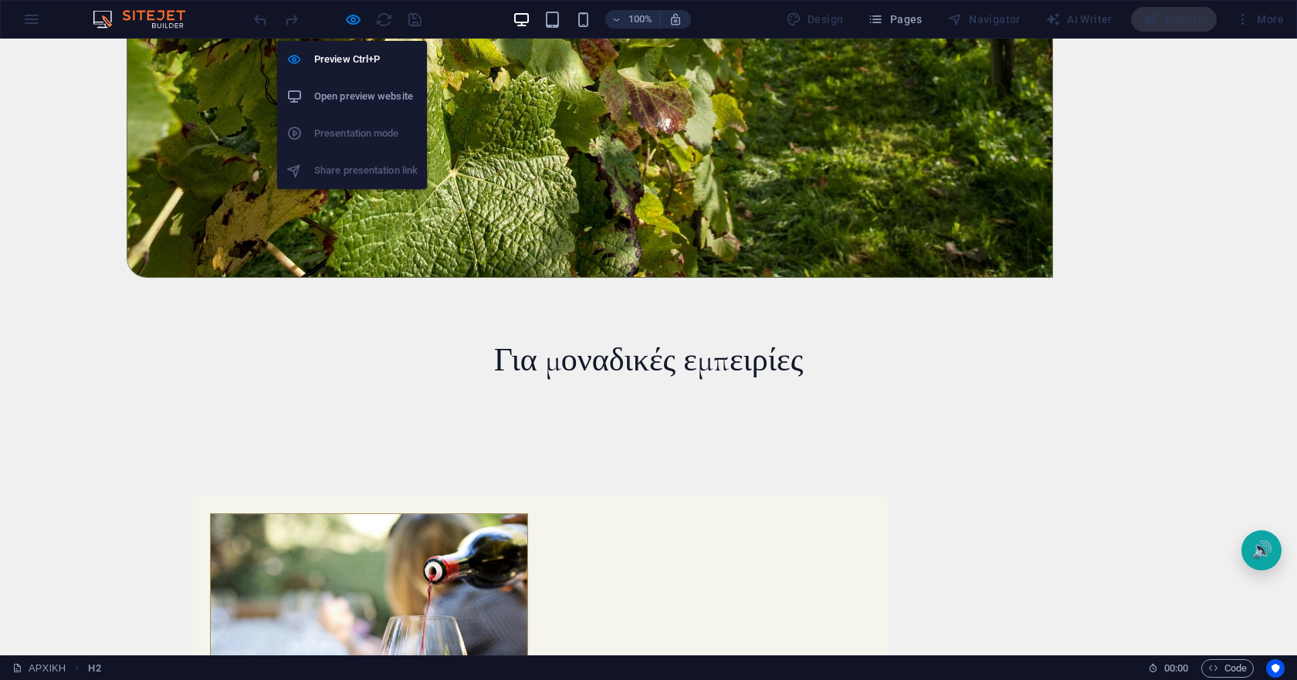
scroll to position [667, 0]
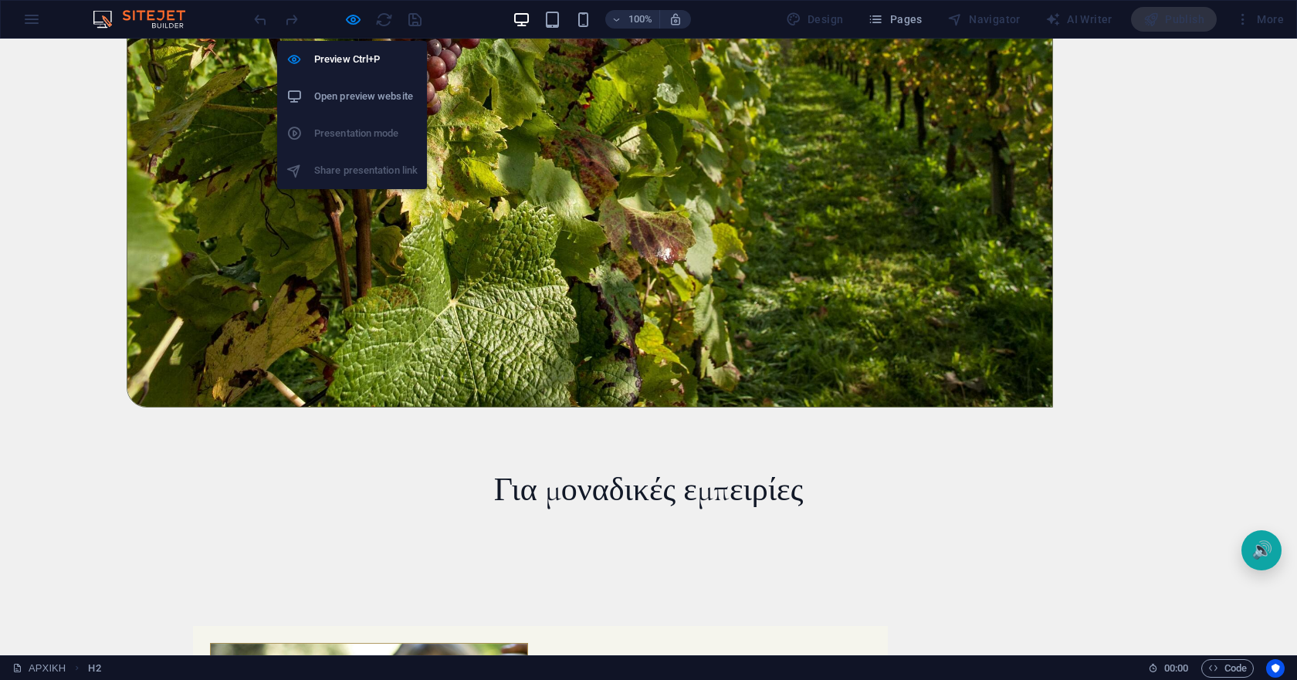
click at [345, 89] on h6 "Open preview website" at bounding box center [365, 96] width 103 height 19
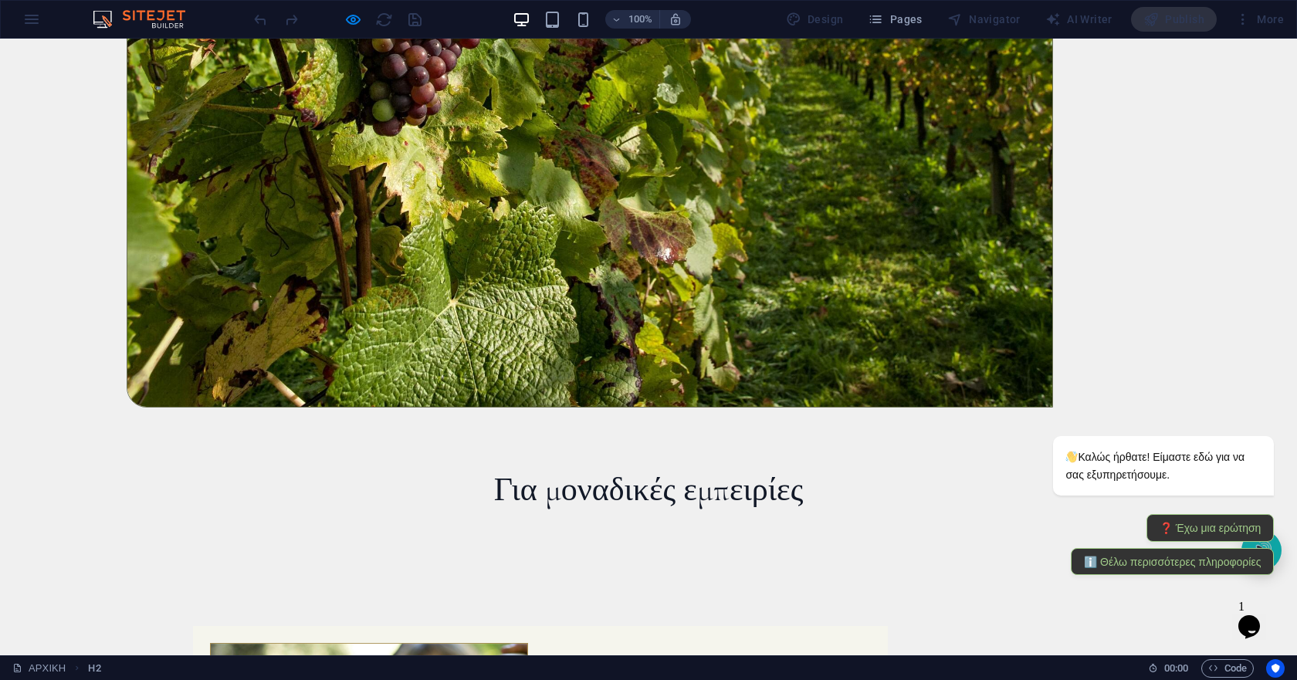
scroll to position [0, 0]
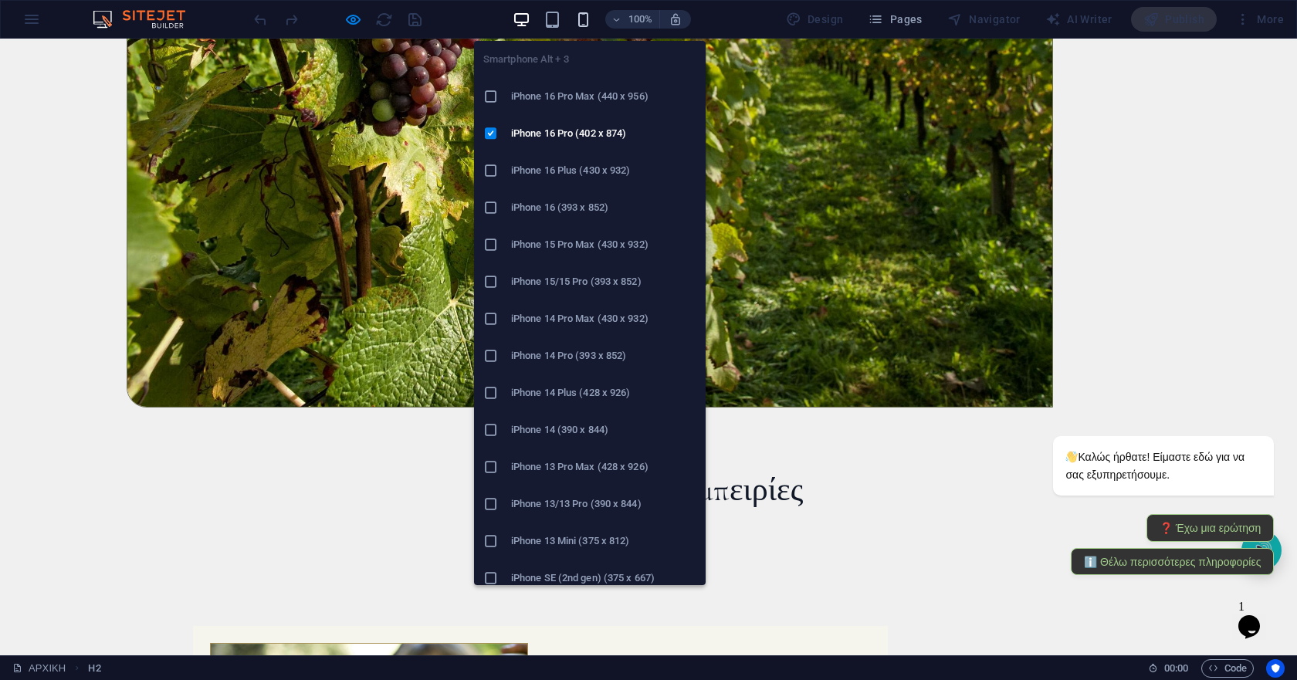
click at [589, 19] on icon "button" at bounding box center [583, 20] width 18 height 18
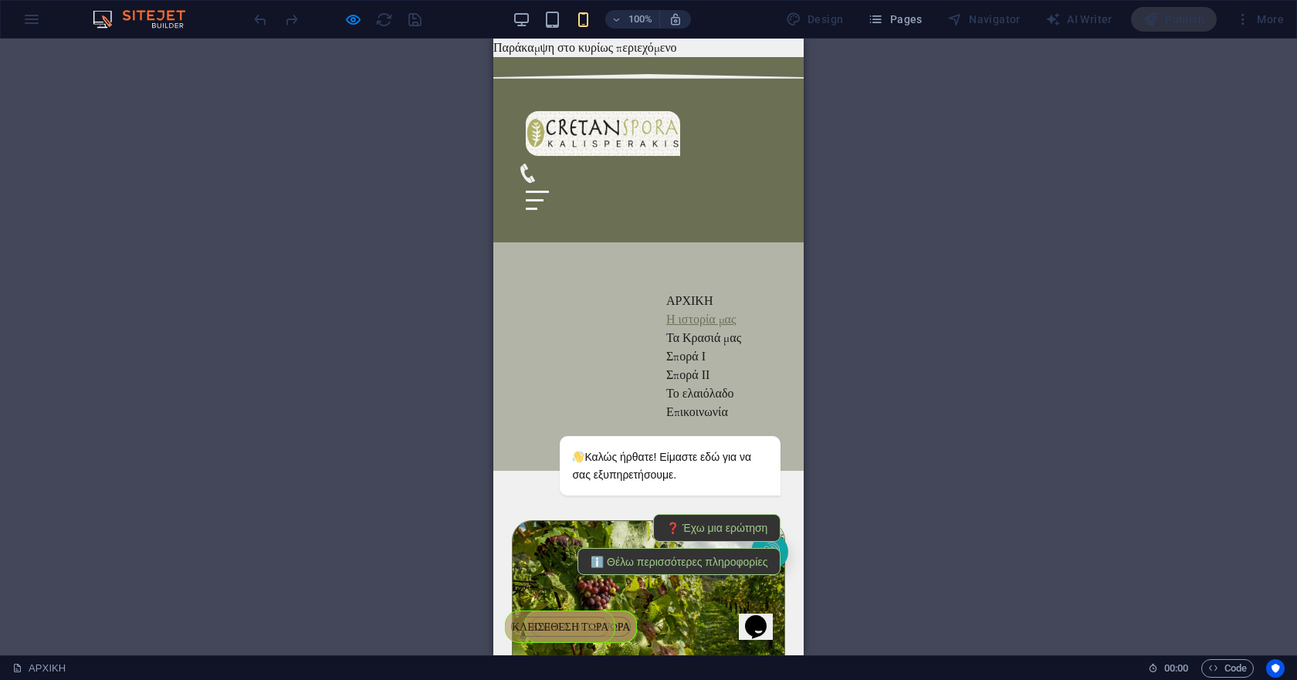
click at [666, 312] on link "Η ιστορία μας" at bounding box center [700, 319] width 69 height 15
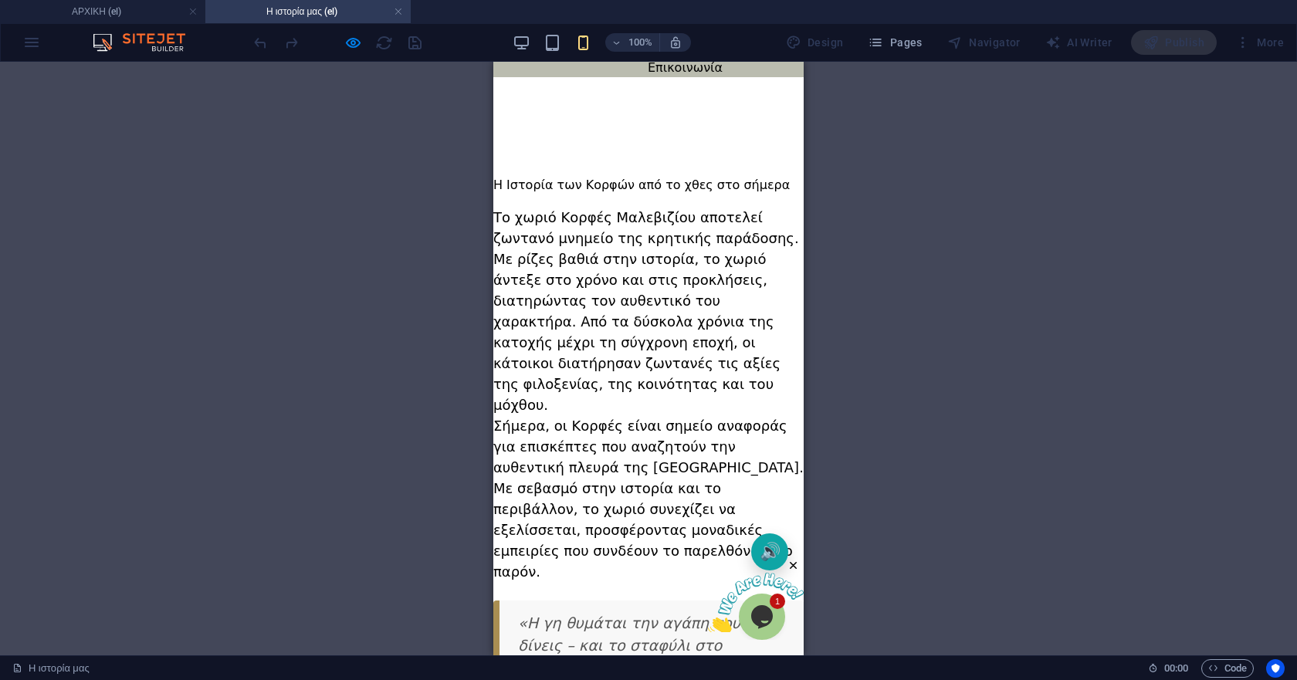
scroll to position [617, 0]
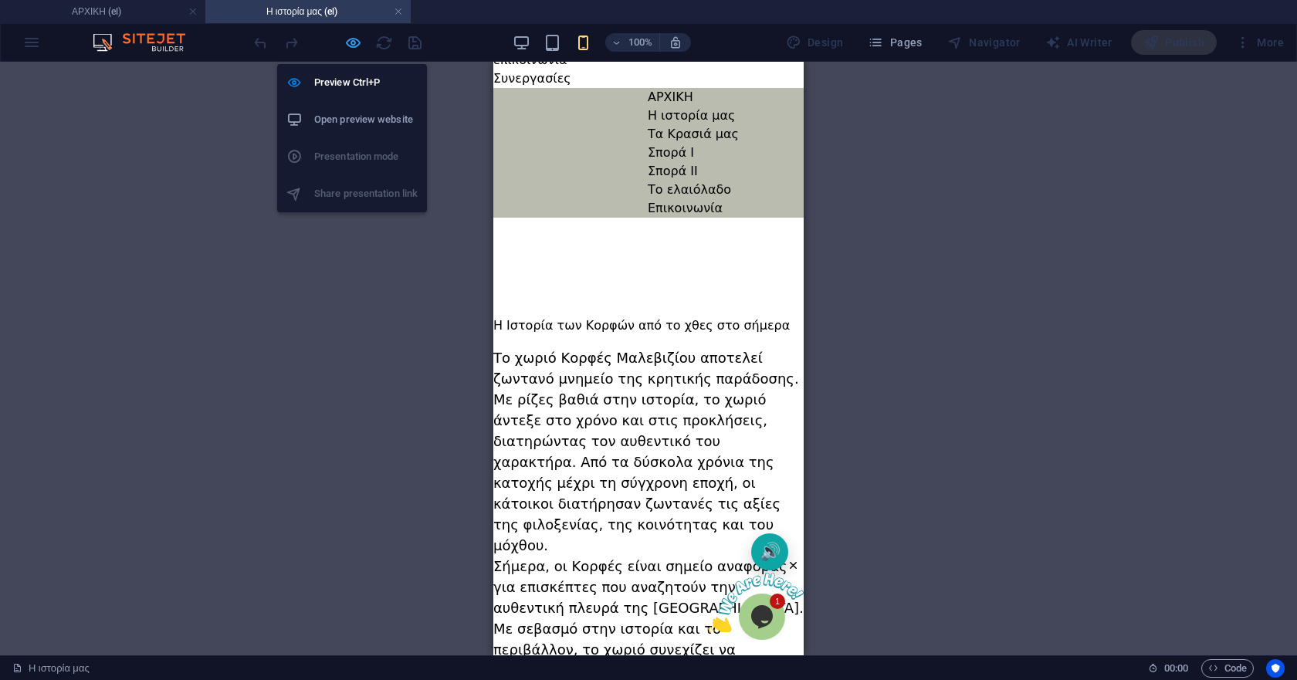
click at [358, 40] on icon "button" at bounding box center [353, 43] width 18 height 18
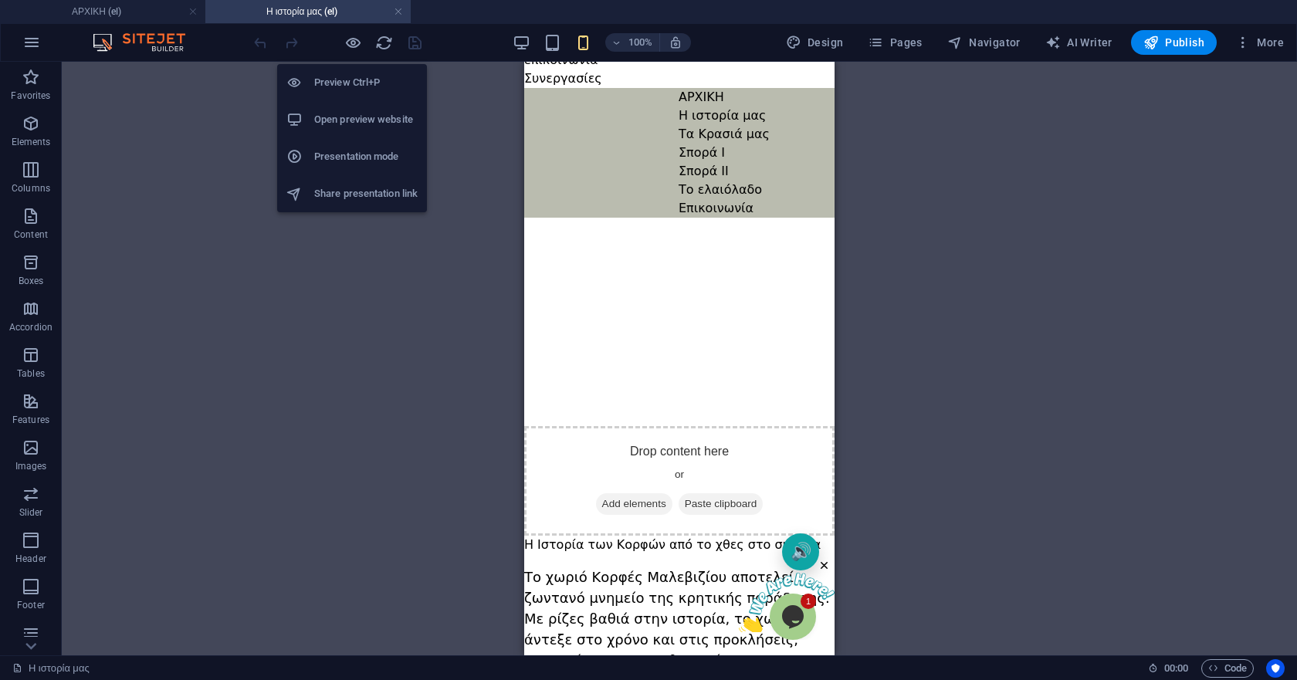
scroll to position [727, 0]
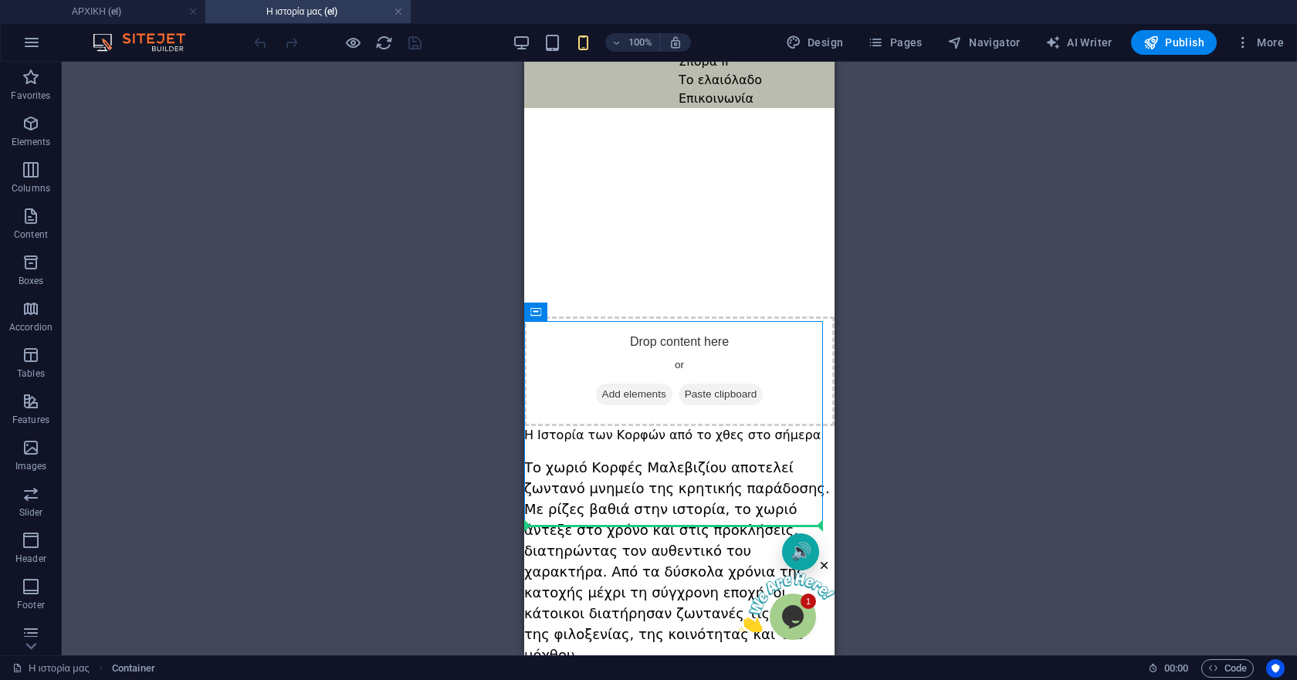
drag, startPoint x: 1077, startPoint y: 371, endPoint x: 627, endPoint y: 553, distance: 485.4
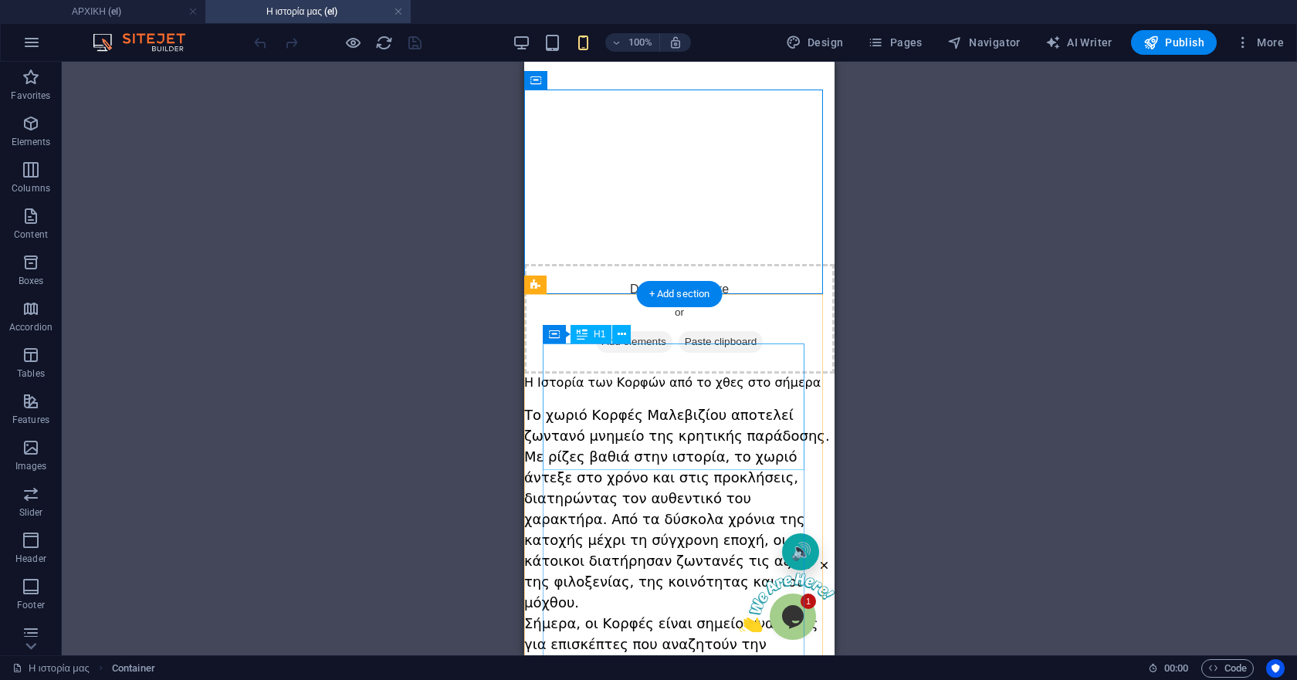
scroll to position [959, 0]
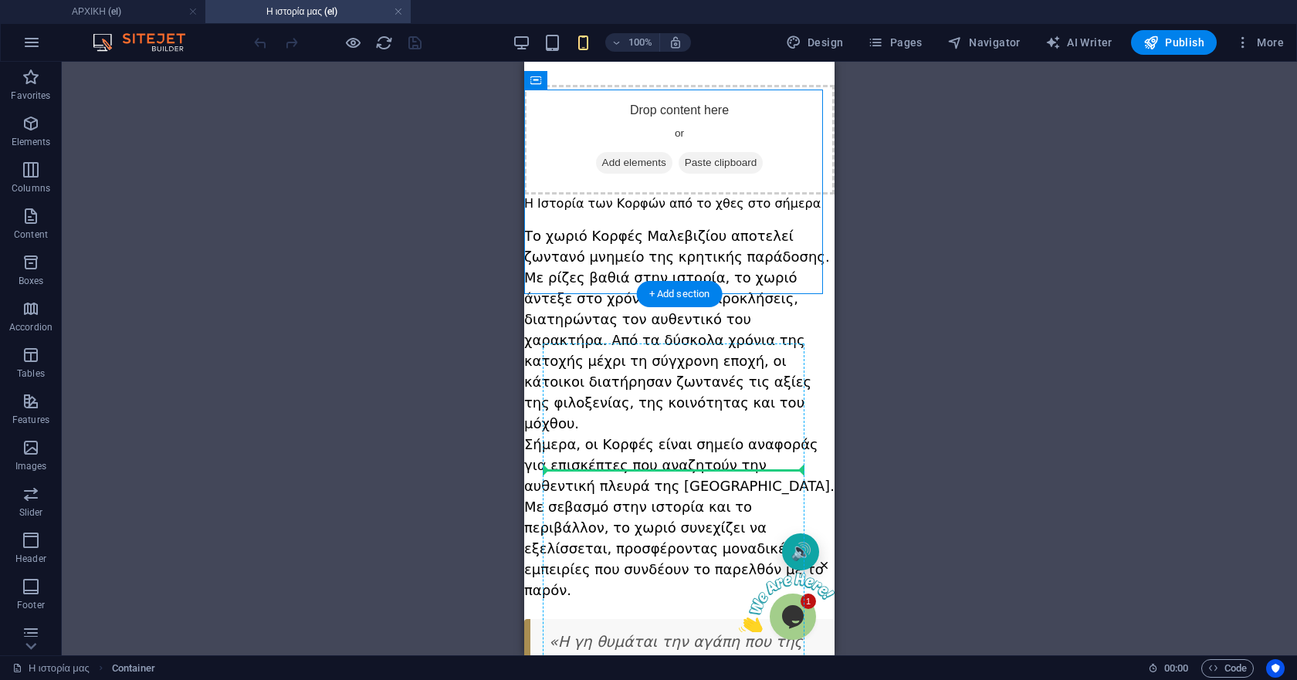
drag, startPoint x: 1060, startPoint y: 139, endPoint x: 626, endPoint y: 468, distance: 544.9
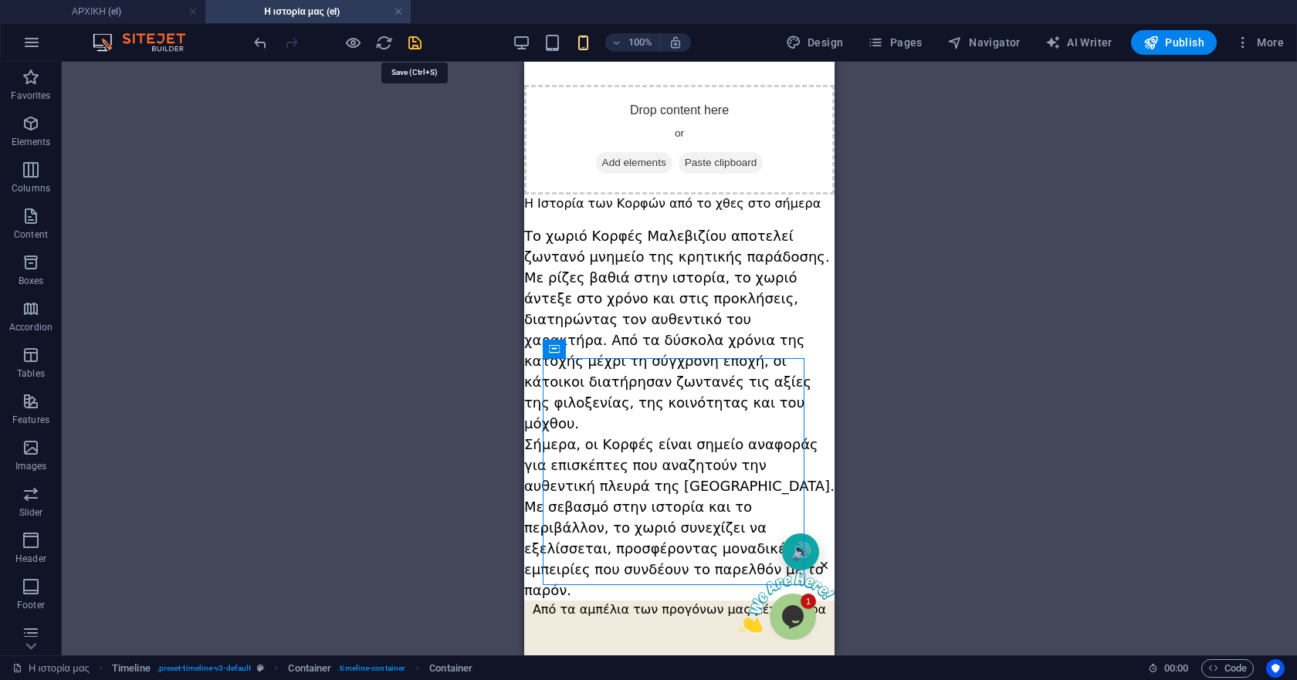
click at [417, 39] on icon "save" at bounding box center [415, 43] width 18 height 18
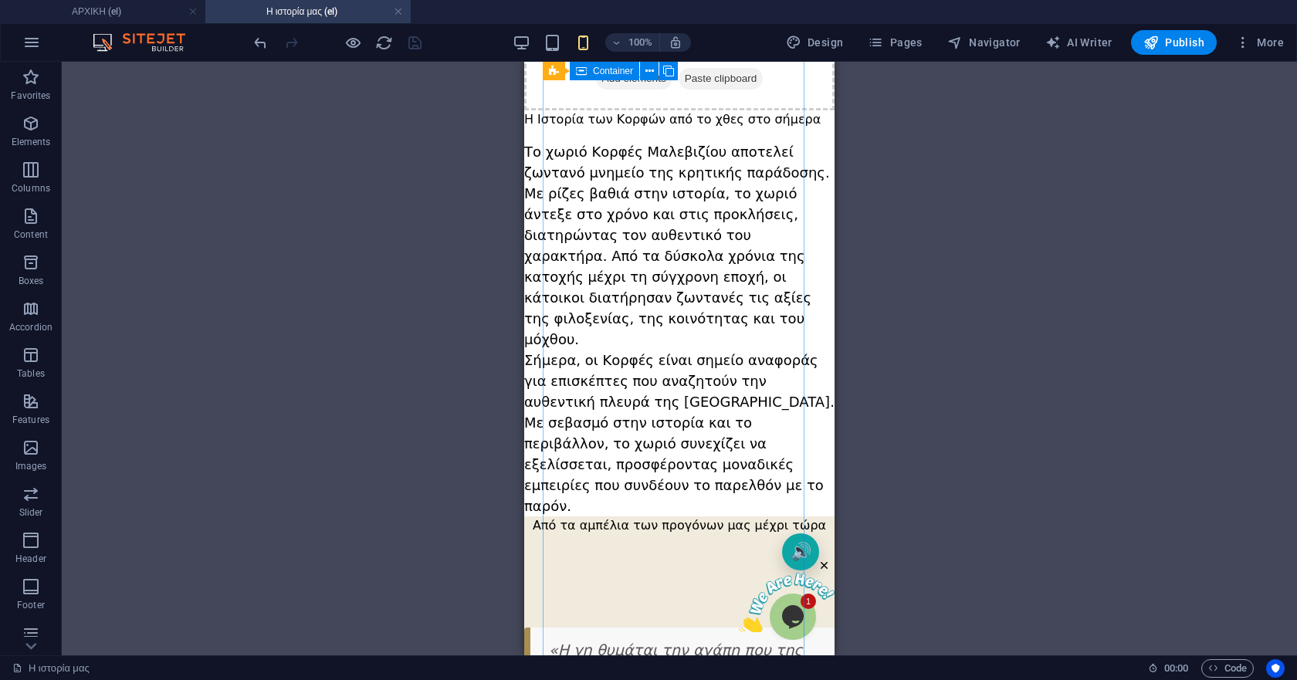
scroll to position [1190, 0]
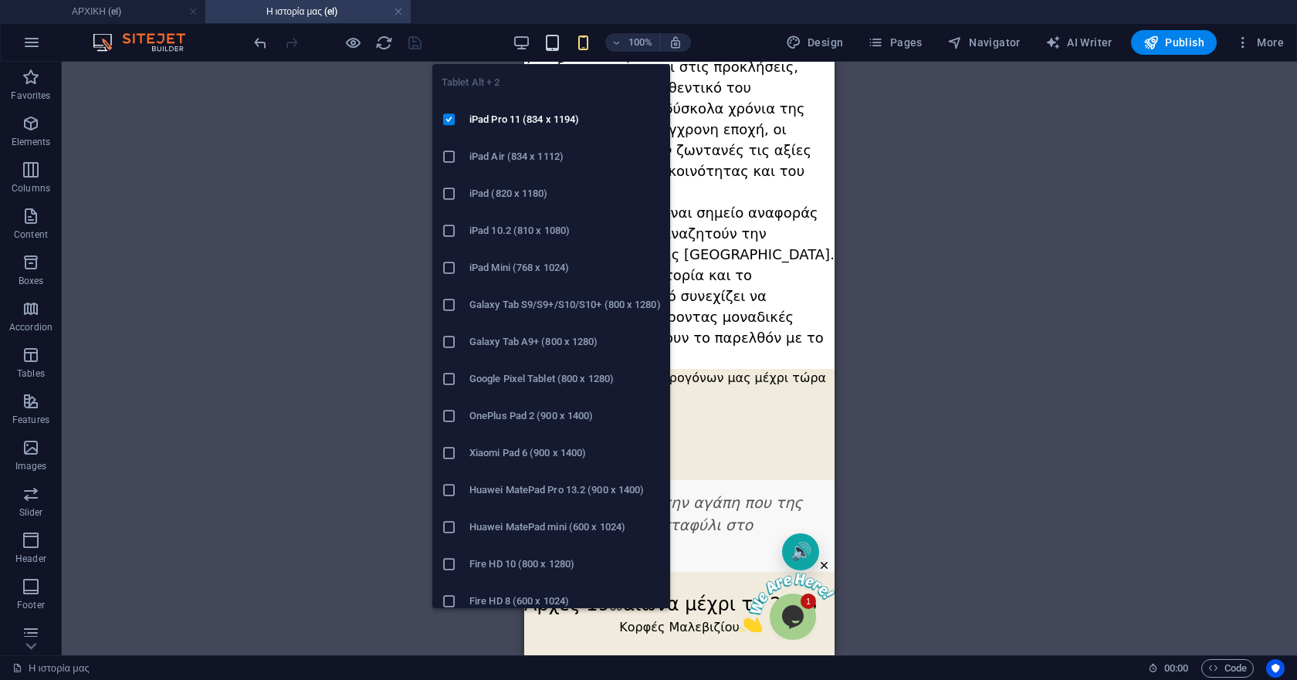
click at [552, 36] on icon "button" at bounding box center [552, 43] width 18 height 18
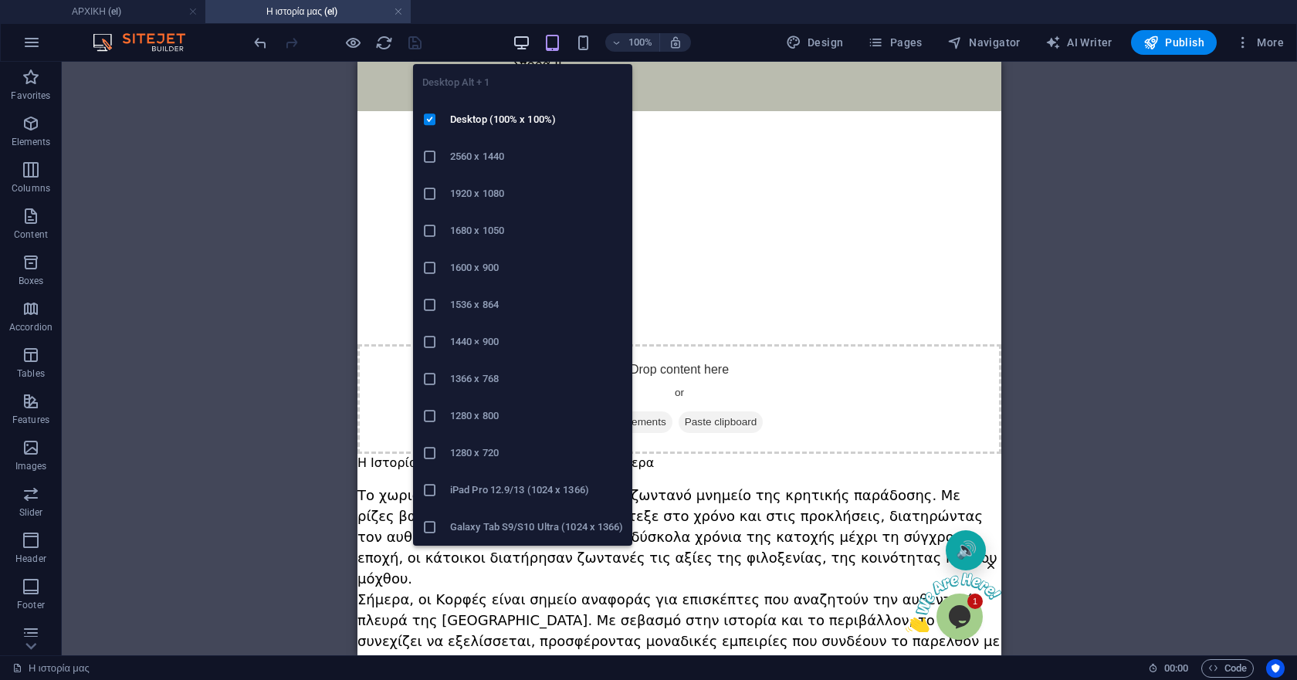
click at [529, 42] on icon "button" at bounding box center [521, 43] width 18 height 18
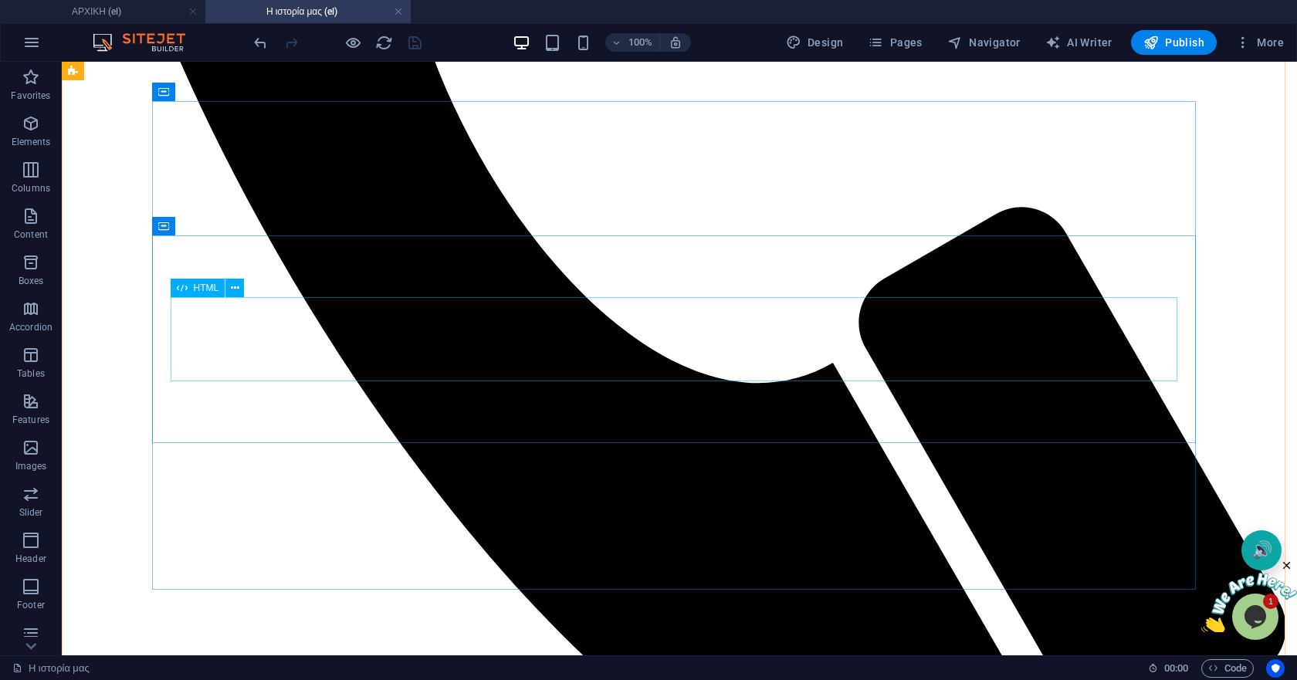
scroll to position [829, 0]
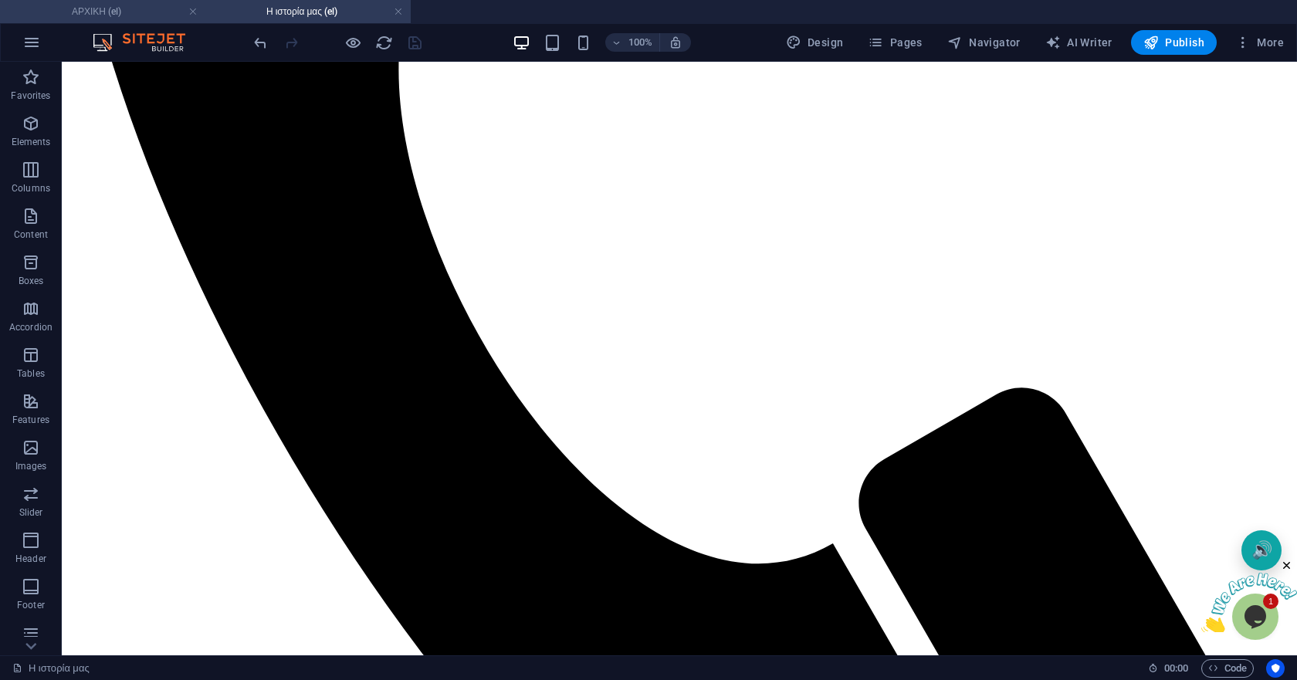
click at [167, 14] on h4 "ΑΡΧΙΚΗ (el)" at bounding box center [102, 11] width 205 height 17
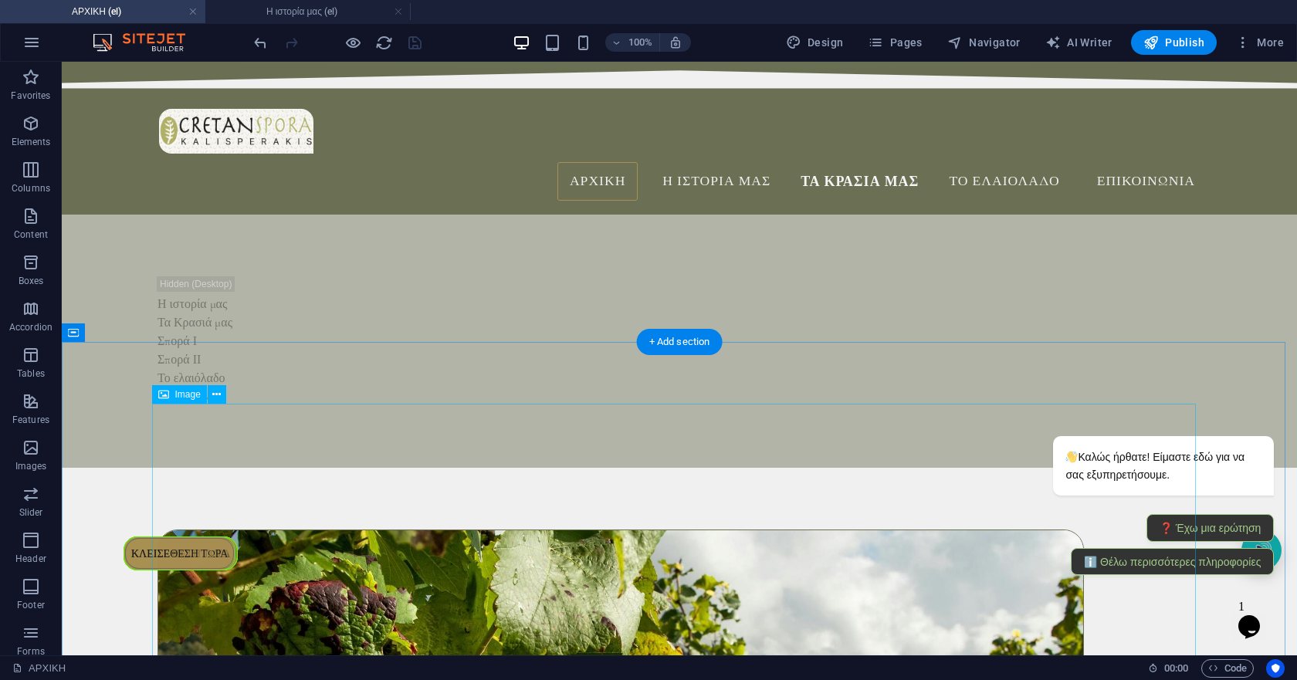
scroll to position [0, 0]
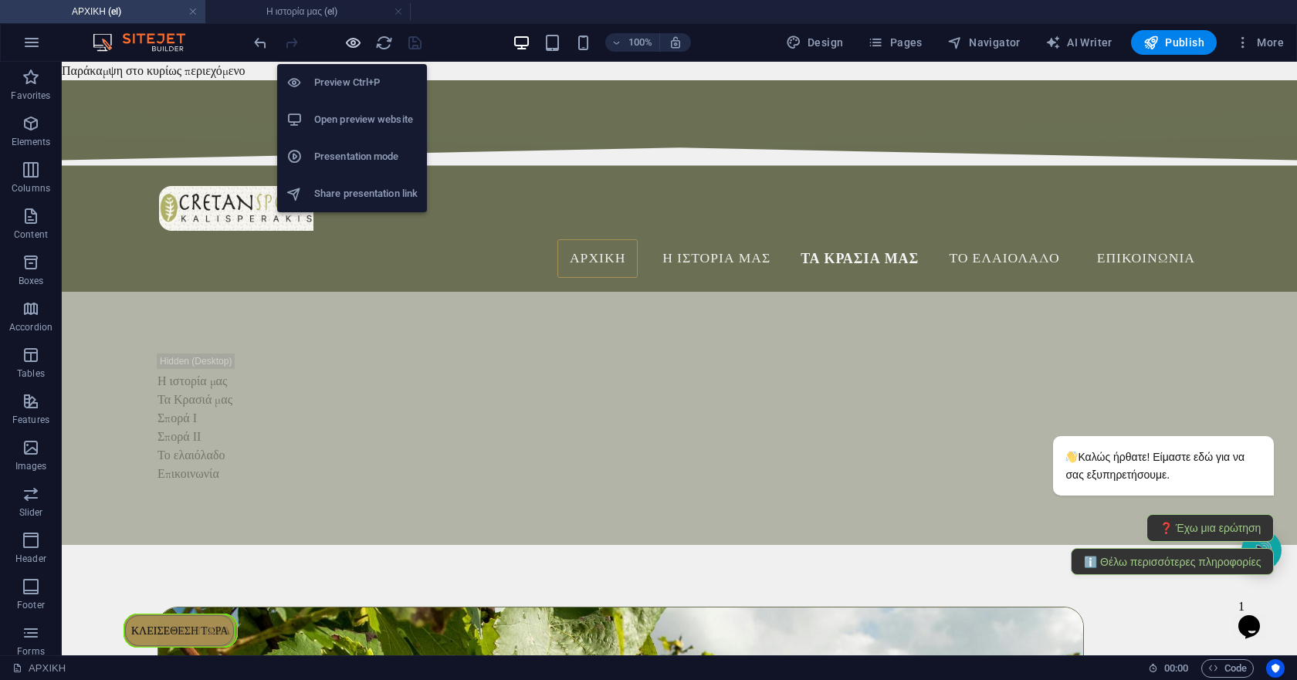
drag, startPoint x: 346, startPoint y: 38, endPoint x: 440, endPoint y: 8, distance: 98.6
click at [346, 38] on icon "button" at bounding box center [353, 43] width 18 height 18
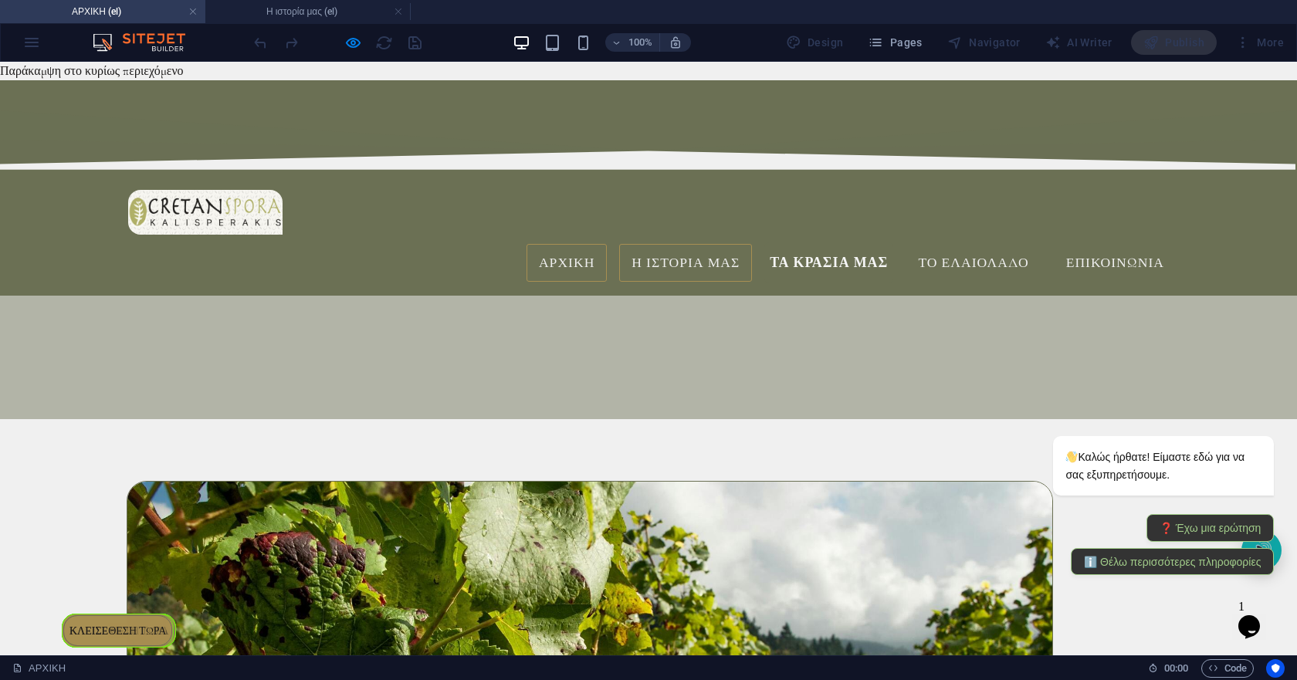
click at [682, 244] on link "Η ΙΣΤΟΡΙΑ ΜΑΣ" at bounding box center [685, 263] width 133 height 39
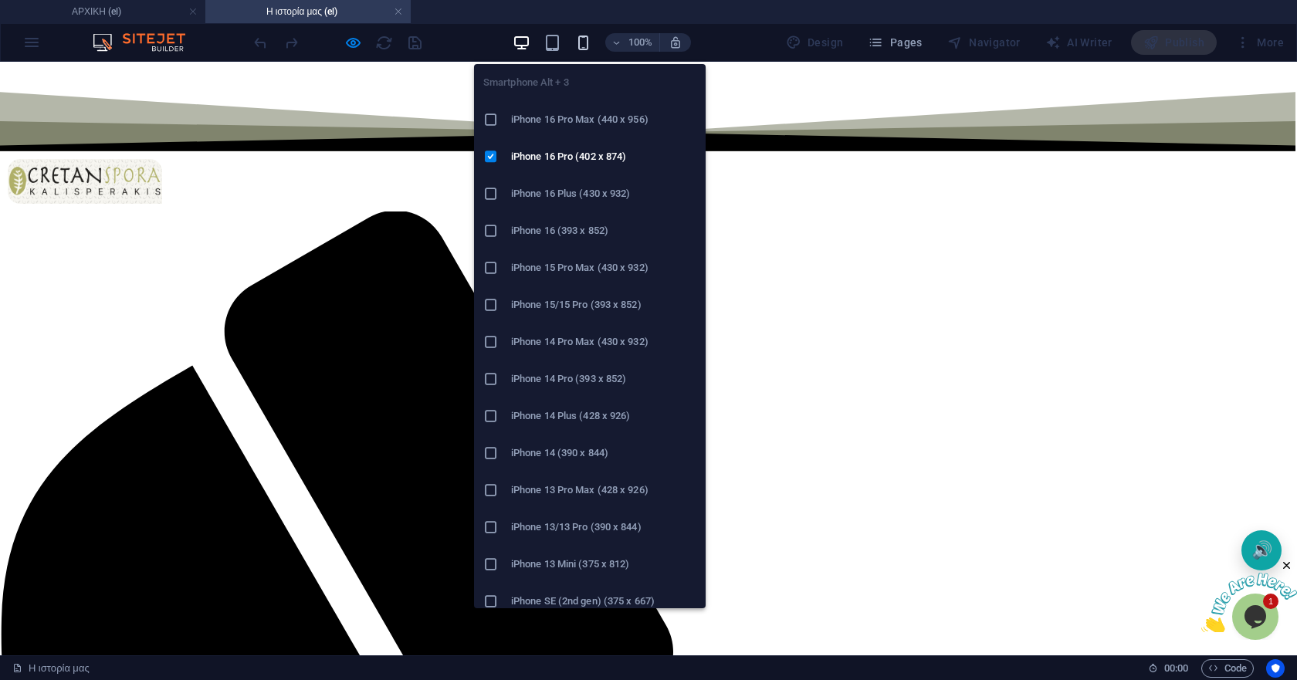
click at [591, 43] on icon "button" at bounding box center [583, 43] width 18 height 18
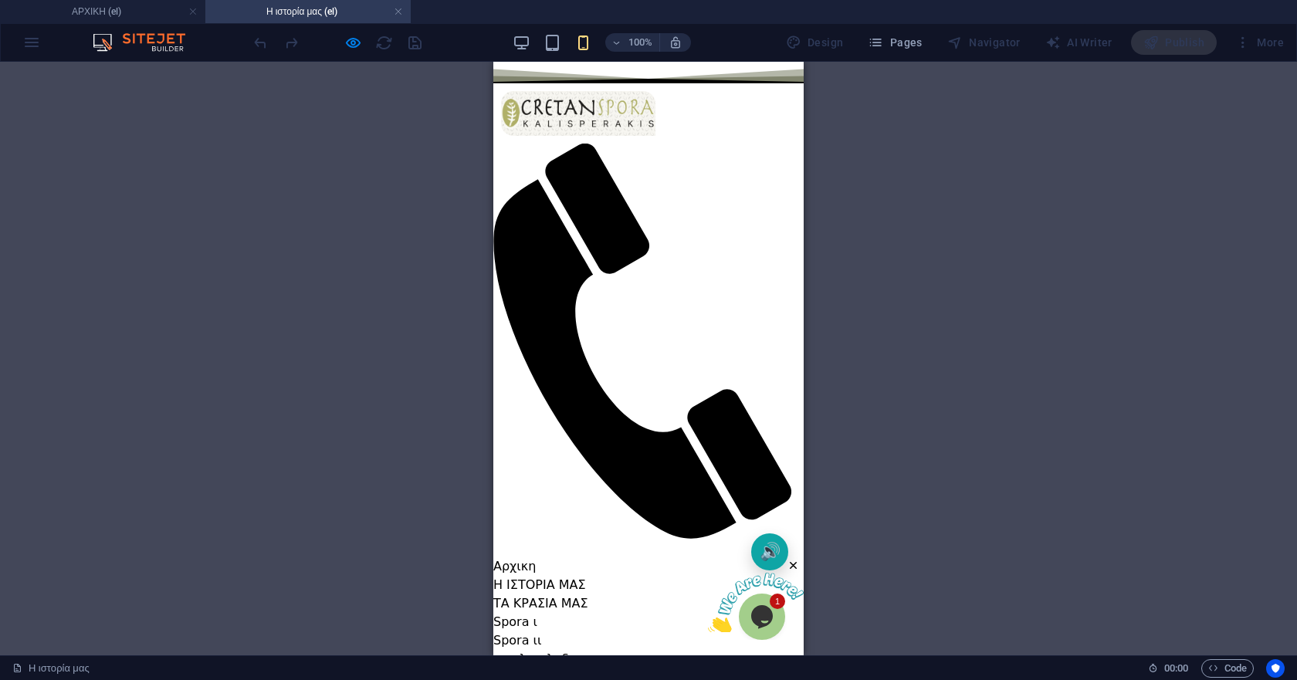
click at [740, 539] on div "μενολυ πλοήγησης" at bounding box center [648, 548] width 310 height 19
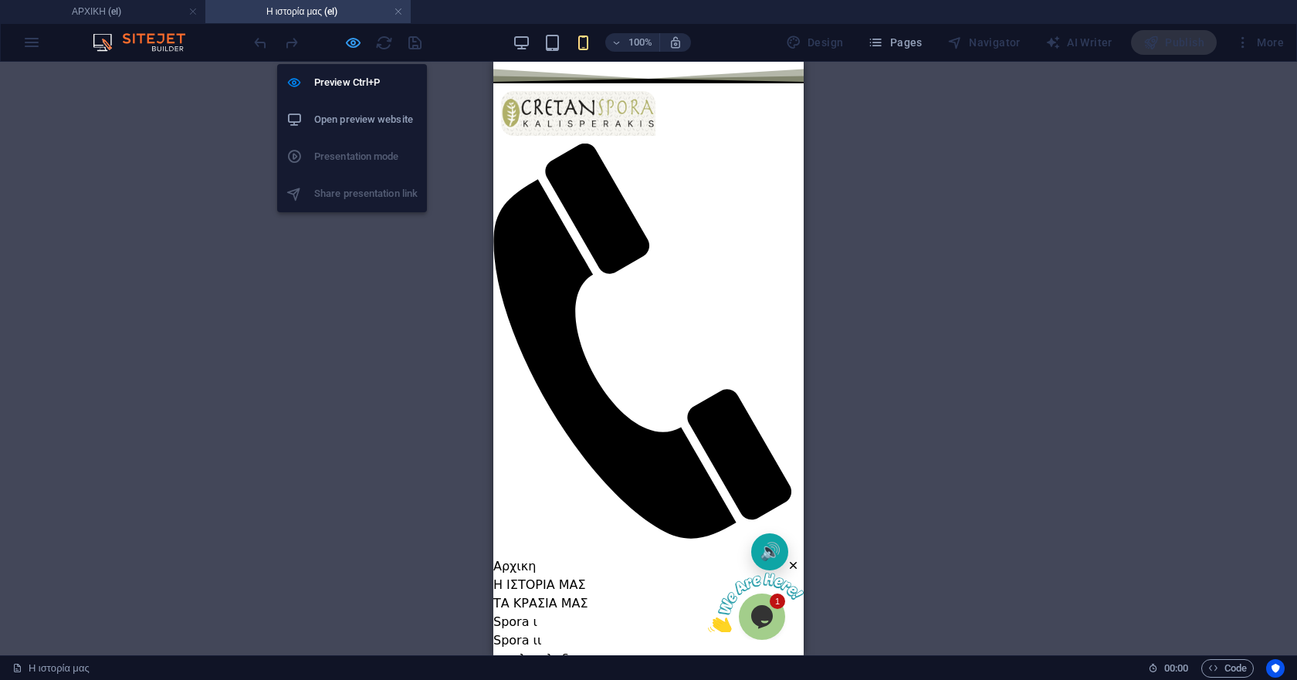
click at [353, 44] on icon "button" at bounding box center [353, 43] width 18 height 18
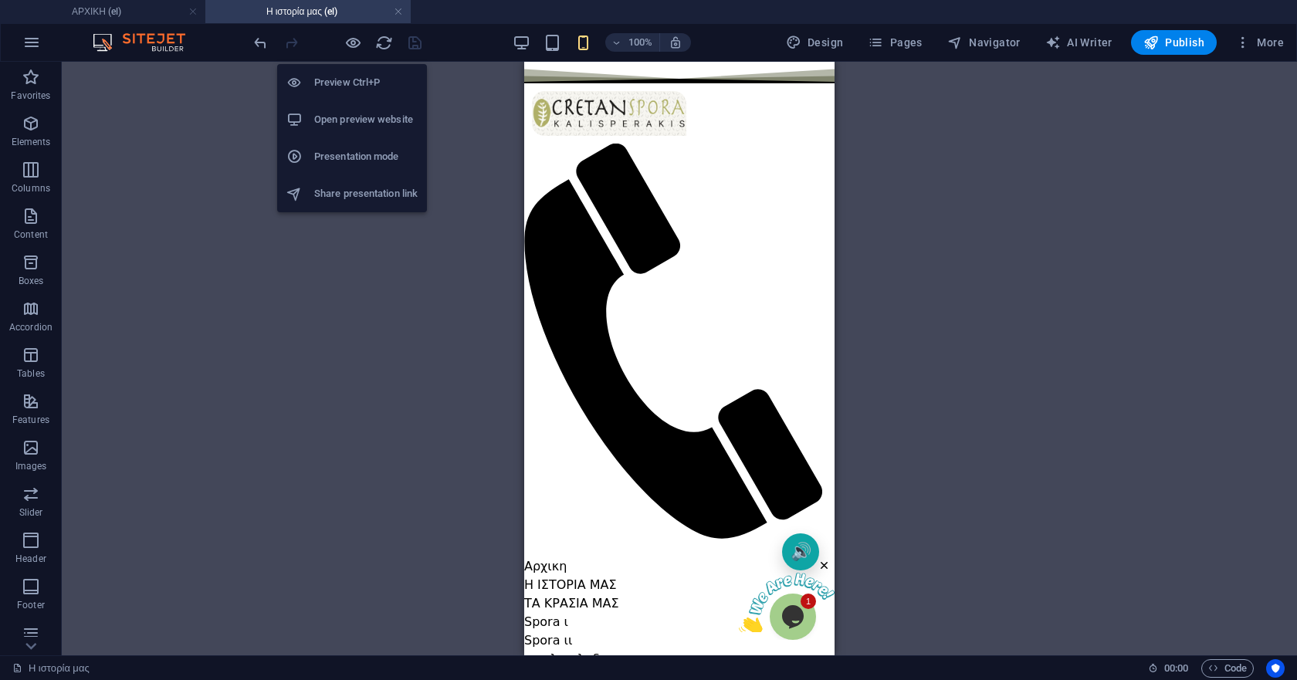
click at [358, 117] on h6 "Open preview website" at bounding box center [365, 119] width 103 height 19
click at [355, 44] on icon "button" at bounding box center [353, 43] width 18 height 18
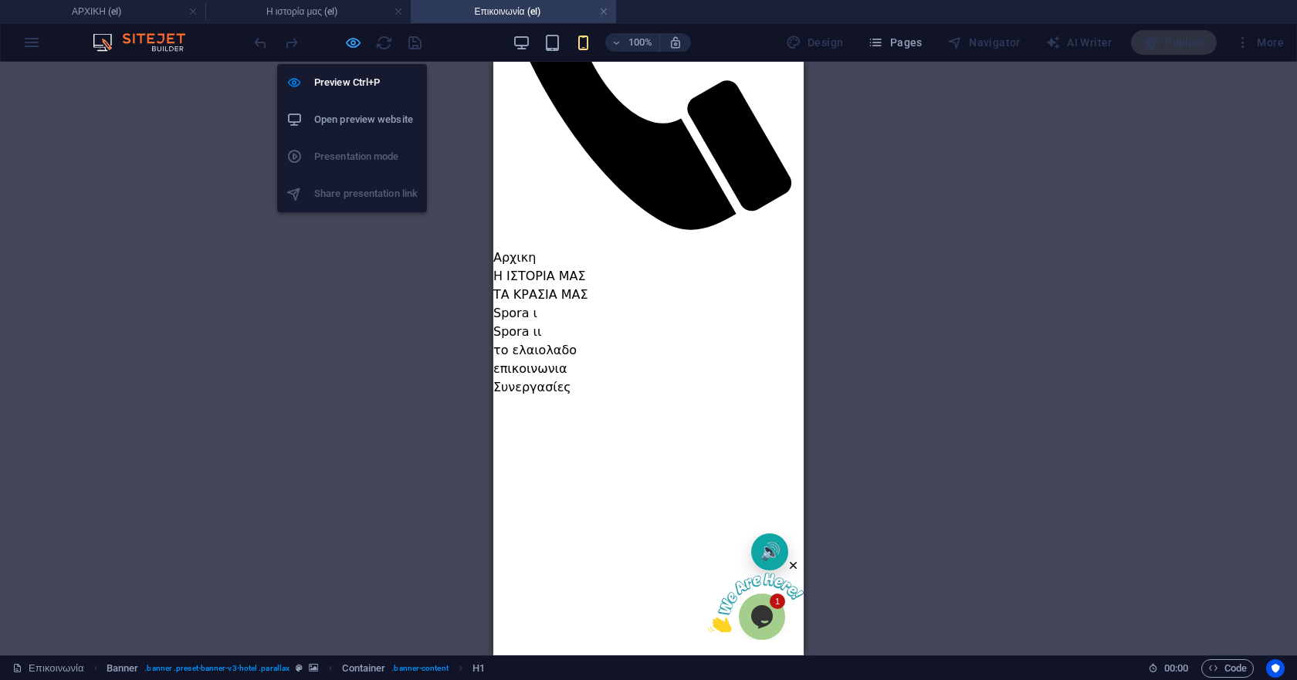
click at [347, 46] on icon "button" at bounding box center [353, 43] width 18 height 18
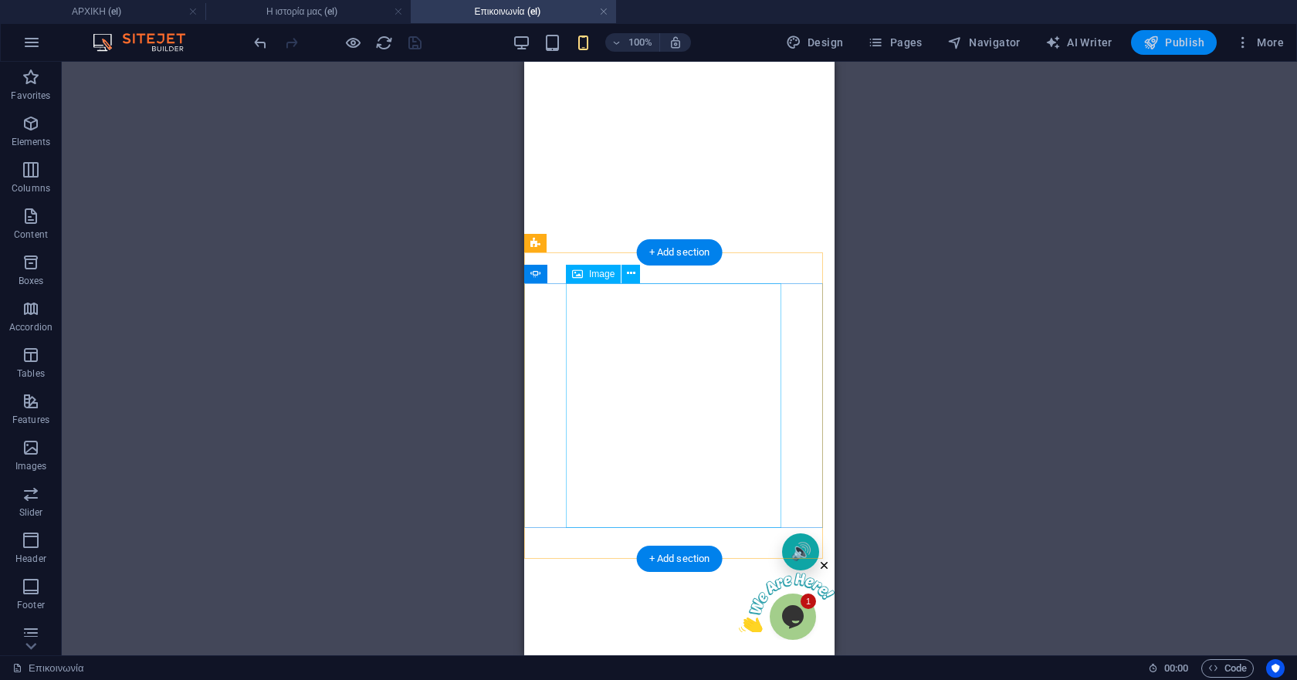
scroll to position [386, 0]
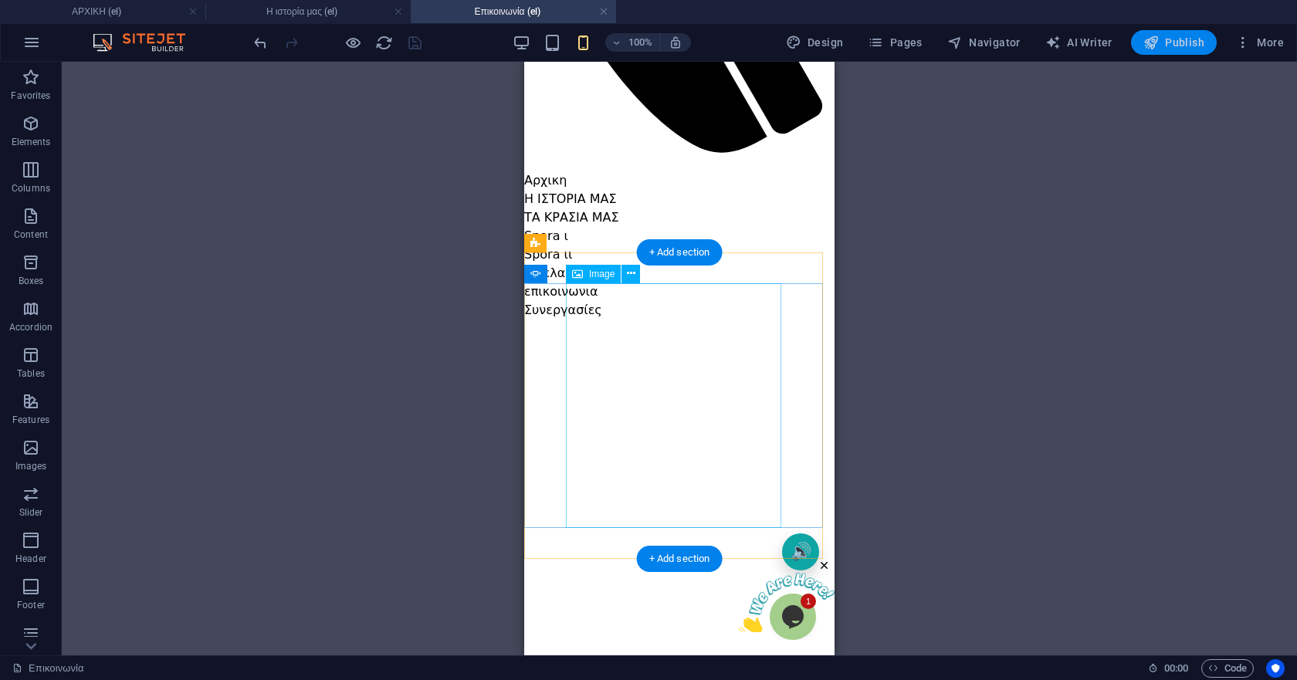
click at [1155, 43] on icon "button" at bounding box center [1150, 42] width 15 height 15
